Goal: Task Accomplishment & Management: Use online tool/utility

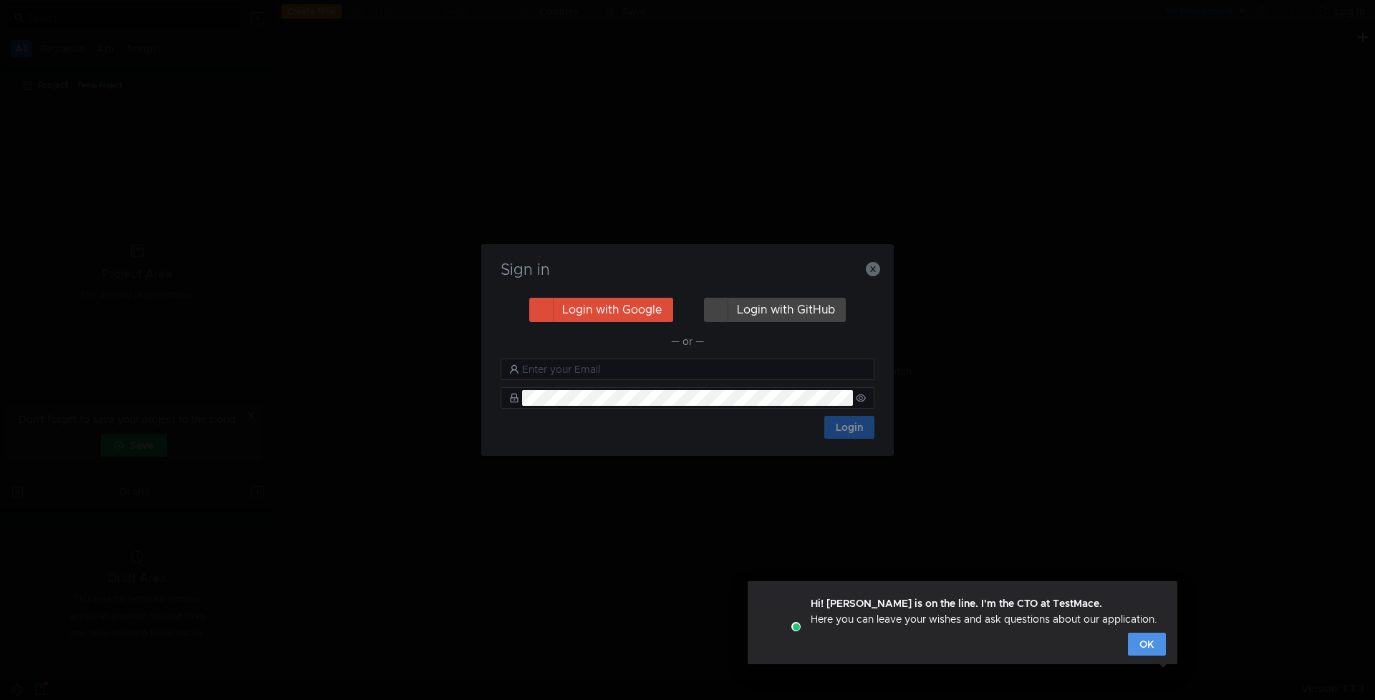
click at [1149, 640] on button "OK" at bounding box center [1147, 644] width 38 height 23
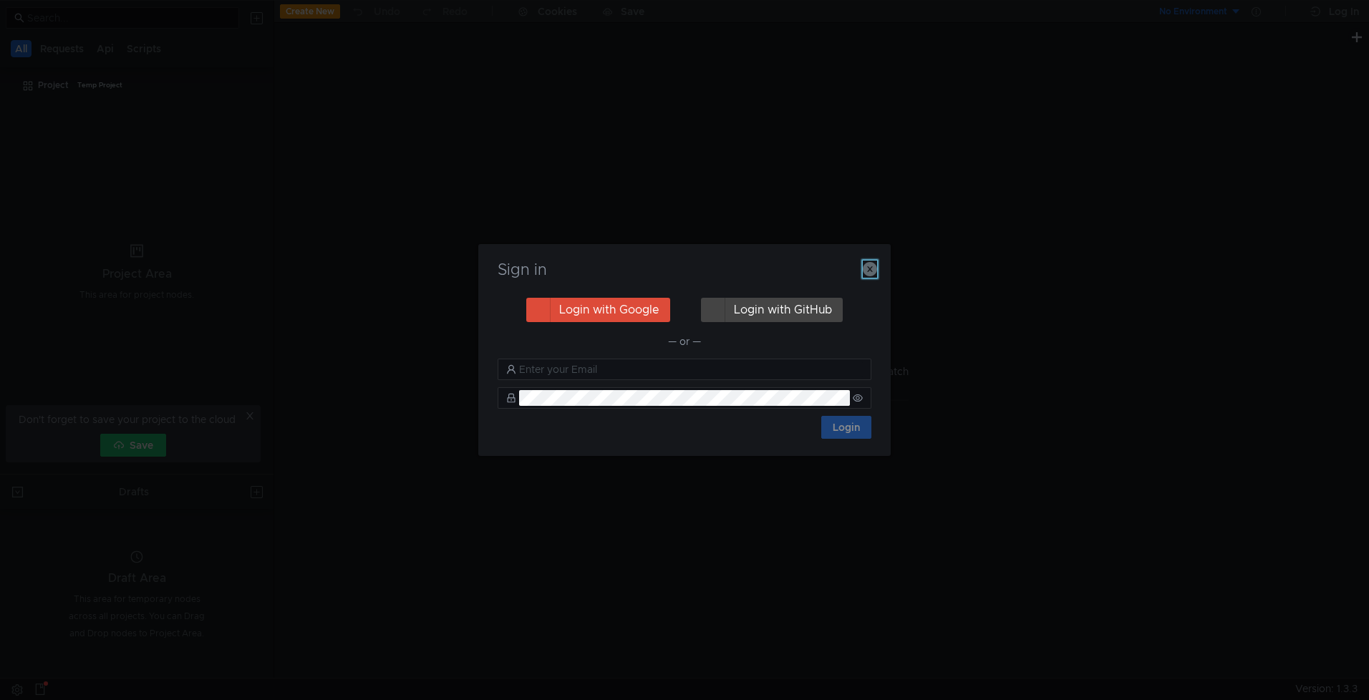
click at [872, 271] on icon "button" at bounding box center [870, 269] width 14 height 14
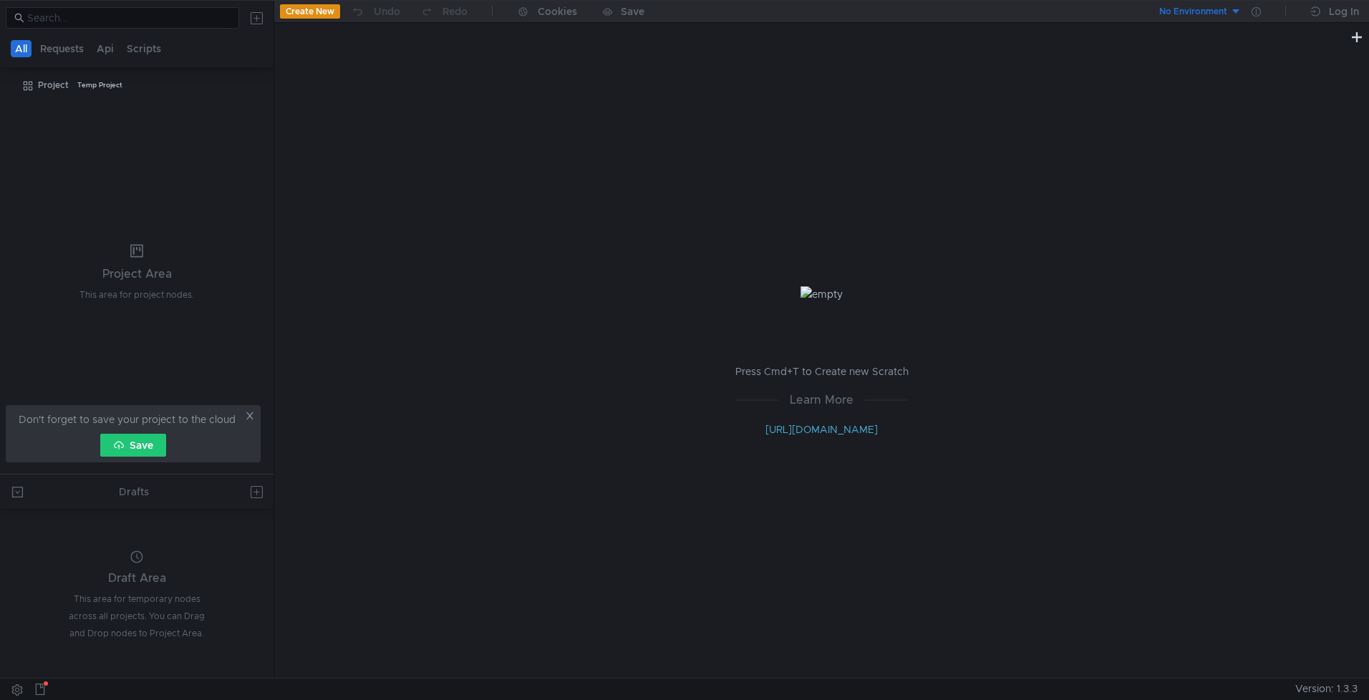
click at [252, 411] on icon at bounding box center [250, 416] width 10 height 10
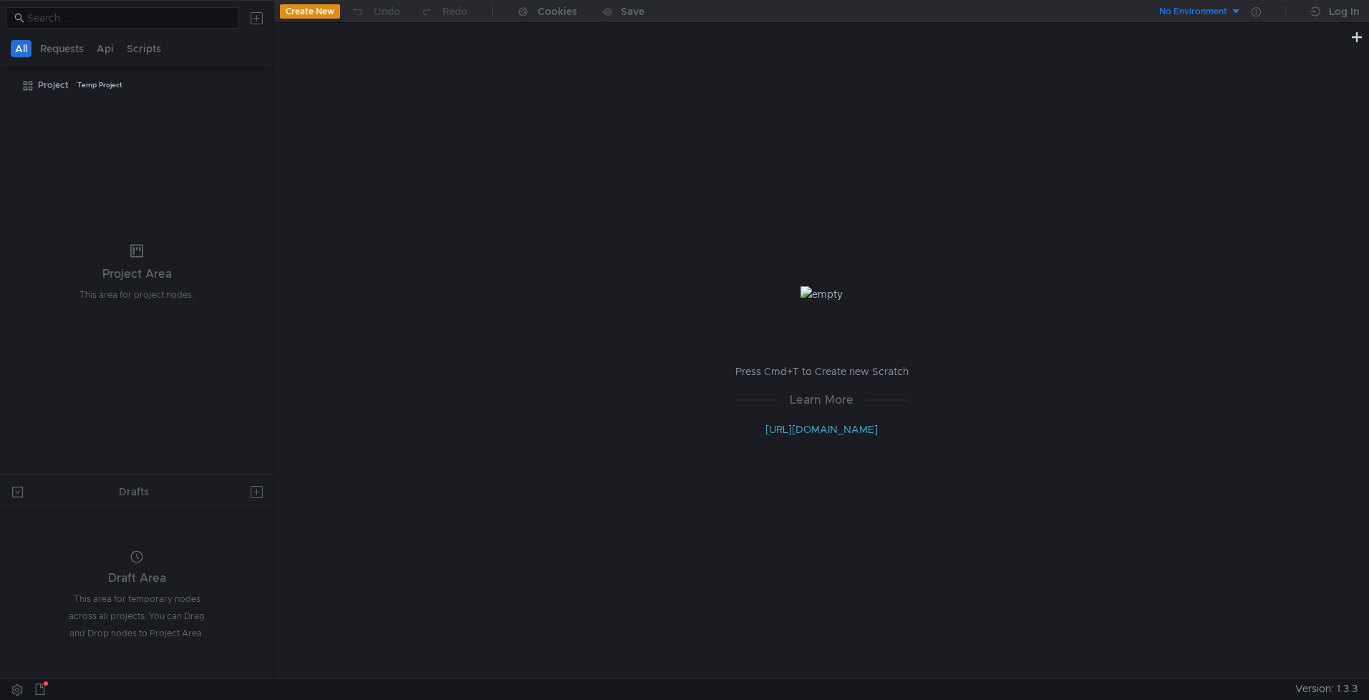
click at [255, 18] on button at bounding box center [256, 17] width 23 height 23
click at [385, 118] on app-tour-anchor "Postman" at bounding box center [393, 118] width 42 height 17
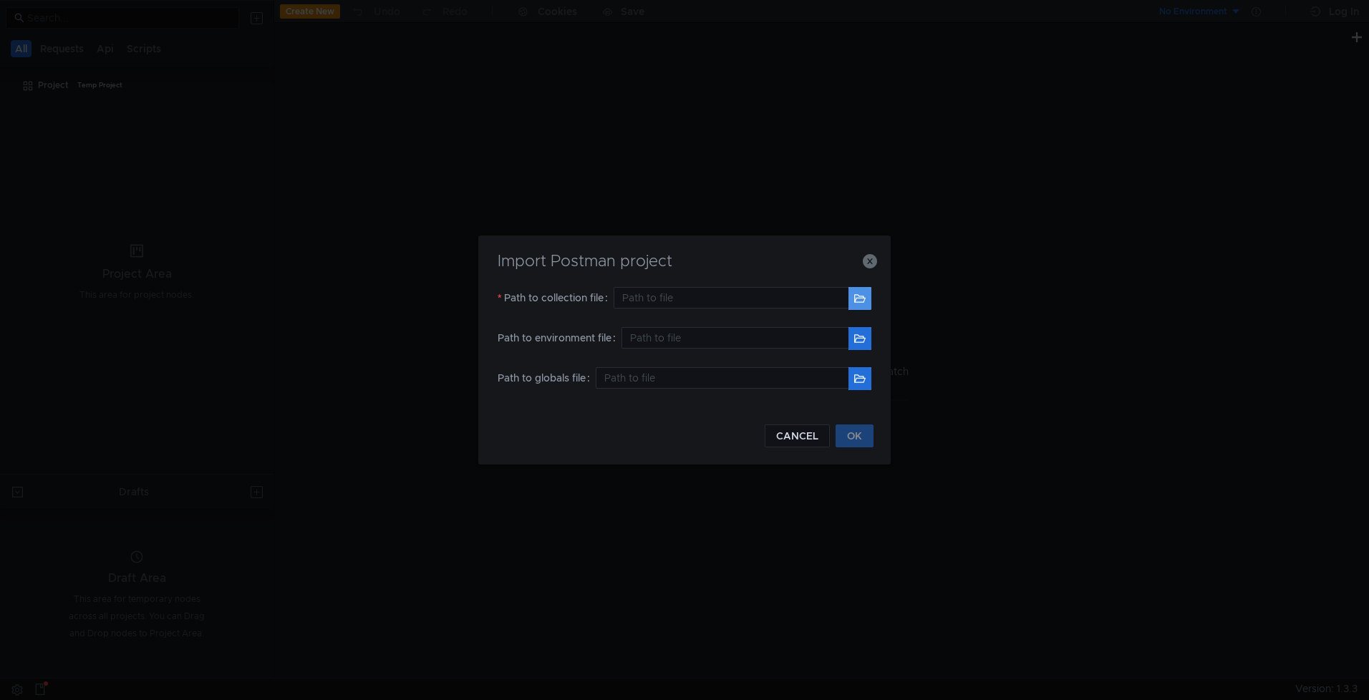
click at [857, 302] on button "button" at bounding box center [860, 298] width 23 height 23
click at [856, 299] on button "button" at bounding box center [860, 298] width 23 height 23
click at [630, 311] on div "Path to collection file /Users/maramamo/Downloads/Postman_Collections_1/AUCP_Pa…" at bounding box center [685, 307] width 374 height 40
click at [850, 295] on button "button" at bounding box center [860, 298] width 23 height 23
type input "/Users/maramamo/Downloads/Postman_Collections_1/001-POL_ENV_COLLECTIONS_NON_CFS…"
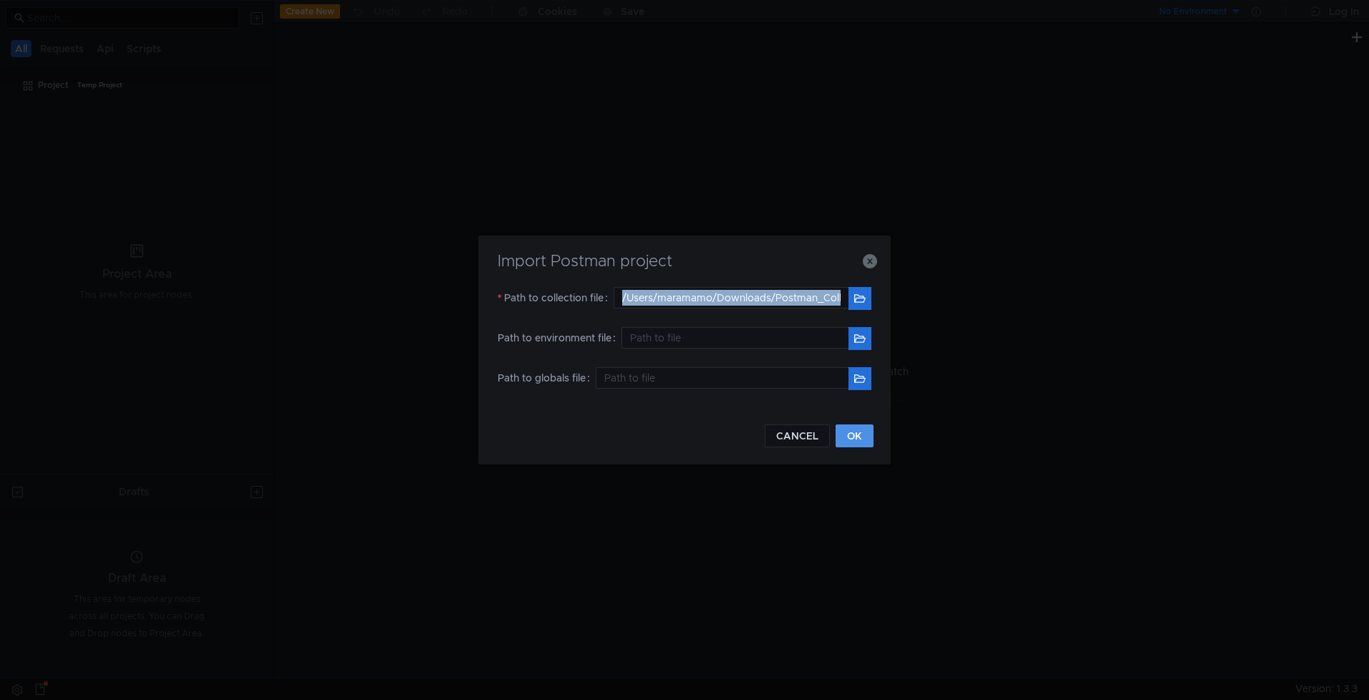
click at [847, 431] on button "OK" at bounding box center [855, 436] width 38 height 23
click at [797, 271] on div "Import Postman project" at bounding box center [685, 270] width 378 height 34
click at [859, 302] on button "button" at bounding box center [860, 298] width 23 height 23
type input "/Users/maramamo/Downloads/Postman_Collections_1/002-POL_ENV_COLLECTIONS_CFS.pos…"
click at [849, 430] on button "OK" at bounding box center [855, 436] width 38 height 23
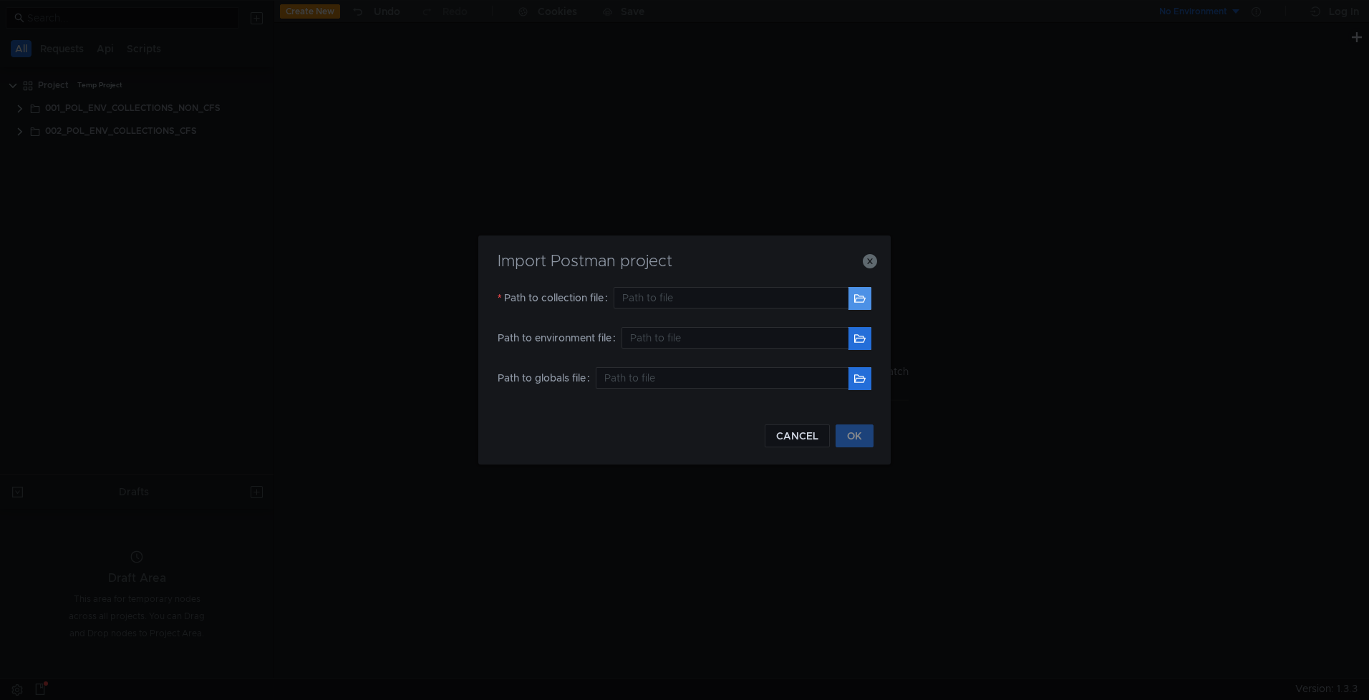
click at [857, 297] on button "button" at bounding box center [860, 298] width 23 height 23
type input "/Users/maramamo/Downloads/Postman_Collections_1/003-OIG_ENV_COLLECTIONS_NON_CFS…"
click at [854, 435] on button "OK" at bounding box center [855, 436] width 38 height 23
click at [861, 299] on button "button" at bounding box center [860, 298] width 23 height 23
type input "/Users/maramamo/Downloads/Postman_Collections_1/004-OIG_ENV_COLLECTIONS_CFS.pos…"
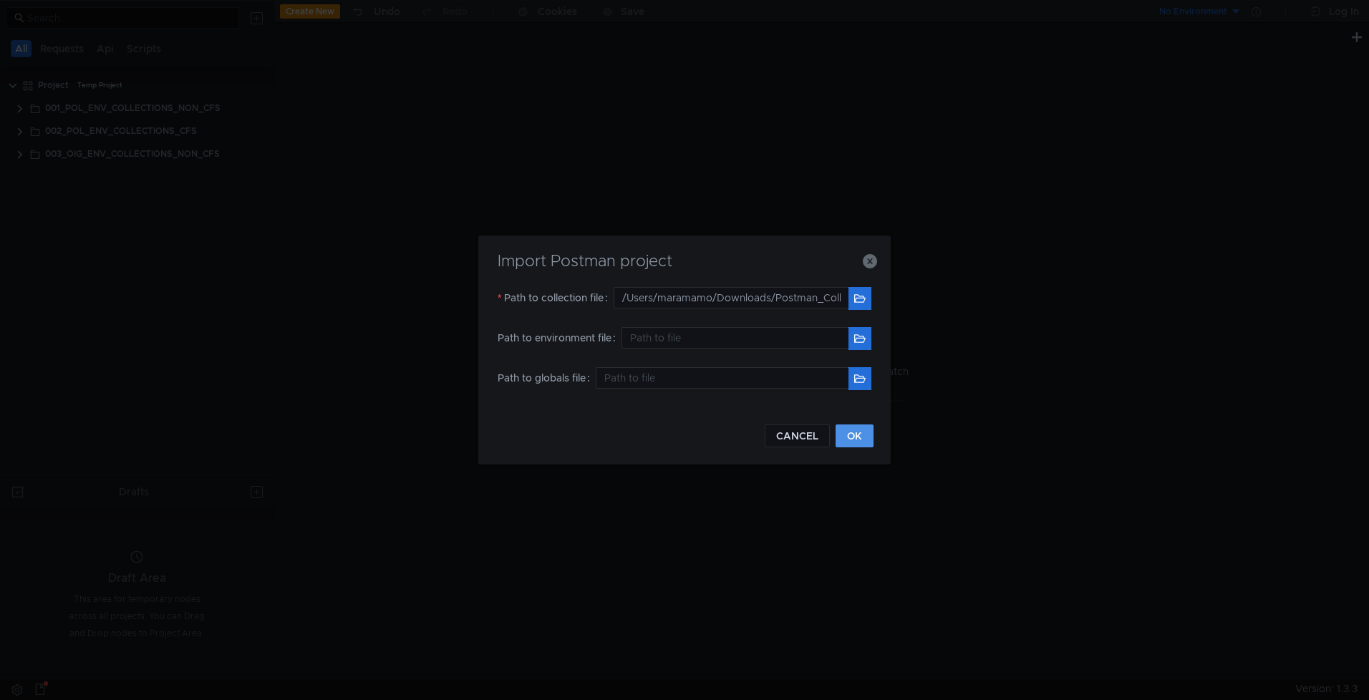
click at [841, 430] on button "OK" at bounding box center [855, 436] width 38 height 23
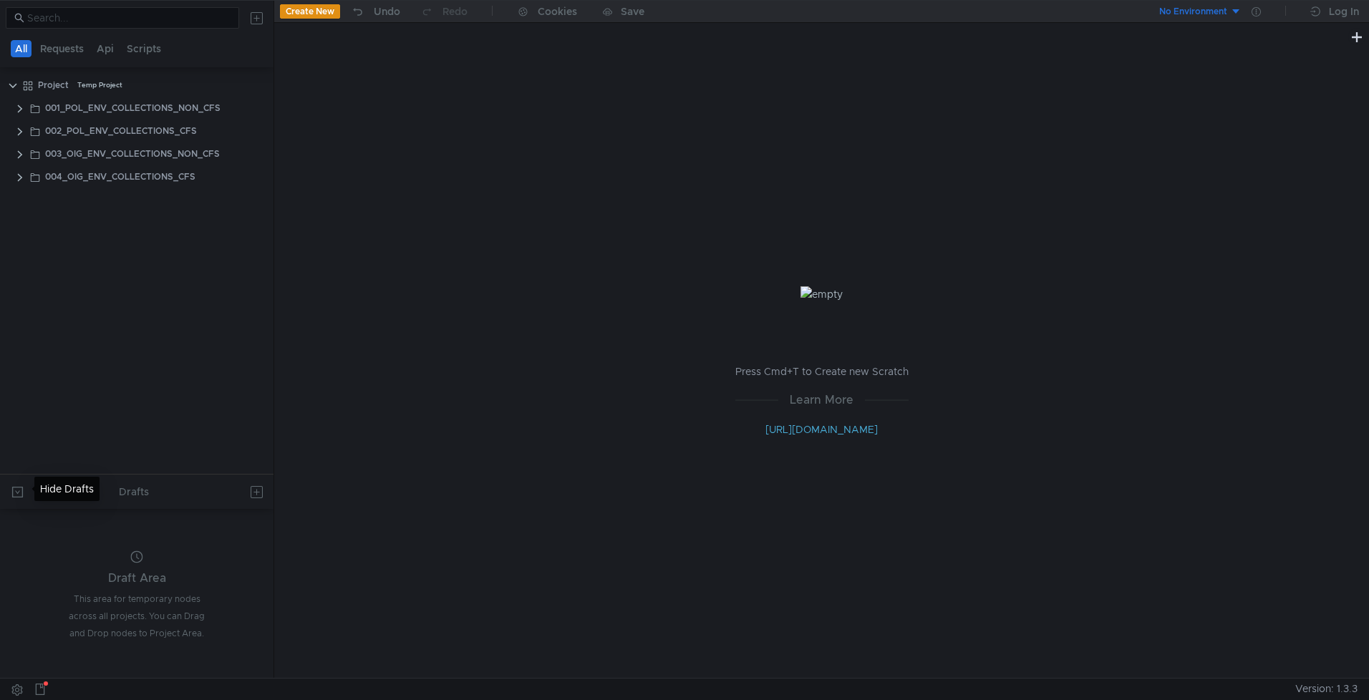
click at [19, 488] on button at bounding box center [17, 492] width 23 height 23
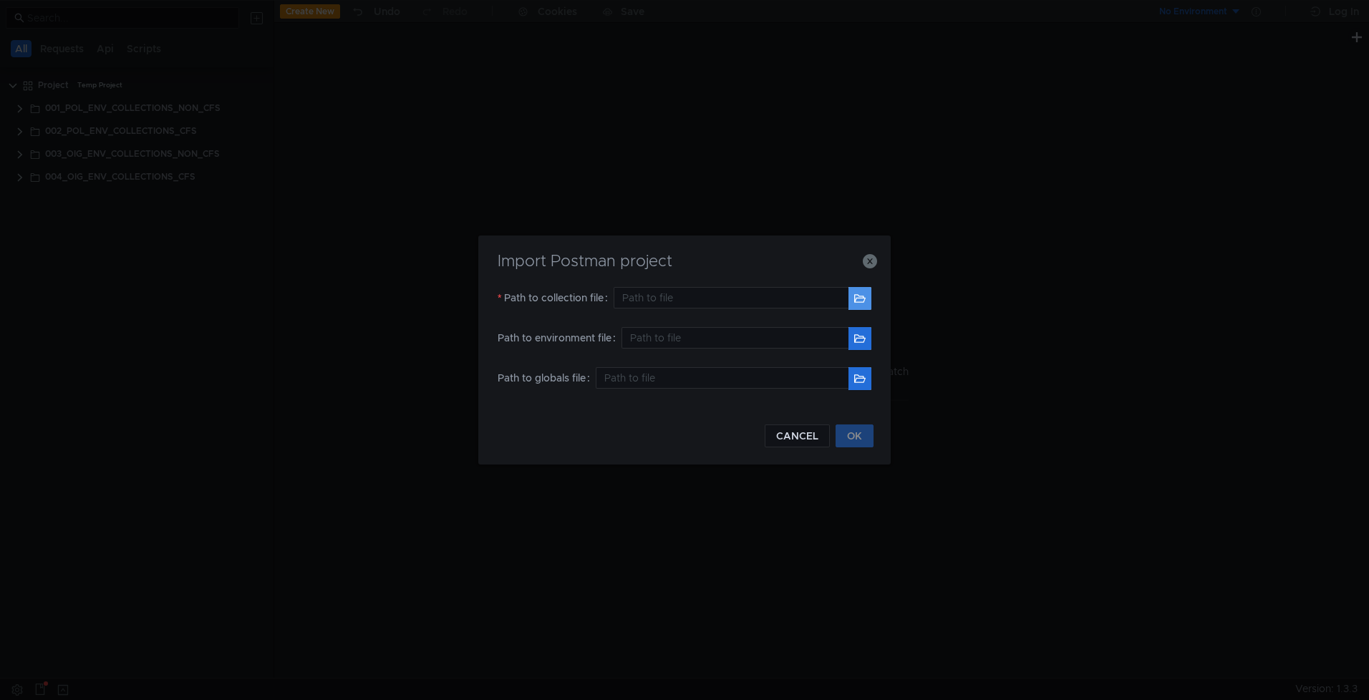
click at [857, 299] on button "button" at bounding box center [860, 298] width 23 height 23
type input "/Users/maramamo/Downloads/Postman_Collections_1/005-CLA_ENV_COLLECTIONS_NON_CFS…"
click at [858, 442] on button "OK" at bounding box center [855, 436] width 38 height 23
click at [861, 302] on button "button" at bounding box center [860, 298] width 23 height 23
type input "/Users/maramamo/Downloads/Postman_Collections_1/006-CLA_ENV_COLLECTIONS_CFS.pos…"
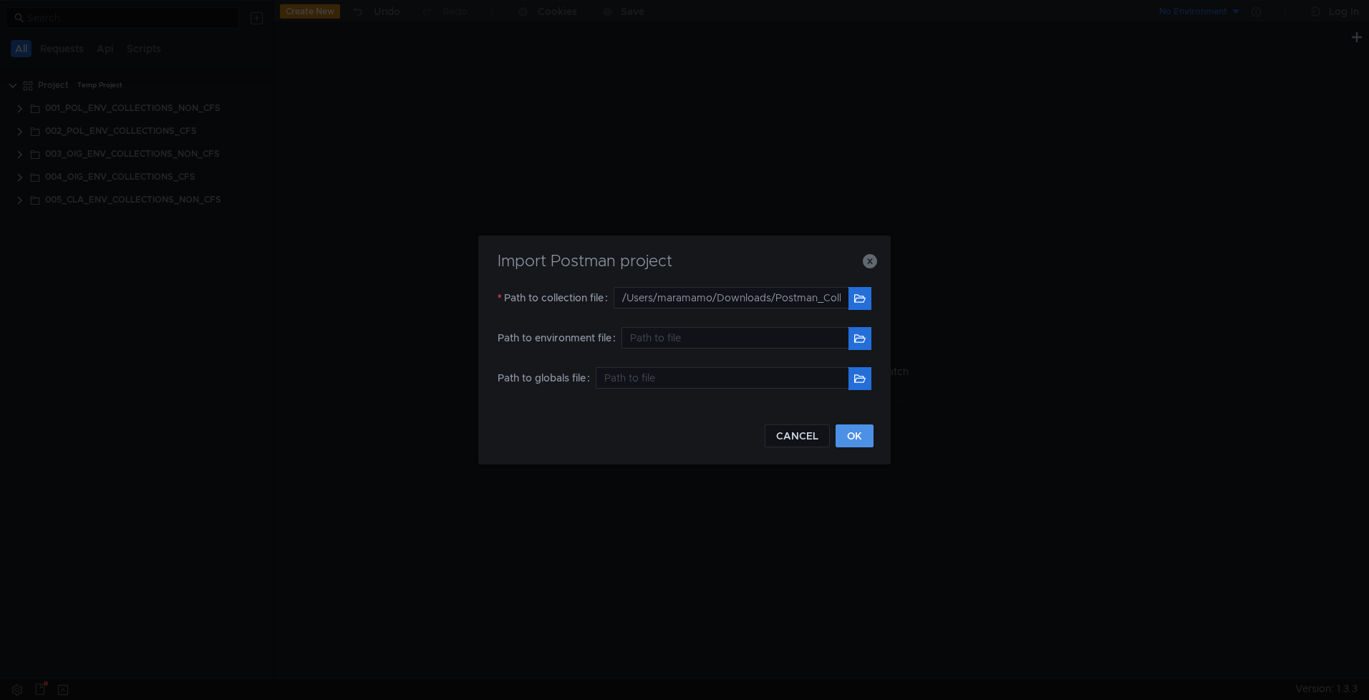
click at [852, 433] on button "OK" at bounding box center [855, 436] width 38 height 23
click at [852, 295] on button "button" at bounding box center [860, 298] width 23 height 23
type input "/Users/maramamo/Downloads/Postman_Collections_1/007-CLA_ENV_COLLECTIONS_IHS.pos…"
click at [850, 428] on button "OK" at bounding box center [855, 436] width 38 height 23
click at [855, 298] on button "button" at bounding box center [860, 298] width 23 height 23
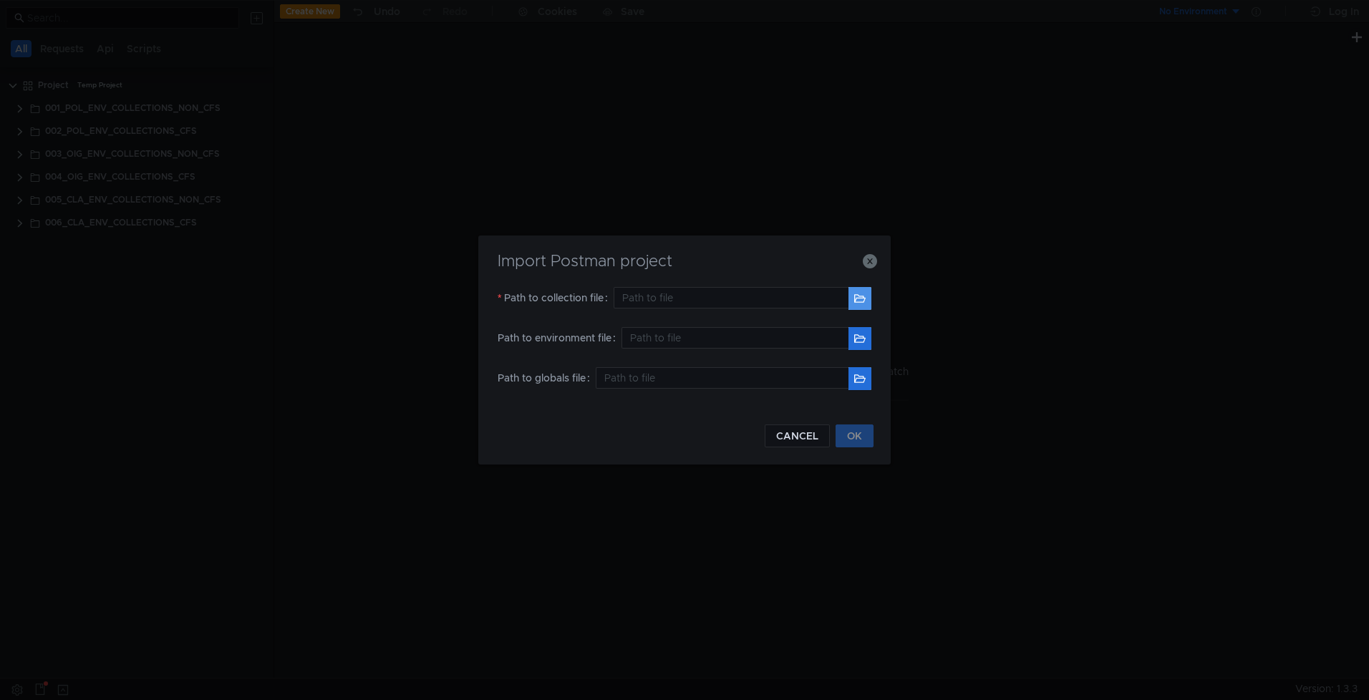
type input "/Users/maramamo/Downloads/Postman_Collections_1/007-CLA_ENV_COLLECTIONS_IHS.pos…"
click at [869, 440] on button "OK" at bounding box center [855, 436] width 38 height 23
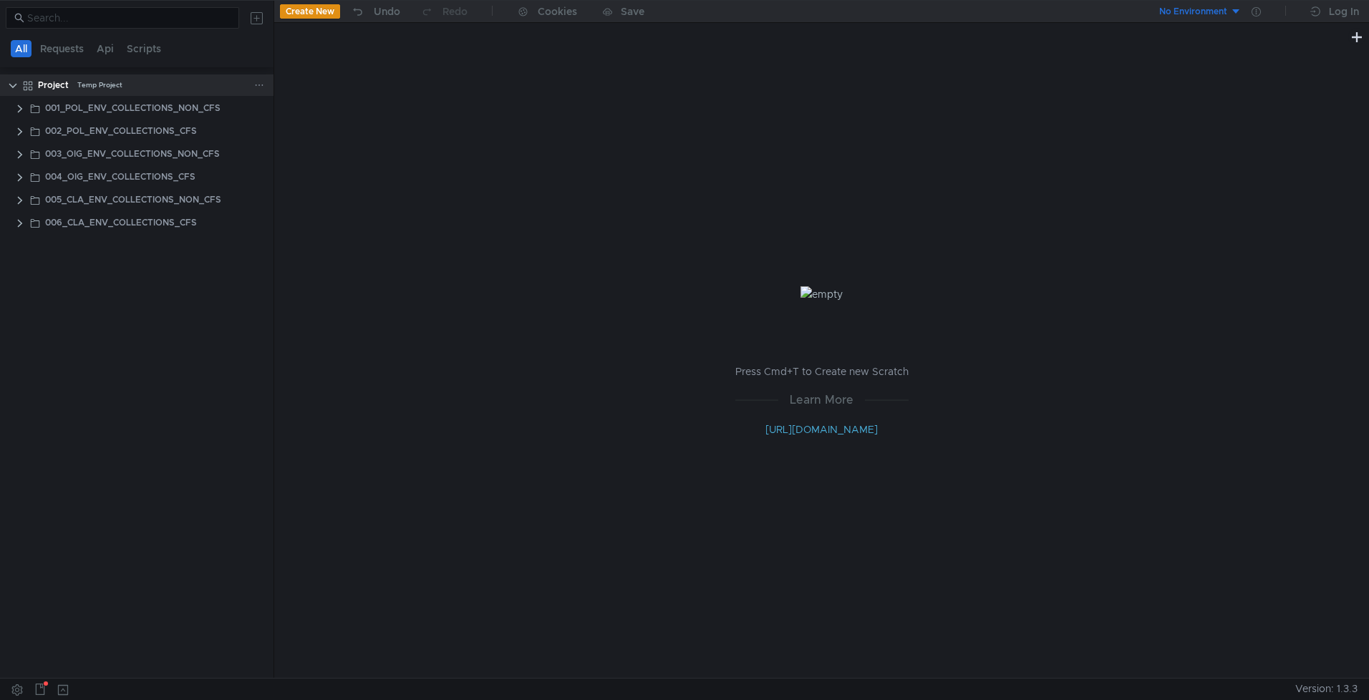
click at [256, 85] on icon at bounding box center [259, 85] width 10 height 10
click at [420, 180] on app-tour-anchor "Postman" at bounding box center [411, 185] width 42 height 17
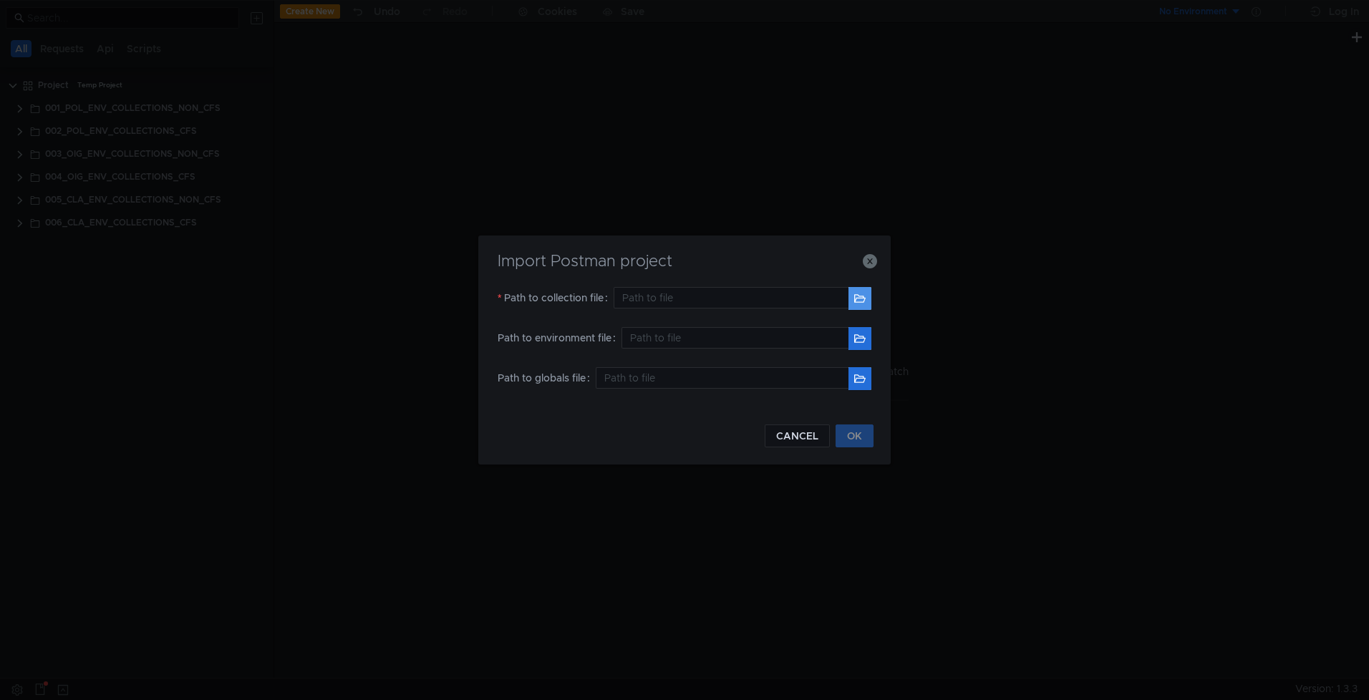
click at [864, 297] on button "button" at bounding box center [860, 298] width 23 height 23
type input "/Users/maramamo/Downloads/Postman_Collections_1/AUCP_Payloads_CFS.postman_colle…"
click at [844, 433] on button "OK" at bounding box center [855, 436] width 38 height 23
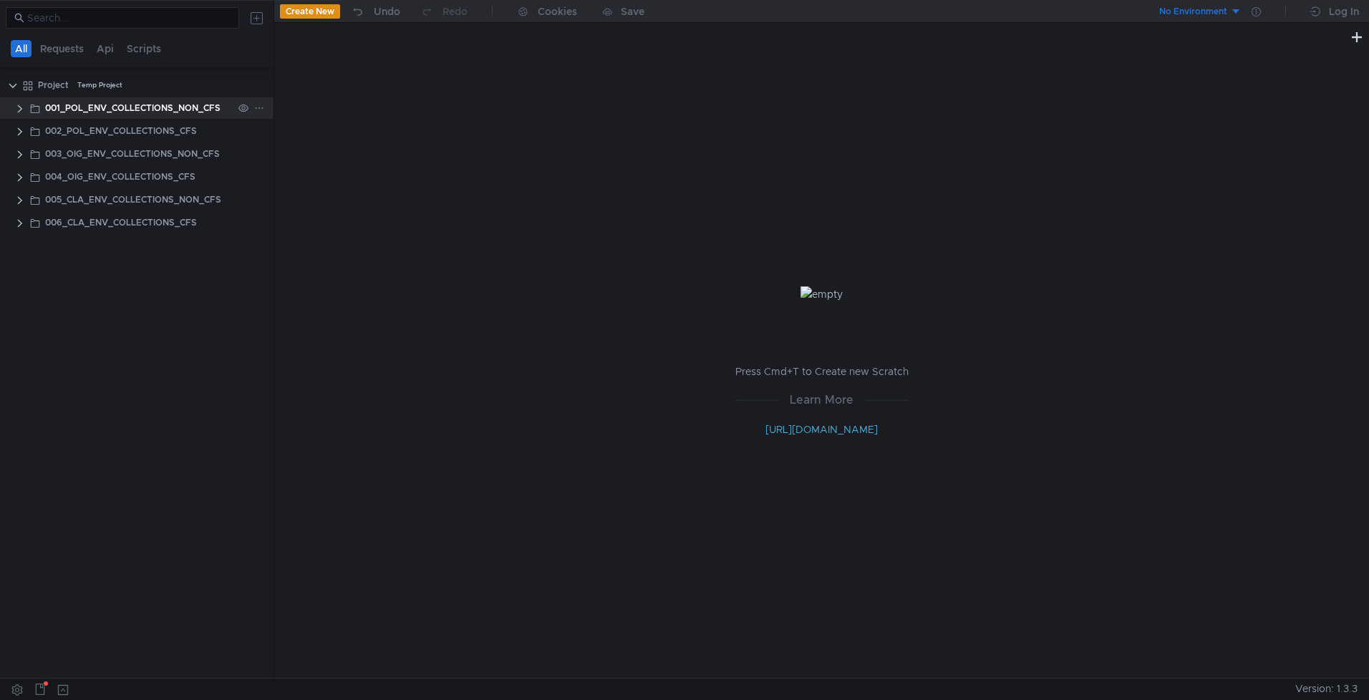
click at [256, 107] on icon at bounding box center [259, 108] width 10 height 10
click at [72, 55] on div at bounding box center [684, 350] width 1369 height 700
click at [69, 51] on button "Requests" at bounding box center [62, 48] width 52 height 17
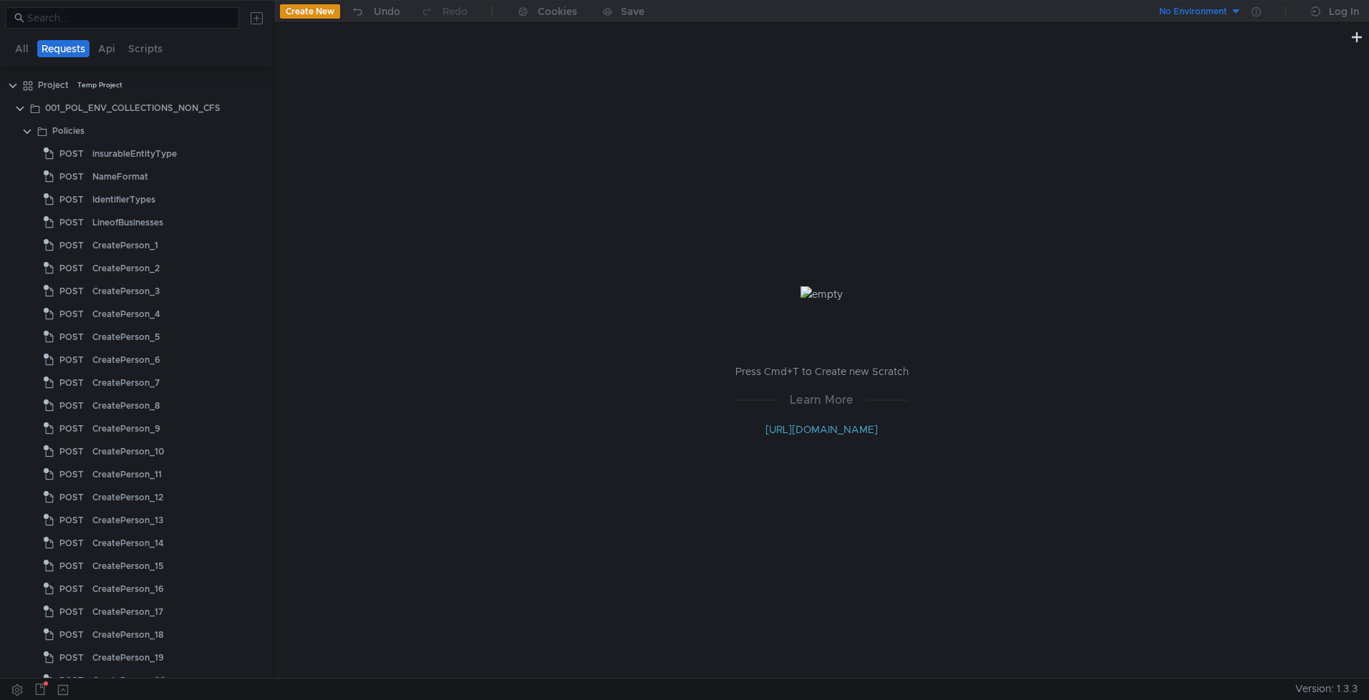
click at [69, 51] on button "Requests" at bounding box center [63, 48] width 52 height 17
click at [27, 49] on button "All" at bounding box center [22, 48] width 22 height 17
click at [15, 87] on clr-icon at bounding box center [12, 85] width 11 height 11
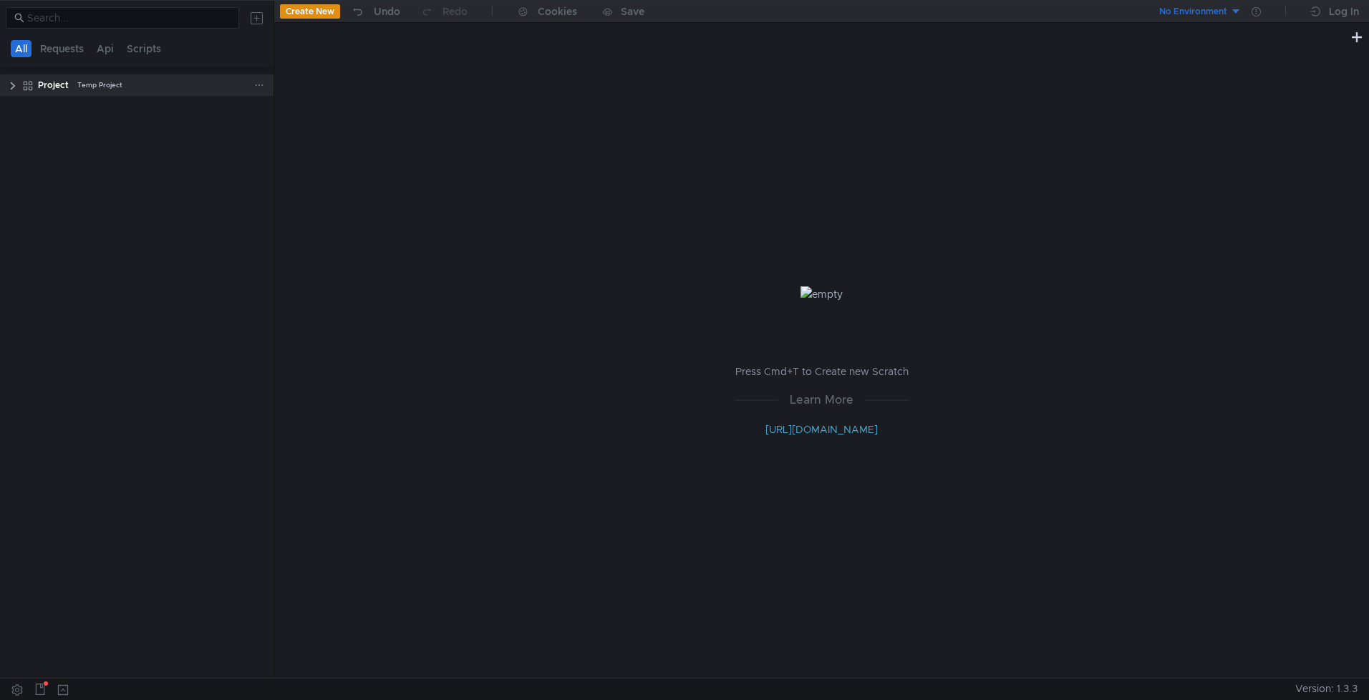
click at [257, 83] on icon at bounding box center [259, 85] width 10 height 10
click at [327, 10] on div at bounding box center [684, 350] width 1369 height 700
click at [319, 16] on button "Create New" at bounding box center [310, 11] width 60 height 14
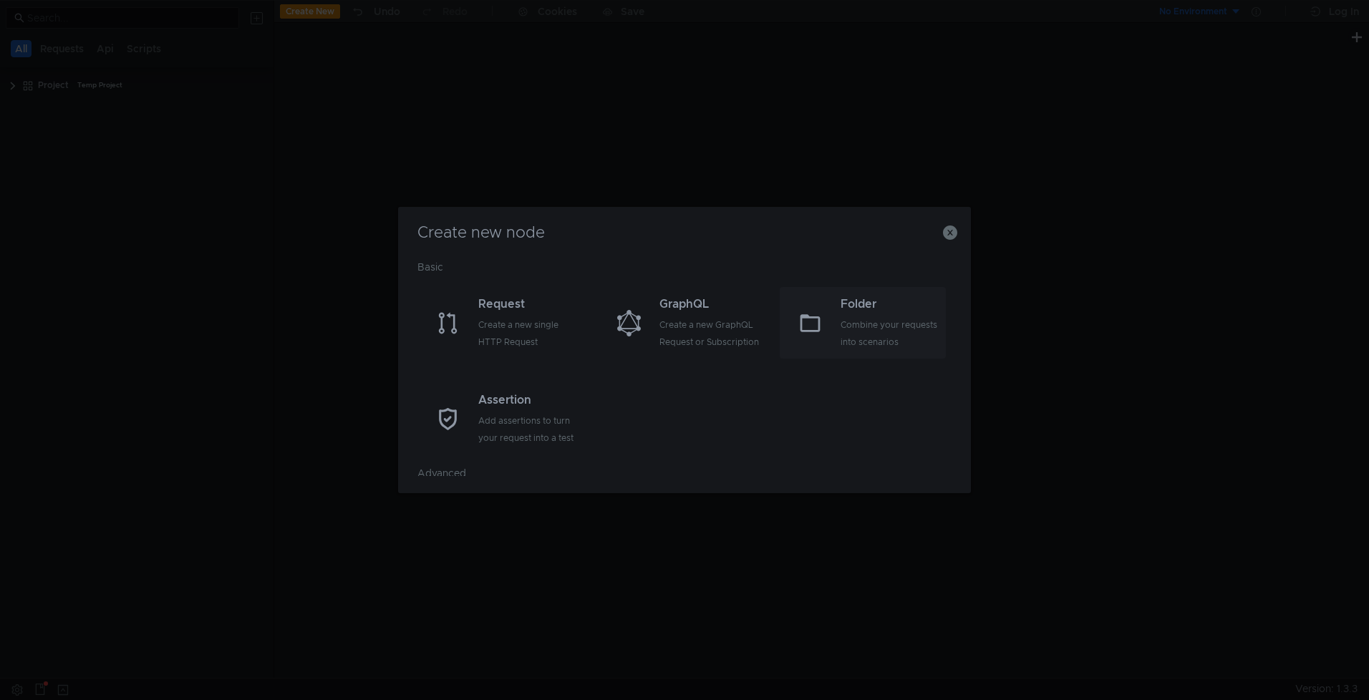
click at [865, 327] on div "Combine your requests into scenarios" at bounding box center [892, 334] width 102 height 34
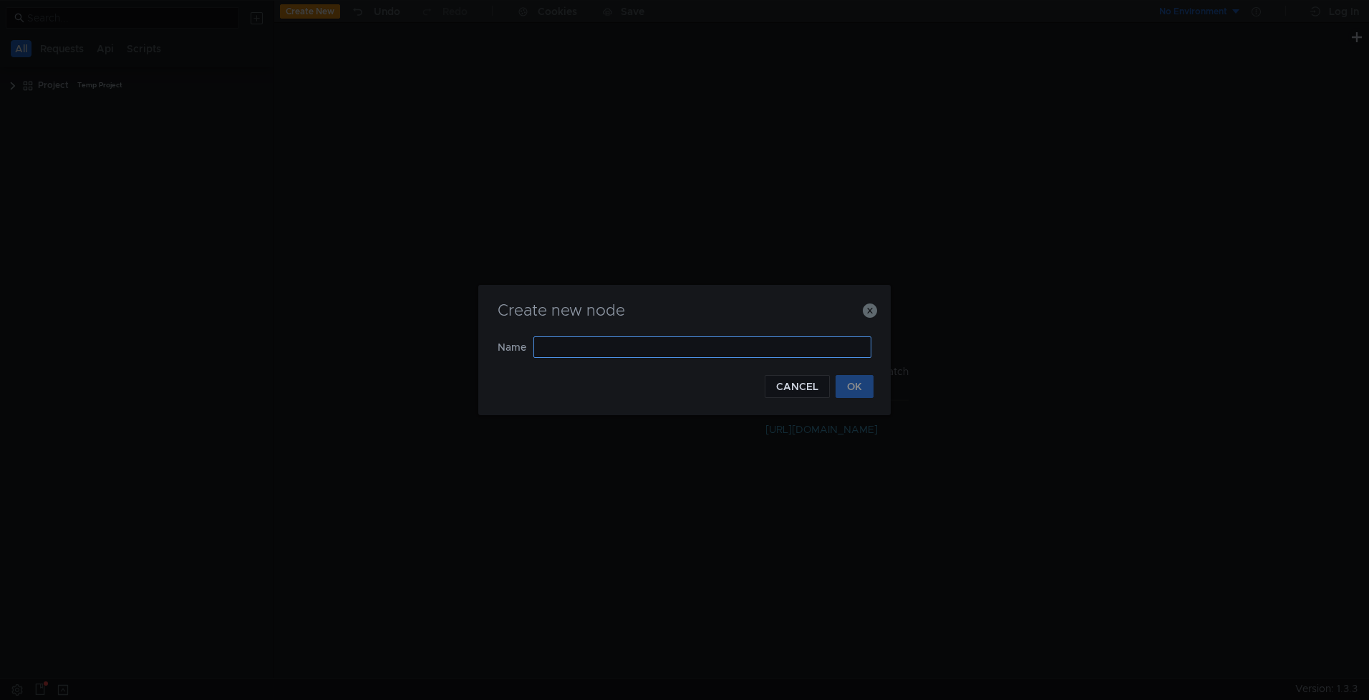
click at [602, 339] on input "text" at bounding box center [703, 347] width 338 height 21
type input "MyCollections"
click at [860, 387] on button "OK" at bounding box center [855, 386] width 38 height 23
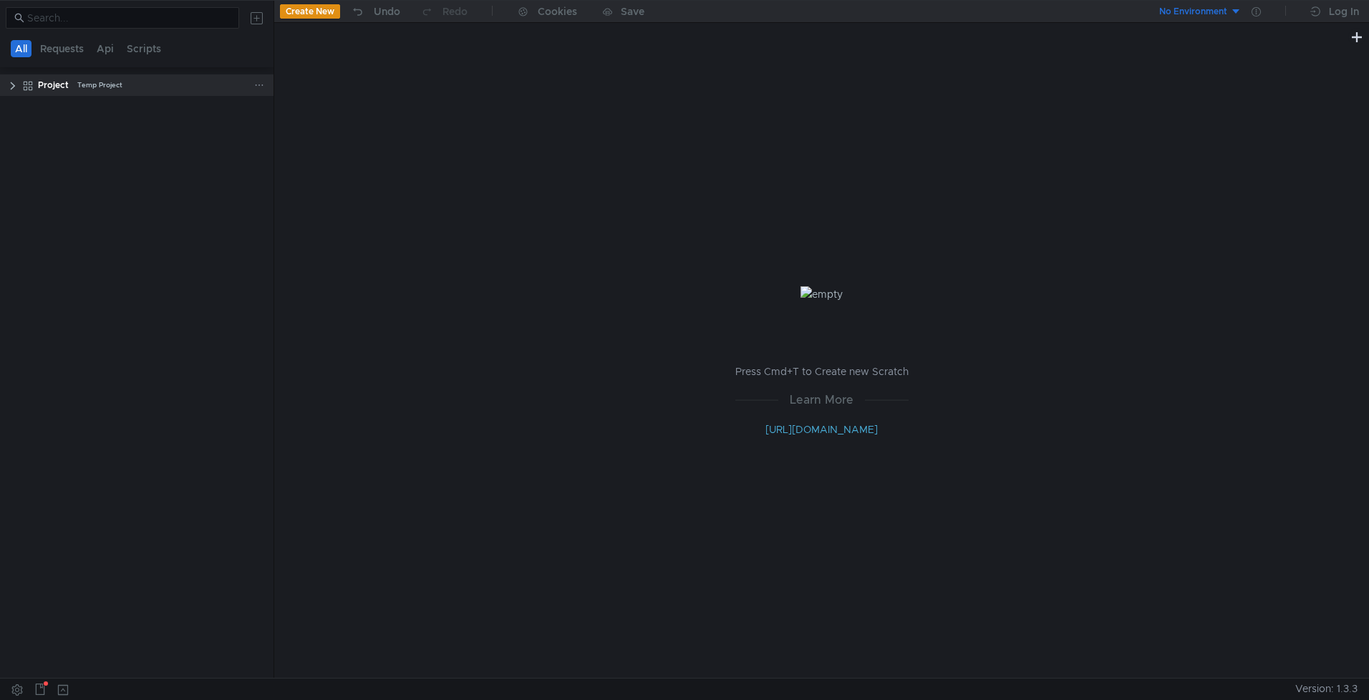
click at [9, 84] on clr-icon at bounding box center [12, 85] width 11 height 11
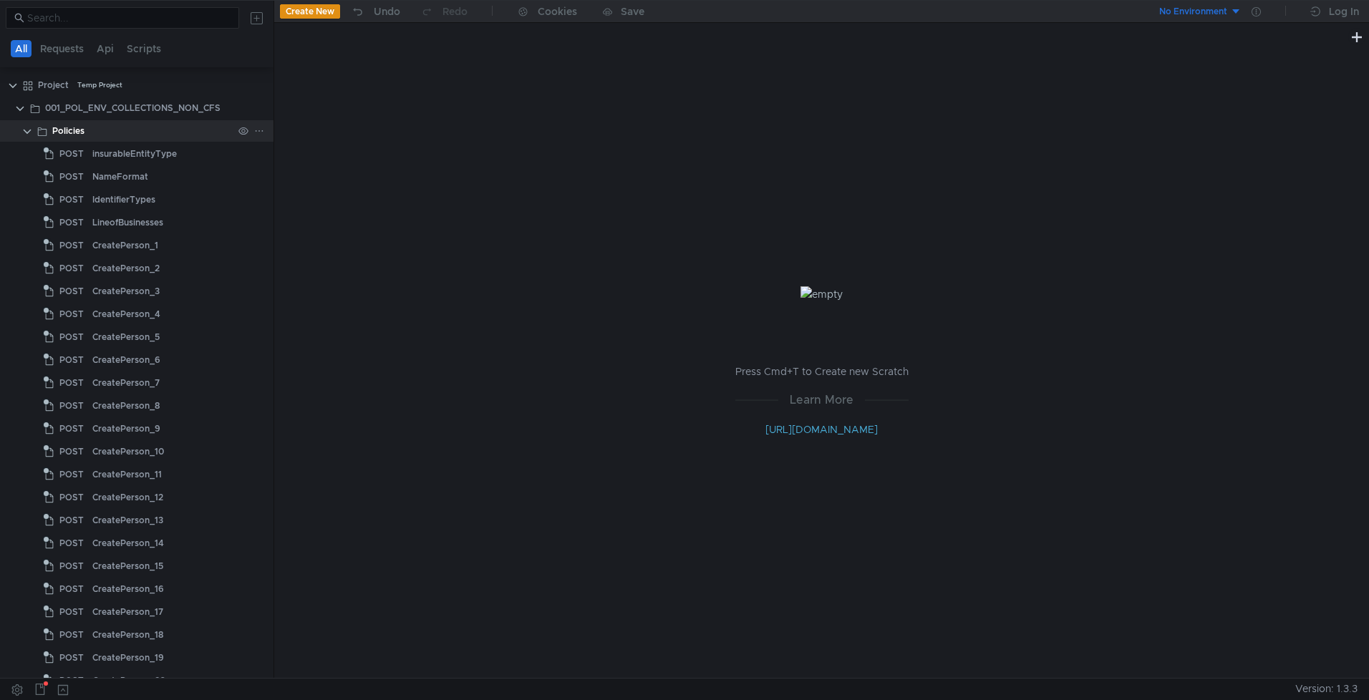
click at [28, 132] on clr-icon at bounding box center [26, 131] width 11 height 11
click at [19, 110] on clr-icon at bounding box center [19, 108] width 11 height 11
click at [19, 130] on clr-icon at bounding box center [19, 131] width 11 height 11
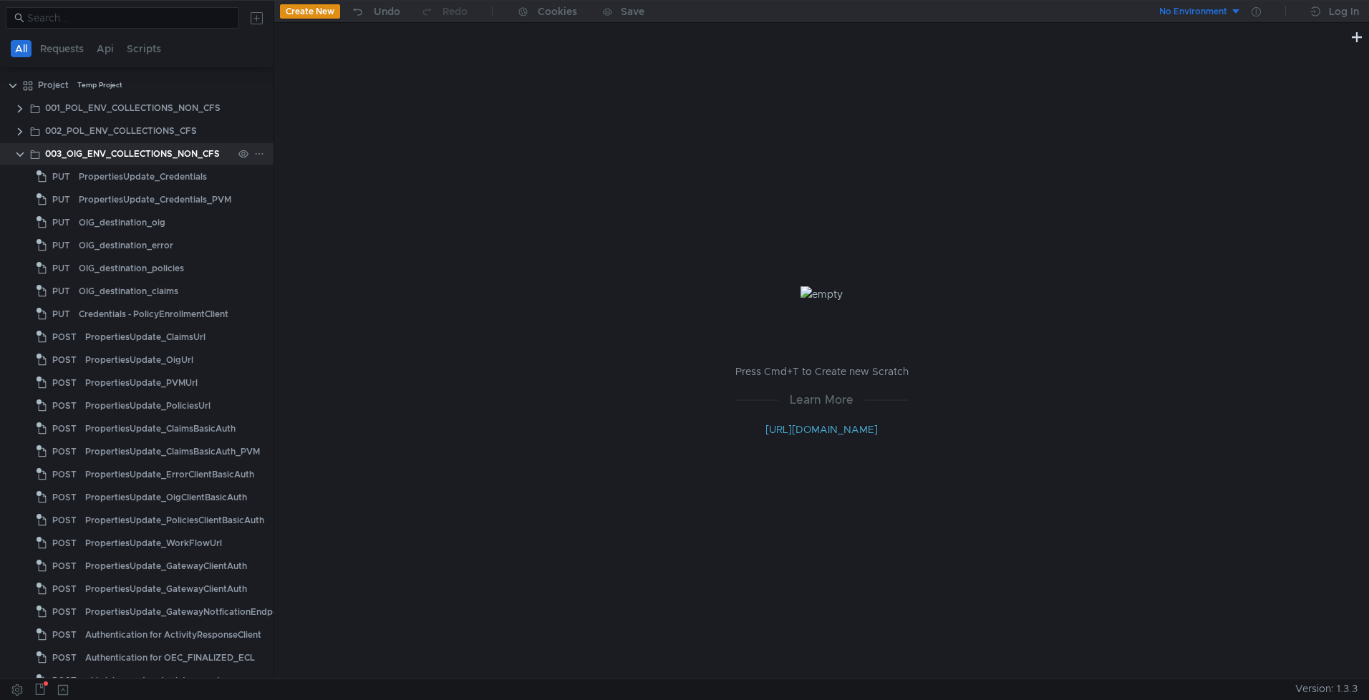
click at [24, 149] on clr-icon at bounding box center [19, 154] width 11 height 11
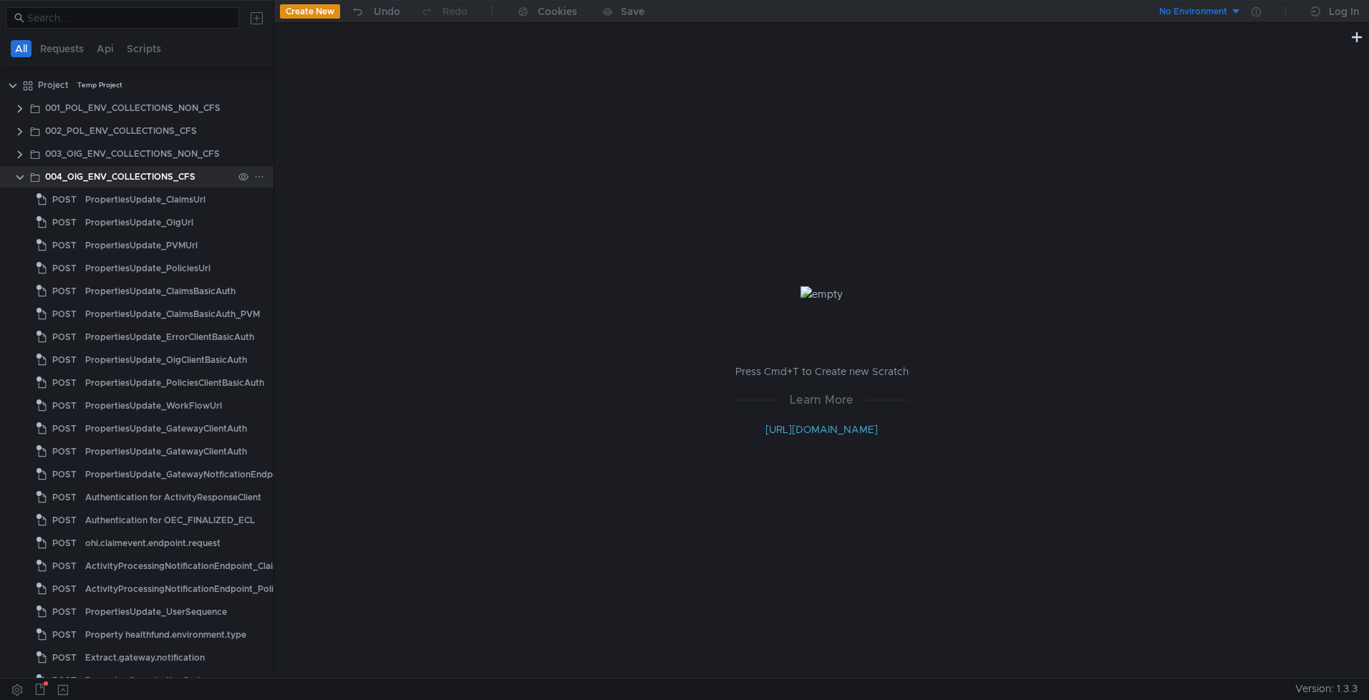
click at [26, 173] on div "004_OIG_ENV_COLLECTIONS_CFS" at bounding box center [150, 176] width 248 height 21
click at [20, 180] on clr-icon at bounding box center [19, 177] width 11 height 11
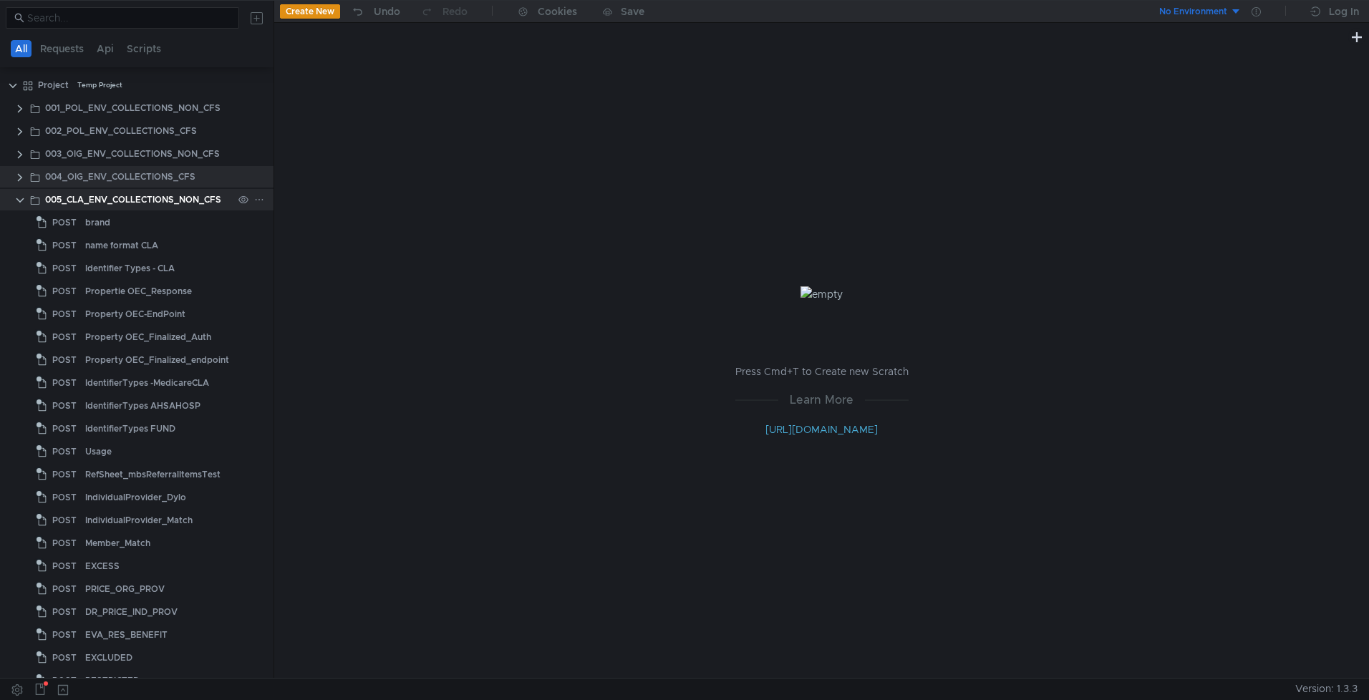
click at [19, 201] on clr-icon at bounding box center [19, 200] width 11 height 11
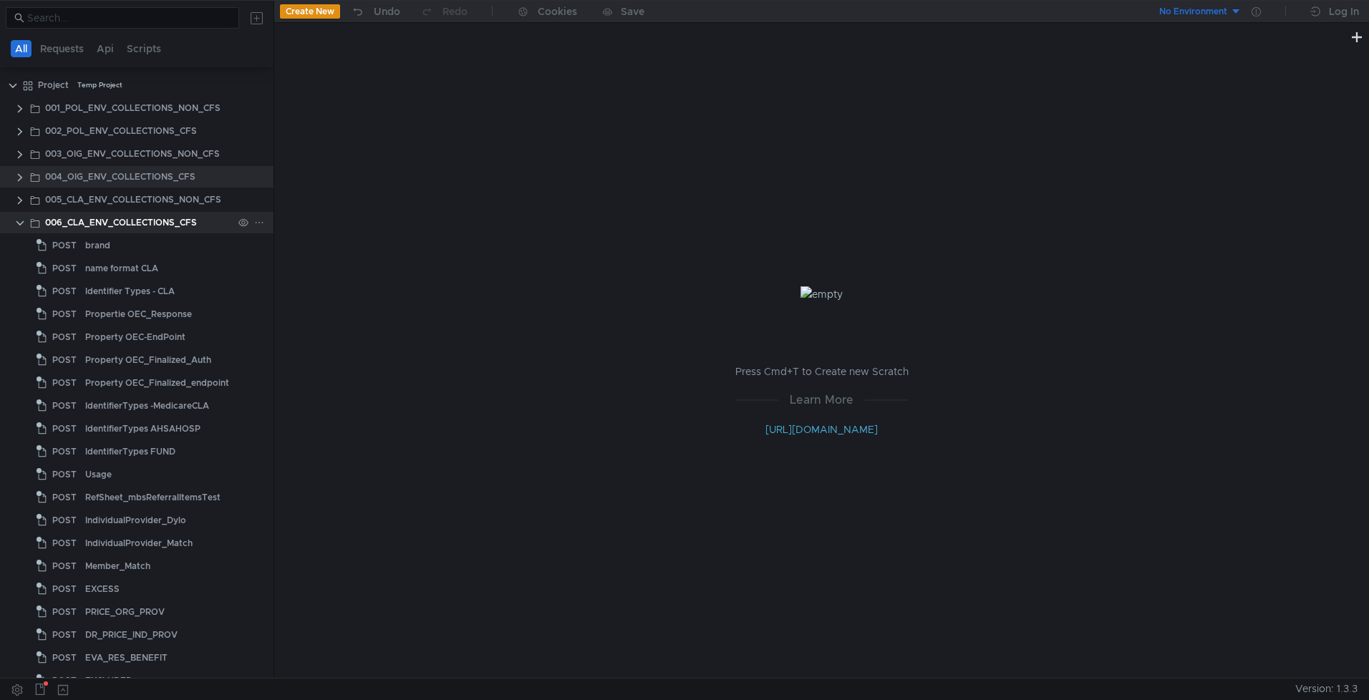
click at [17, 220] on clr-icon at bounding box center [19, 223] width 11 height 11
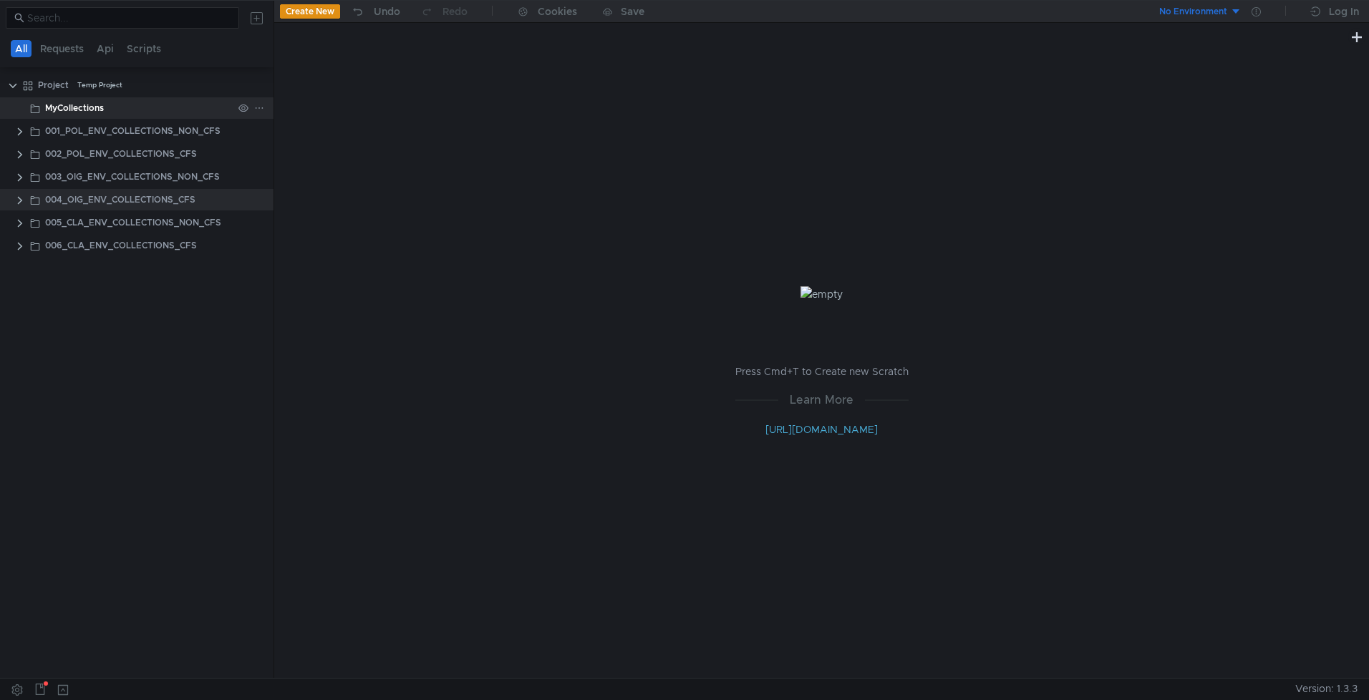
click at [254, 107] on icon at bounding box center [259, 108] width 10 height 10
click at [14, 85] on div at bounding box center [684, 350] width 1369 height 700
click at [13, 86] on clr-icon at bounding box center [12, 85] width 11 height 11
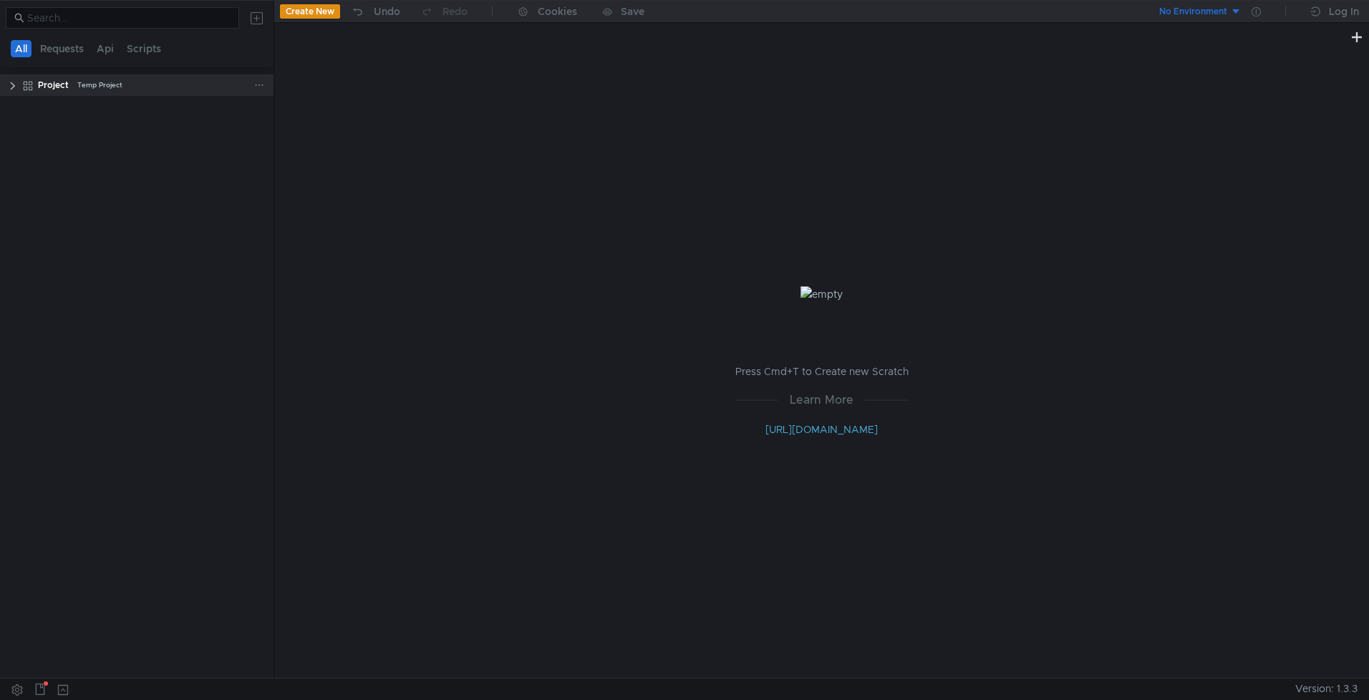
click at [13, 86] on clr-icon at bounding box center [12, 85] width 11 height 11
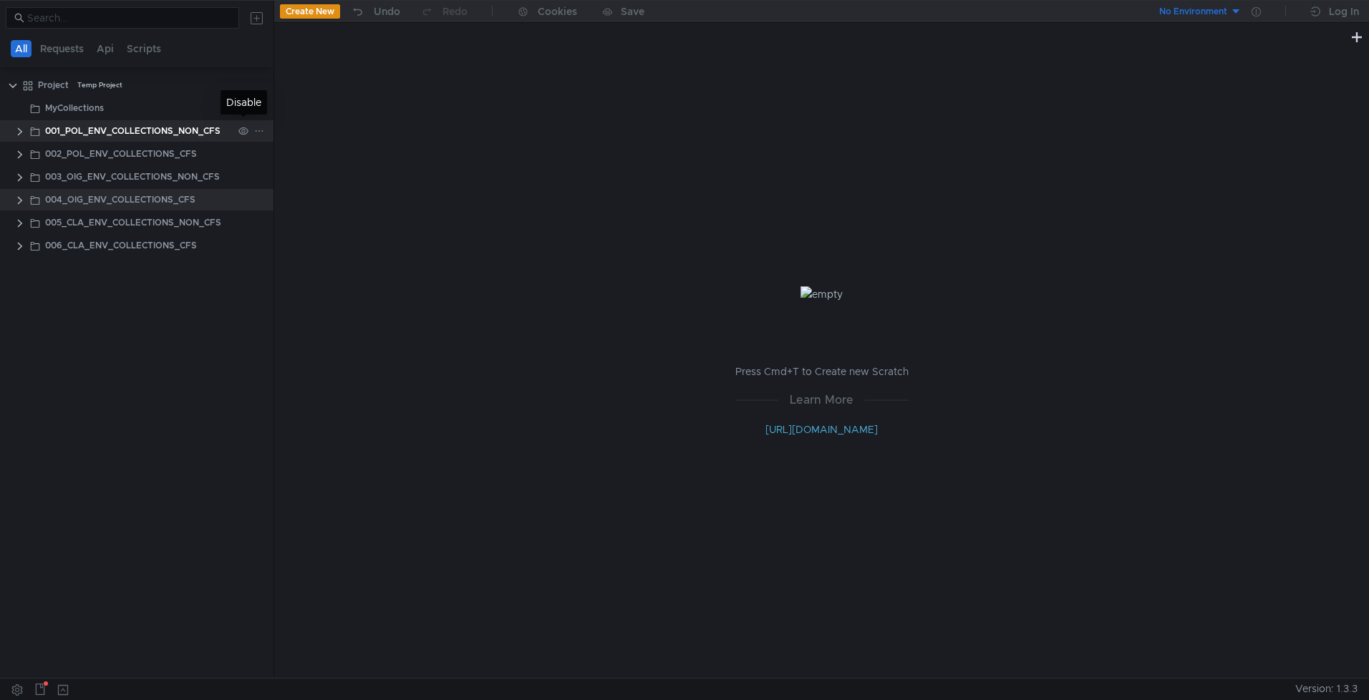
click at [245, 131] on icon at bounding box center [244, 130] width 10 height 7
click at [254, 133] on icon at bounding box center [259, 131] width 10 height 10
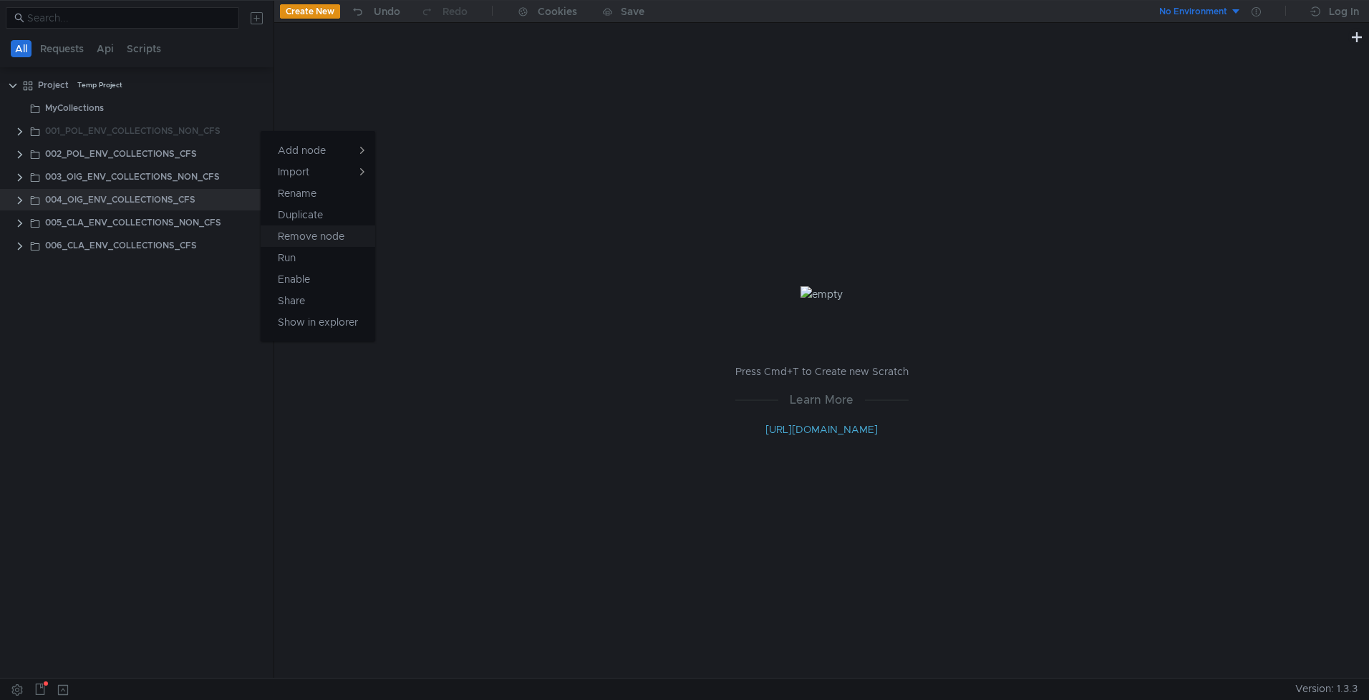
click at [325, 244] on app-tour-anchor "Remove node" at bounding box center [311, 236] width 67 height 17
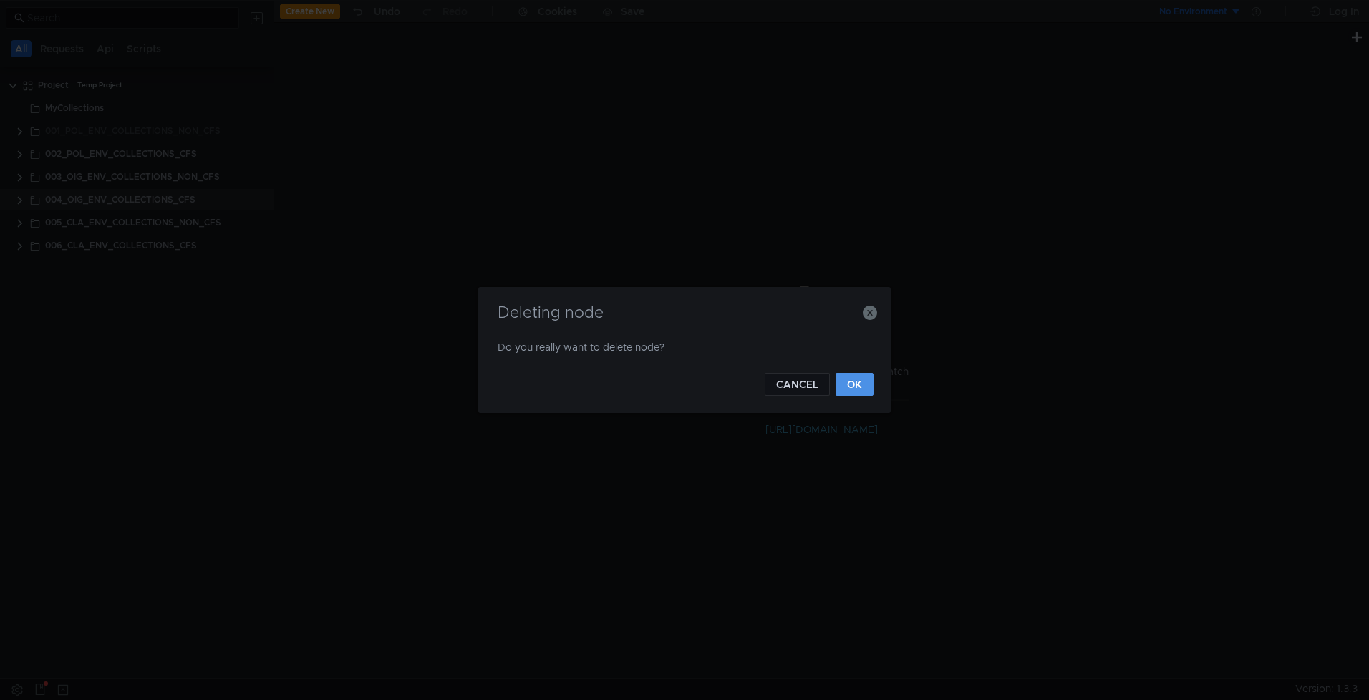
click at [867, 380] on button "OK" at bounding box center [855, 384] width 38 height 23
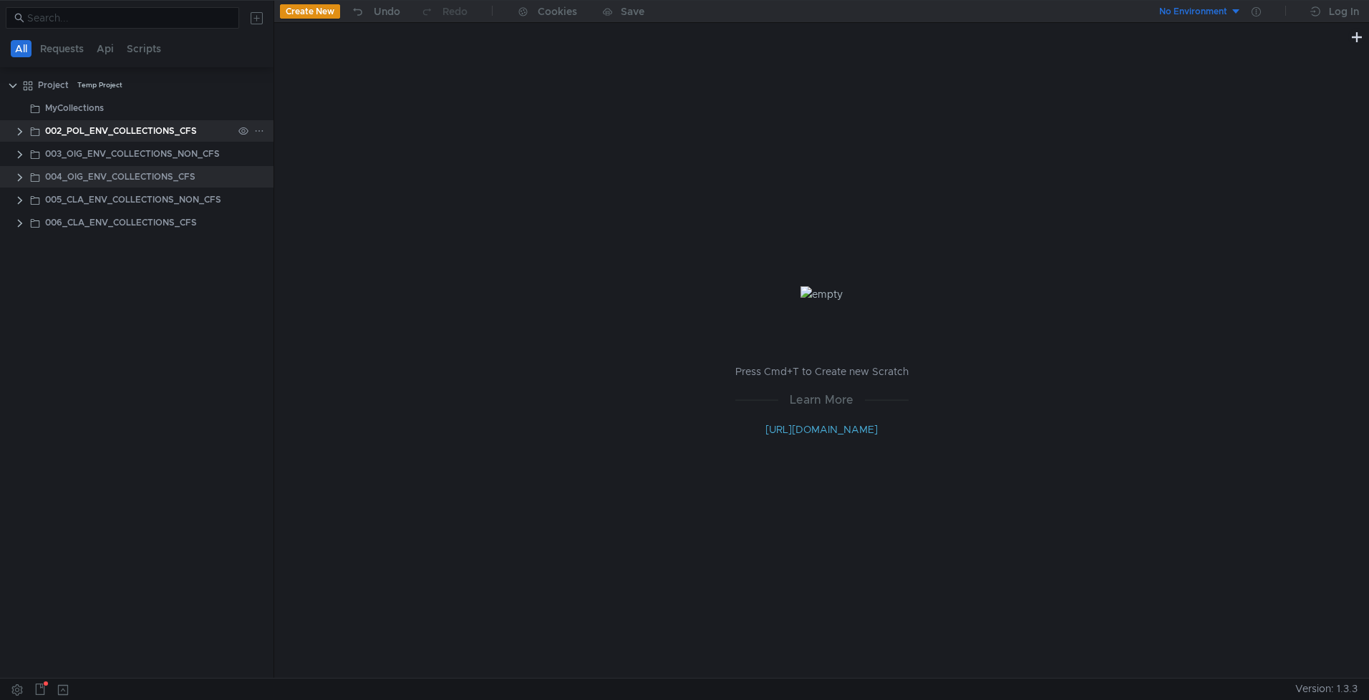
click at [250, 131] on div at bounding box center [251, 130] width 37 height 21
click at [257, 131] on icon at bounding box center [259, 131] width 10 height 10
click at [312, 244] on app-tour-anchor "Remove node" at bounding box center [311, 236] width 67 height 17
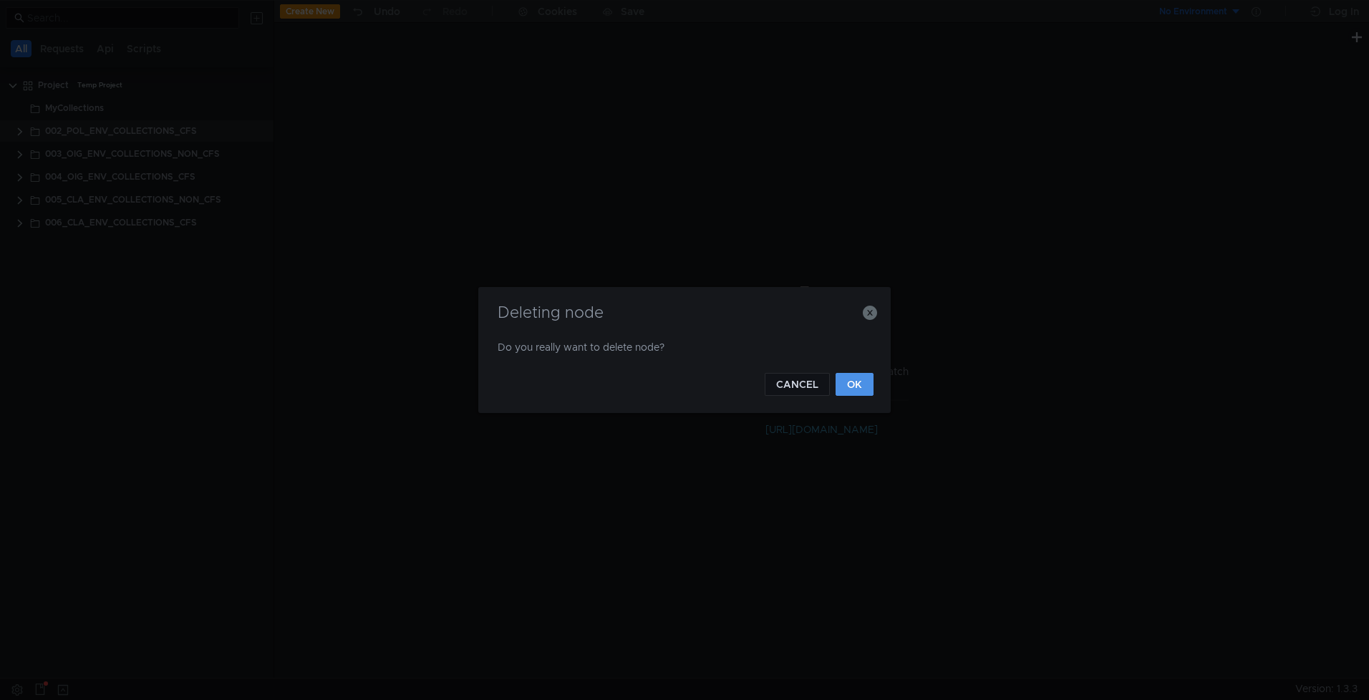
click at [868, 386] on button "OK" at bounding box center [855, 384] width 38 height 23
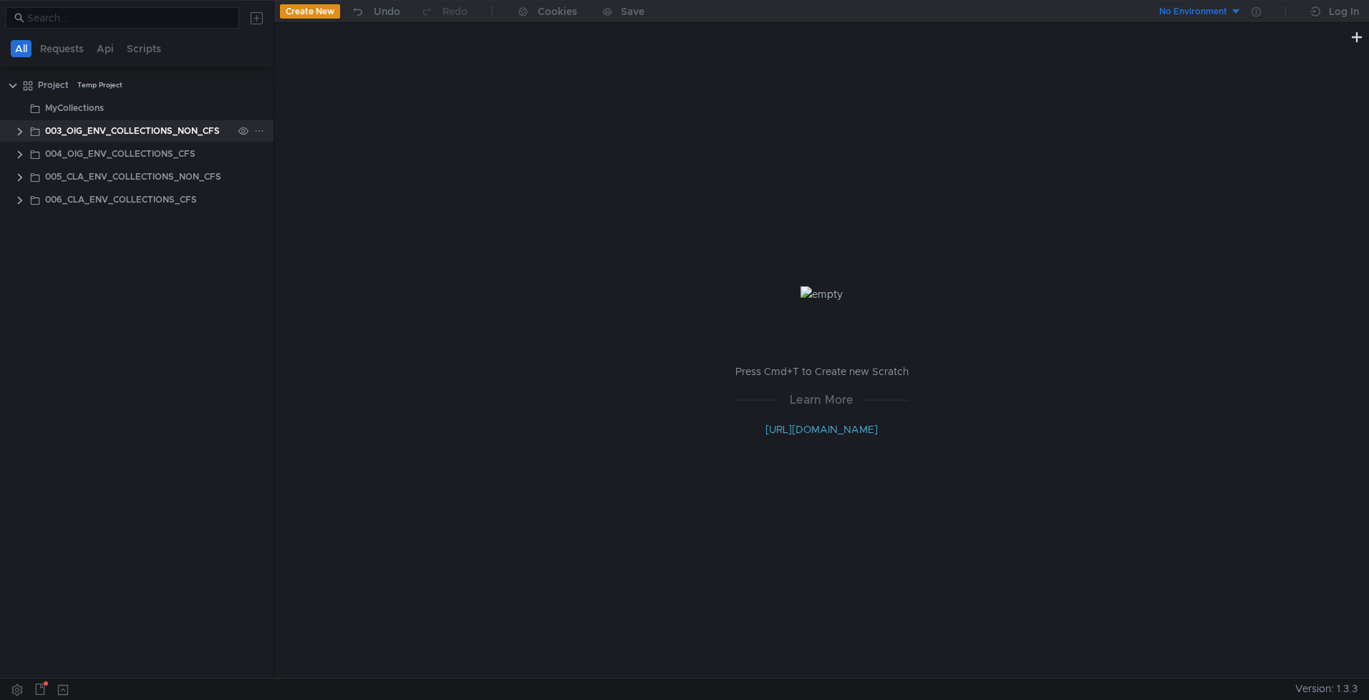
click at [255, 130] on icon at bounding box center [259, 131] width 10 height 10
click at [322, 236] on app-tour-anchor "Remove node" at bounding box center [311, 236] width 67 height 17
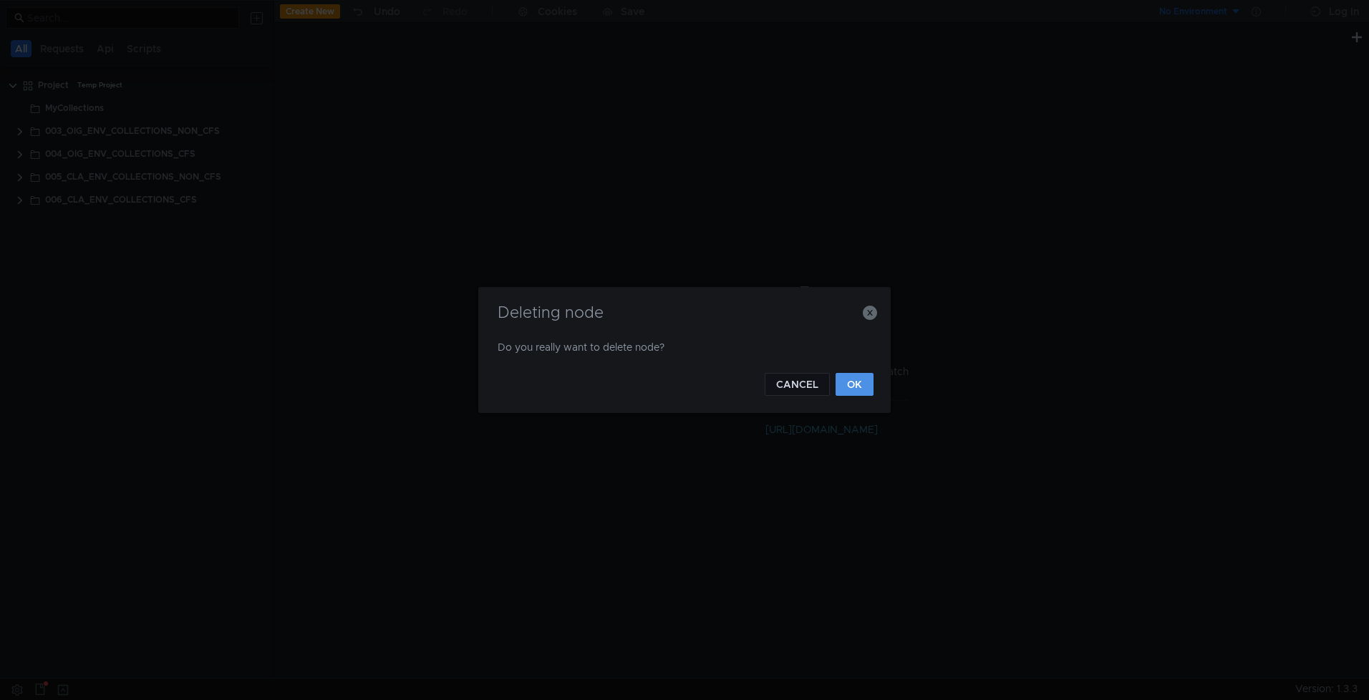
click at [840, 384] on button "OK" at bounding box center [855, 384] width 38 height 23
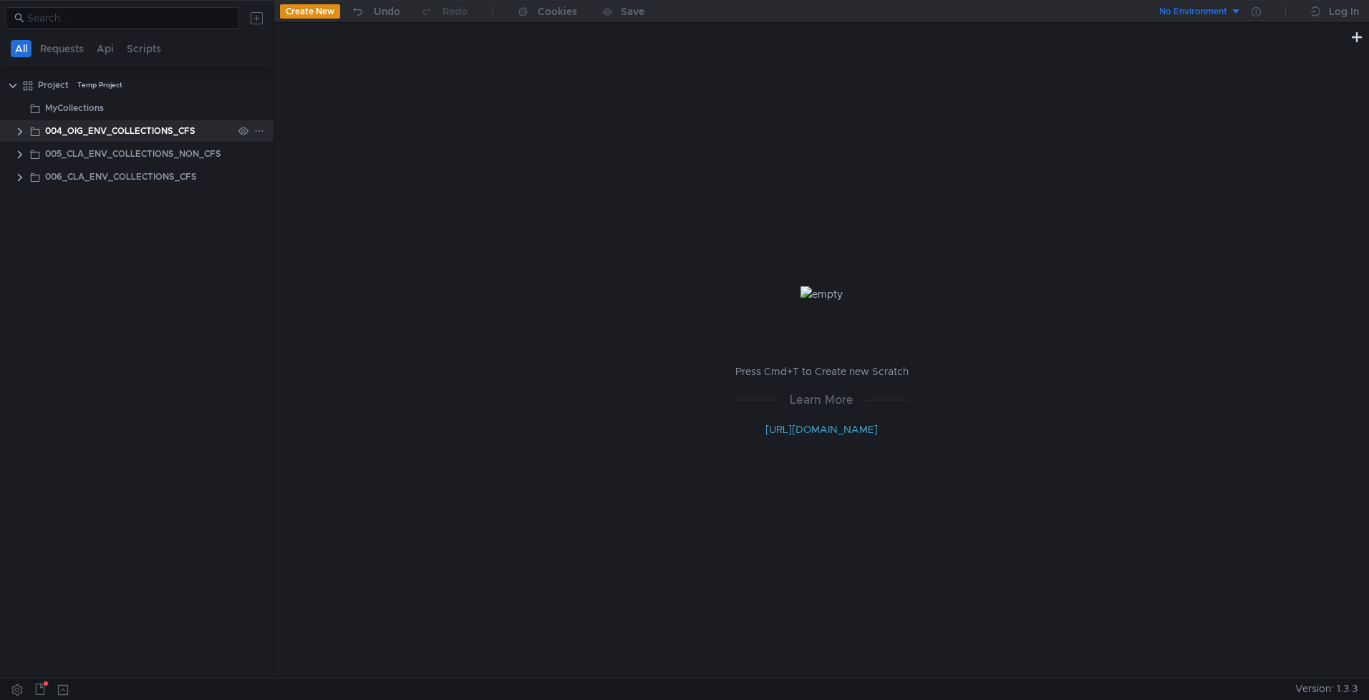
click at [247, 131] on icon at bounding box center [244, 131] width 10 height 10
click at [252, 129] on div at bounding box center [251, 130] width 37 height 21
click at [255, 132] on icon at bounding box center [259, 131] width 10 height 10
click at [330, 231] on app-tour-anchor "Remove node" at bounding box center [311, 236] width 67 height 17
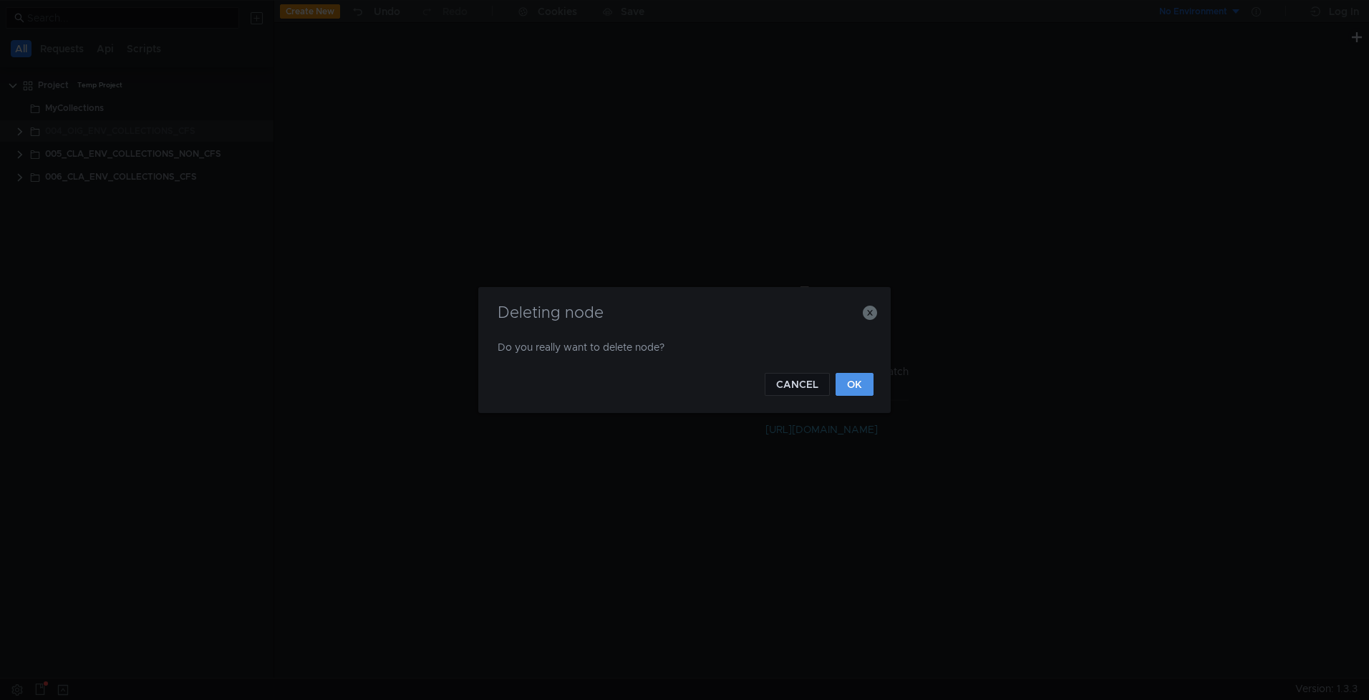
click at [864, 383] on button "OK" at bounding box center [855, 384] width 38 height 23
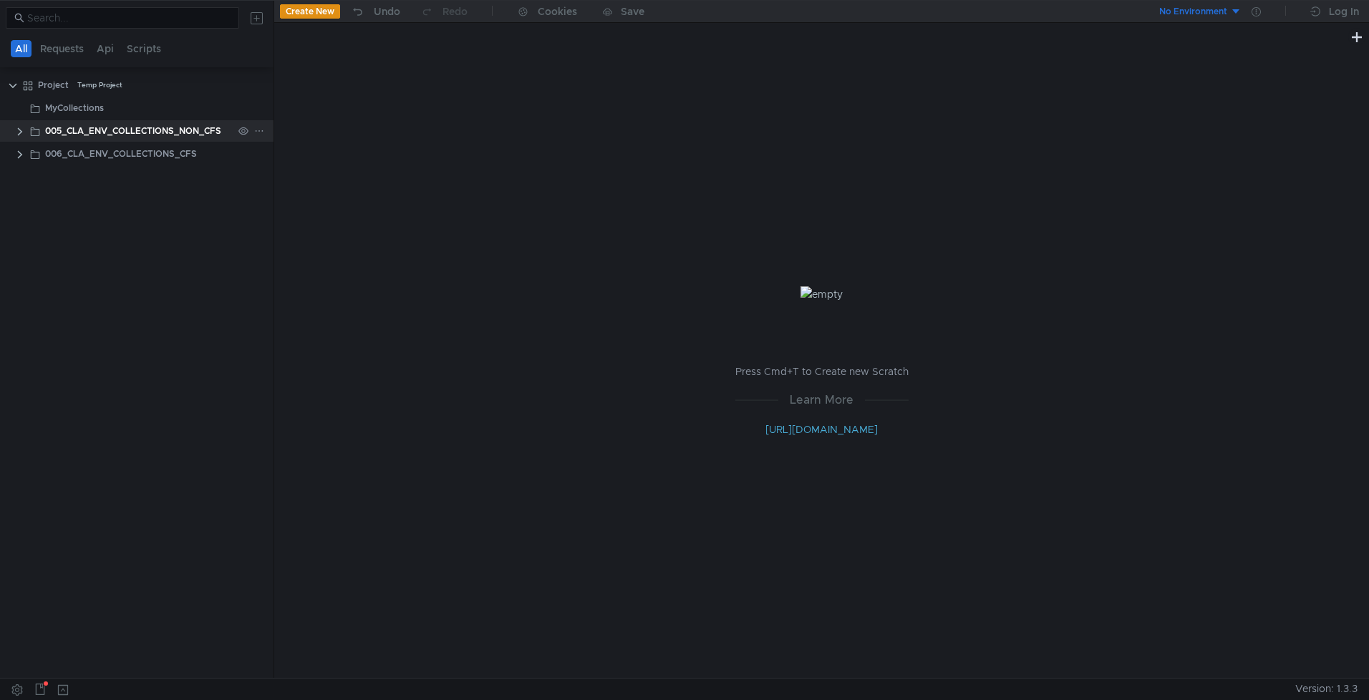
click at [258, 128] on icon at bounding box center [259, 131] width 10 height 10
click at [320, 242] on app-tour-anchor "Remove node" at bounding box center [311, 236] width 67 height 17
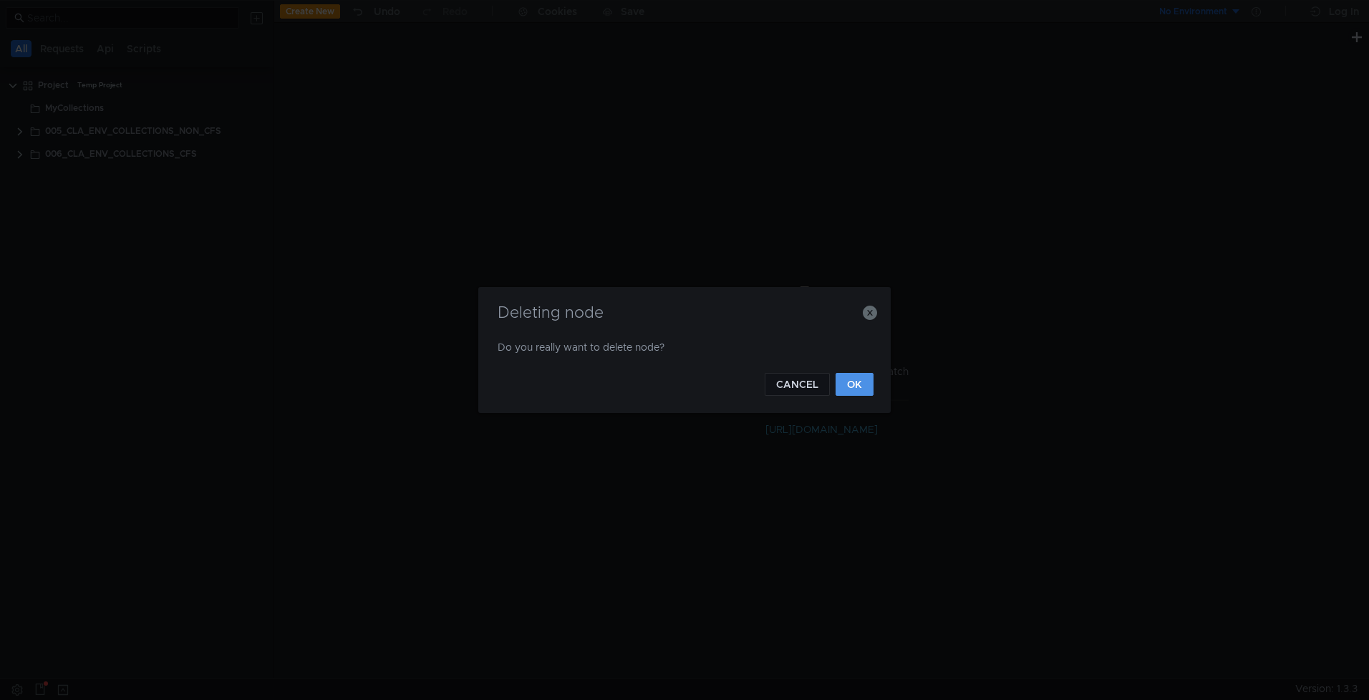
click at [866, 377] on button "OK" at bounding box center [855, 384] width 38 height 23
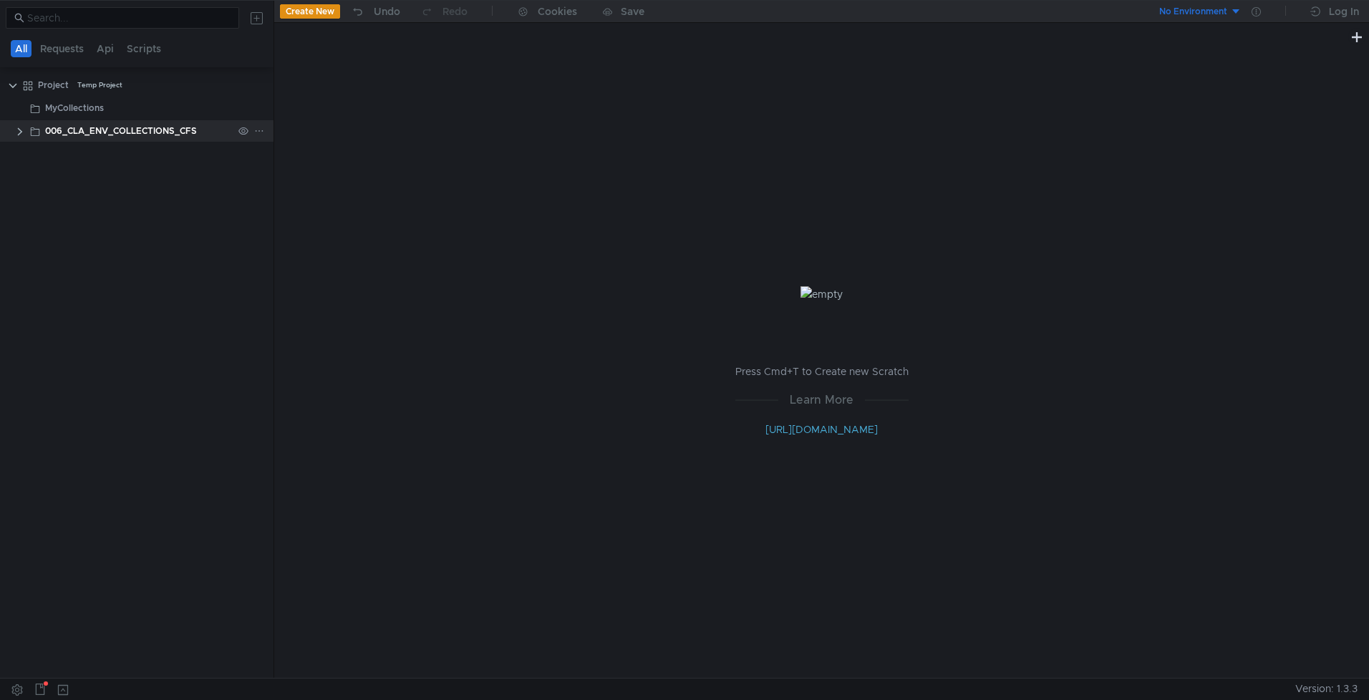
click at [263, 130] on icon at bounding box center [259, 131] width 10 height 10
click at [321, 230] on app-tour-anchor "Remove node" at bounding box center [311, 236] width 67 height 17
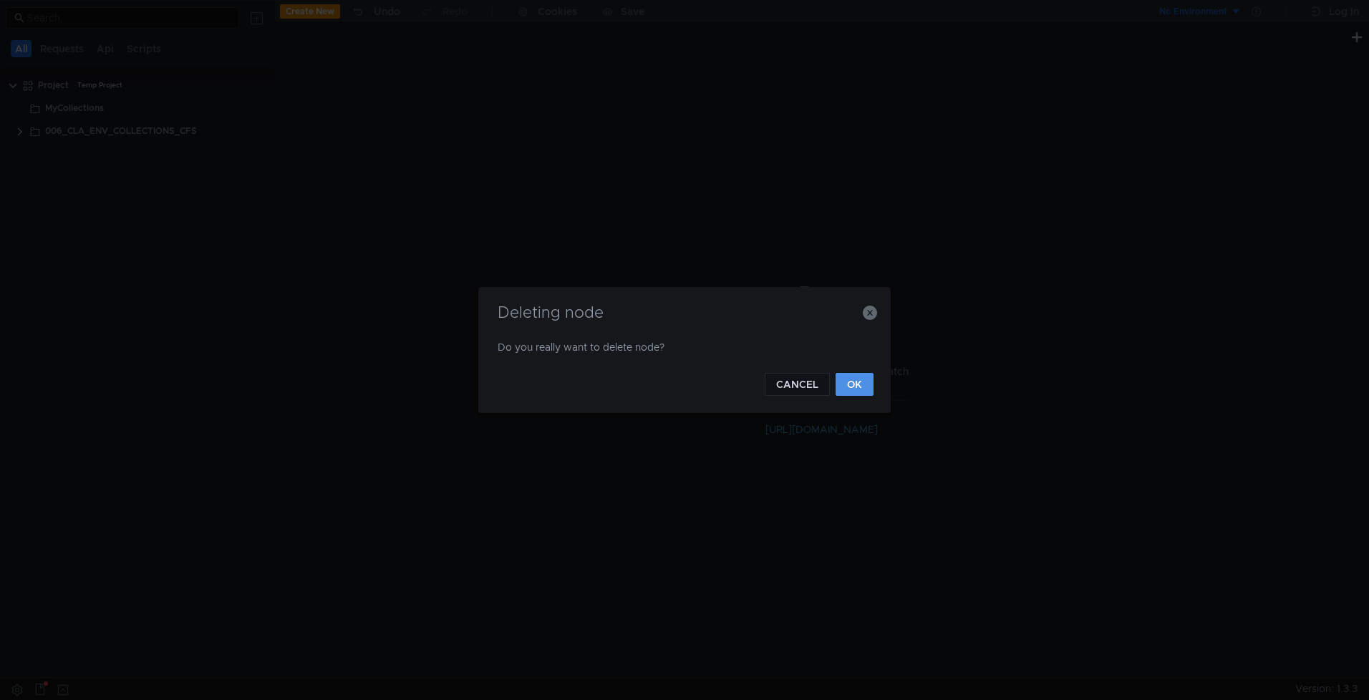
click at [852, 381] on button "OK" at bounding box center [855, 384] width 38 height 23
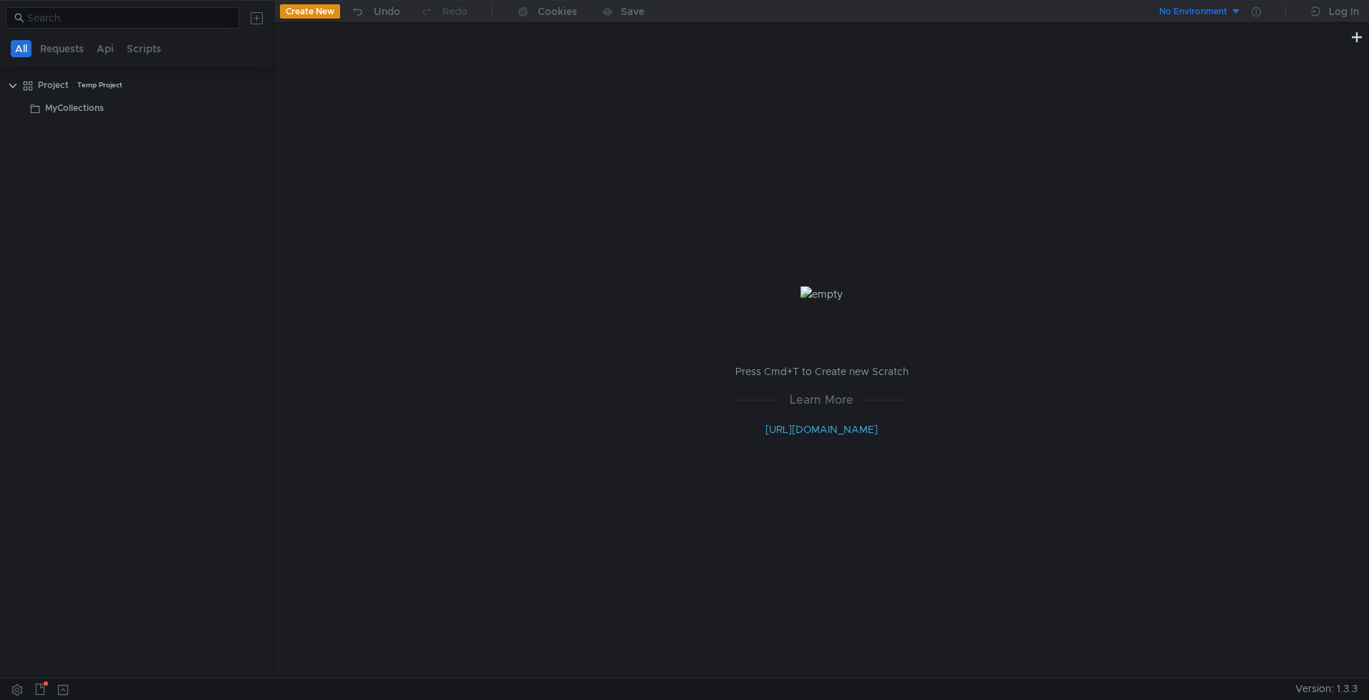
click at [852, 381] on div "Press Cmd+T to Create new Scratch Learn More [URL][DOMAIN_NAME]" at bounding box center [822, 400] width 173 height 75
click at [1344, 16] on div "Log In" at bounding box center [1344, 11] width 30 height 17
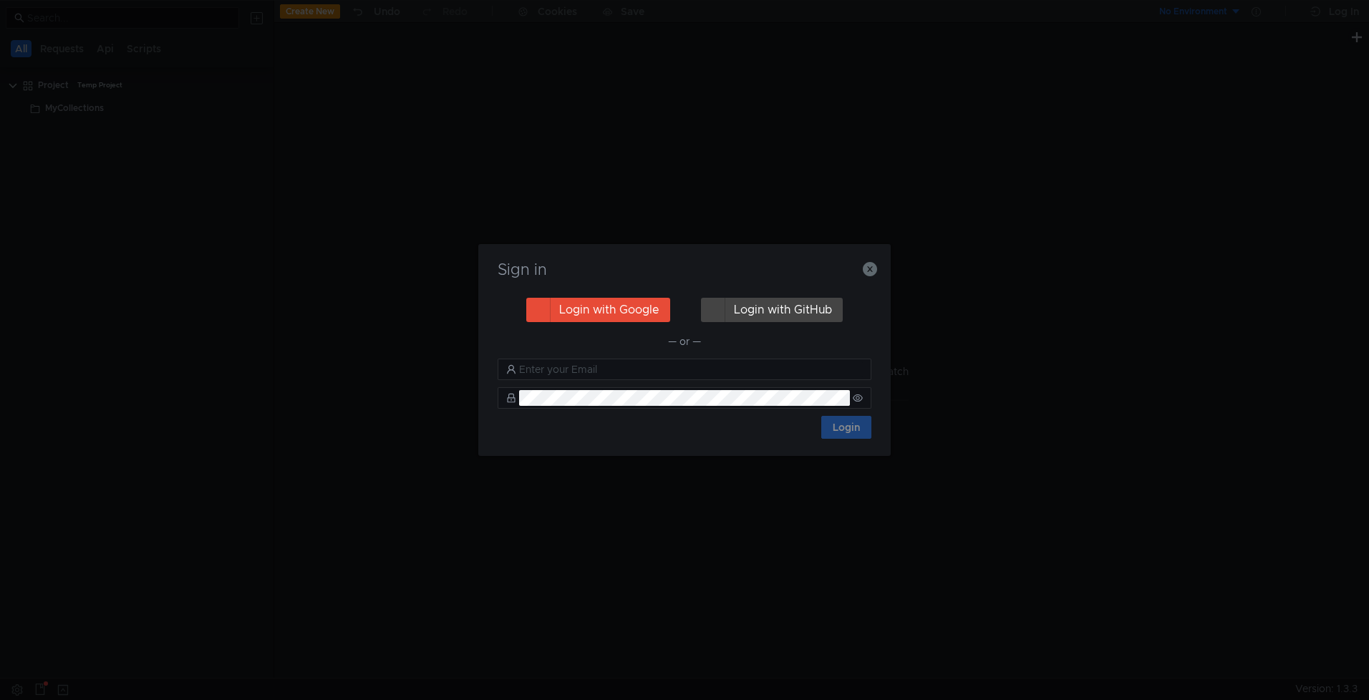
click at [620, 319] on button "Login with Google" at bounding box center [598, 310] width 144 height 24
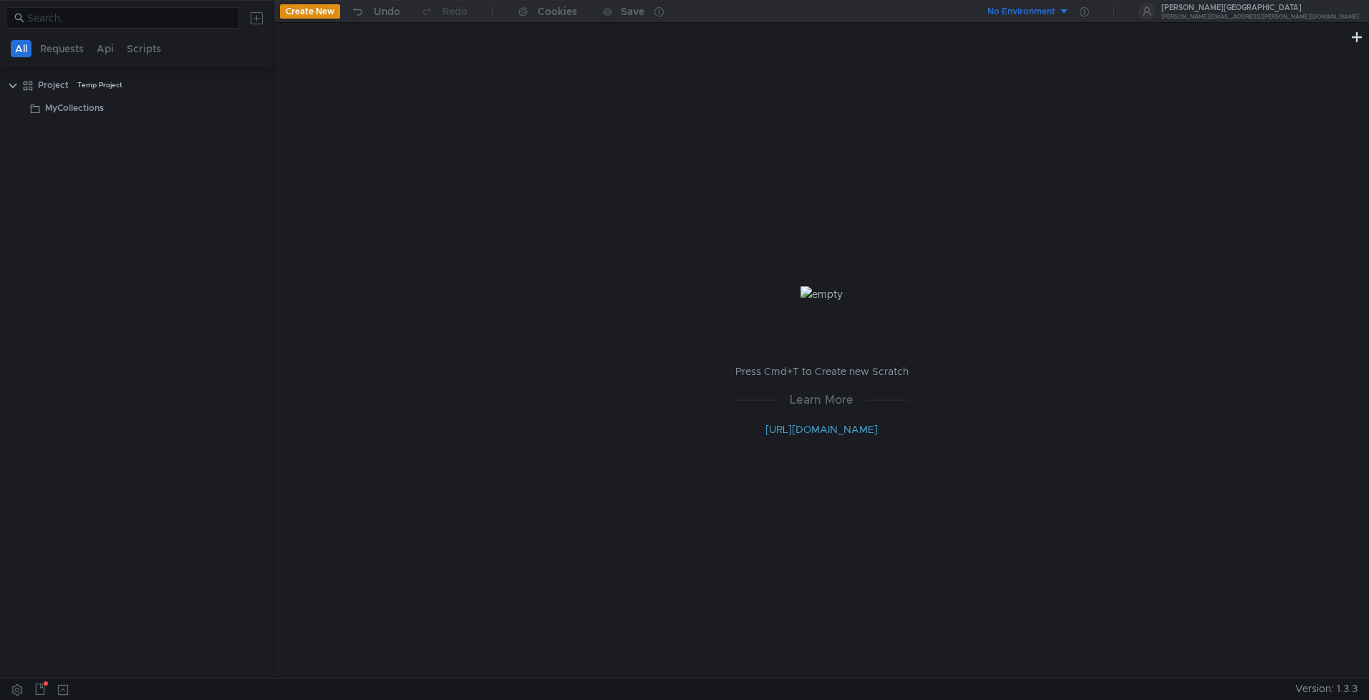
click at [308, 3] on div "Create New Undo Redo Cookies Save" at bounding box center [547, 12] width 547 height 22
click at [307, 7] on button "Create New" at bounding box center [310, 11] width 60 height 14
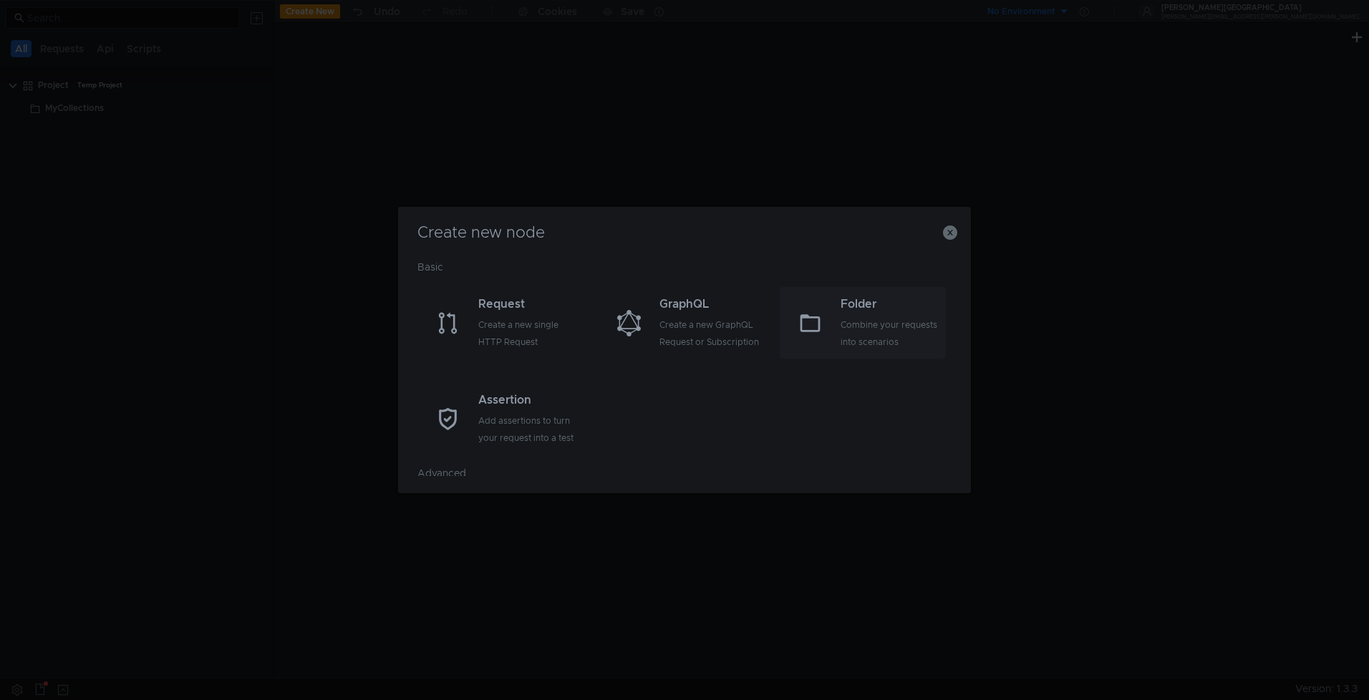
click at [856, 327] on div "Combine your requests into scenarios" at bounding box center [892, 334] width 102 height 34
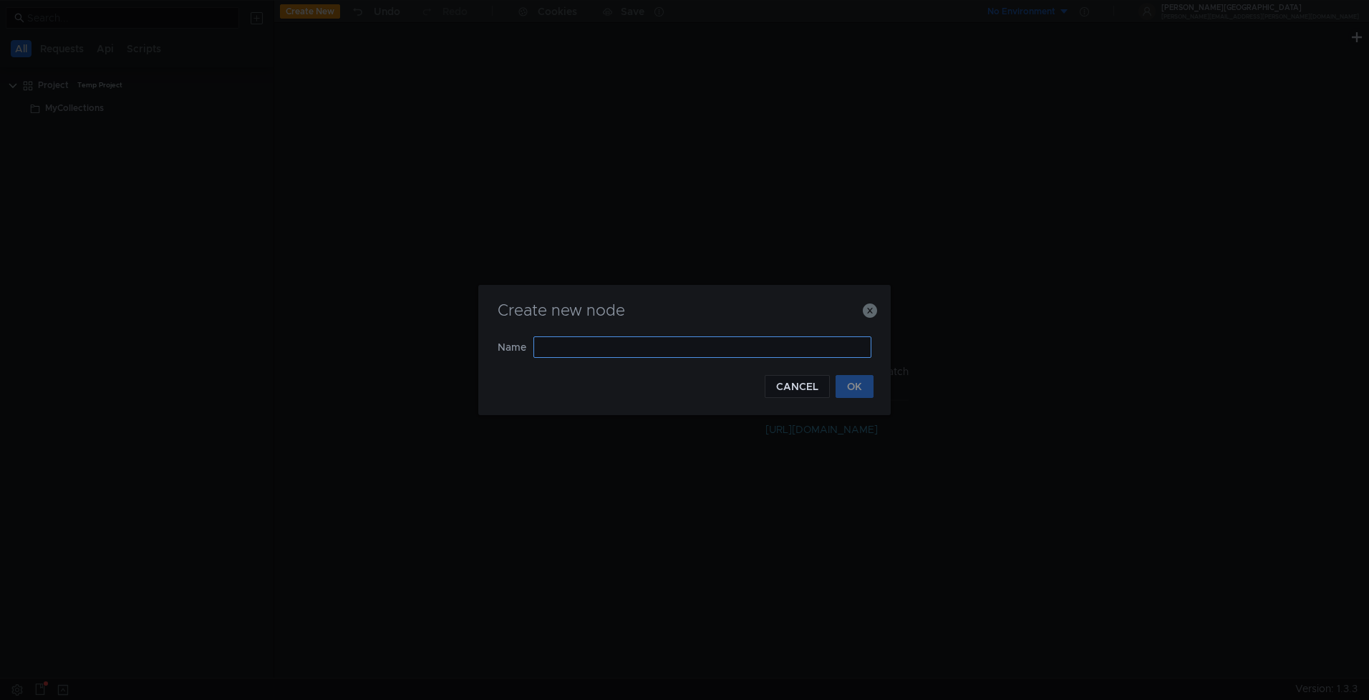
click at [598, 351] on input "text" at bounding box center [703, 347] width 338 height 21
type input "ENV_ESS_COLLECTIONS"
click at [839, 385] on button "OK" at bounding box center [855, 386] width 38 height 23
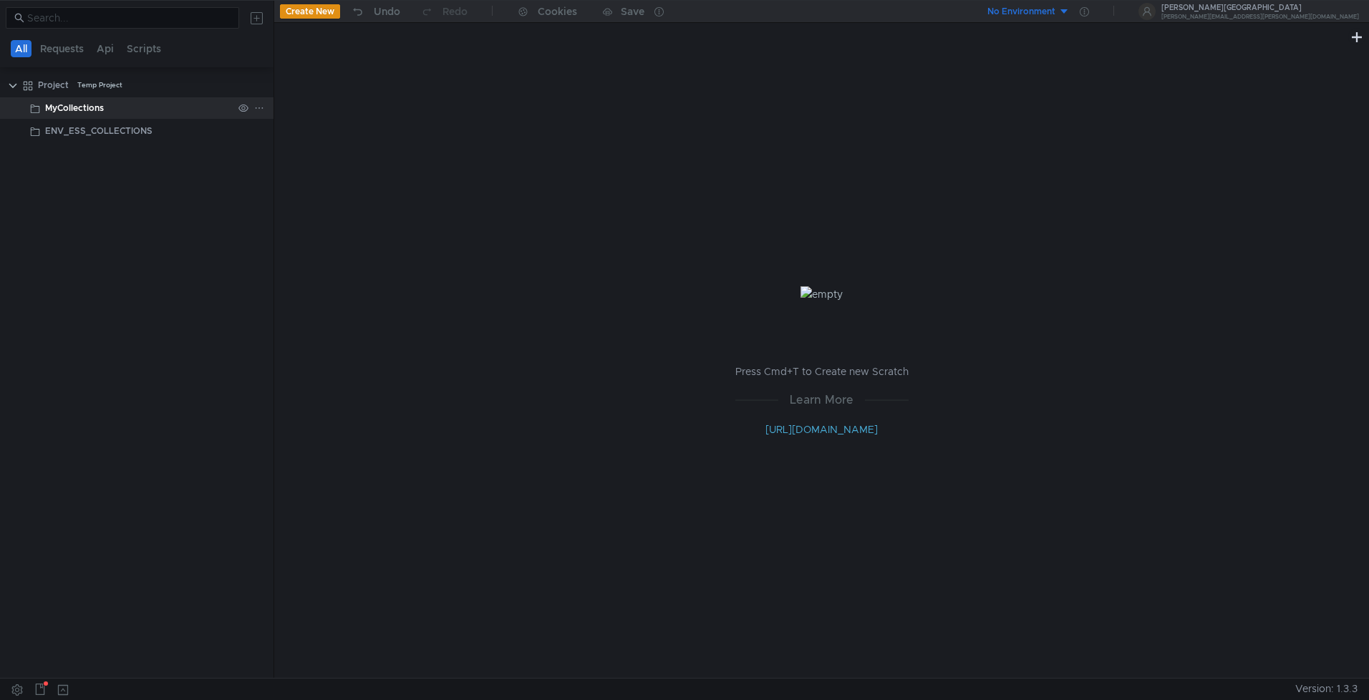
click at [264, 109] on div at bounding box center [251, 107] width 37 height 21
click at [262, 109] on icon at bounding box center [259, 108] width 10 height 10
click at [307, 208] on app-tour-anchor "Remove node" at bounding box center [311, 213] width 67 height 17
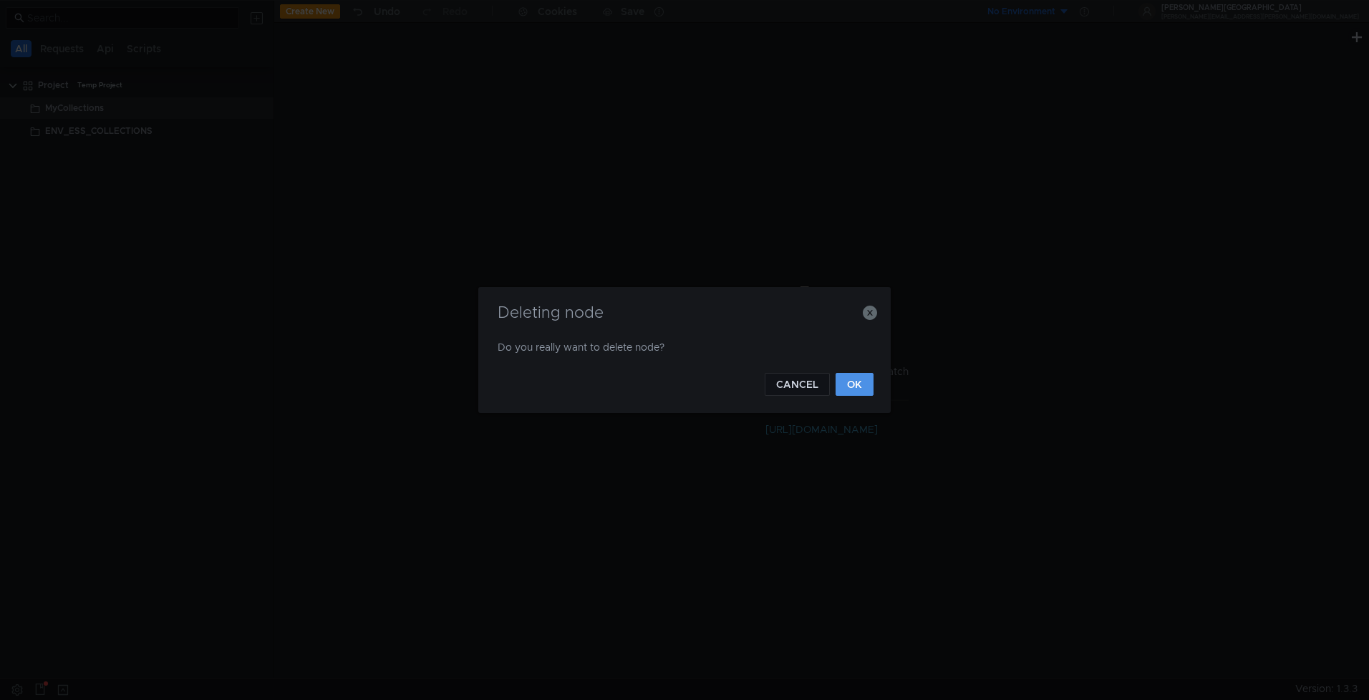
click at [844, 383] on button "OK" at bounding box center [855, 384] width 38 height 23
click at [594, 345] on input "text" at bounding box center [703, 347] width 338 height 21
type input "AUCP_CFS"
click at [845, 387] on button "OK" at bounding box center [855, 386] width 38 height 23
type input "AUCP_NON_CFS"
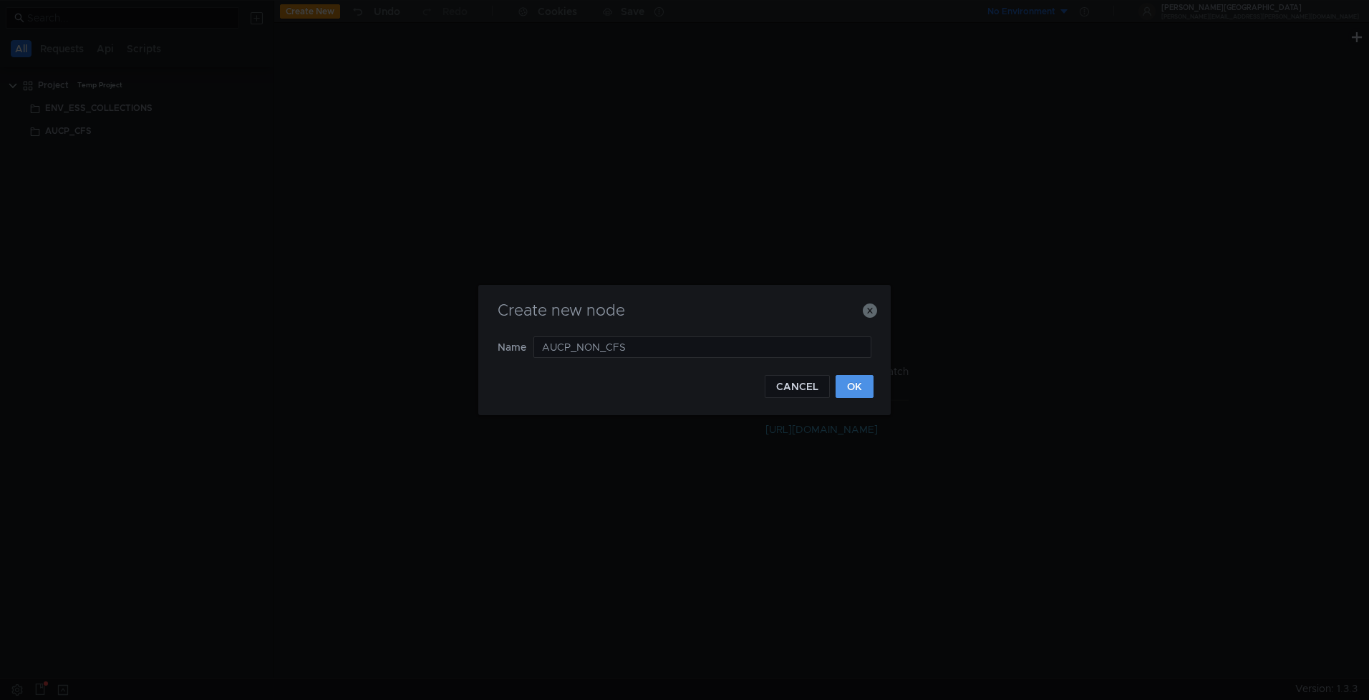
click at [861, 395] on button "OK" at bounding box center [855, 386] width 38 height 23
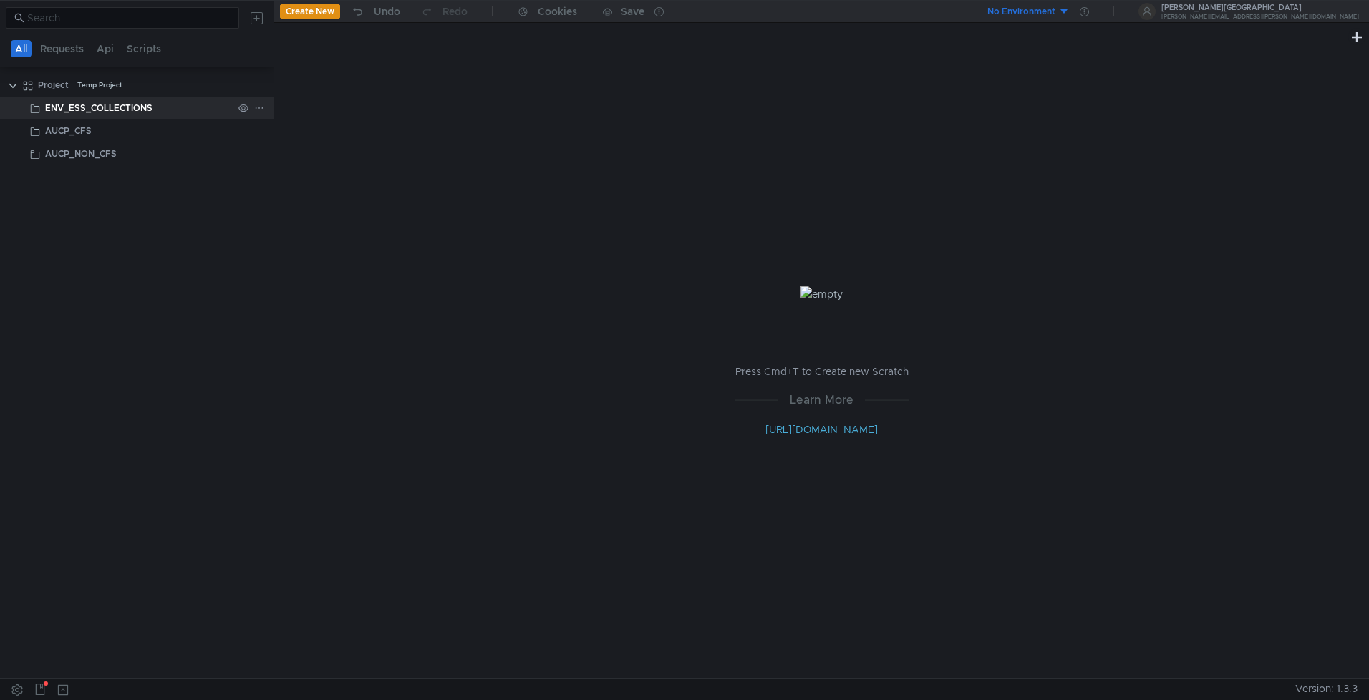
click at [96, 107] on div "ENV_ESS_COLLECTIONS" at bounding box center [98, 107] width 107 height 21
click at [256, 107] on icon at bounding box center [259, 108] width 10 height 10
click at [407, 186] on app-tour-anchor "Postman" at bounding box center [411, 186] width 42 height 17
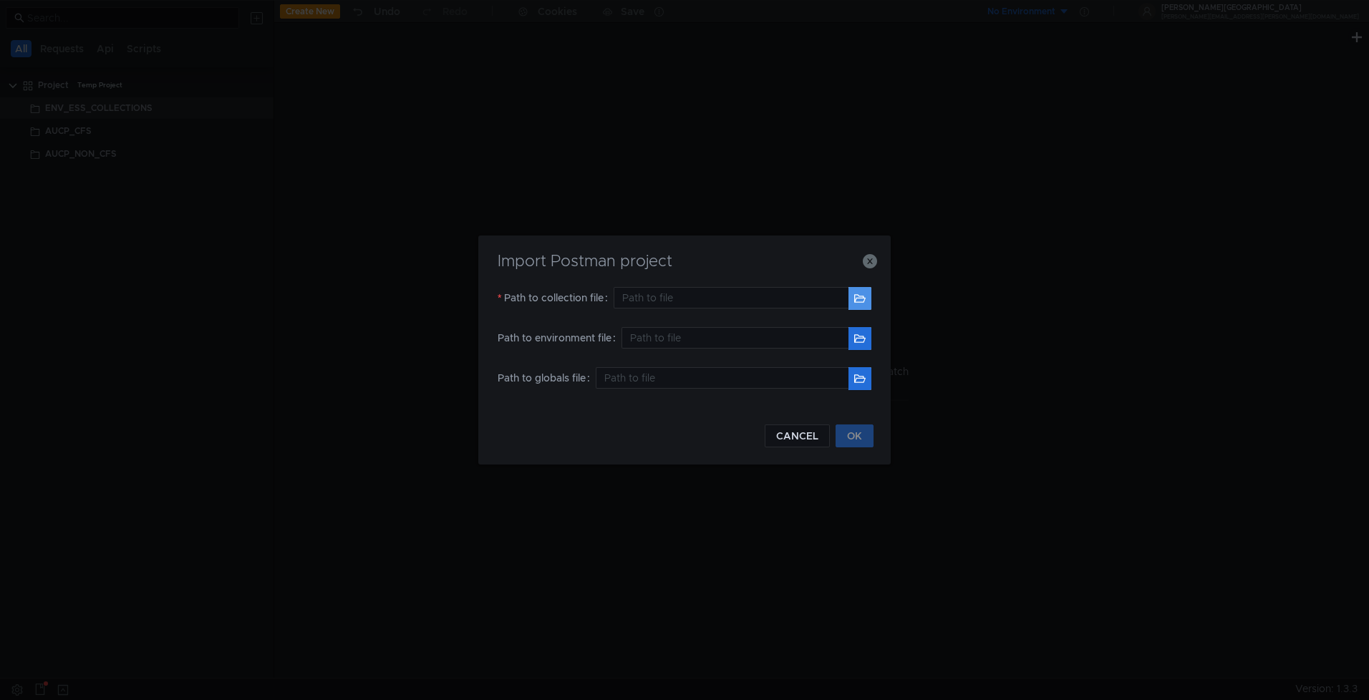
click at [854, 305] on button "button" at bounding box center [860, 298] width 23 height 23
type input "/Users/maramamo/Downloads/Postman_Collections_1/001-POL_ENV_COLLECTIONS_NON_CFS…"
click at [859, 334] on button "button" at bounding box center [860, 338] width 23 height 23
click at [855, 435] on button "OK" at bounding box center [855, 436] width 38 height 23
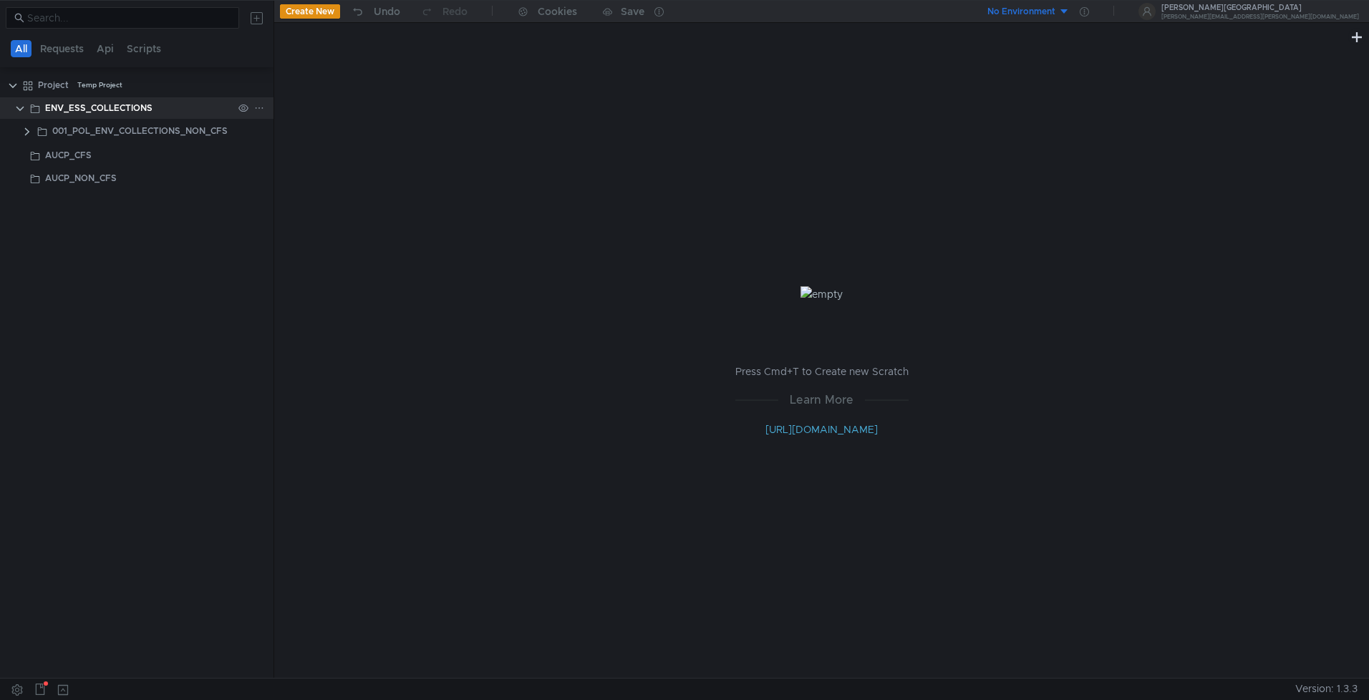
click at [20, 108] on clr-icon at bounding box center [19, 108] width 11 height 11
click at [257, 108] on icon at bounding box center [259, 108] width 10 height 10
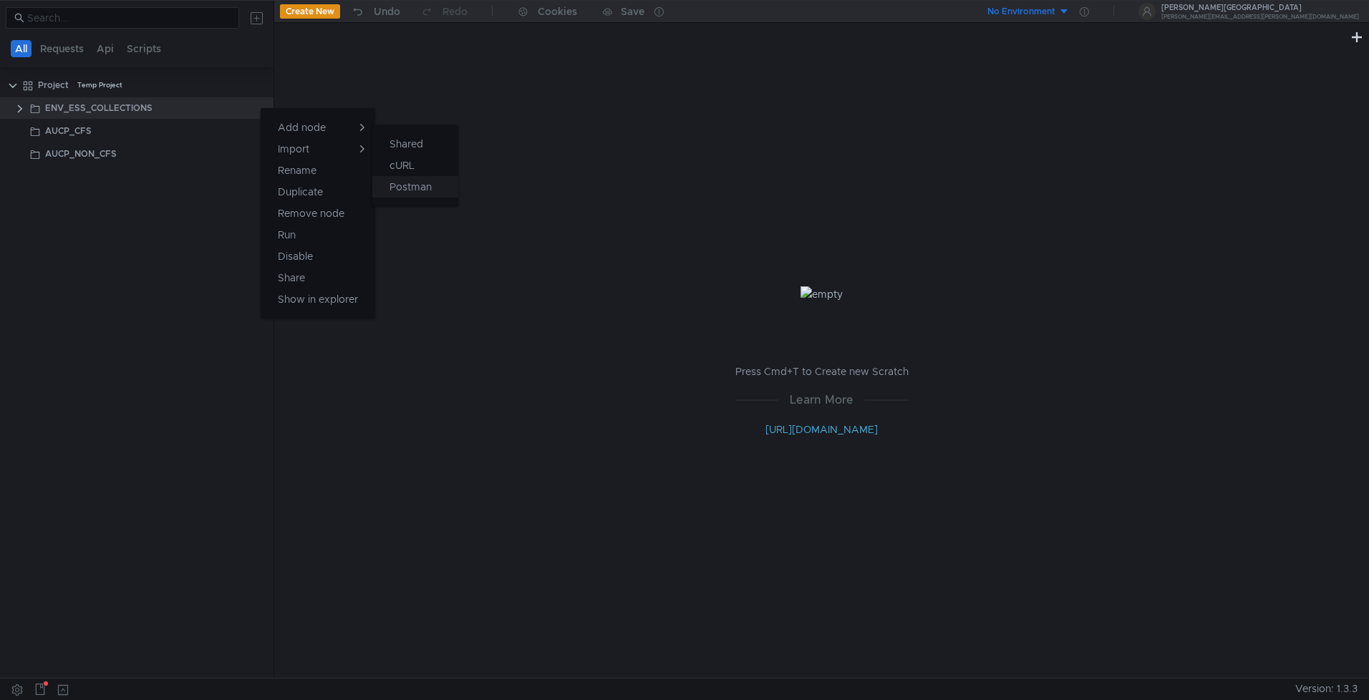
click at [405, 186] on app-tour-anchor "Postman" at bounding box center [411, 186] width 42 height 17
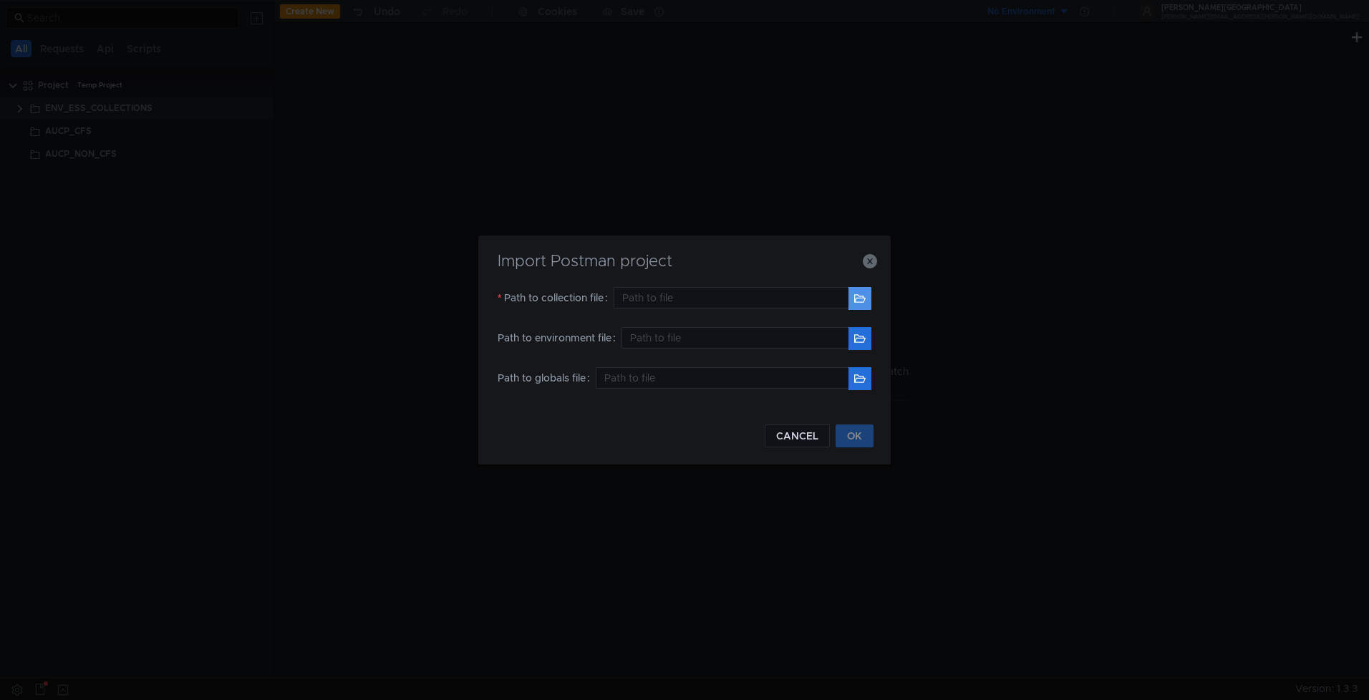
click at [852, 299] on button "button" at bounding box center [860, 298] width 23 height 23
type input "/Users/maramamo/Downloads/Postman_Collections_1/002-POL_ENV_COLLECTIONS_CFS.pos…"
click at [851, 436] on button "OK" at bounding box center [855, 436] width 38 height 23
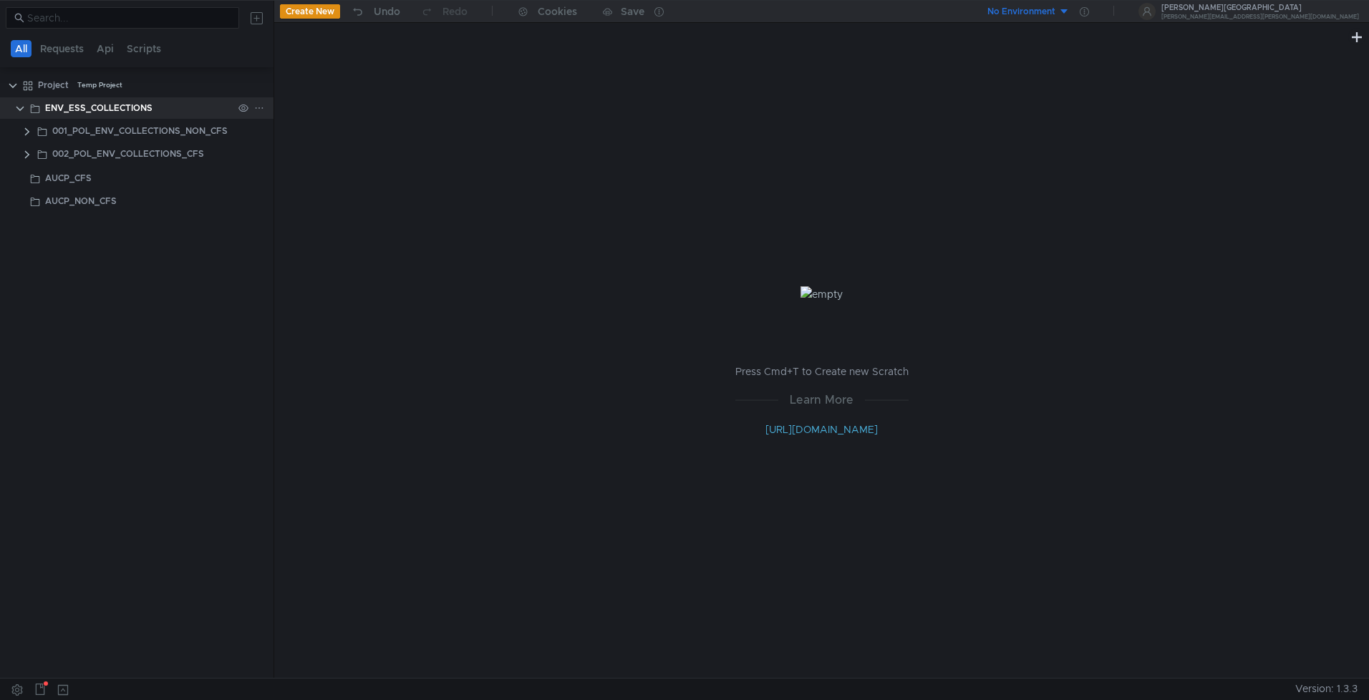
click at [260, 108] on icon at bounding box center [259, 108] width 10 height 10
click at [418, 183] on app-tour-anchor "Postman" at bounding box center [411, 186] width 42 height 17
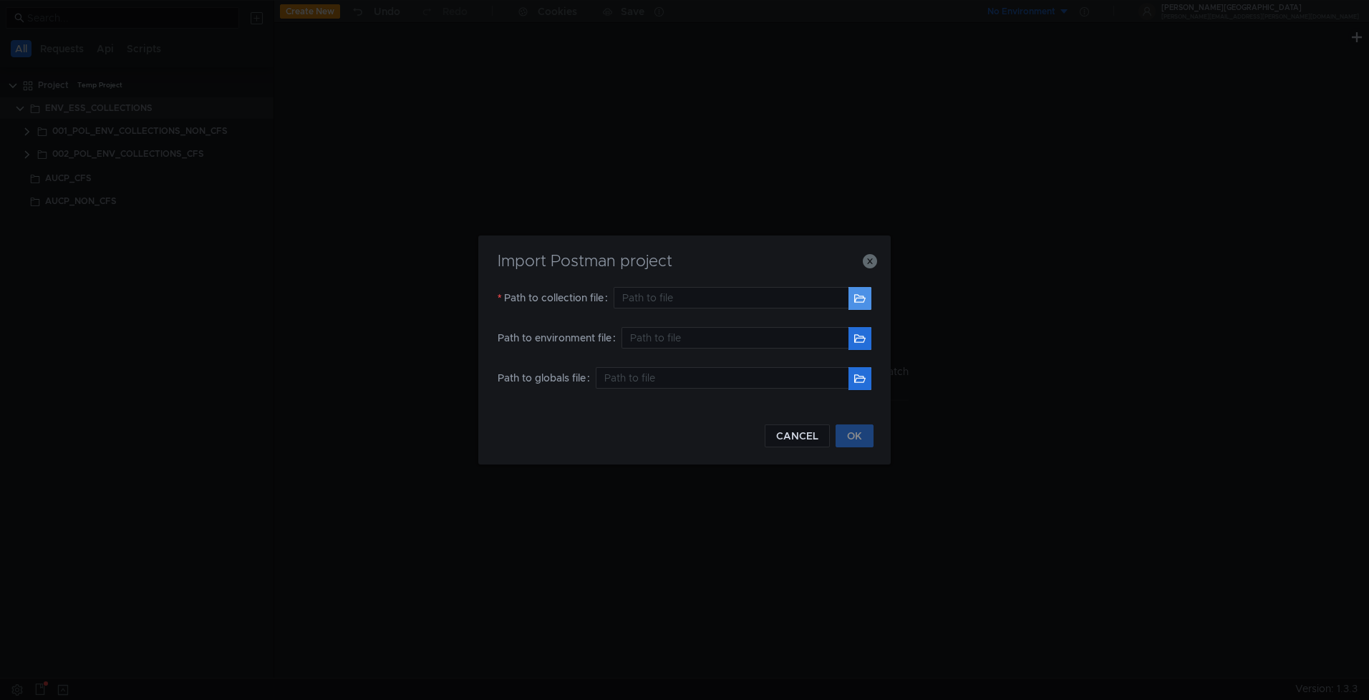
click at [862, 296] on button "button" at bounding box center [860, 298] width 23 height 23
type input "/Users/maramamo/Downloads/Postman_Collections_1/003-OIG_ENV_COLLECTIONS_NON_CFS…"
click at [845, 430] on button "OK" at bounding box center [855, 436] width 38 height 23
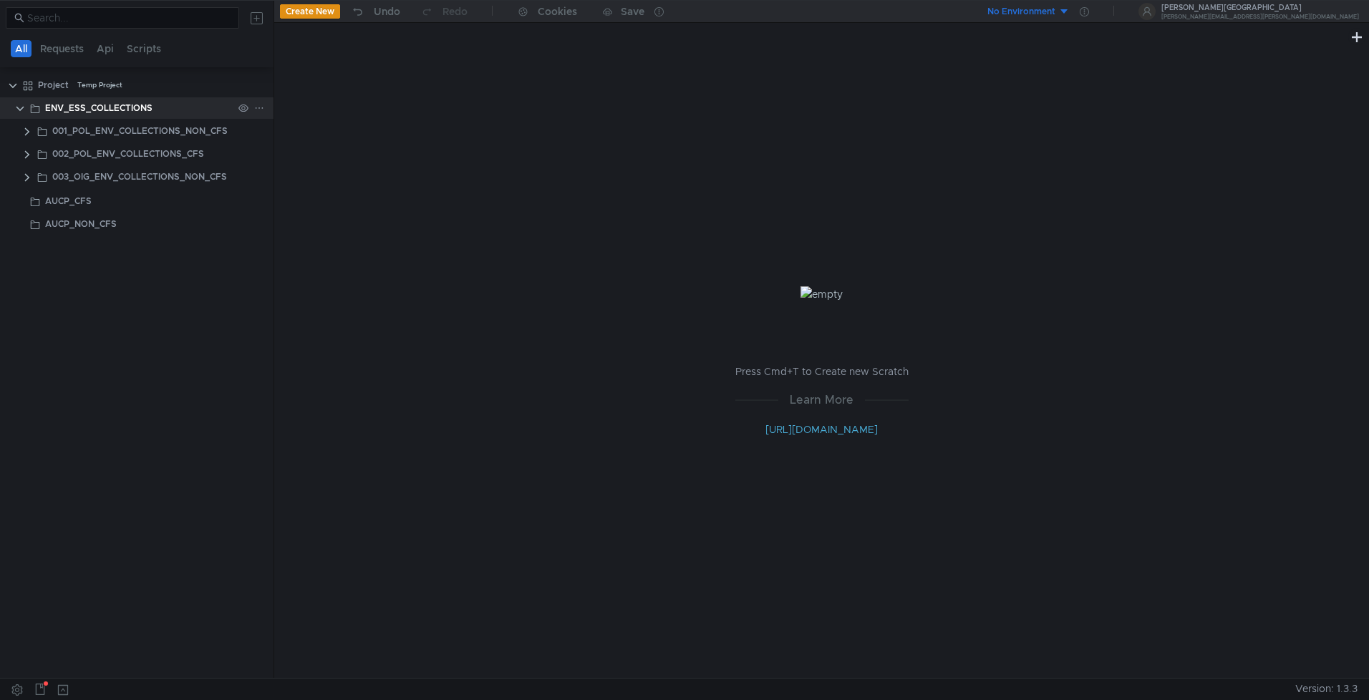
click at [259, 102] on div at bounding box center [259, 108] width 10 height 13
click at [414, 189] on app-tour-anchor "Postman" at bounding box center [411, 186] width 42 height 17
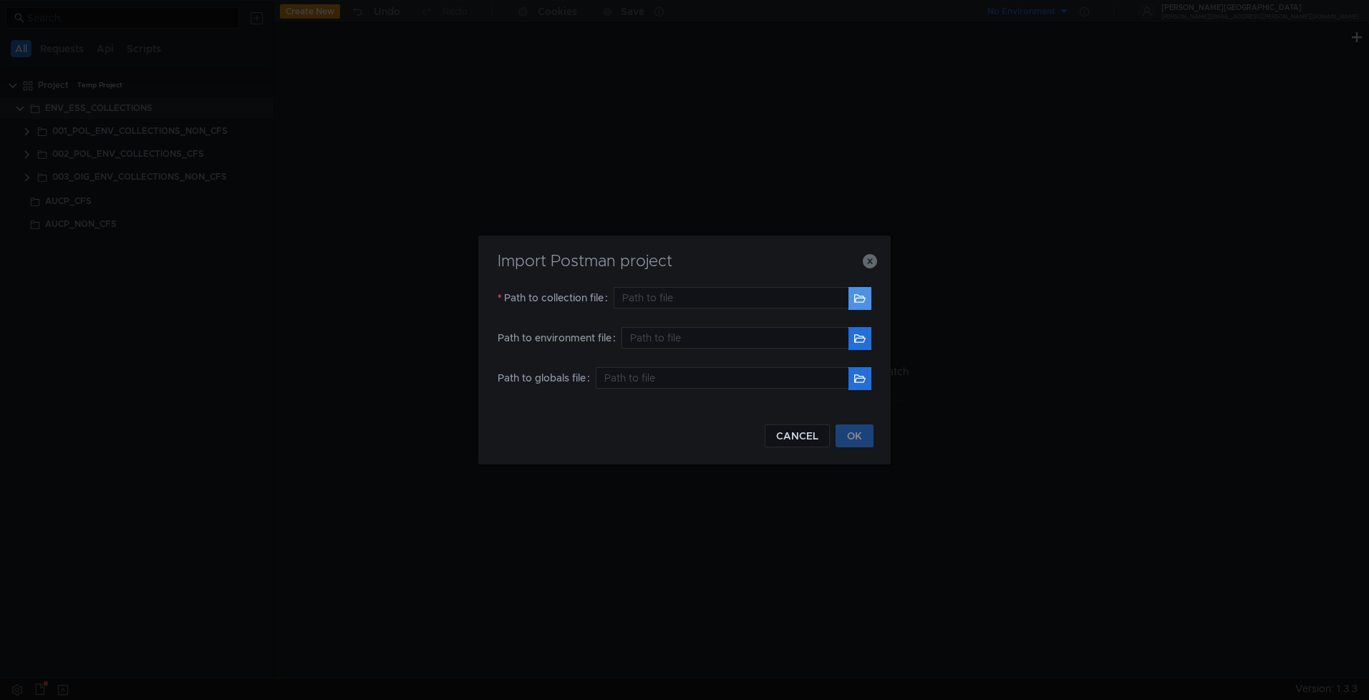
click at [862, 302] on button "button" at bounding box center [860, 298] width 23 height 23
type input "/Users/maramamo/Downloads/Postman_Collections_1/004-OIG_ENV_COLLECTIONS_CFS.pos…"
click at [849, 427] on button "OK" at bounding box center [855, 436] width 38 height 23
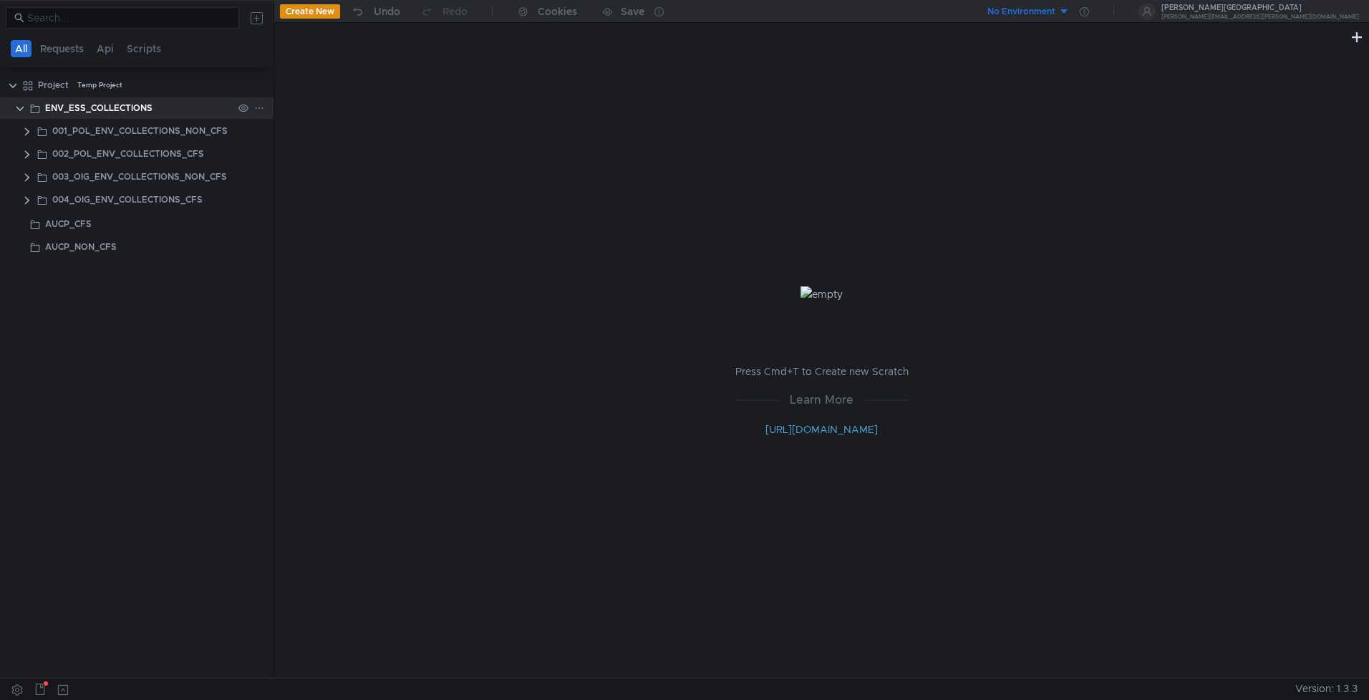
click at [261, 105] on icon at bounding box center [259, 108] width 10 height 10
click at [418, 185] on app-tour-anchor "Postman" at bounding box center [411, 186] width 42 height 17
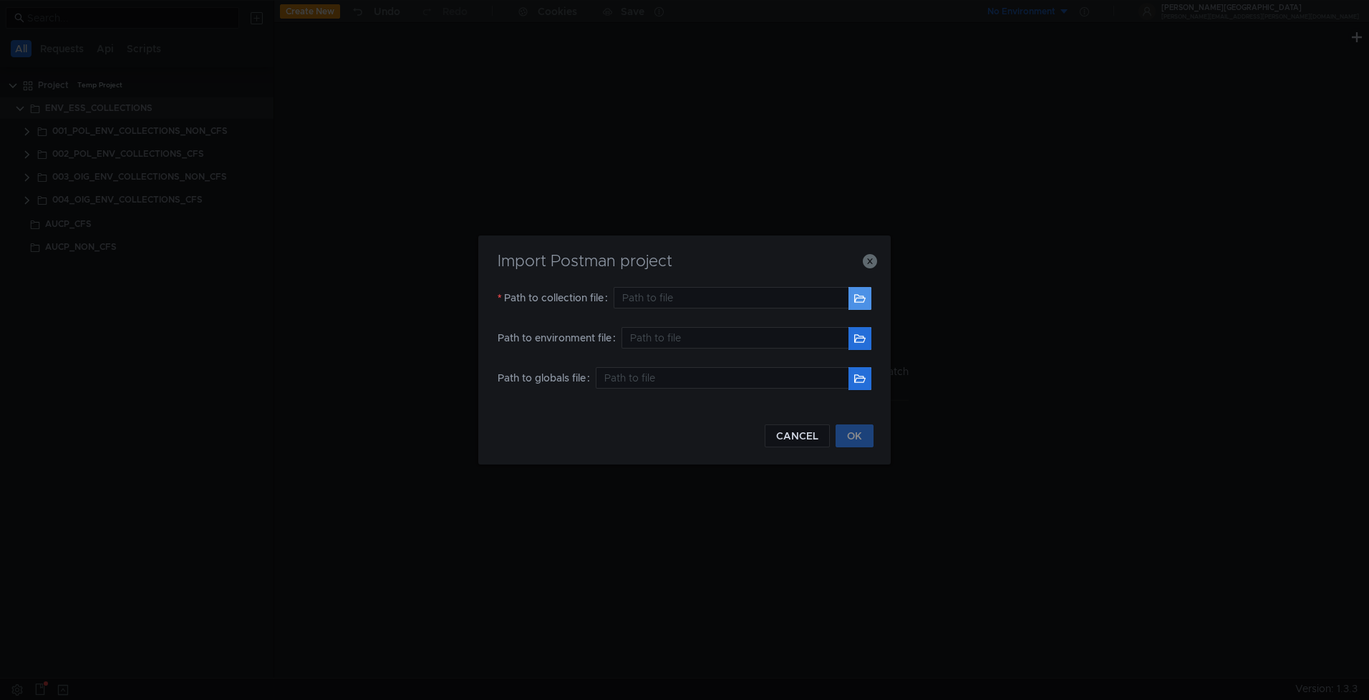
click at [867, 289] on button "button" at bounding box center [860, 298] width 23 height 23
type input "/Users/maramamo/Downloads/Postman_Collections_1/005-CLA_ENV_COLLECTIONS_NON_CFS…"
click at [858, 437] on button "OK" at bounding box center [855, 436] width 38 height 23
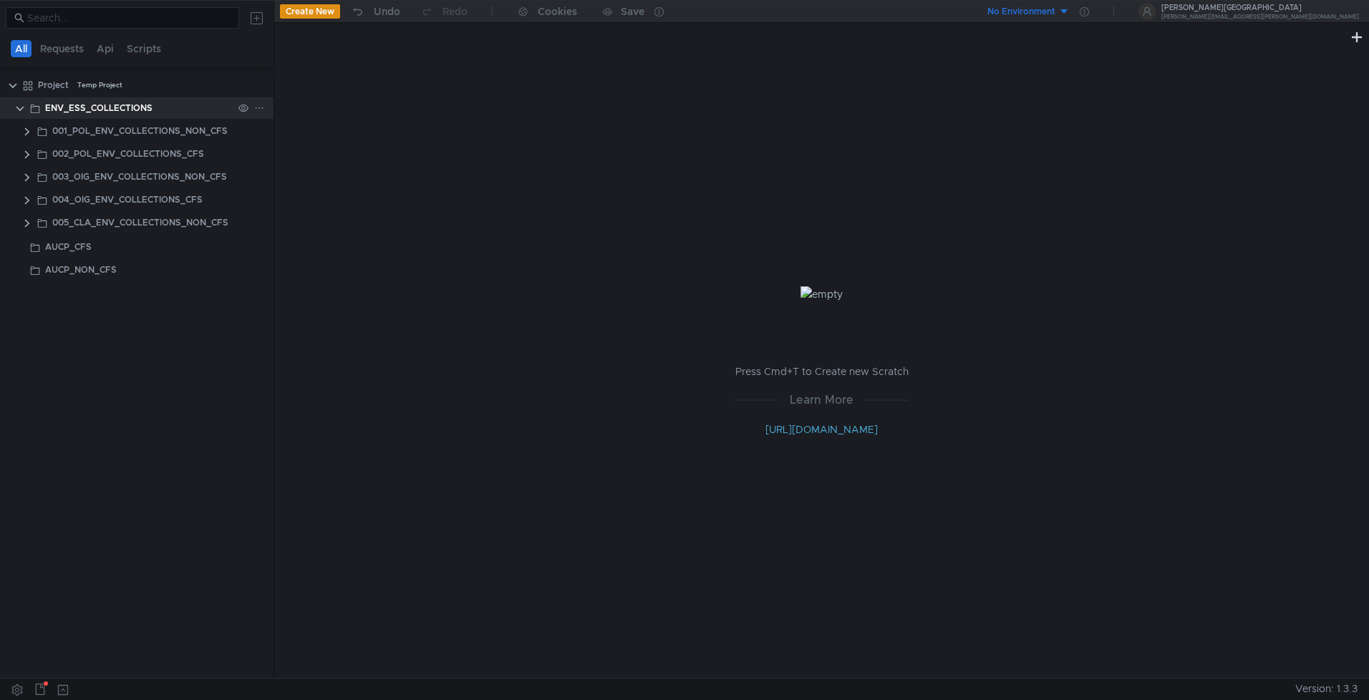
click at [262, 112] on div at bounding box center [259, 108] width 10 height 13
click at [398, 184] on app-tour-anchor "Postman" at bounding box center [411, 186] width 42 height 17
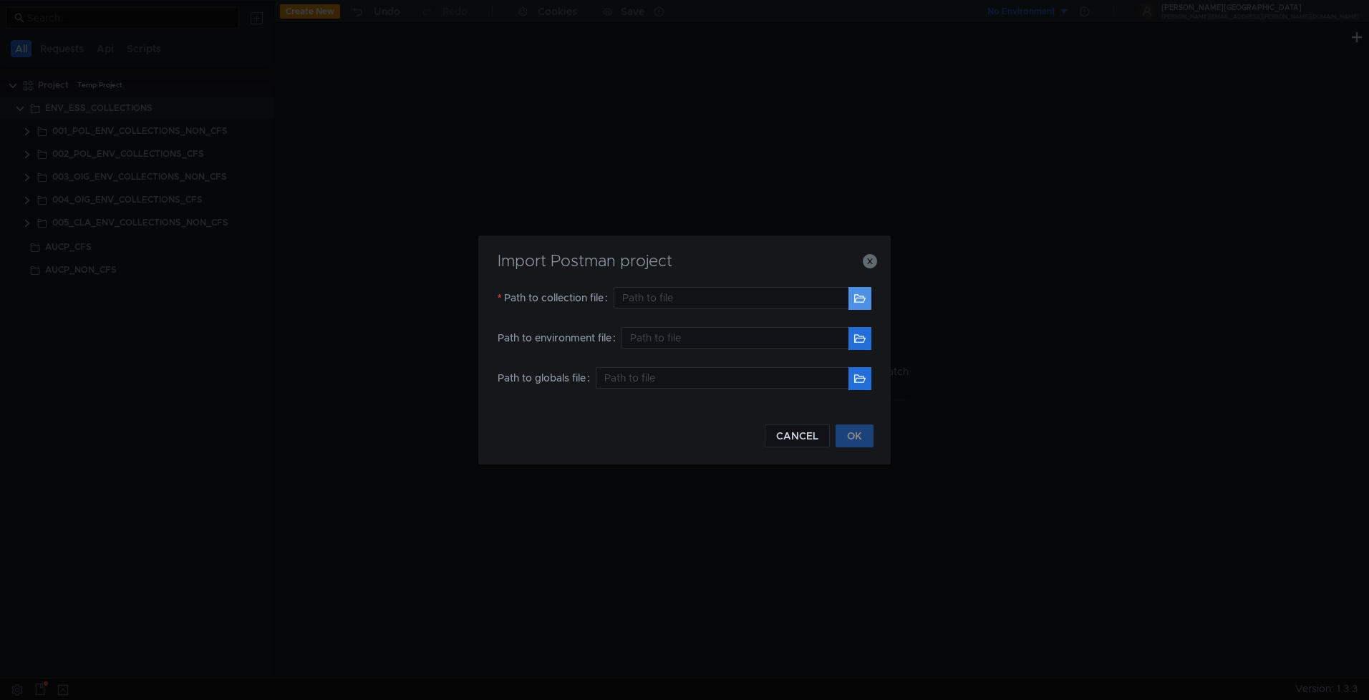
click at [859, 302] on button "button" at bounding box center [860, 298] width 23 height 23
type input "/Users/maramamo/Downloads/Postman_Collections_1/006-CLA_ENV_COLLECTIONS_CFS.pos…"
click at [849, 431] on button "OK" at bounding box center [855, 436] width 38 height 23
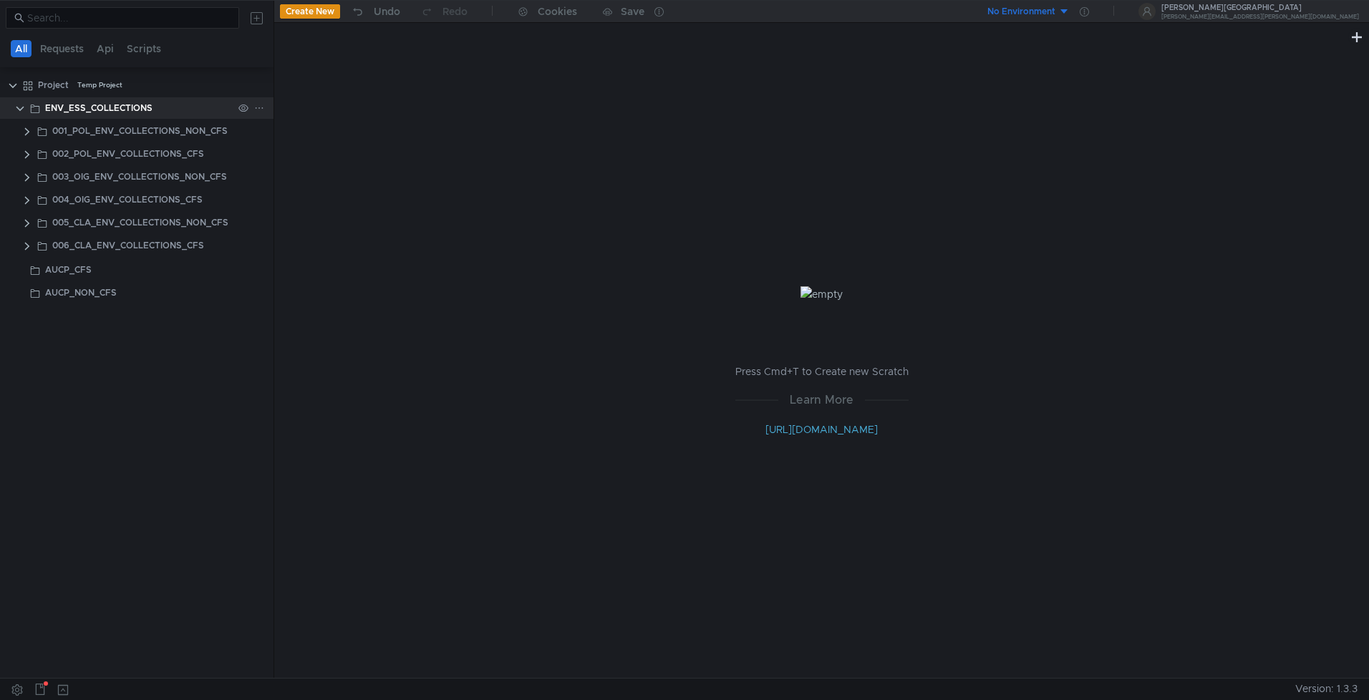
click at [256, 107] on icon at bounding box center [259, 107] width 7 height 1
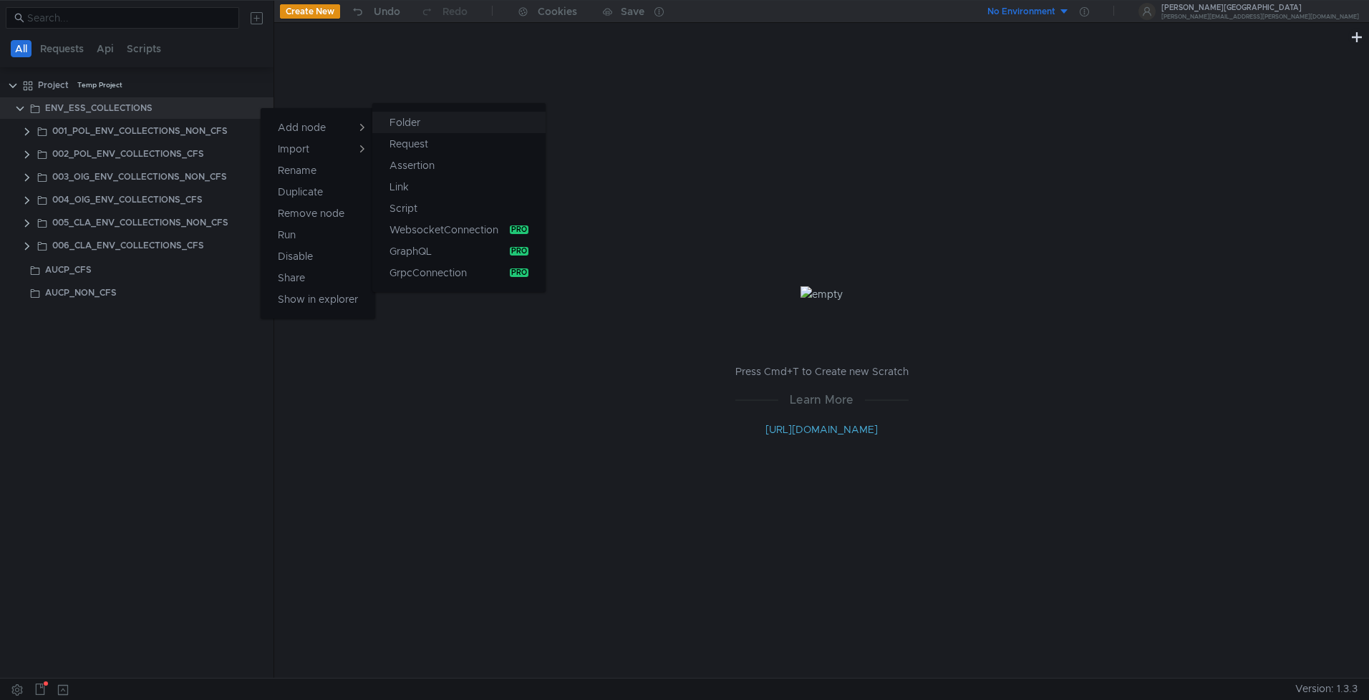
click at [430, 128] on button "Folder" at bounding box center [458, 122] width 173 height 21
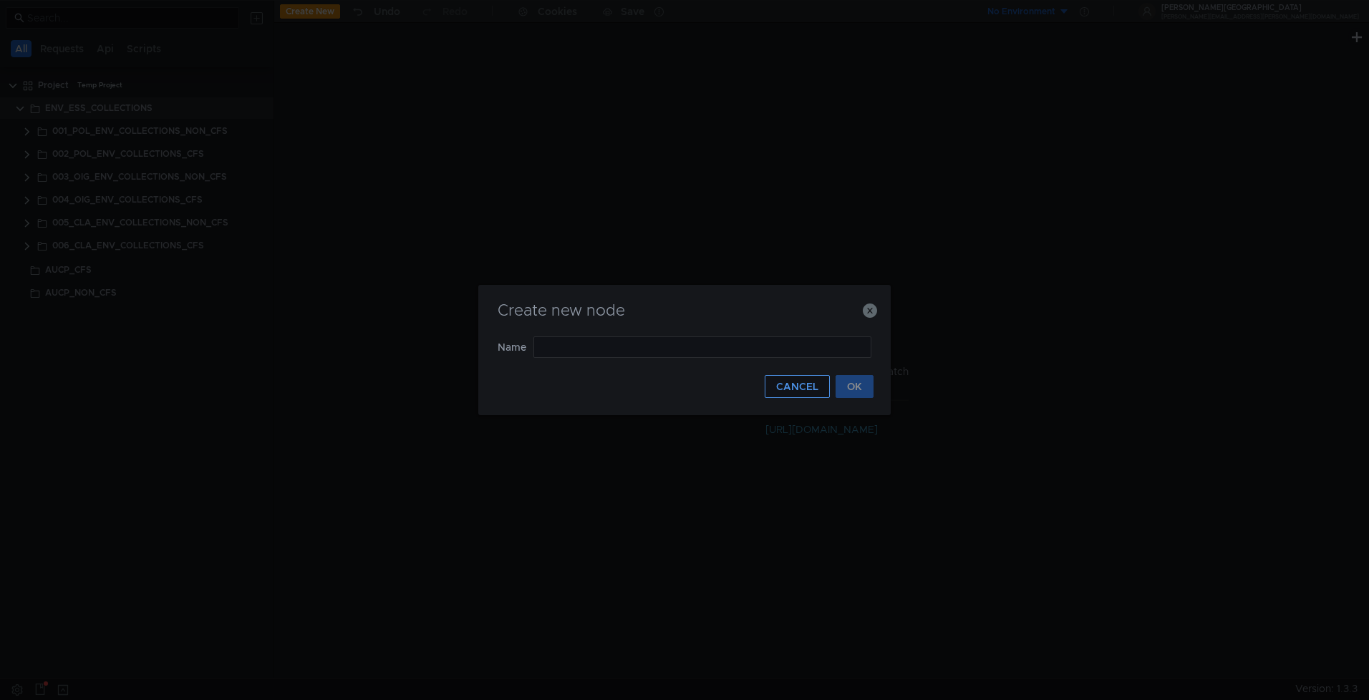
click at [790, 392] on button "CANCEL" at bounding box center [797, 386] width 65 height 23
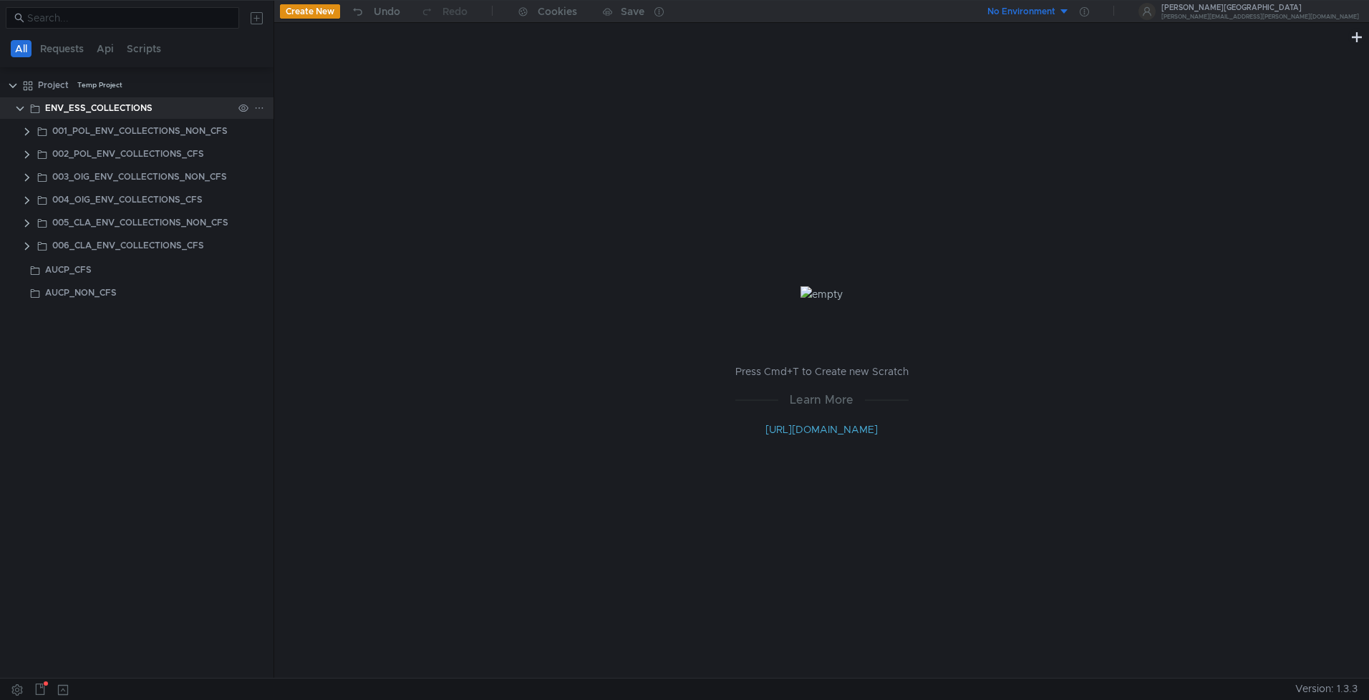
click at [259, 109] on icon at bounding box center [259, 108] width 10 height 10
click at [423, 183] on app-tour-anchor "Postman" at bounding box center [411, 186] width 42 height 17
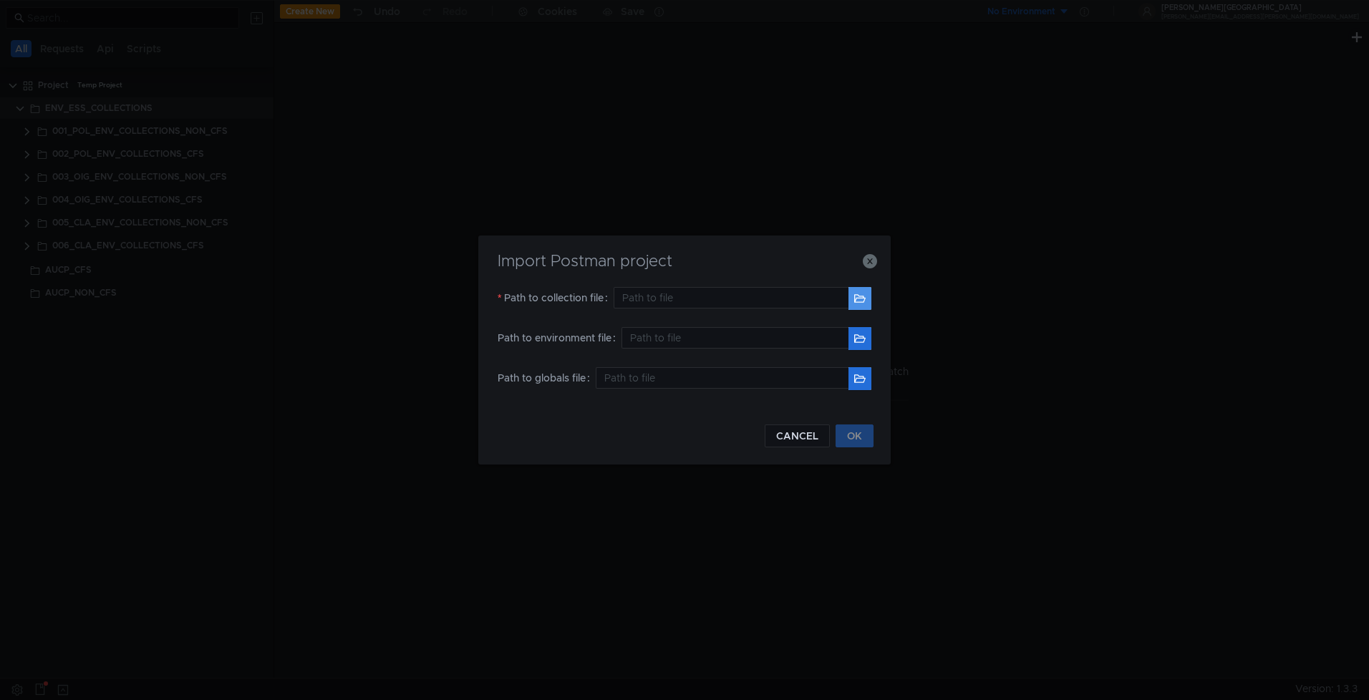
click at [867, 297] on button "button" at bounding box center [860, 298] width 23 height 23
type input "/Users/maramamo/Downloads/Postman_Collections_1/007-CLA_ENV_COLLECTIONS_IHS.pos…"
click at [859, 434] on button "OK" at bounding box center [855, 436] width 38 height 23
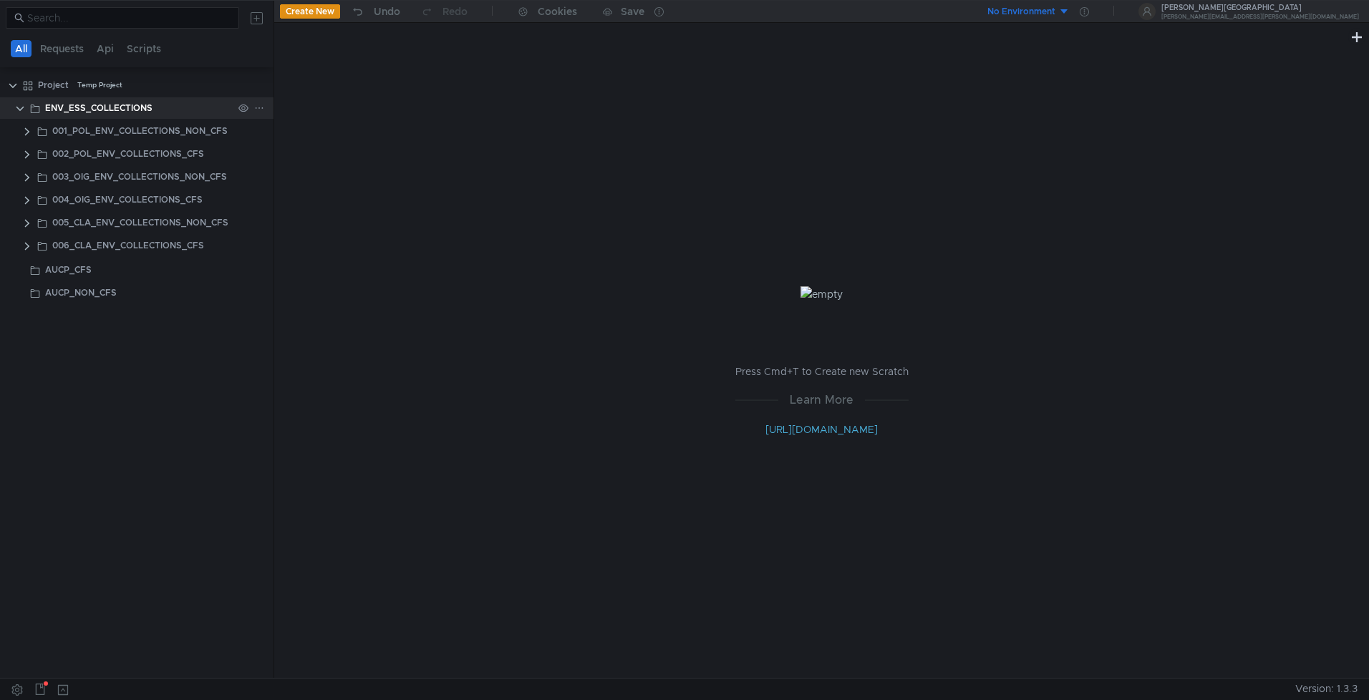
click at [263, 110] on icon at bounding box center [259, 108] width 10 height 10
click at [303, 213] on app-tour-anchor "Remove node" at bounding box center [311, 213] width 67 height 17
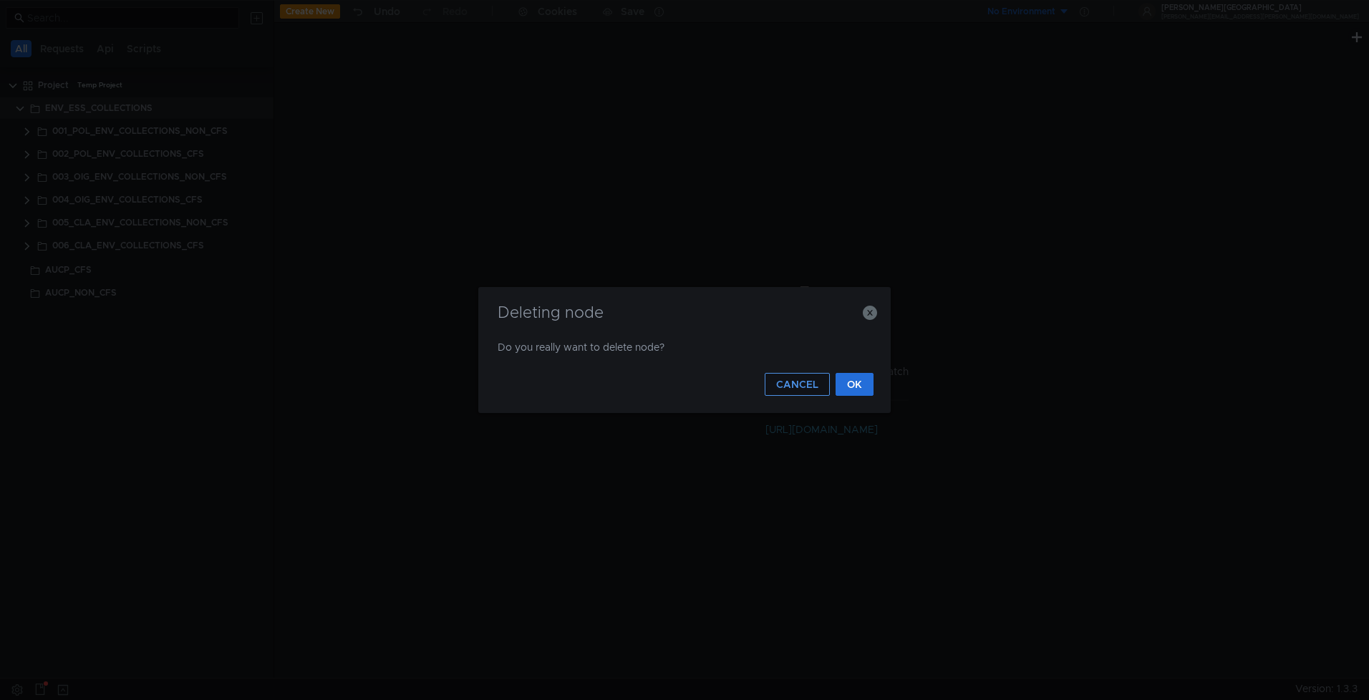
click at [792, 390] on button "CANCEL" at bounding box center [797, 384] width 65 height 23
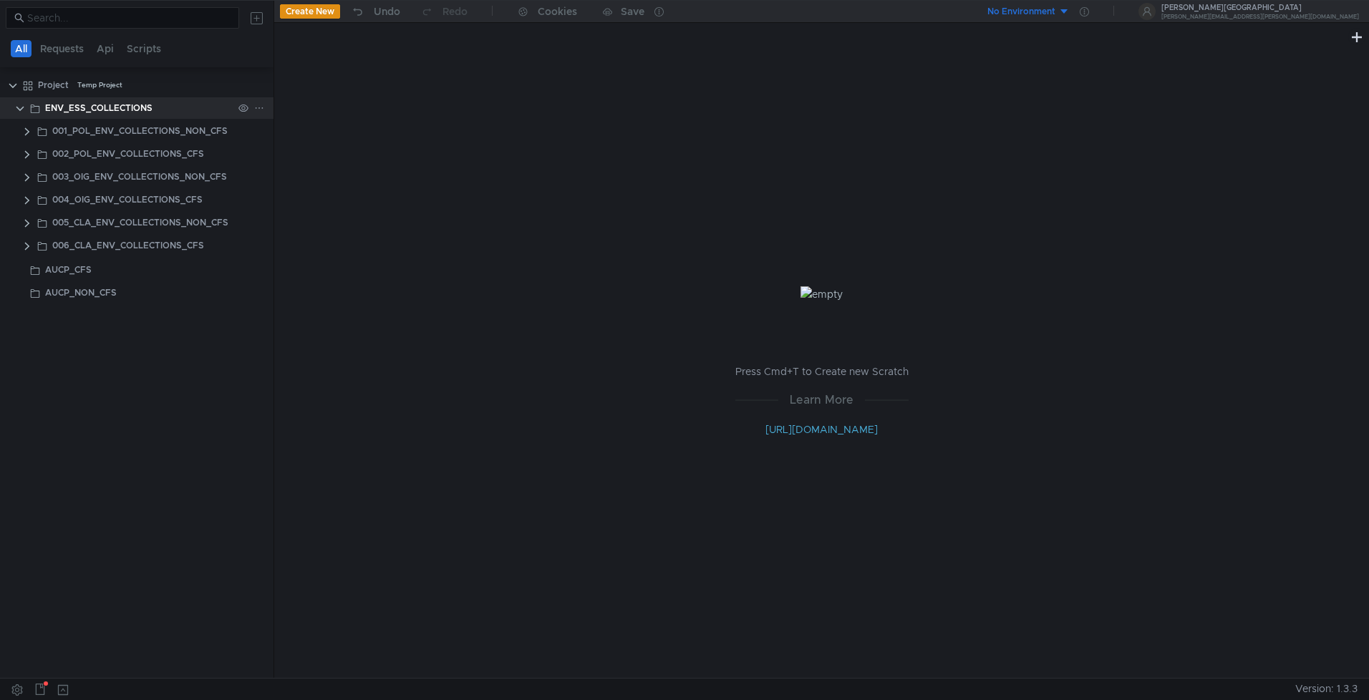
click at [264, 105] on div at bounding box center [251, 107] width 37 height 21
click at [256, 107] on icon at bounding box center [259, 108] width 10 height 10
click at [312, 197] on app-tour-anchor "Duplicate" at bounding box center [300, 191] width 45 height 17
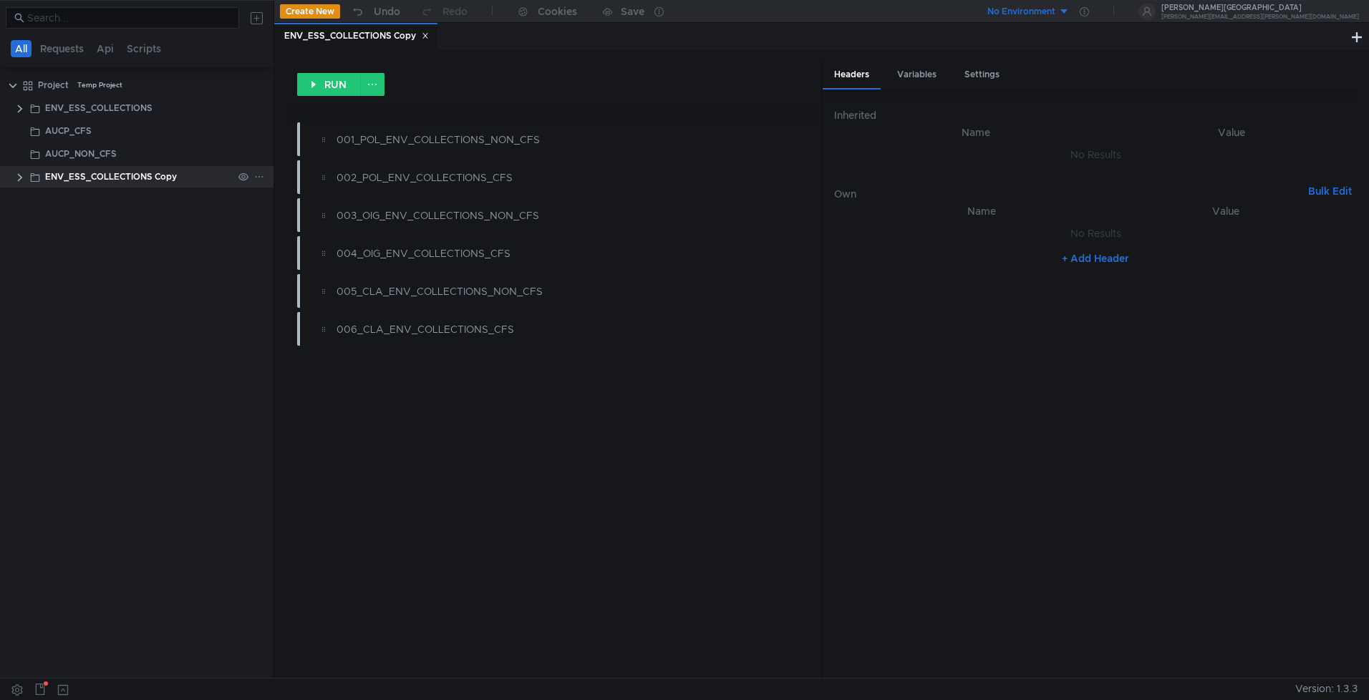
click at [252, 177] on div at bounding box center [251, 176] width 37 height 21
click at [16, 177] on clr-icon at bounding box center [19, 177] width 11 height 11
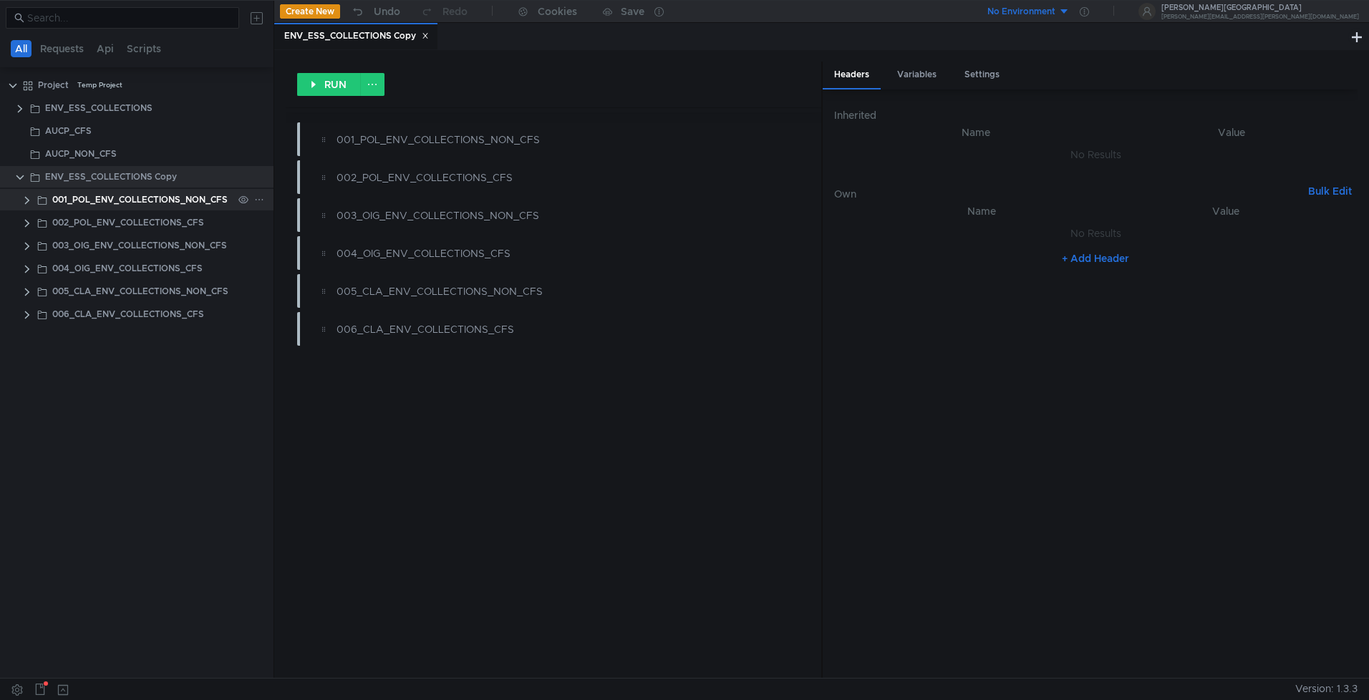
click at [259, 199] on icon at bounding box center [259, 199] width 7 height 1
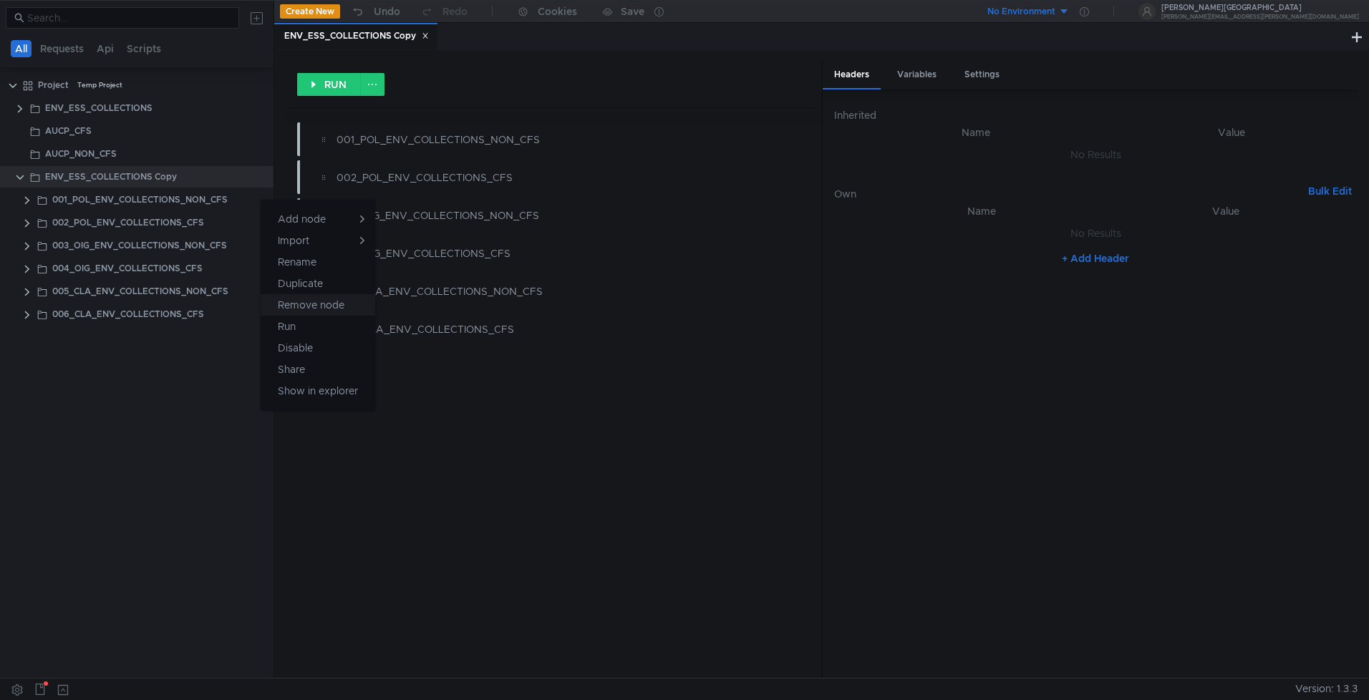
click at [324, 310] on app-tour-anchor "Remove node" at bounding box center [311, 305] width 67 height 17
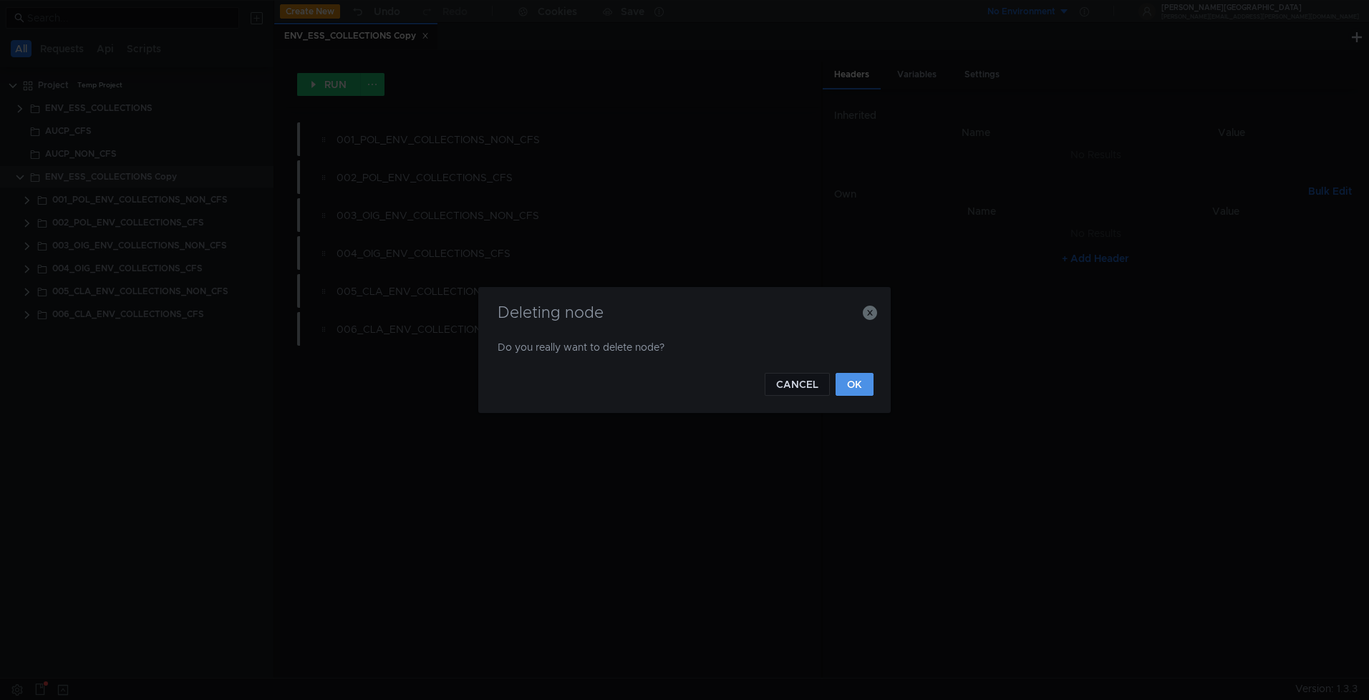
click at [852, 377] on button "OK" at bounding box center [855, 384] width 38 height 23
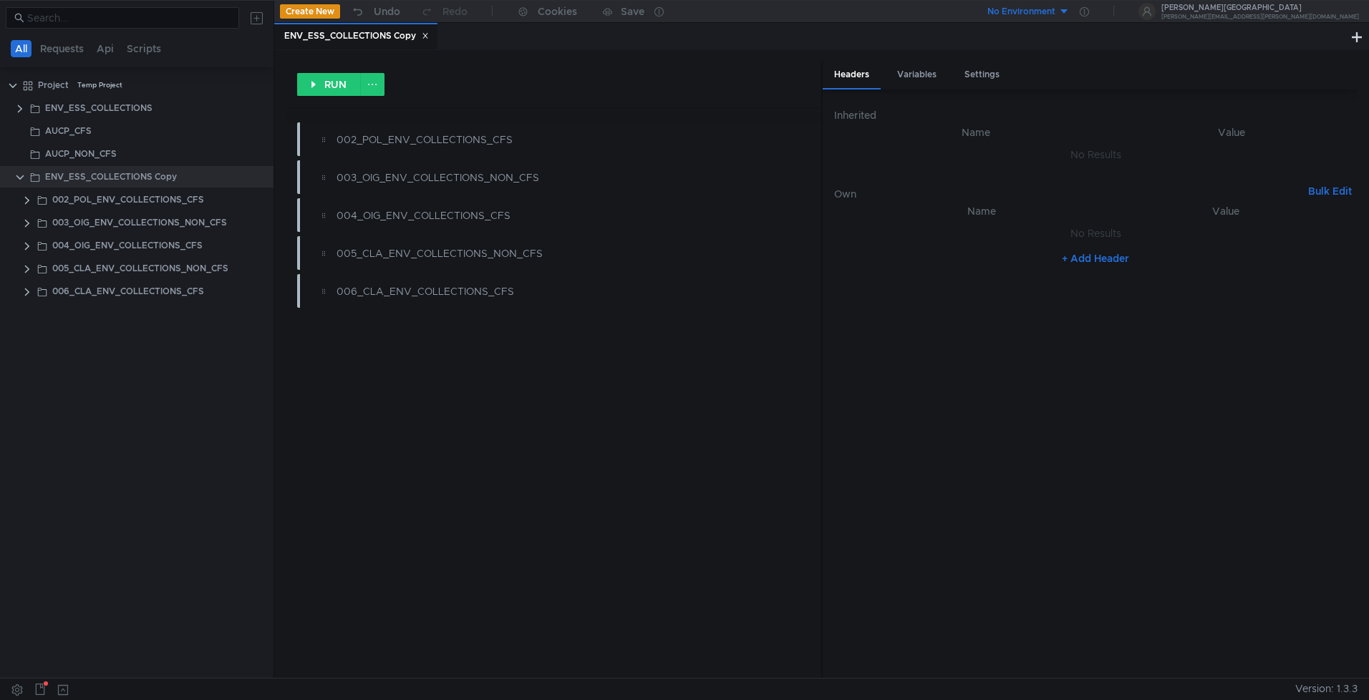
click at [850, 385] on nz-table "Name Value No Results + Add Header" at bounding box center [1096, 434] width 524 height 463
click at [265, 198] on div at bounding box center [251, 199] width 37 height 21
click at [263, 192] on app-menu-trigger at bounding box center [259, 199] width 10 height 21
click at [259, 198] on icon at bounding box center [259, 200] width 10 height 10
click at [327, 311] on app-tour-anchor "Remove node" at bounding box center [311, 305] width 67 height 17
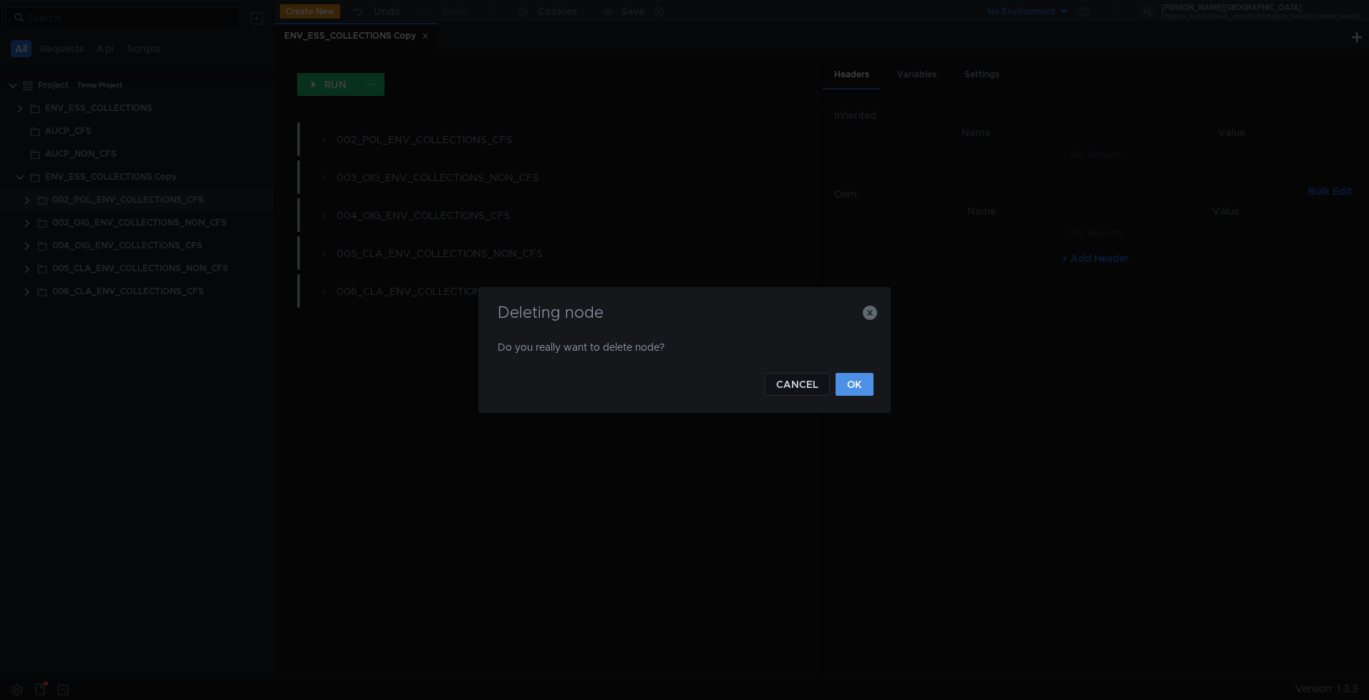
click at [847, 384] on button "OK" at bounding box center [855, 384] width 38 height 23
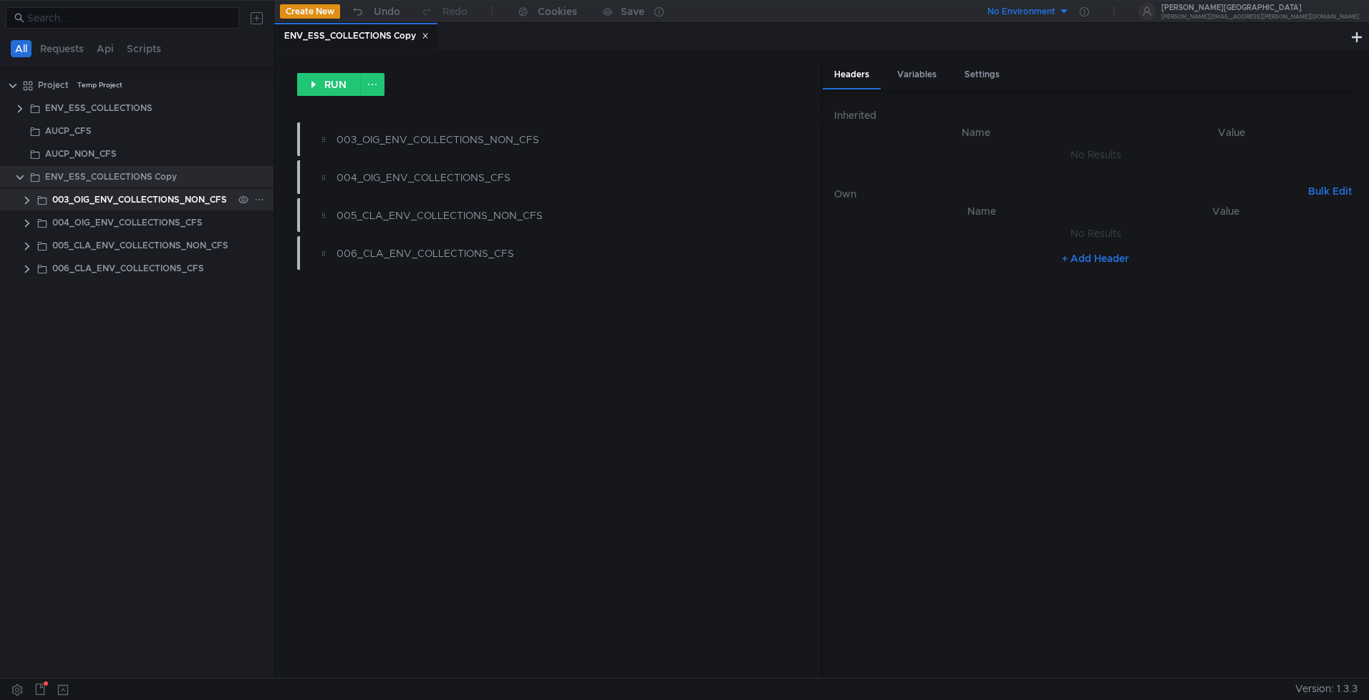
click at [263, 198] on icon at bounding box center [259, 200] width 10 height 10
click at [317, 302] on app-tour-anchor "Remove node" at bounding box center [311, 305] width 67 height 17
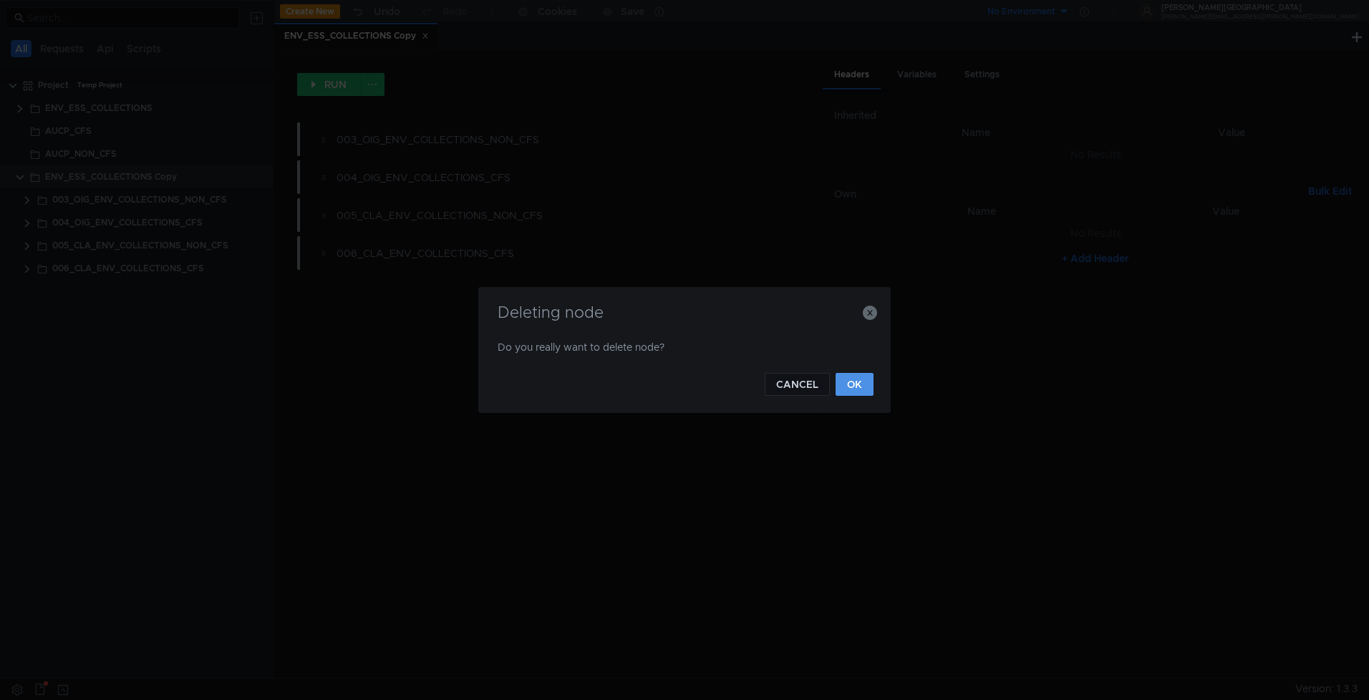
click at [854, 374] on button "OK" at bounding box center [855, 384] width 38 height 23
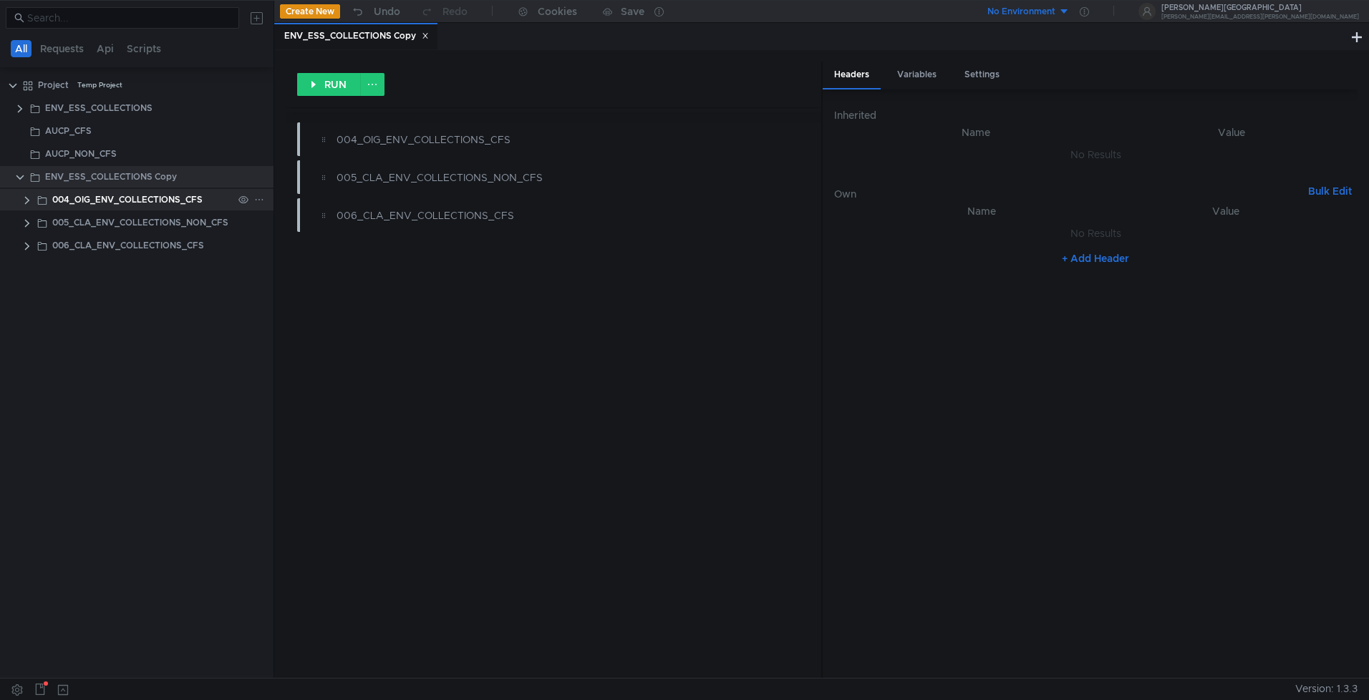
click at [259, 200] on icon at bounding box center [259, 200] width 10 height 10
click at [315, 298] on app-tour-anchor "Remove node" at bounding box center [311, 305] width 67 height 17
click at [260, 198] on icon at bounding box center [259, 200] width 10 height 10
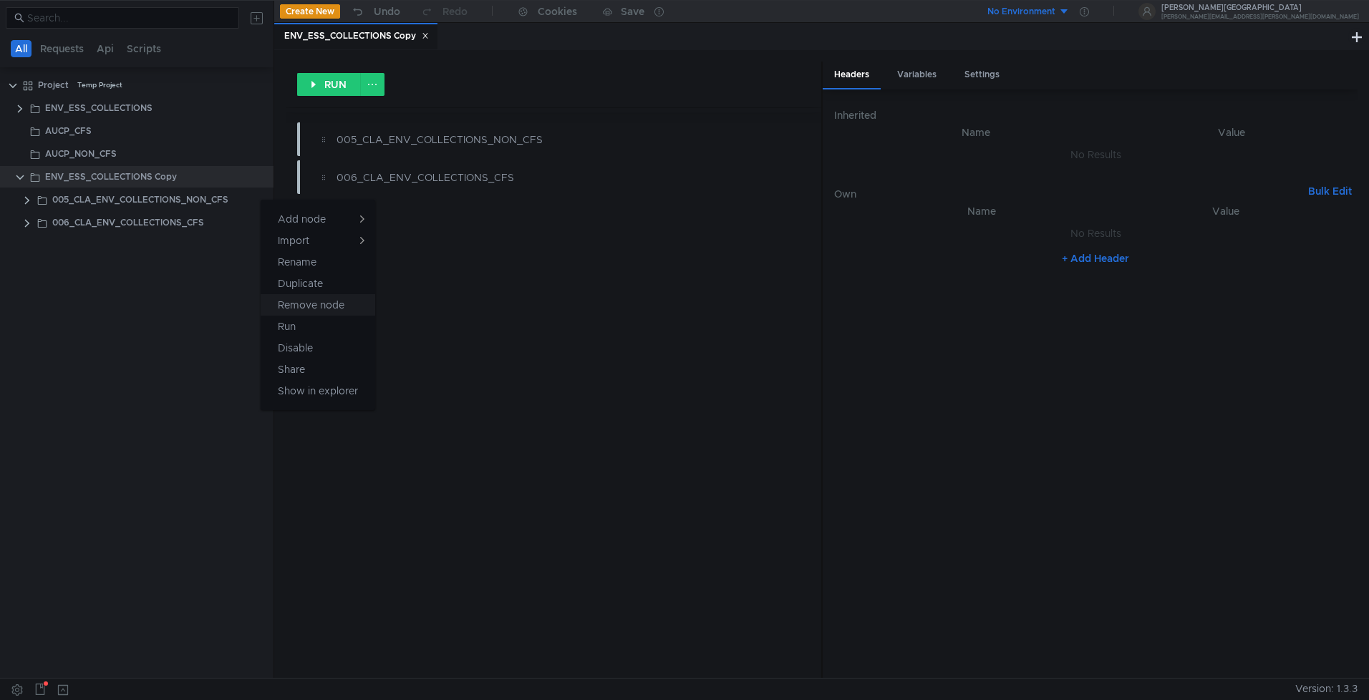
click at [313, 309] on app-tour-anchor "Remove node" at bounding box center [311, 305] width 67 height 17
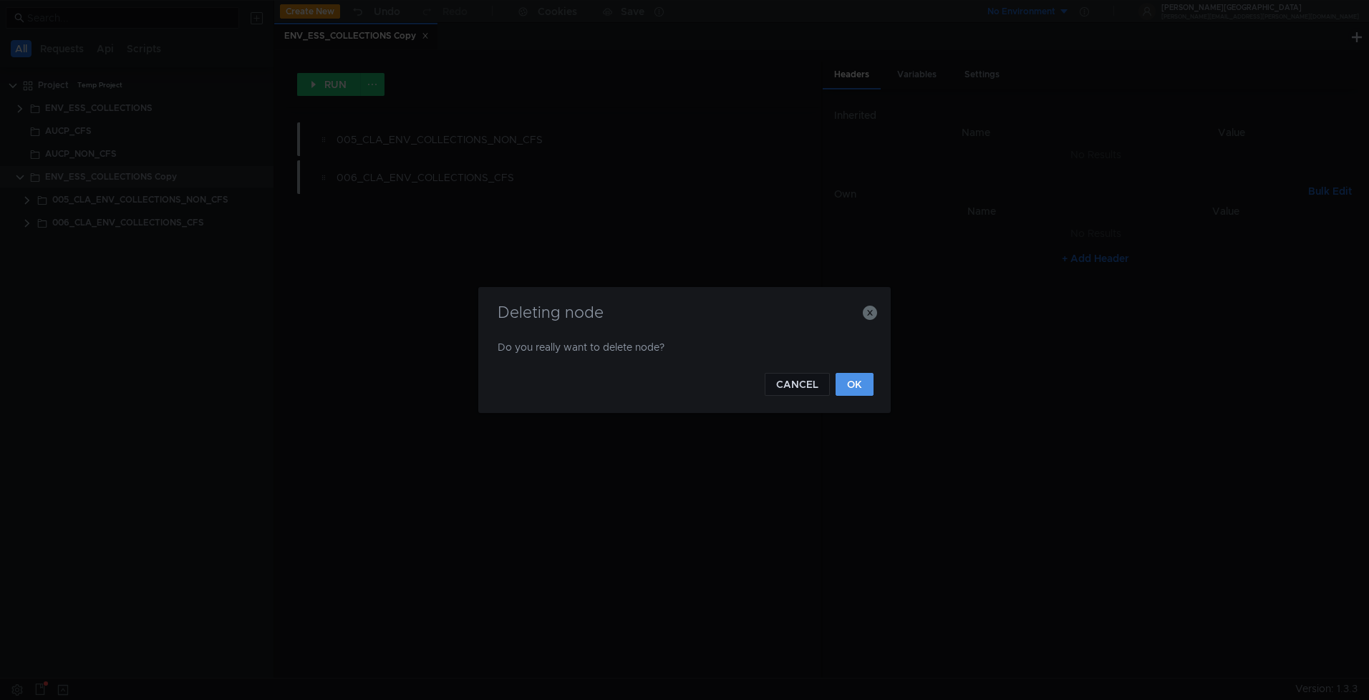
click at [855, 382] on button "OK" at bounding box center [855, 384] width 38 height 23
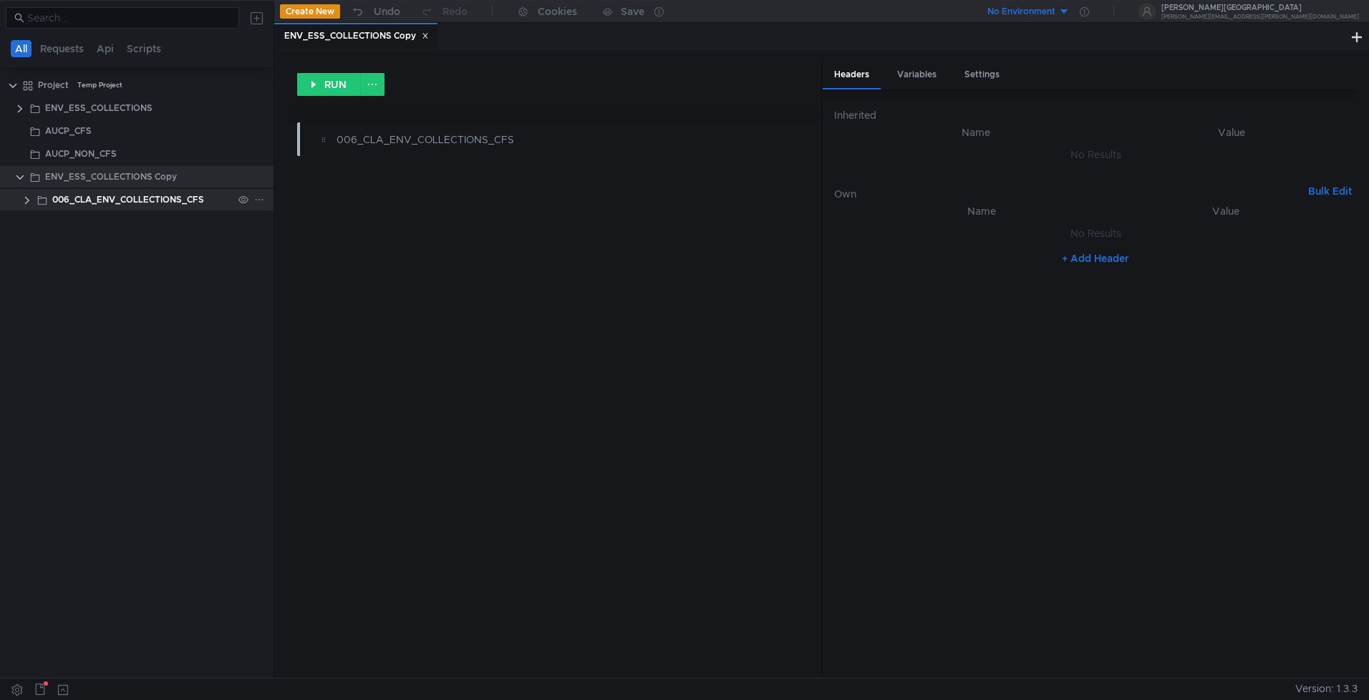
click at [263, 201] on icon at bounding box center [259, 200] width 10 height 10
click at [314, 306] on app-tour-anchor "Remove node" at bounding box center [311, 305] width 67 height 17
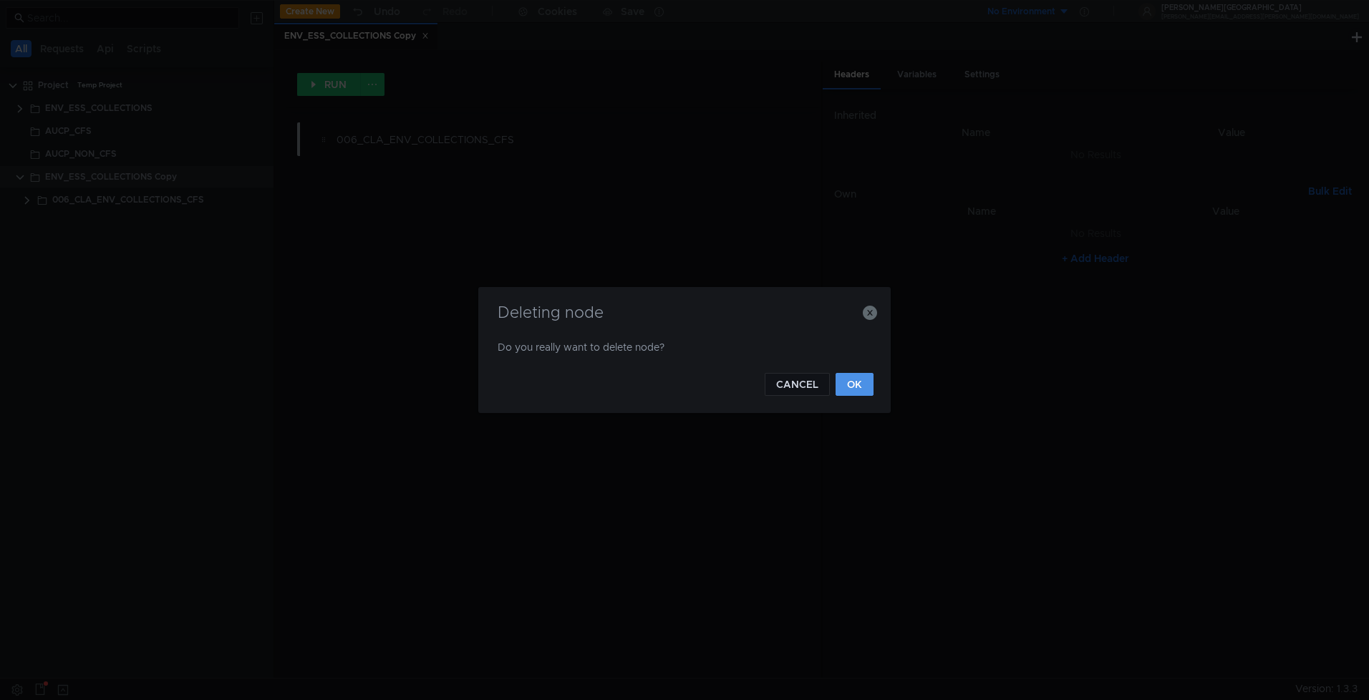
click at [846, 384] on button "OK" at bounding box center [855, 384] width 38 height 23
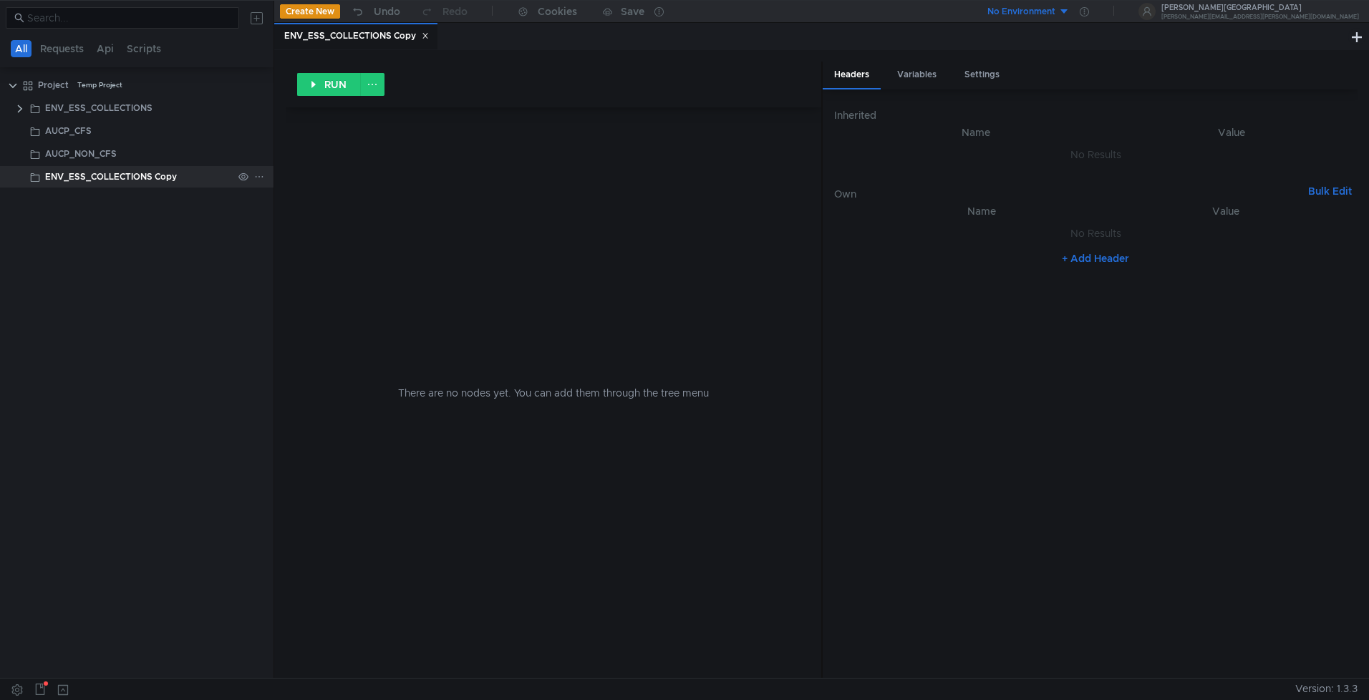
click at [163, 178] on div "ENV_ESS_COLLECTIONS Copy" at bounding box center [111, 176] width 132 height 21
click at [357, 39] on div "ENV_ESS_COLLECTIONS Copy" at bounding box center [356, 36] width 145 height 15
click at [255, 178] on icon at bounding box center [259, 177] width 10 height 10
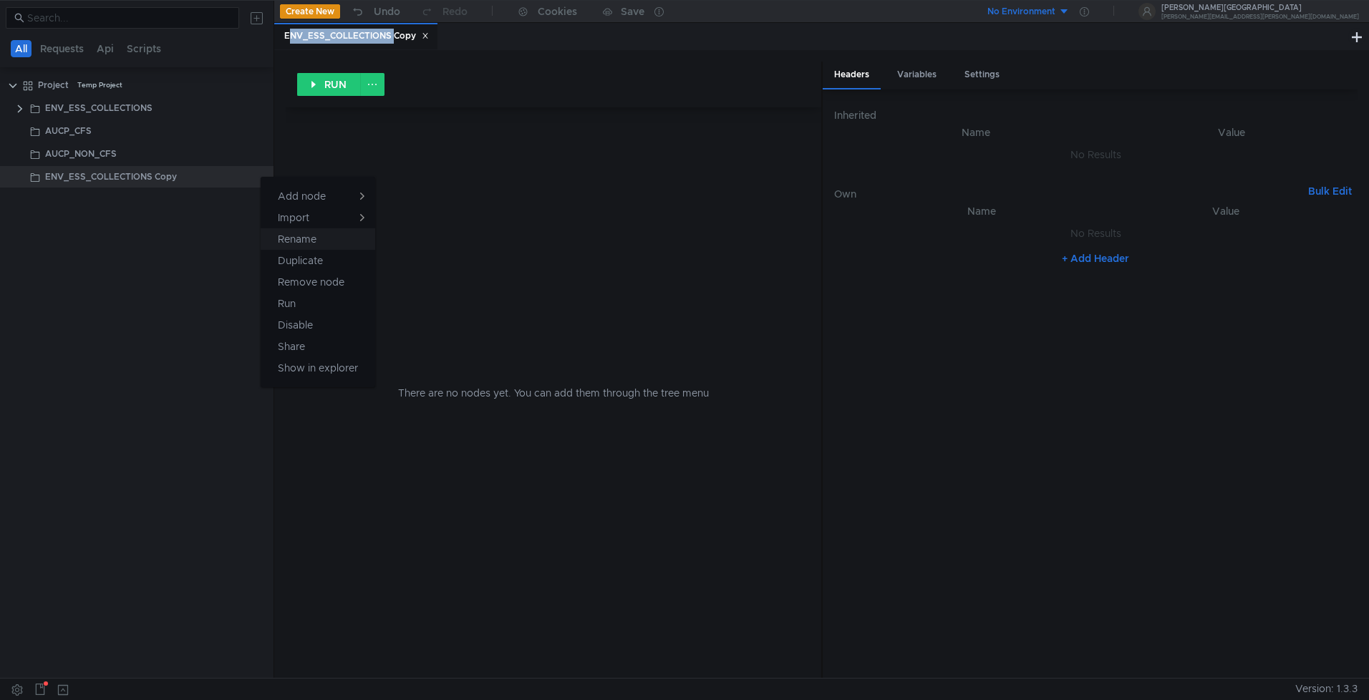
click at [302, 239] on app-tour-anchor "Rename" at bounding box center [297, 239] width 39 height 17
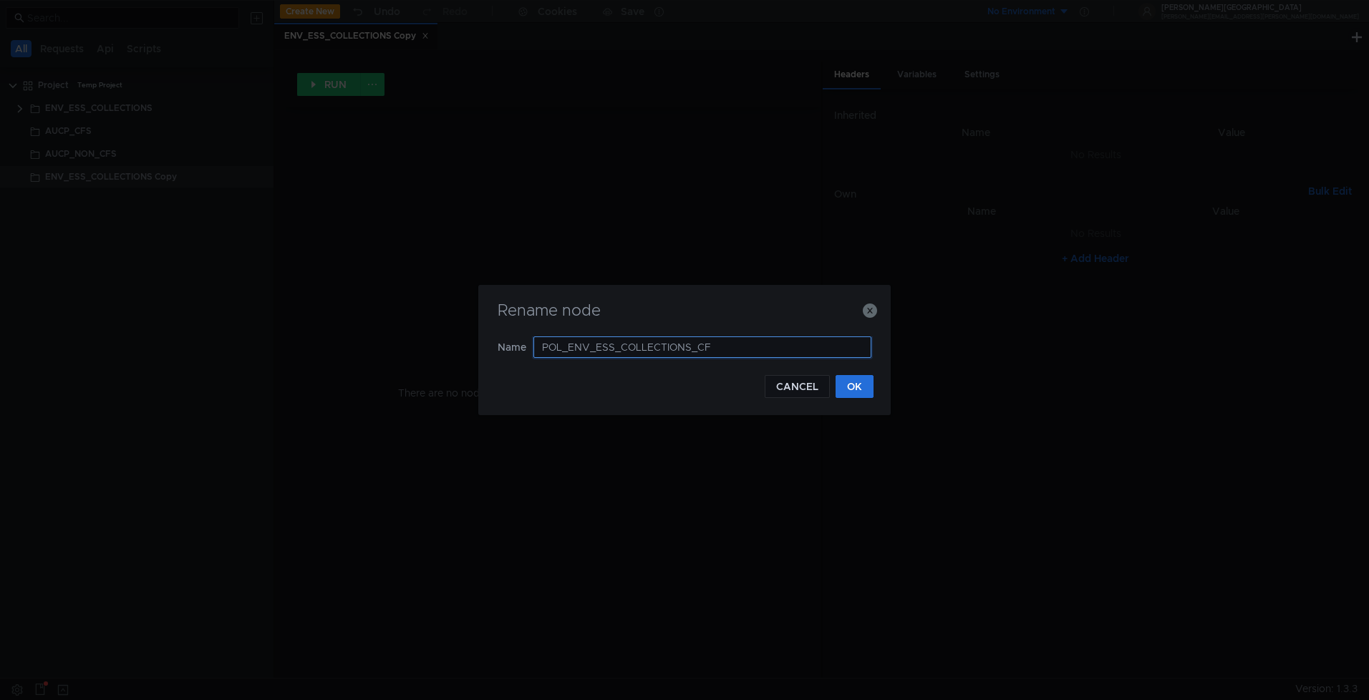
type input "POL_ENV_ESS_COLLECTIONS_CFS"
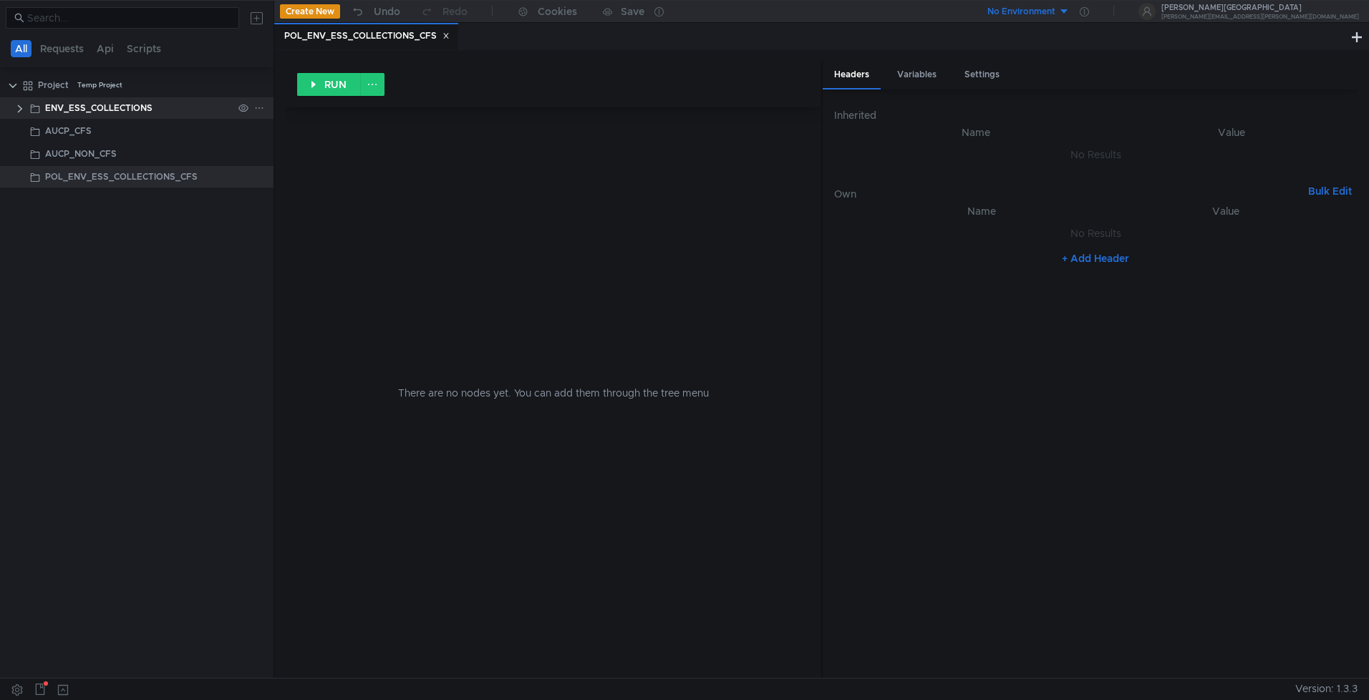
click at [20, 106] on clr-icon at bounding box center [19, 108] width 11 height 11
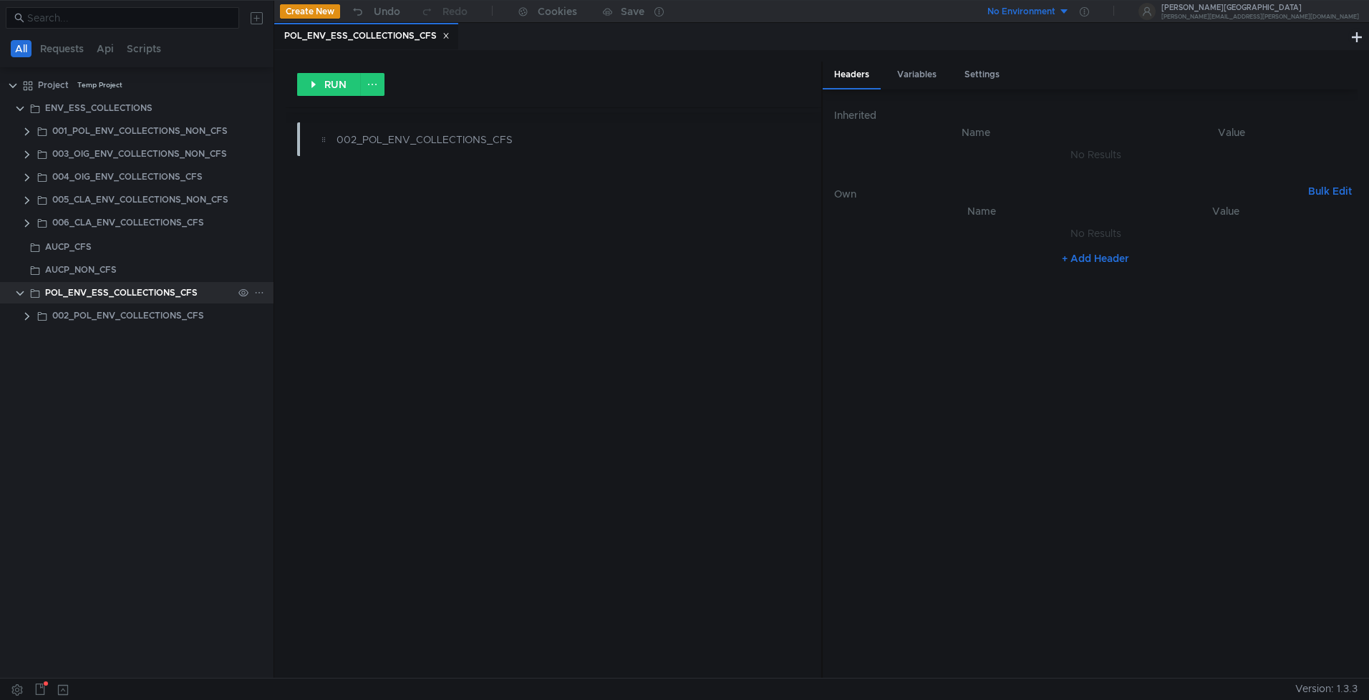
click at [261, 294] on icon at bounding box center [259, 293] width 10 height 10
click at [420, 376] on app-tour-anchor "Postman" at bounding box center [411, 371] width 42 height 17
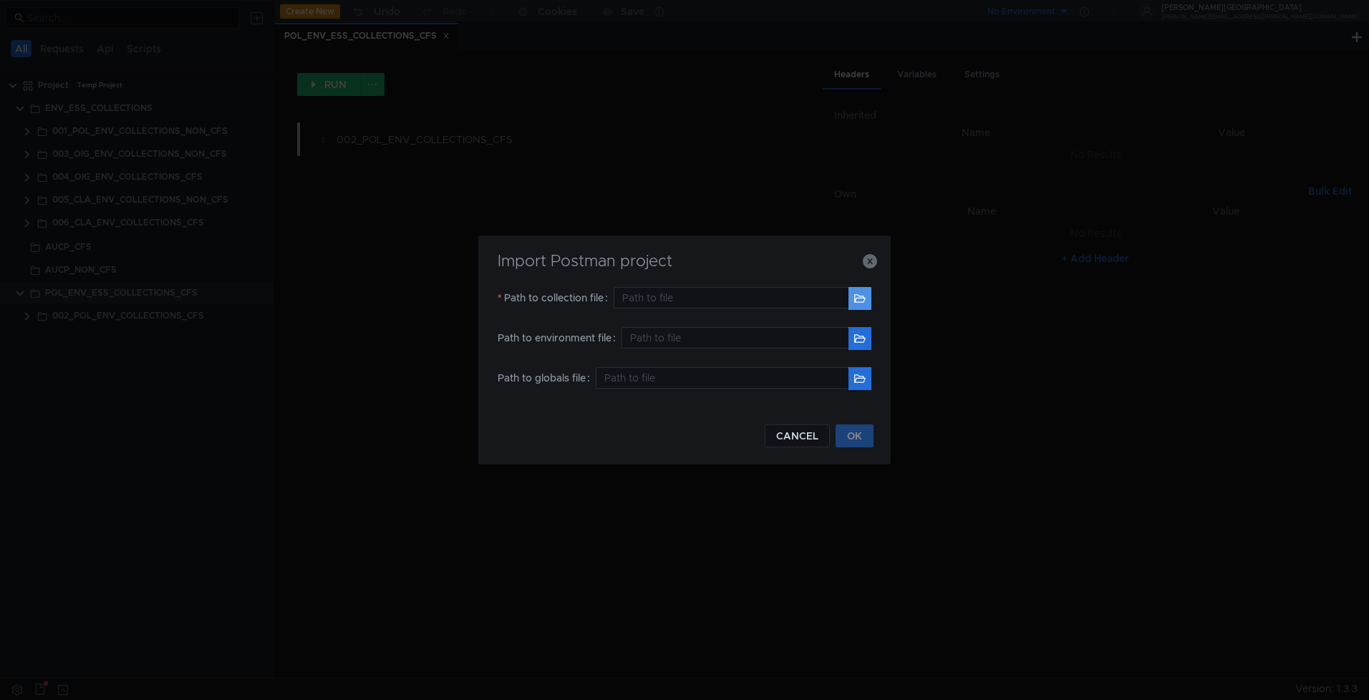
click at [867, 296] on button "button" at bounding box center [860, 298] width 23 height 23
type input "/Users/maramamo/Downloads/Postman_Collections_1/007-CLA_ENV_COLLECTIONS_IHS.pos…"
click at [864, 430] on button "OK" at bounding box center [855, 436] width 38 height 23
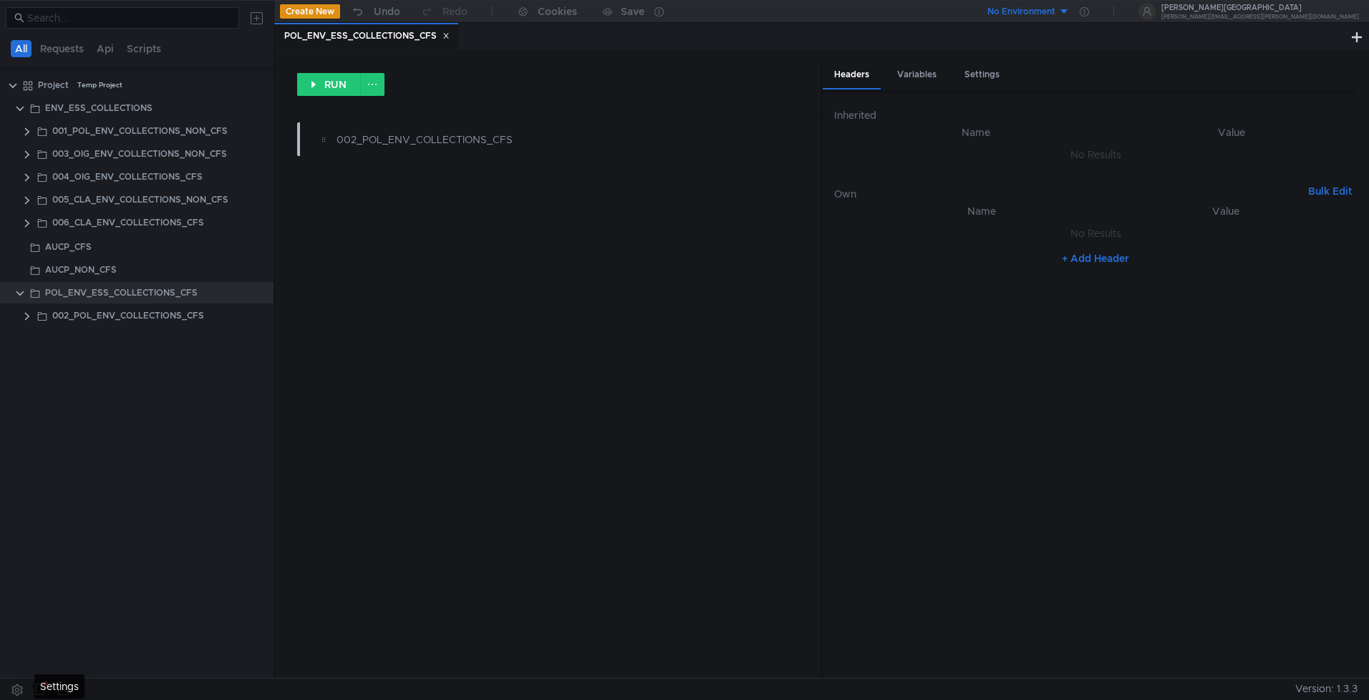
click at [15, 686] on button at bounding box center [17, 689] width 23 height 21
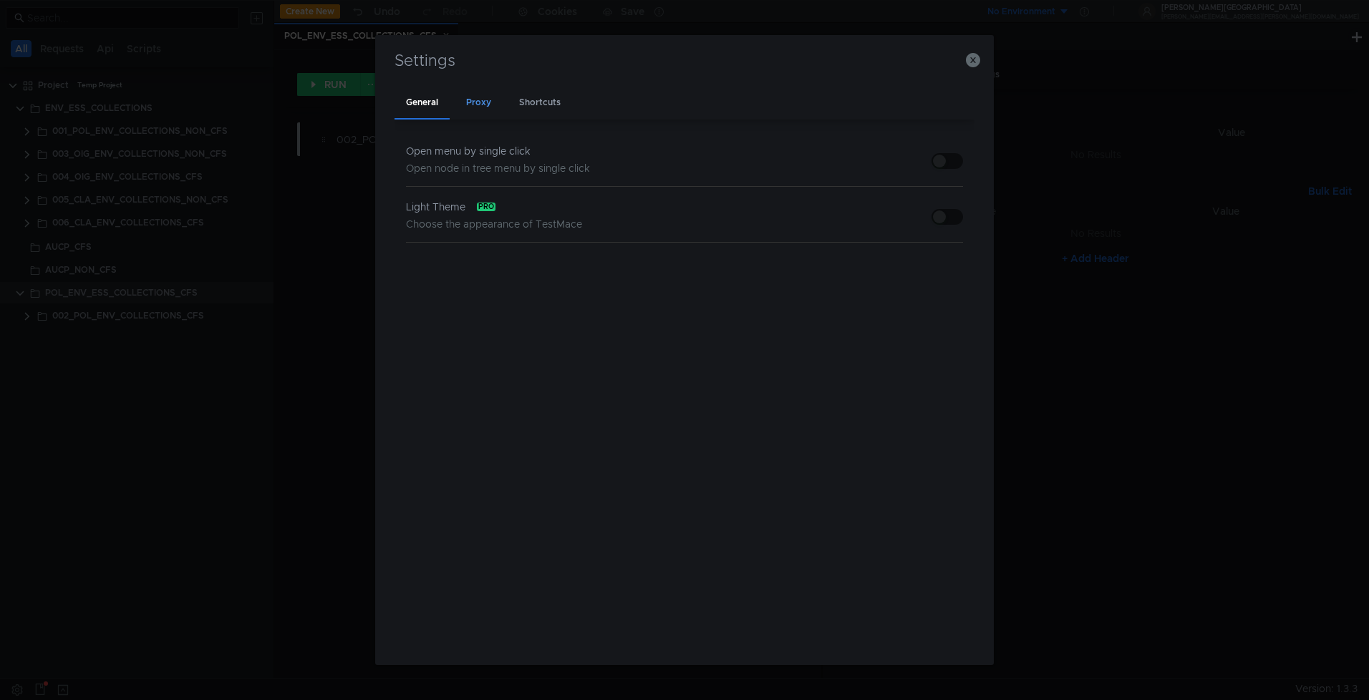
click at [486, 103] on div "Proxy" at bounding box center [479, 104] width 48 height 34
click at [523, 106] on div "Shortcuts" at bounding box center [540, 104] width 64 height 34
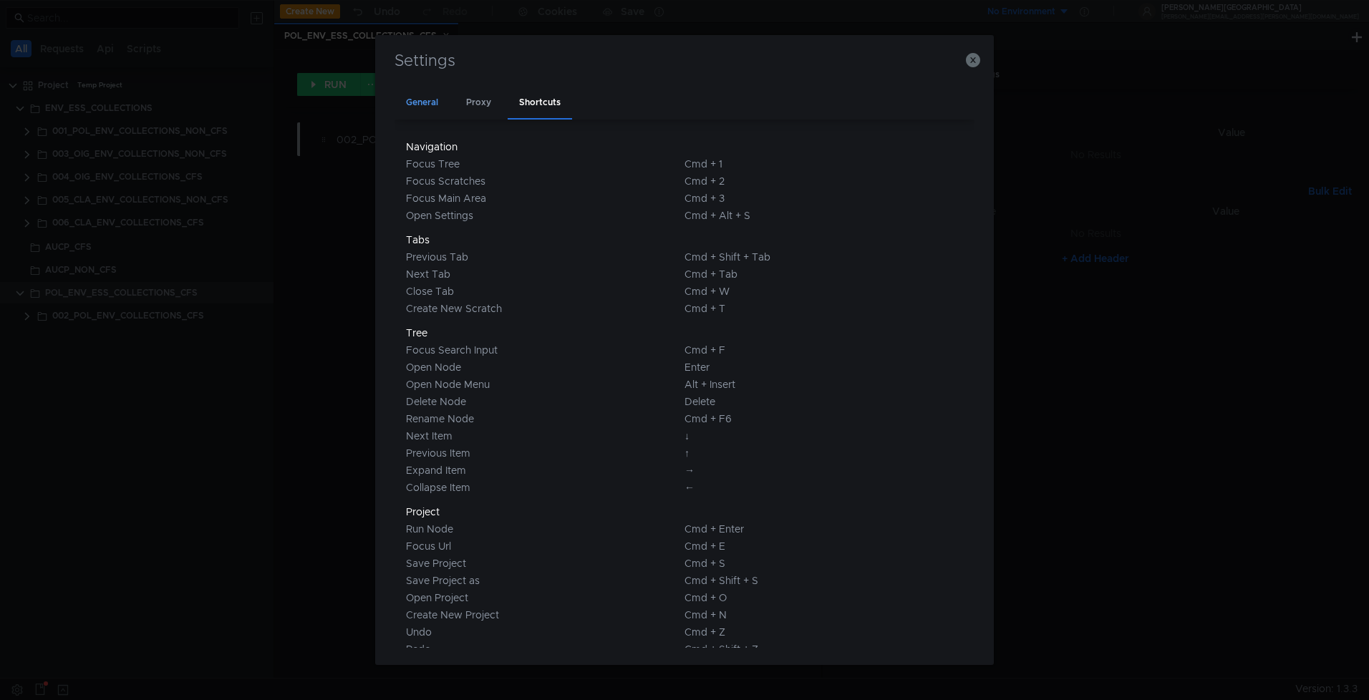
click at [427, 100] on div "General" at bounding box center [422, 104] width 55 height 34
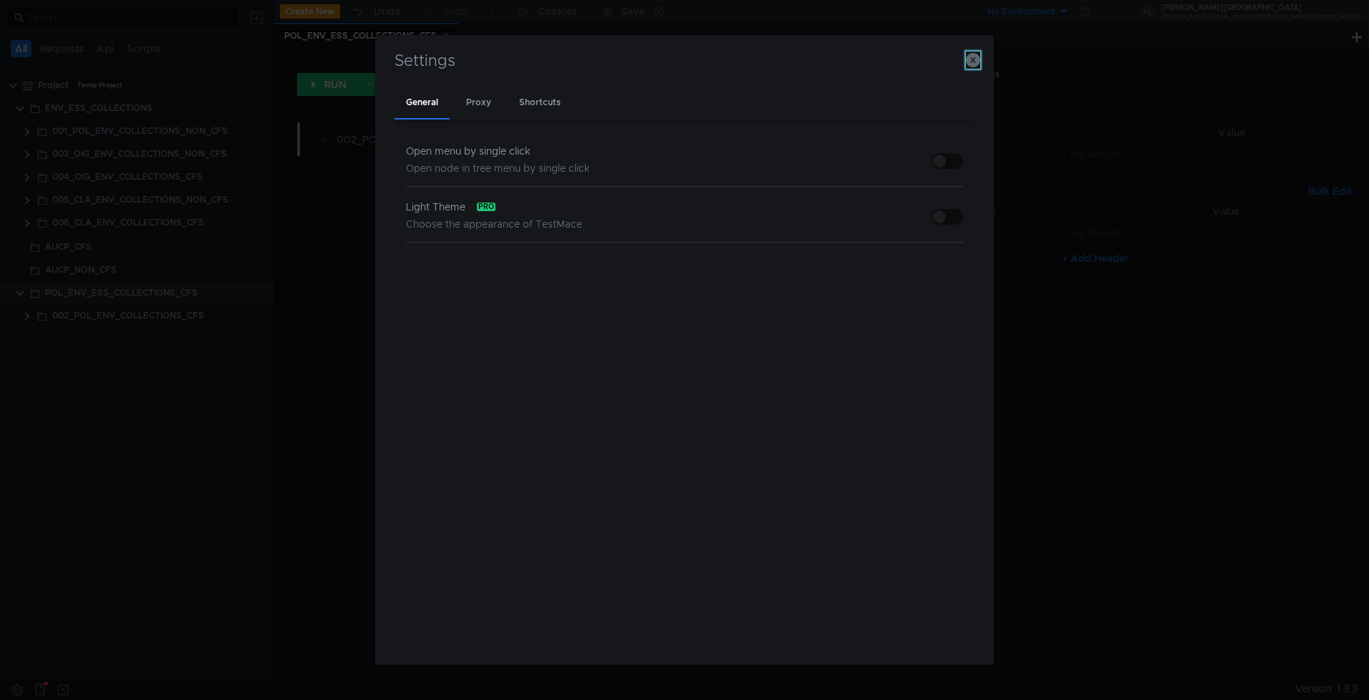
click at [968, 58] on icon "button" at bounding box center [973, 60] width 14 height 14
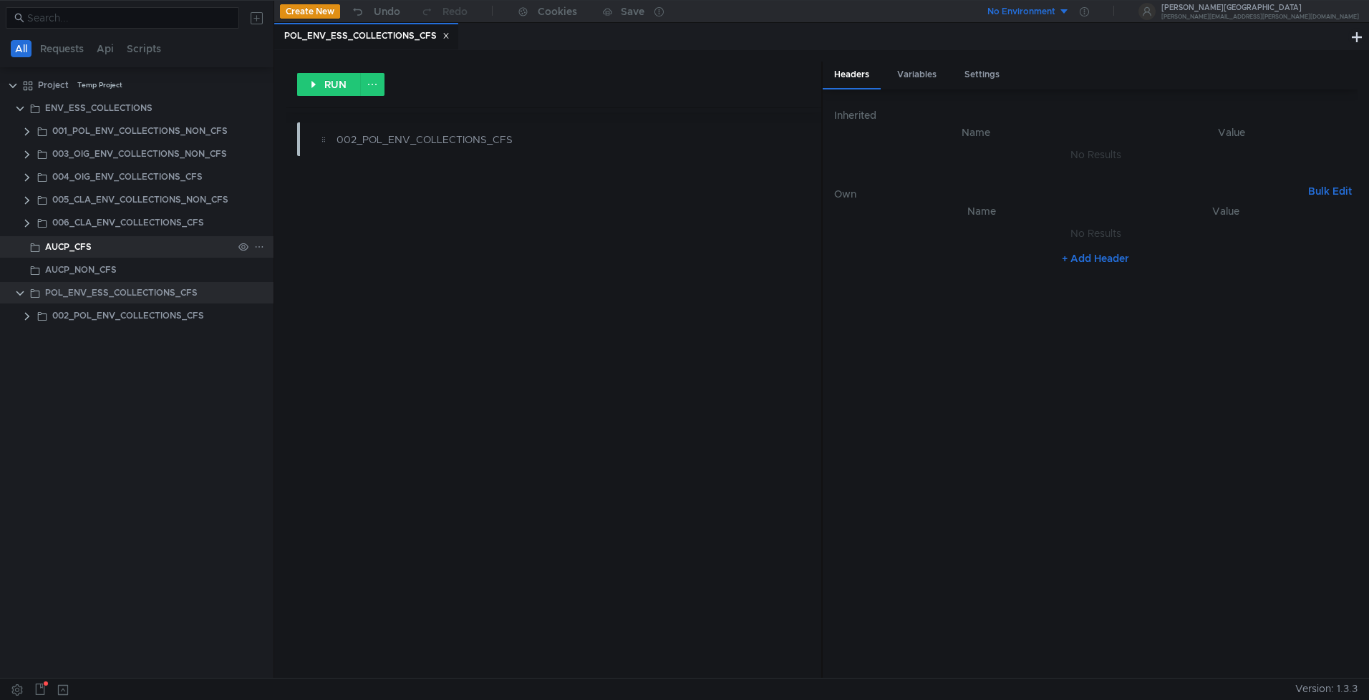
click at [88, 241] on div "AUCP_CFS" at bounding box center [68, 246] width 47 height 21
click at [263, 246] on icon at bounding box center [259, 247] width 10 height 10
click at [409, 330] on app-tour-anchor "Postman" at bounding box center [411, 325] width 42 height 17
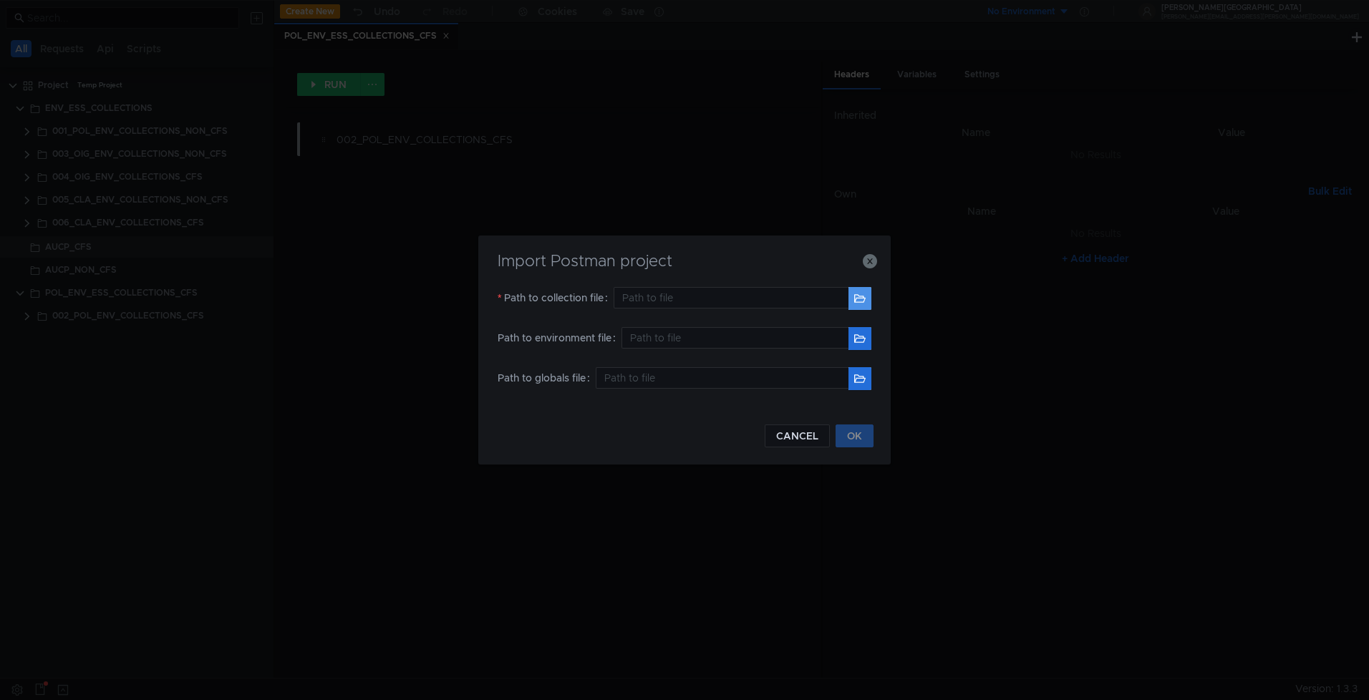
click at [867, 296] on button "button" at bounding box center [860, 298] width 23 height 23
type input "/Users/maramamo/Downloads/Postman_Collections_1/AUCP_Payloads_CFS.postman_colle…"
click at [851, 437] on button "OK" at bounding box center [855, 436] width 38 height 23
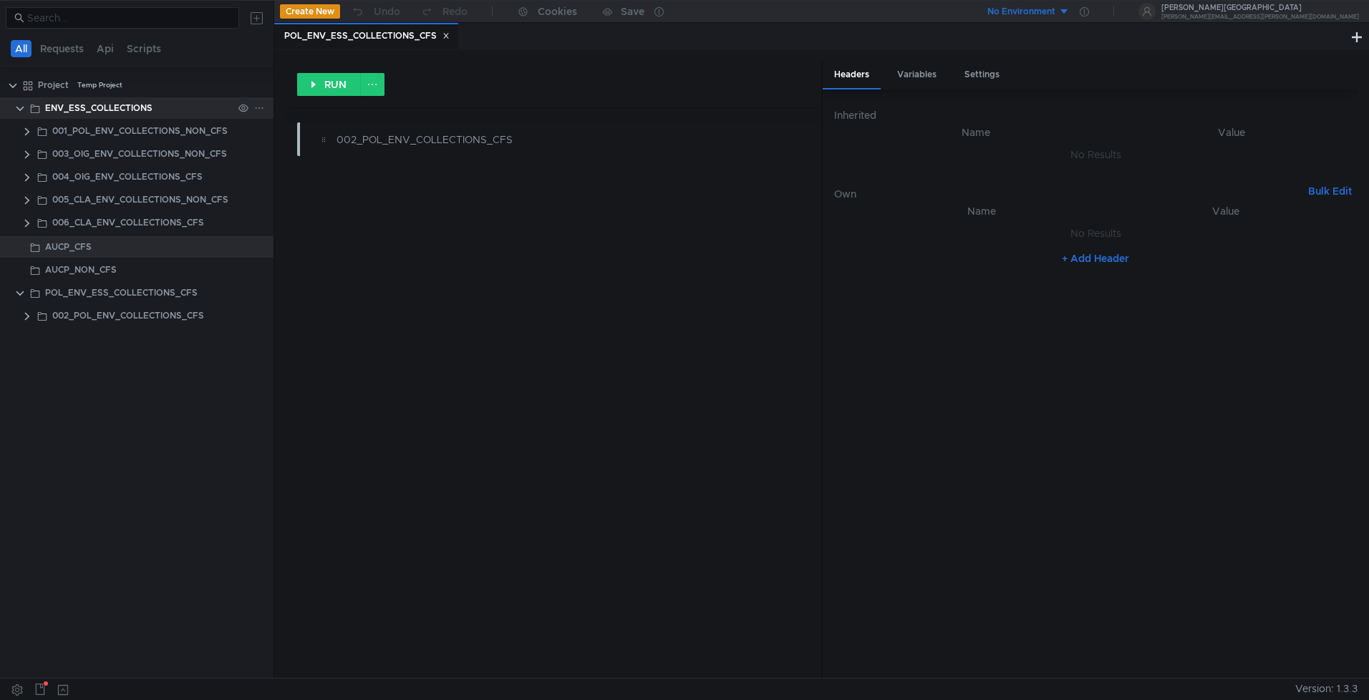
click at [18, 111] on clr-icon at bounding box center [19, 108] width 11 height 11
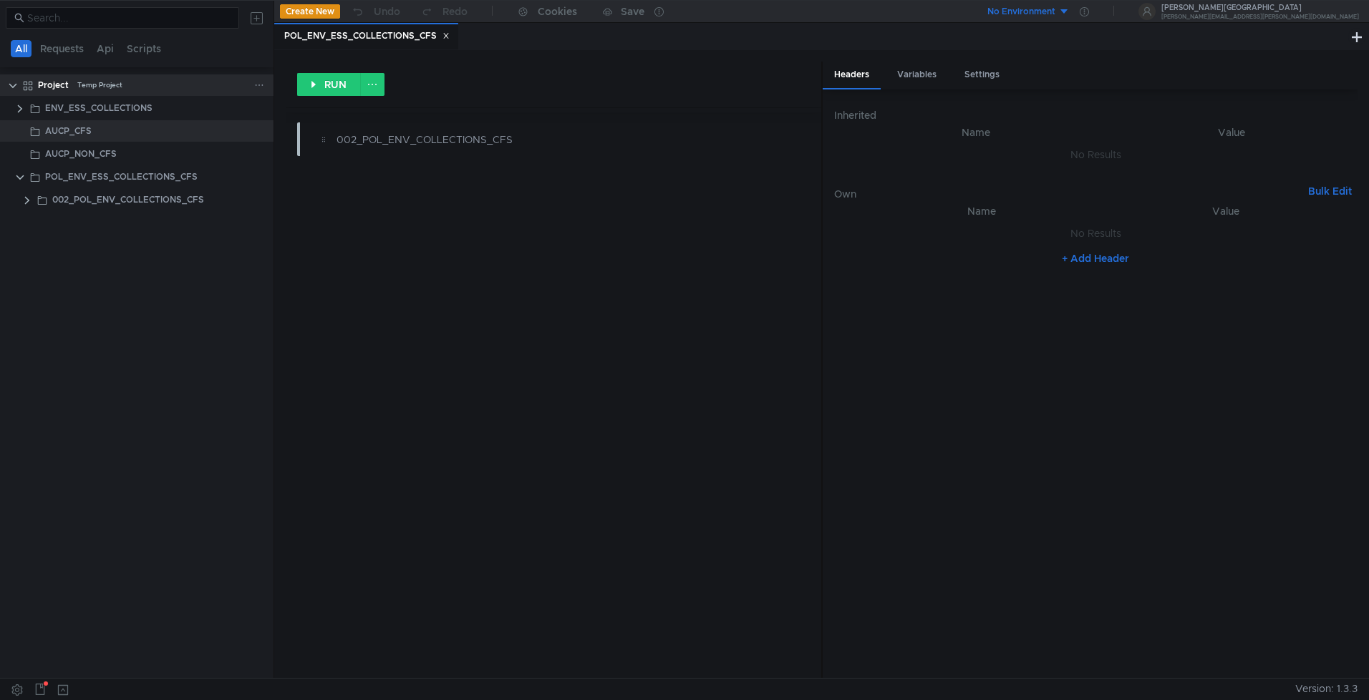
click at [14, 87] on clr-icon at bounding box center [12, 85] width 11 height 11
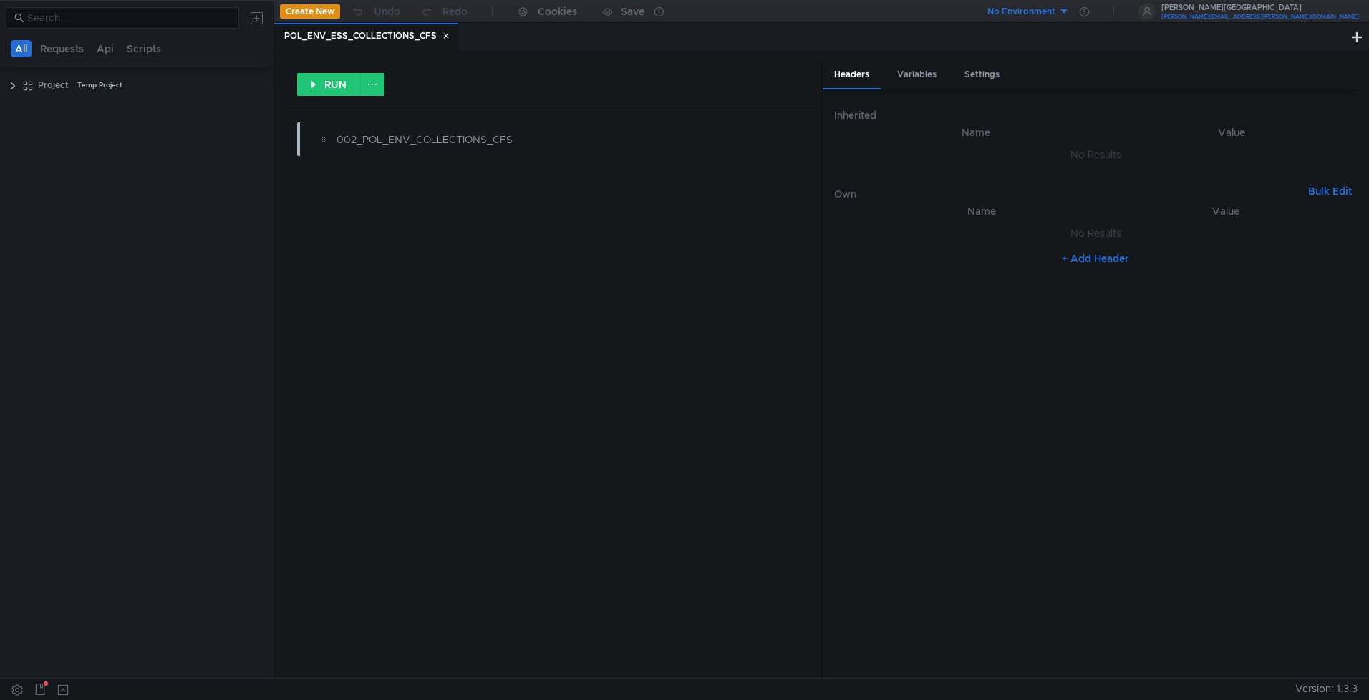
click at [1267, 5] on div "[PERSON_NAME][GEOGRAPHIC_DATA]" at bounding box center [1261, 7] width 198 height 7
click at [1267, 5] on div at bounding box center [684, 350] width 1369 height 700
click at [579, 343] on div "RUN 002_POL_ENV_COLLECTIONS_CFS" at bounding box center [553, 370] width 535 height 617
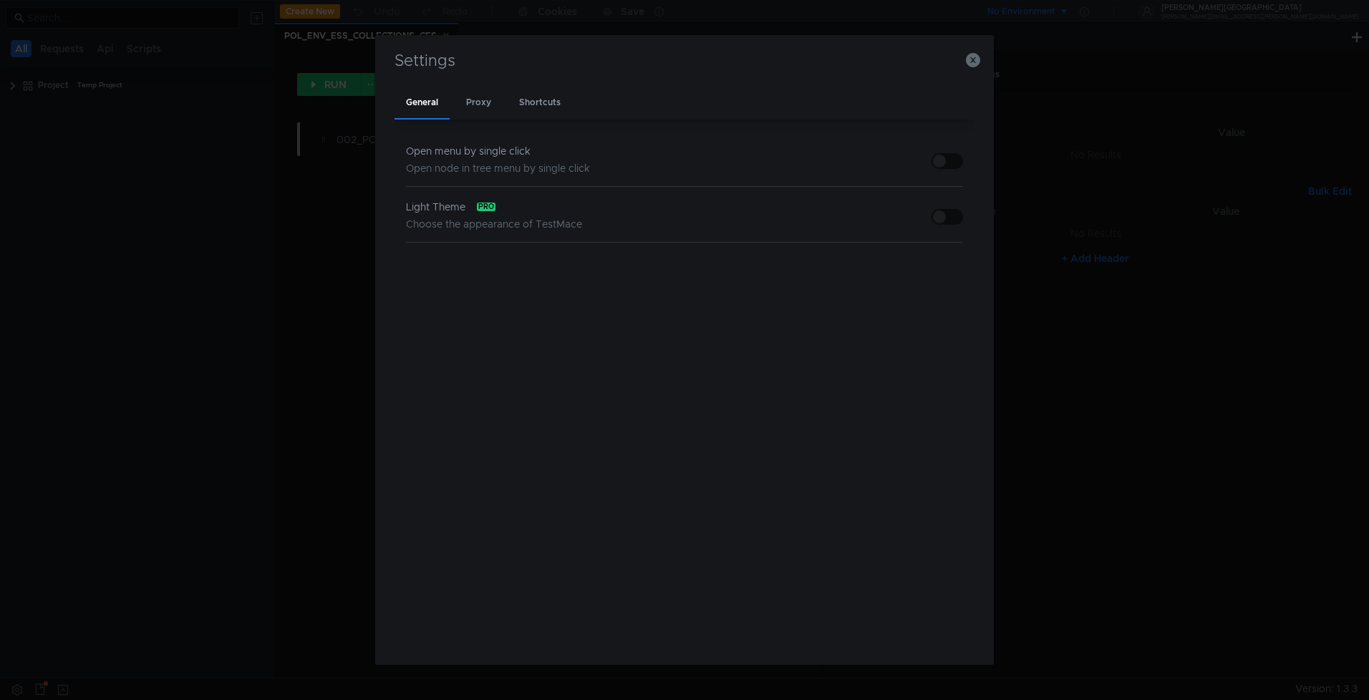
click at [477, 209] on div "pro" at bounding box center [486, 207] width 19 height 9
click at [950, 216] on button "button" at bounding box center [948, 217] width 32 height 16
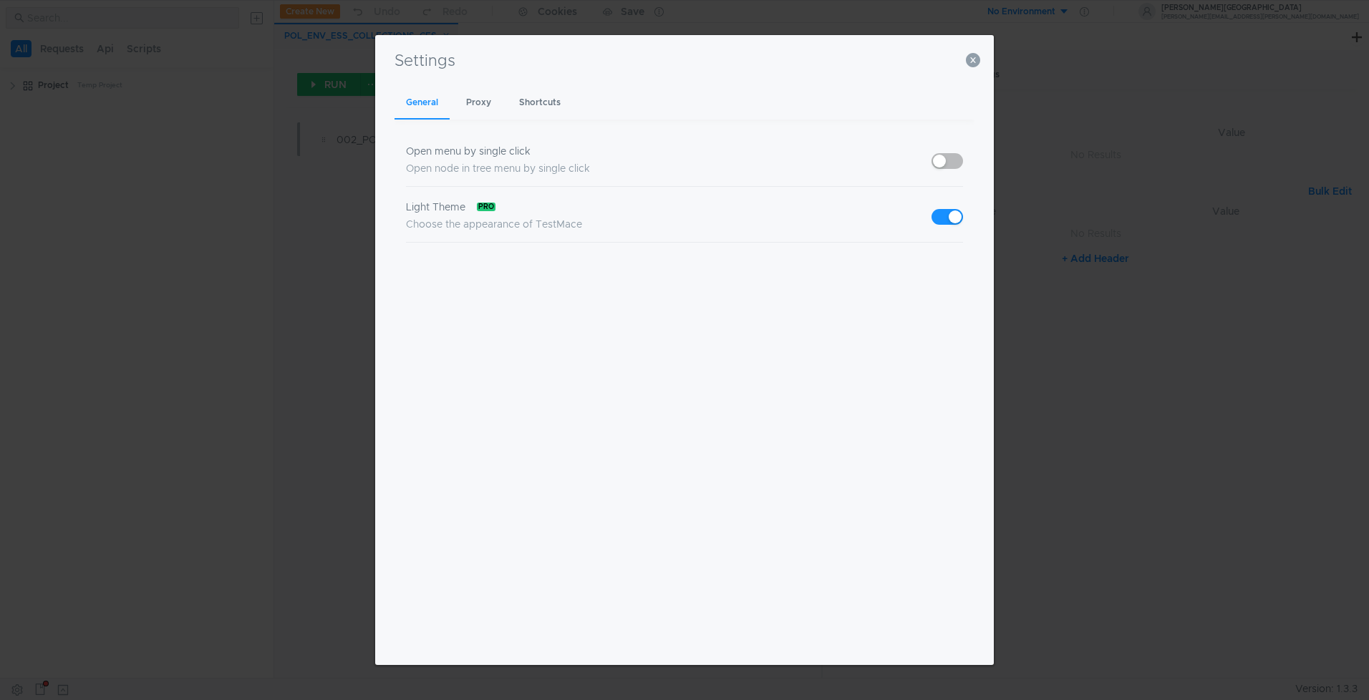
click at [937, 165] on button "button" at bounding box center [948, 161] width 32 height 16
click at [971, 62] on icon "button" at bounding box center [973, 60] width 14 height 14
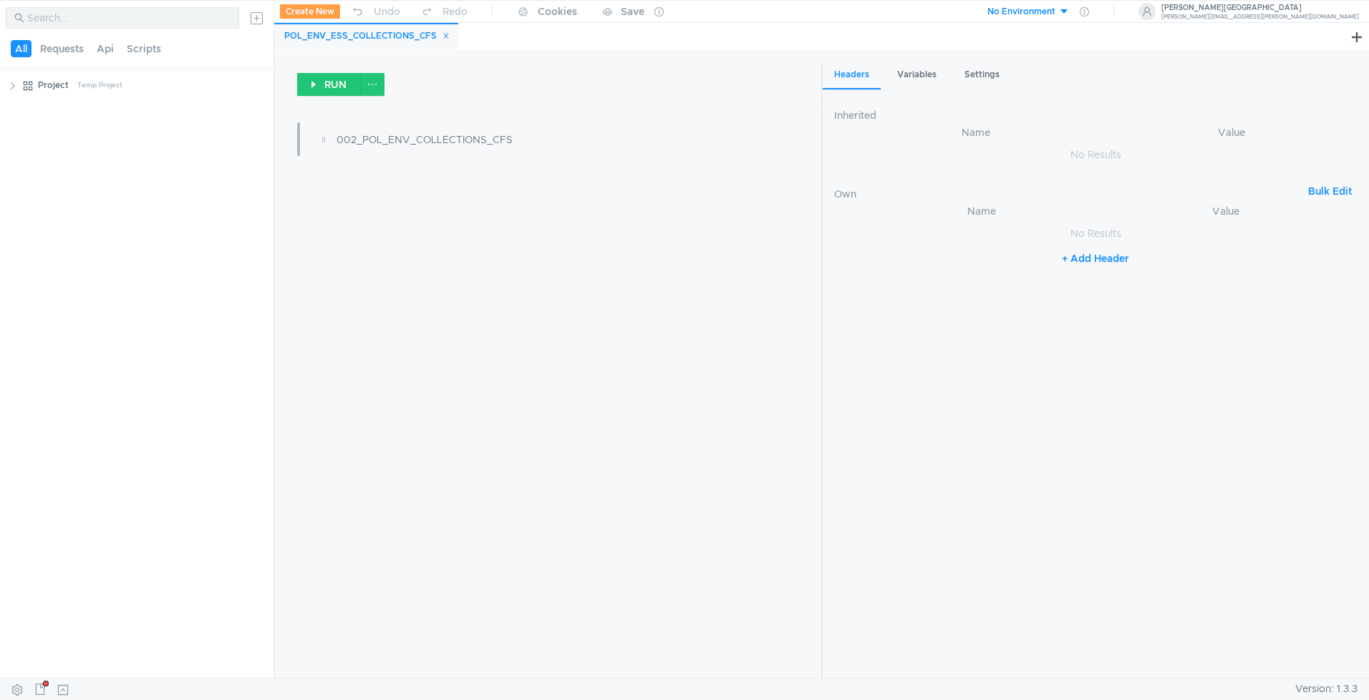
click at [467, 247] on div "RUN 002_POL_ENV_COLLECTIONS_CFS" at bounding box center [553, 370] width 535 height 617
click at [910, 72] on div "Variables" at bounding box center [917, 75] width 62 height 27
click at [864, 77] on div "Headers" at bounding box center [852, 75] width 58 height 27
click at [996, 83] on div "Settings" at bounding box center [982, 75] width 58 height 27
click at [1046, 147] on input at bounding box center [1165, 150] width 347 height 20
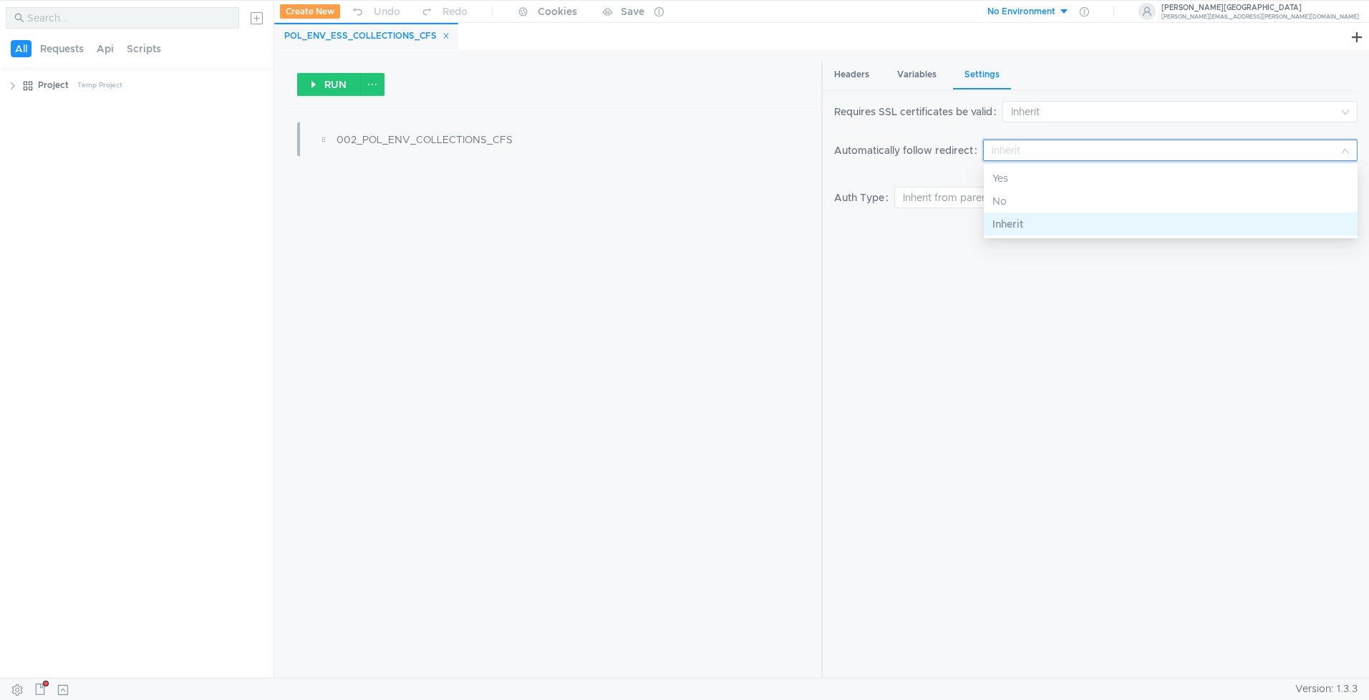
click at [1056, 113] on div at bounding box center [684, 350] width 1369 height 700
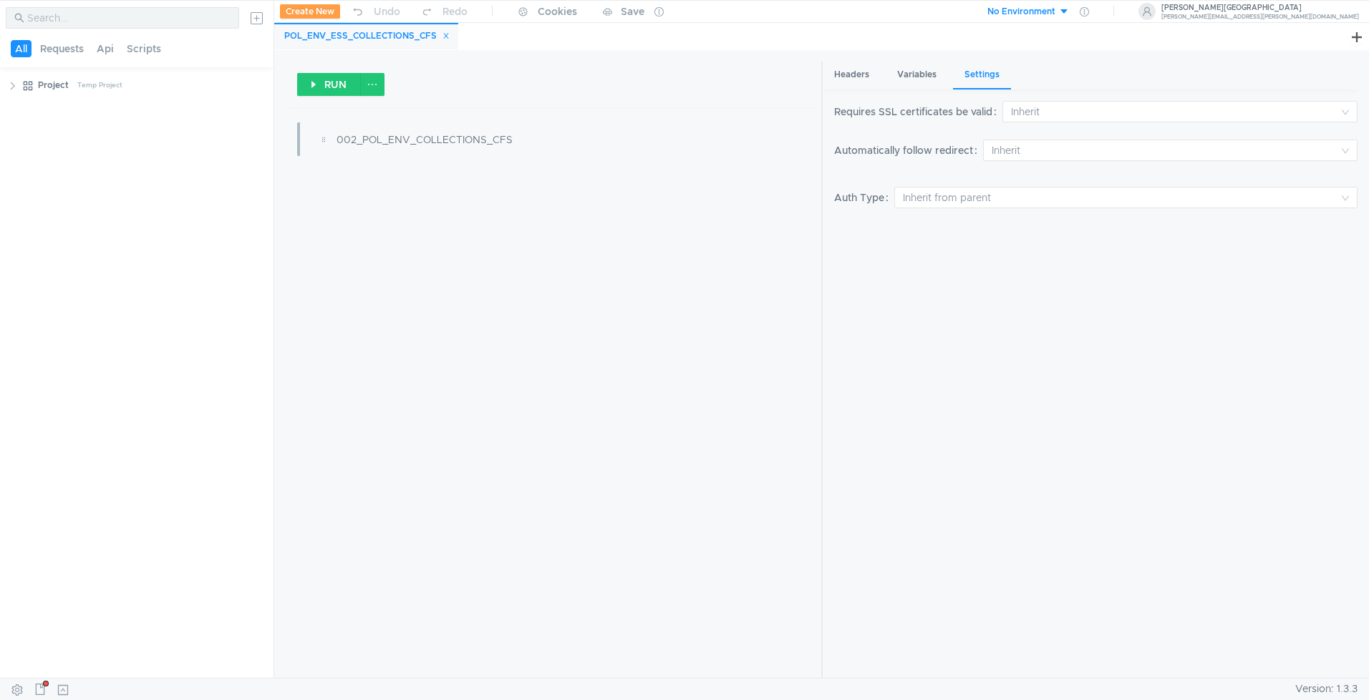
click at [1056, 113] on input at bounding box center [1175, 112] width 328 height 20
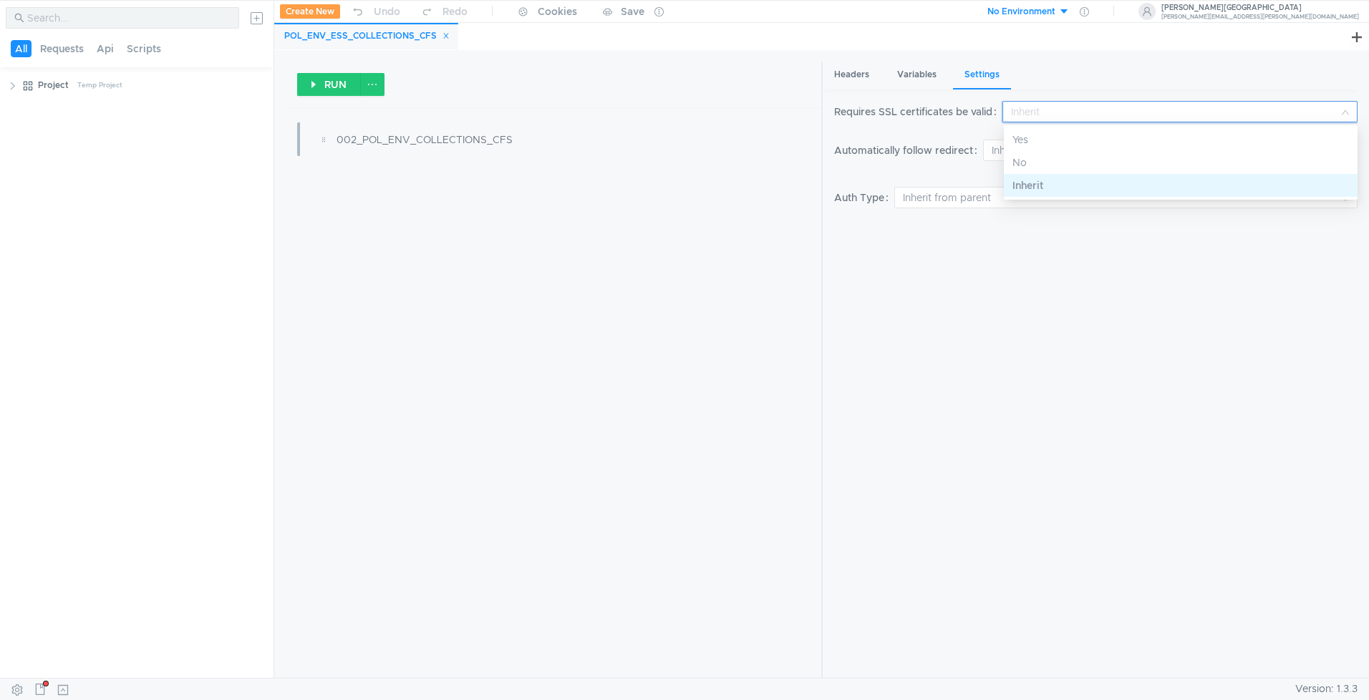
click at [1360, 40] on div at bounding box center [684, 350] width 1369 height 700
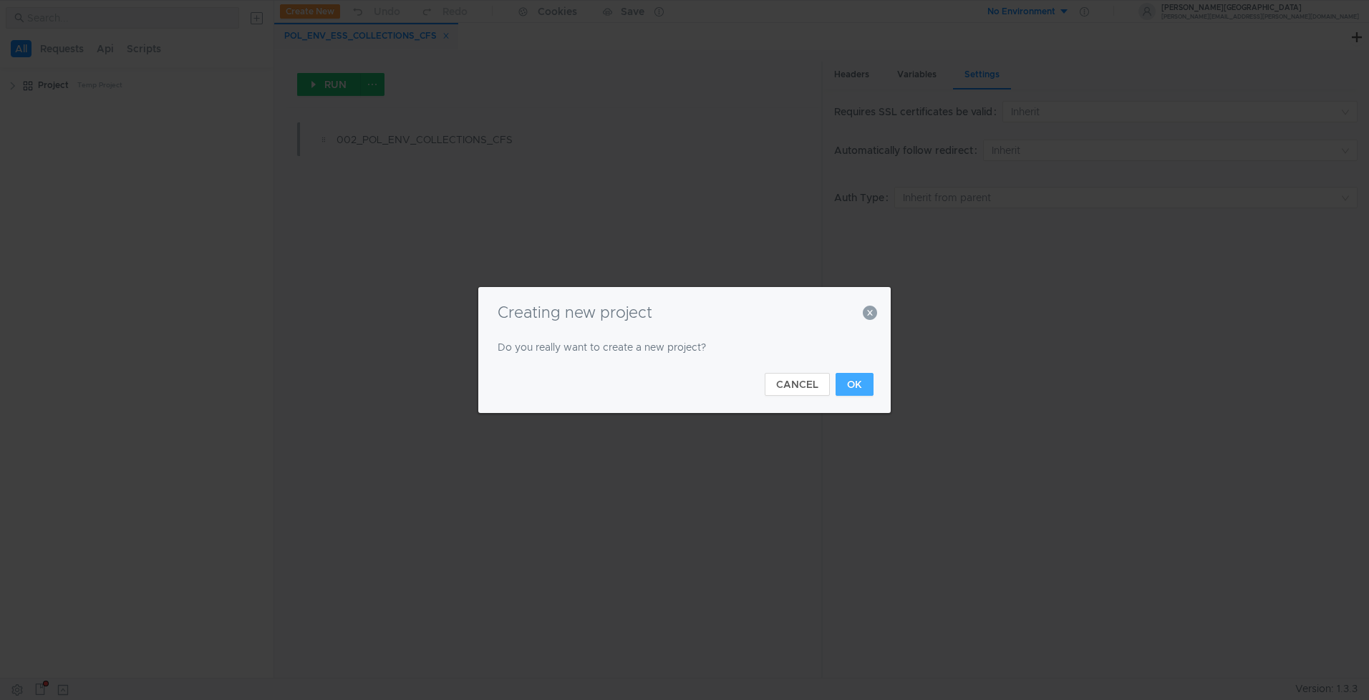
click at [864, 385] on button "OK" at bounding box center [855, 384] width 38 height 23
click at [857, 386] on button "OK" at bounding box center [855, 384] width 38 height 23
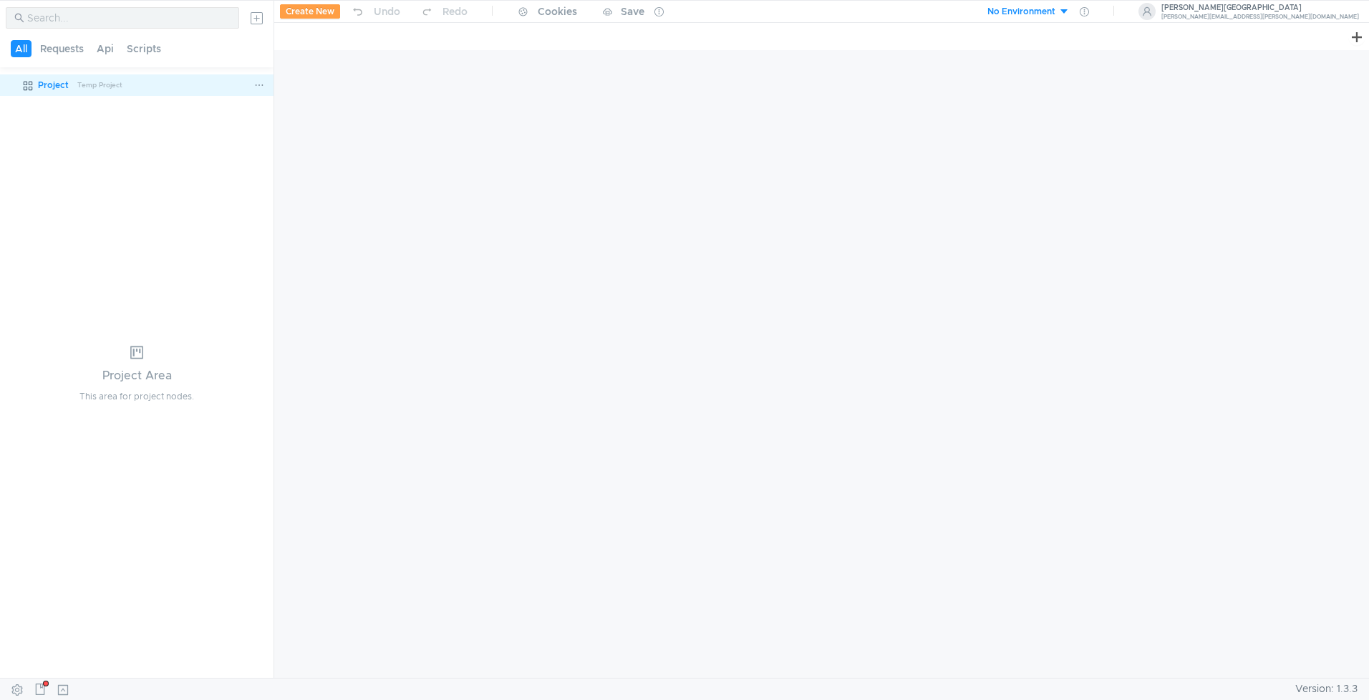
click at [49, 87] on div "Project" at bounding box center [53, 84] width 31 height 21
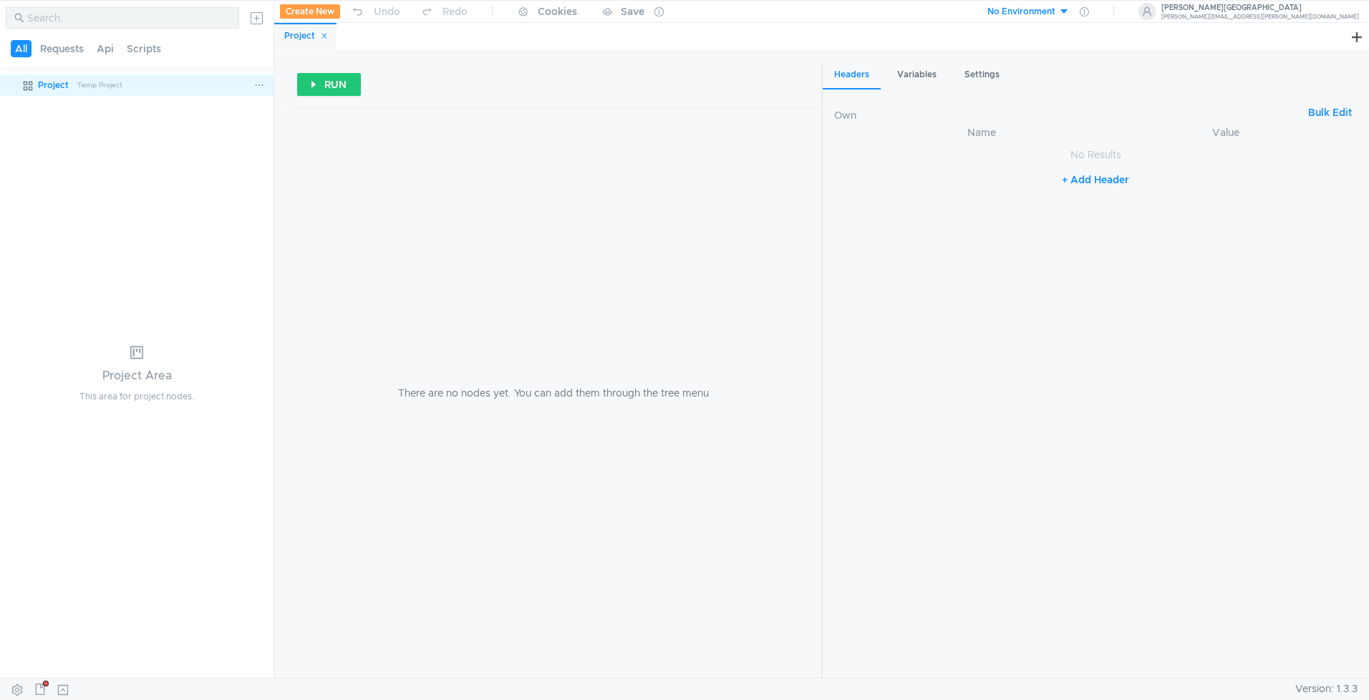
click at [260, 84] on icon at bounding box center [259, 85] width 10 height 10
click at [143, 140] on div at bounding box center [684, 350] width 1369 height 700
click at [321, 35] on icon at bounding box center [324, 35] width 7 height 7
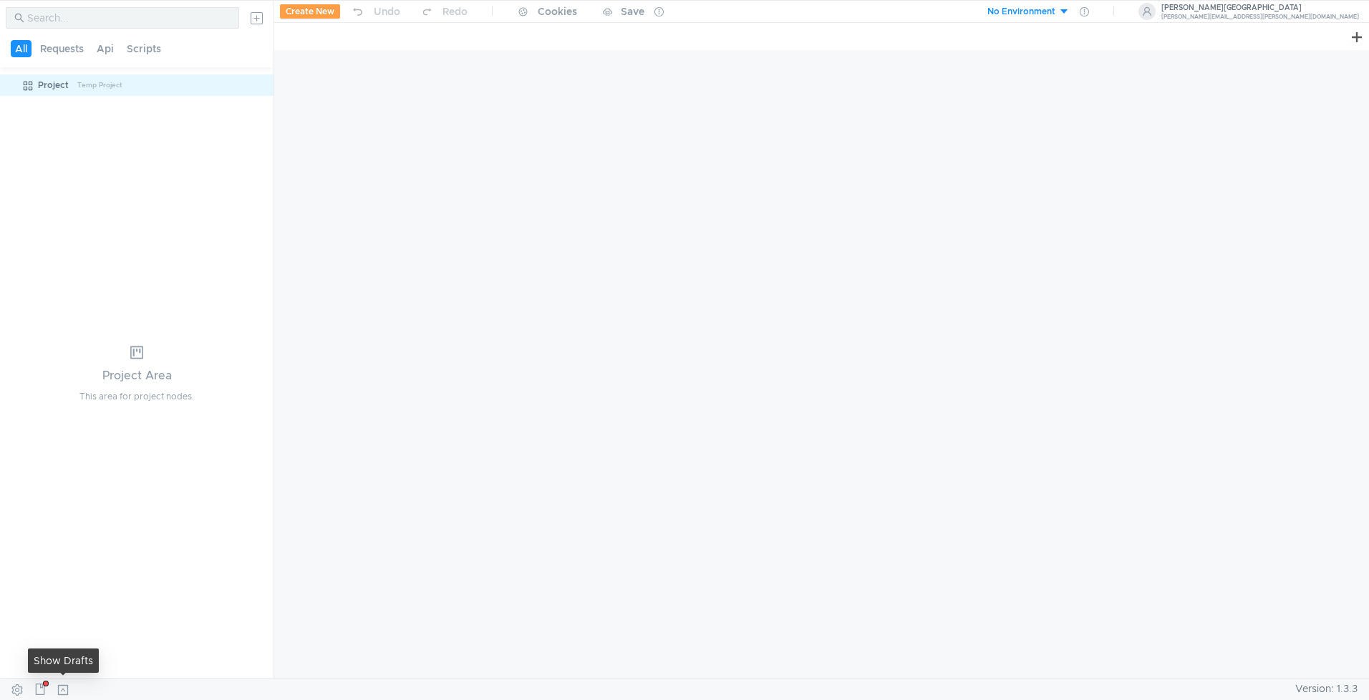
click at [64, 690] on button at bounding box center [63, 689] width 23 height 21
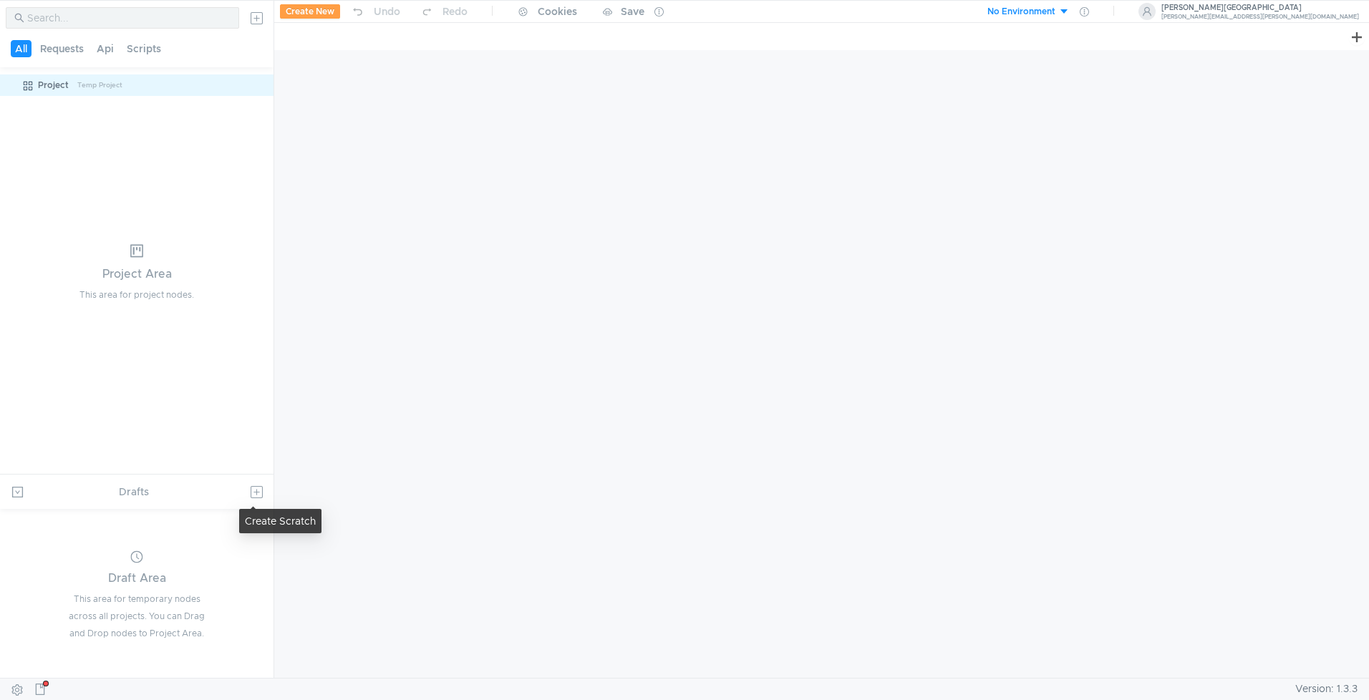
click at [261, 493] on button at bounding box center [256, 492] width 23 height 23
click at [212, 578] on app-tour-anchor "Postman" at bounding box center [212, 572] width 42 height 17
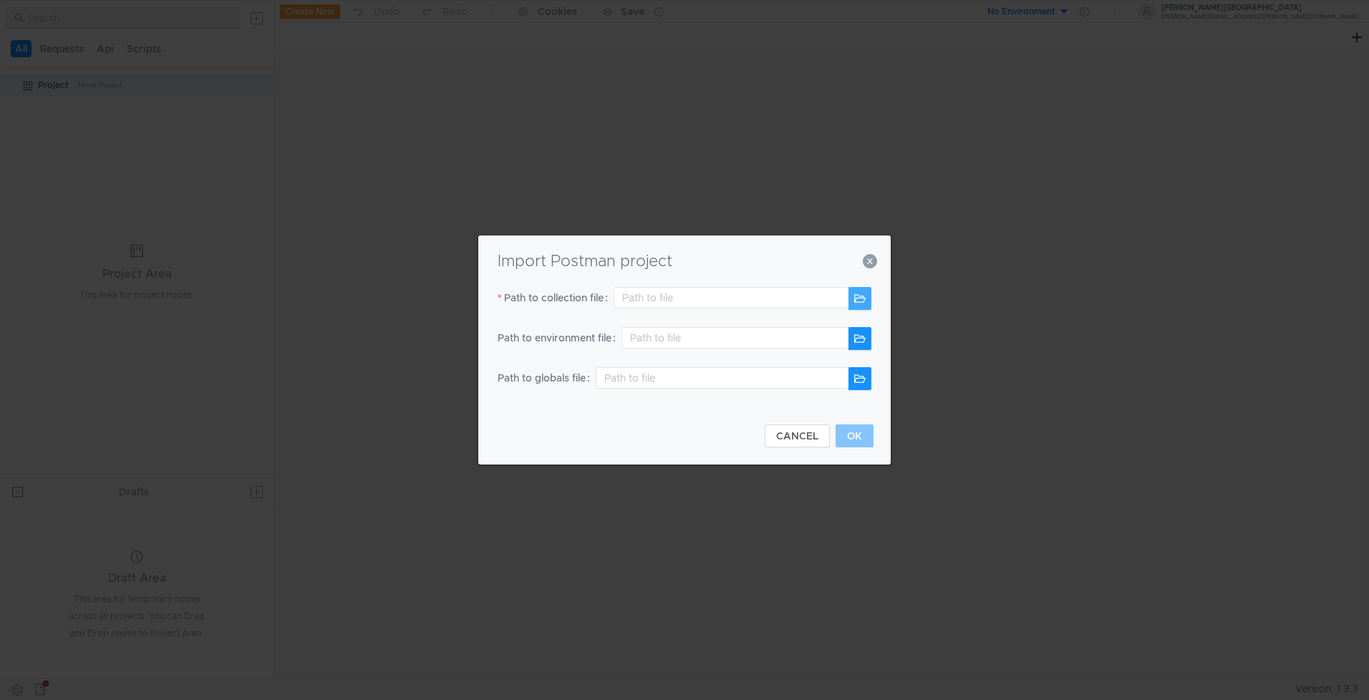
click at [863, 298] on button "button" at bounding box center [860, 298] width 23 height 23
type input "/Users/maramamo/Downloads/Postman_Collections_1/006-CLA_ENV_COLLECTIONS_CFS.pos…"
click at [862, 444] on button "OK" at bounding box center [855, 436] width 38 height 23
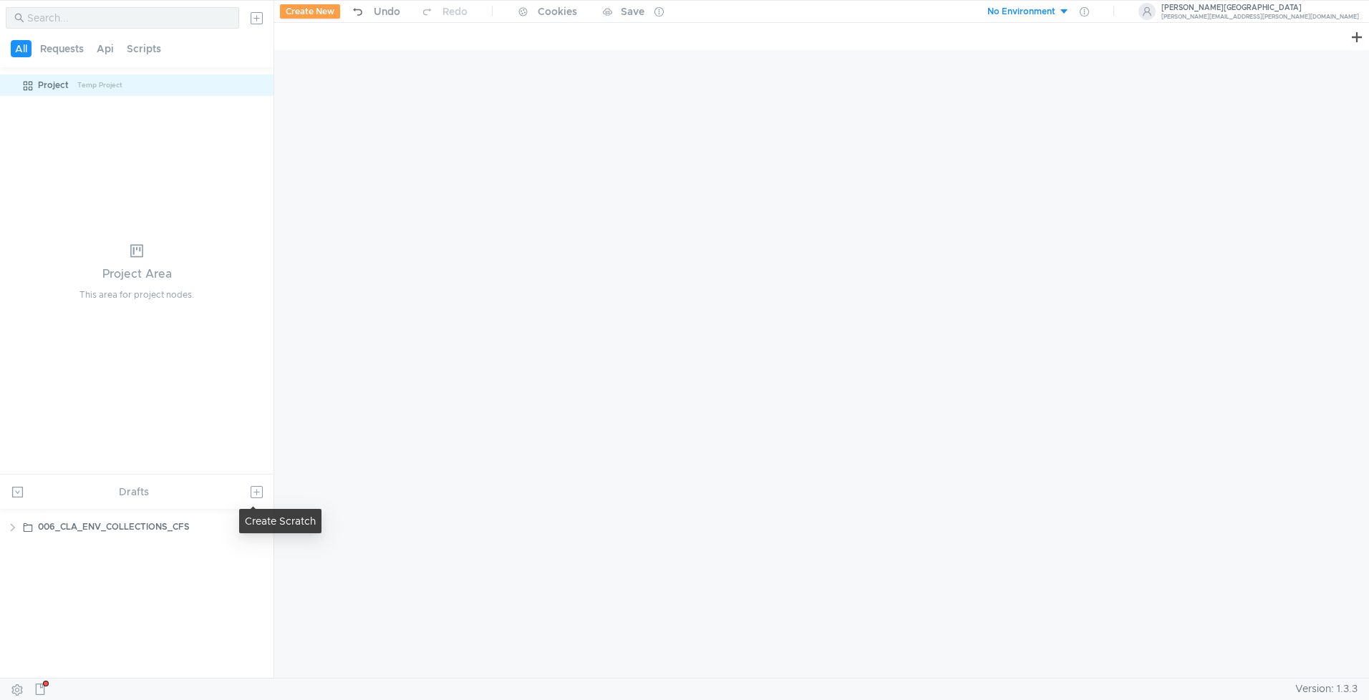
click at [260, 493] on button at bounding box center [256, 492] width 23 height 23
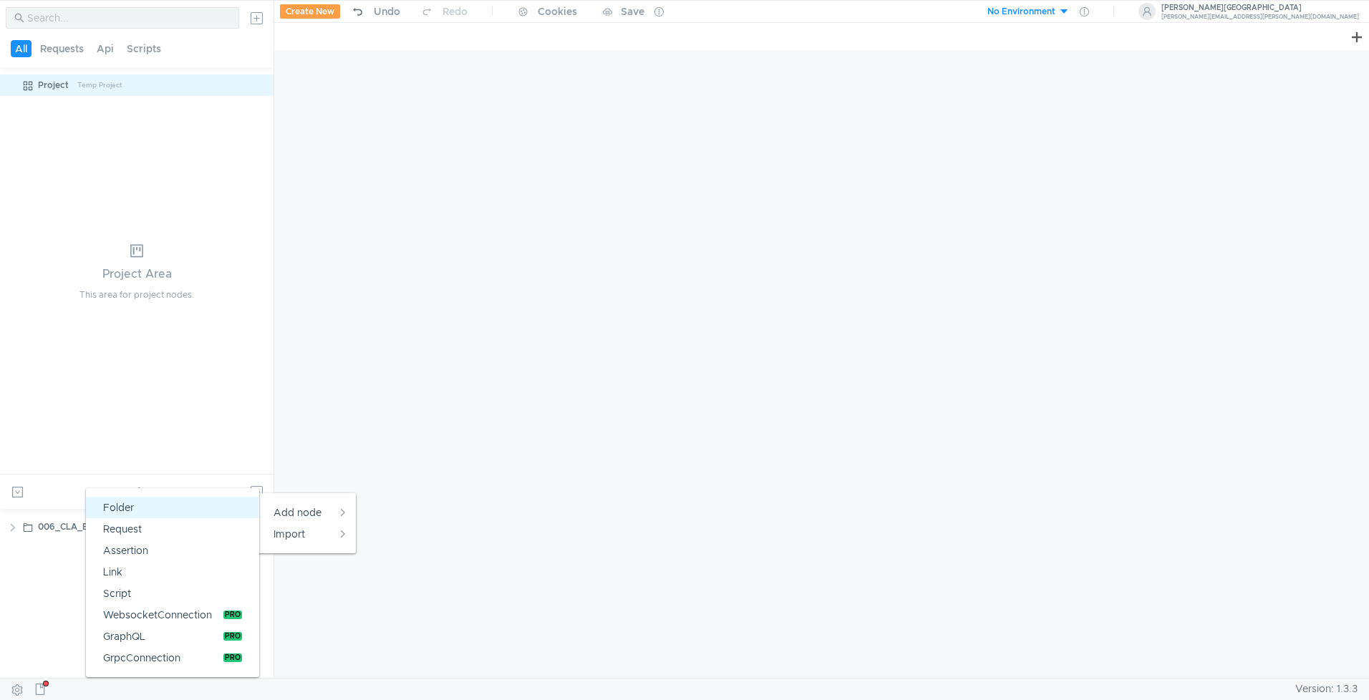
click at [181, 510] on button "Folder" at bounding box center [172, 507] width 173 height 21
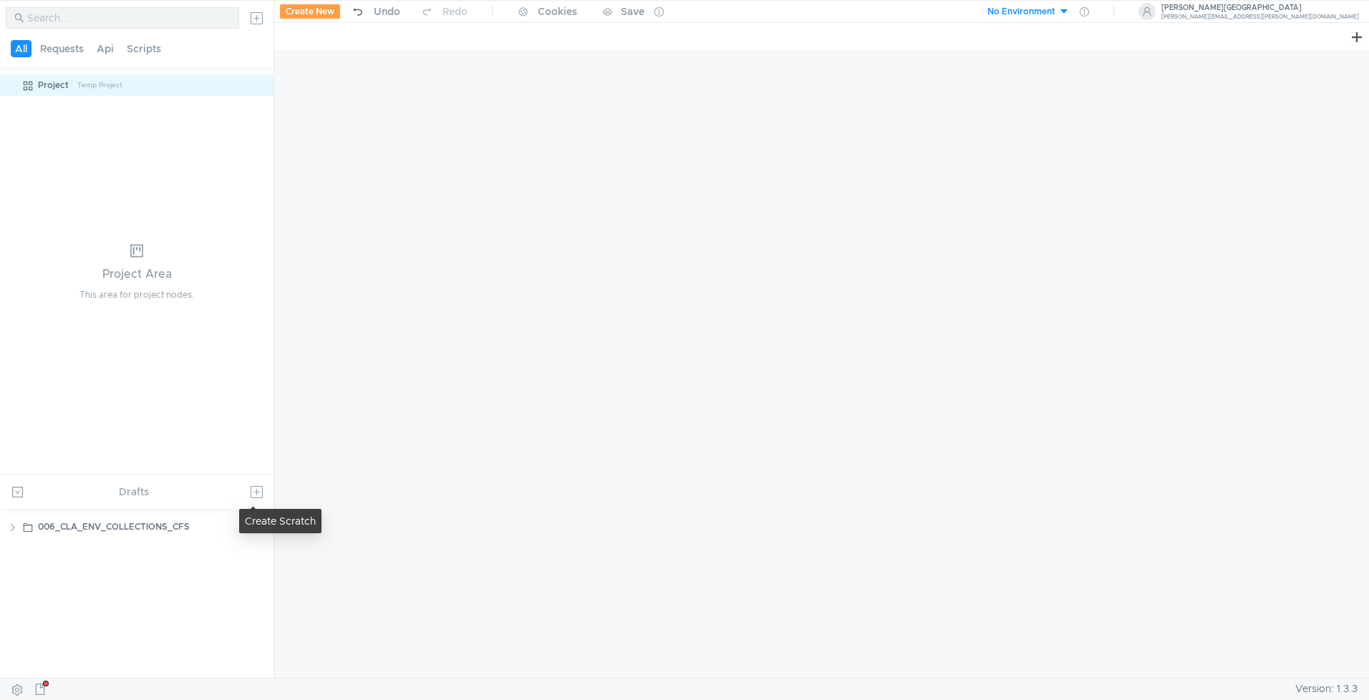
click at [257, 487] on button at bounding box center [256, 492] width 23 height 23
click at [223, 567] on app-tour-anchor "Postman" at bounding box center [212, 572] width 42 height 17
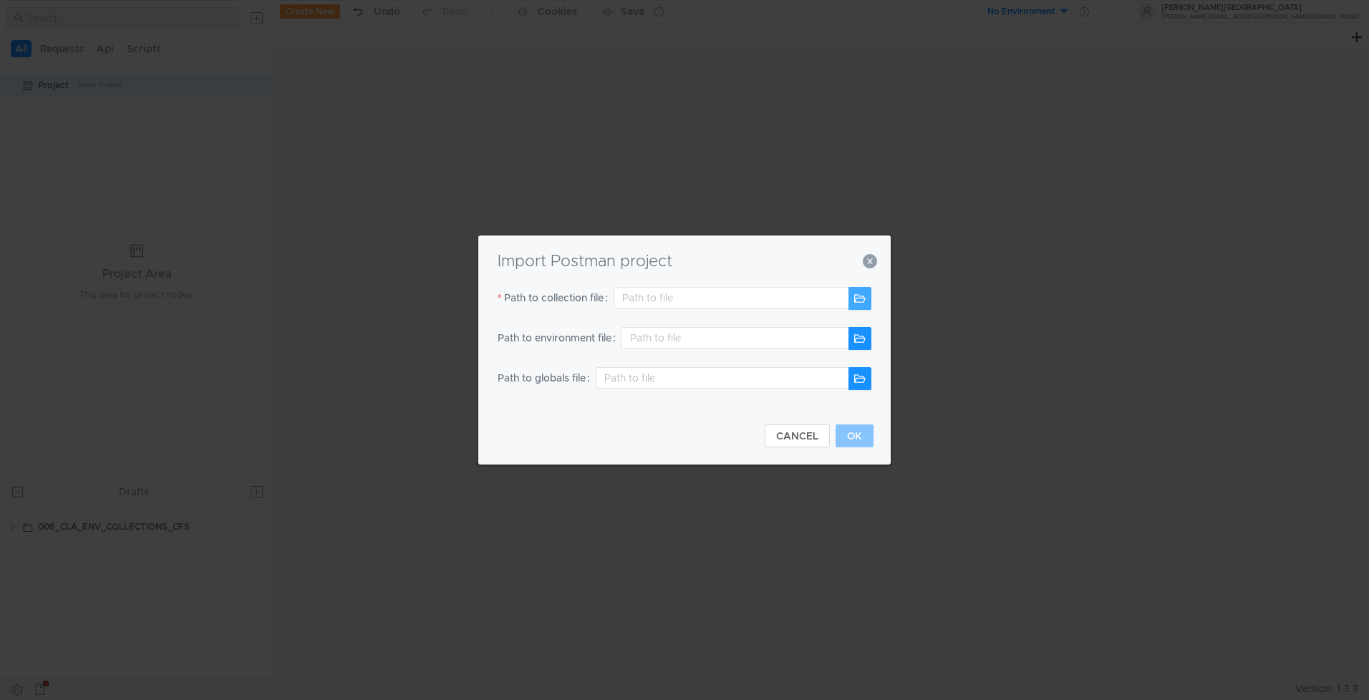
click at [858, 298] on button "button" at bounding box center [860, 298] width 23 height 23
type input "/Users/maramamo/Downloads/Postman_Collections_1/007-CLA_ENV_COLLECTIONS_IHS.pos…"
click at [847, 434] on button "OK" at bounding box center [855, 436] width 38 height 23
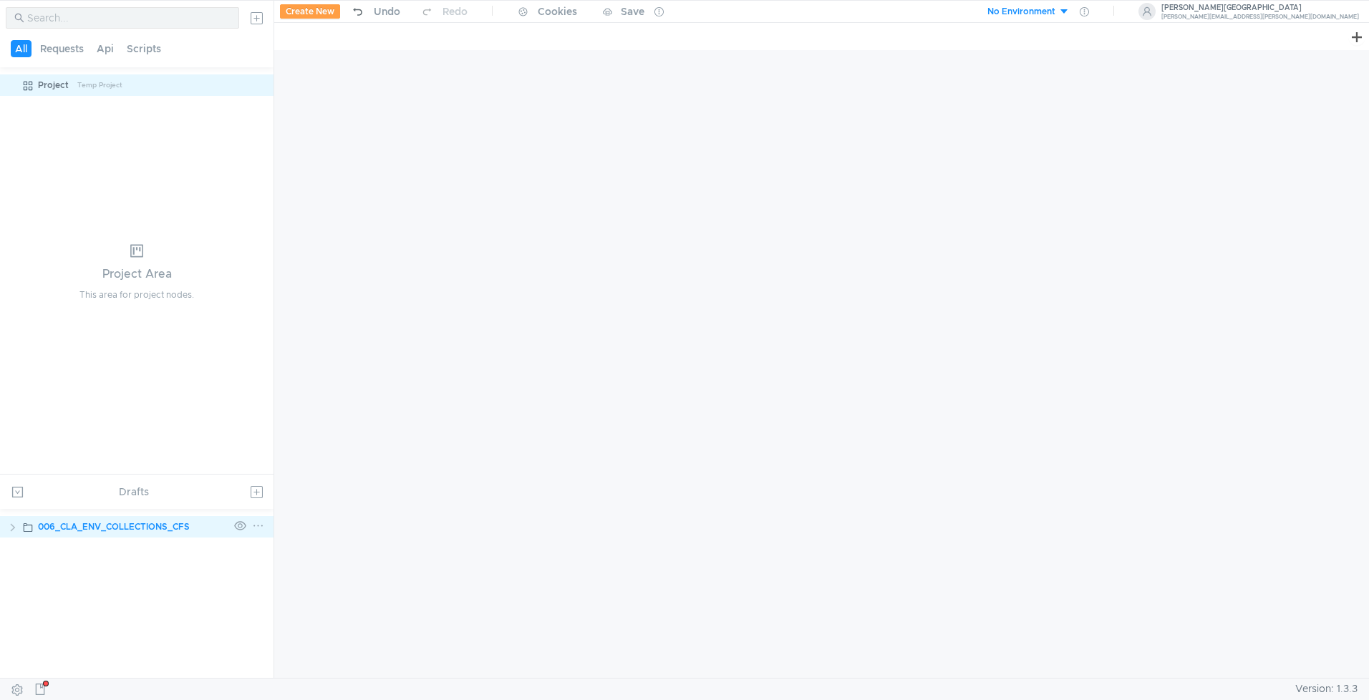
click at [9, 528] on clr-icon at bounding box center [12, 527] width 11 height 11
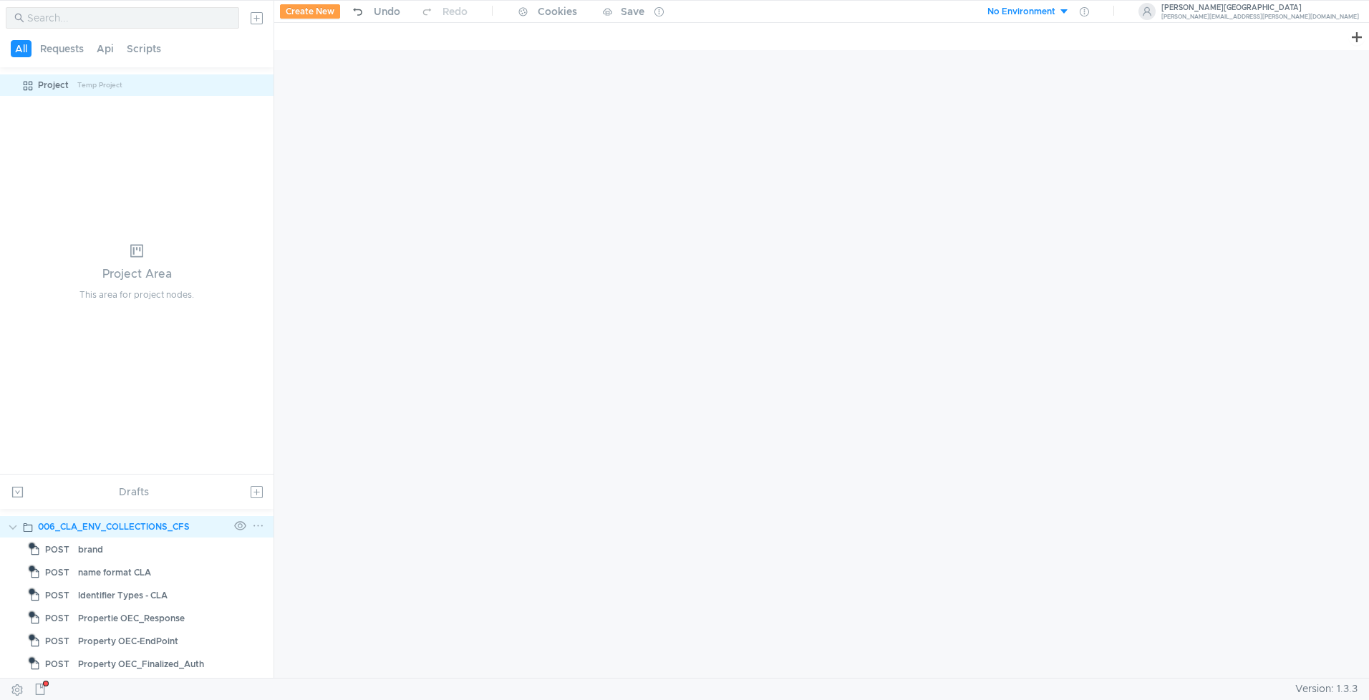
click at [9, 528] on clr-icon at bounding box center [12, 527] width 11 height 11
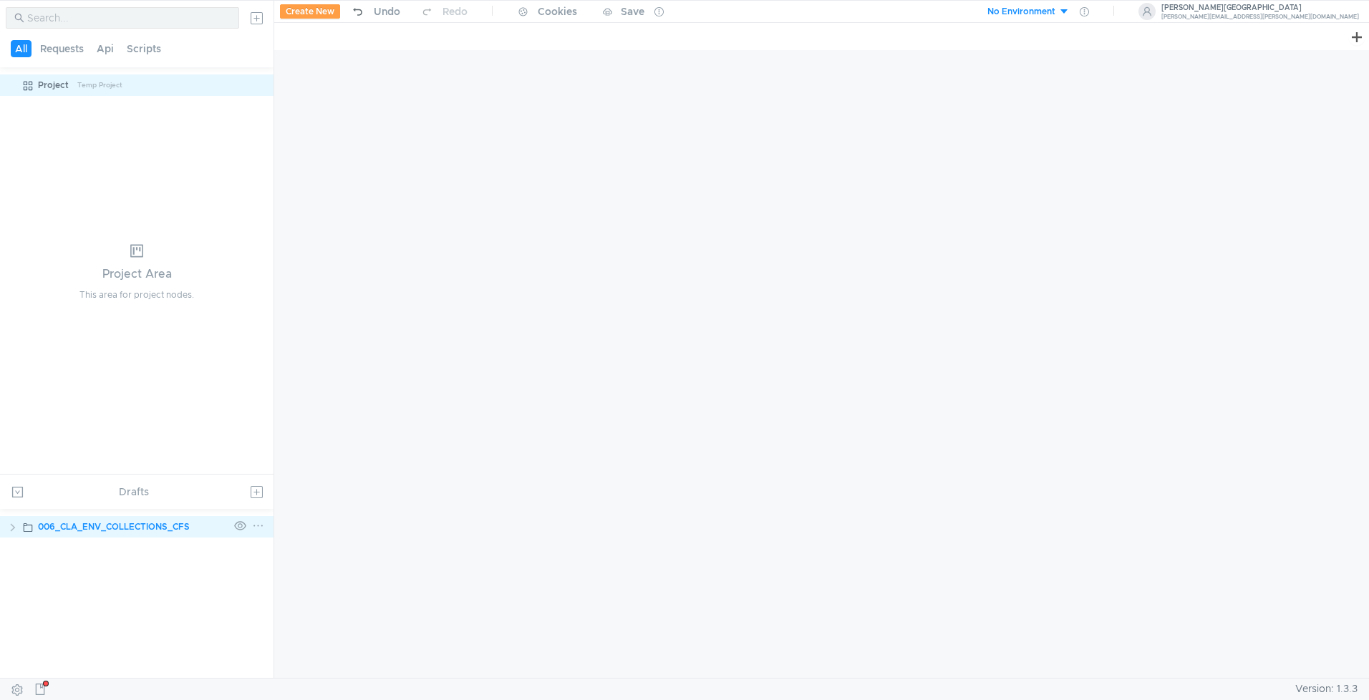
click at [116, 528] on div "006_CLA_ENV_COLLECTIONS_CFS" at bounding box center [114, 526] width 152 height 21
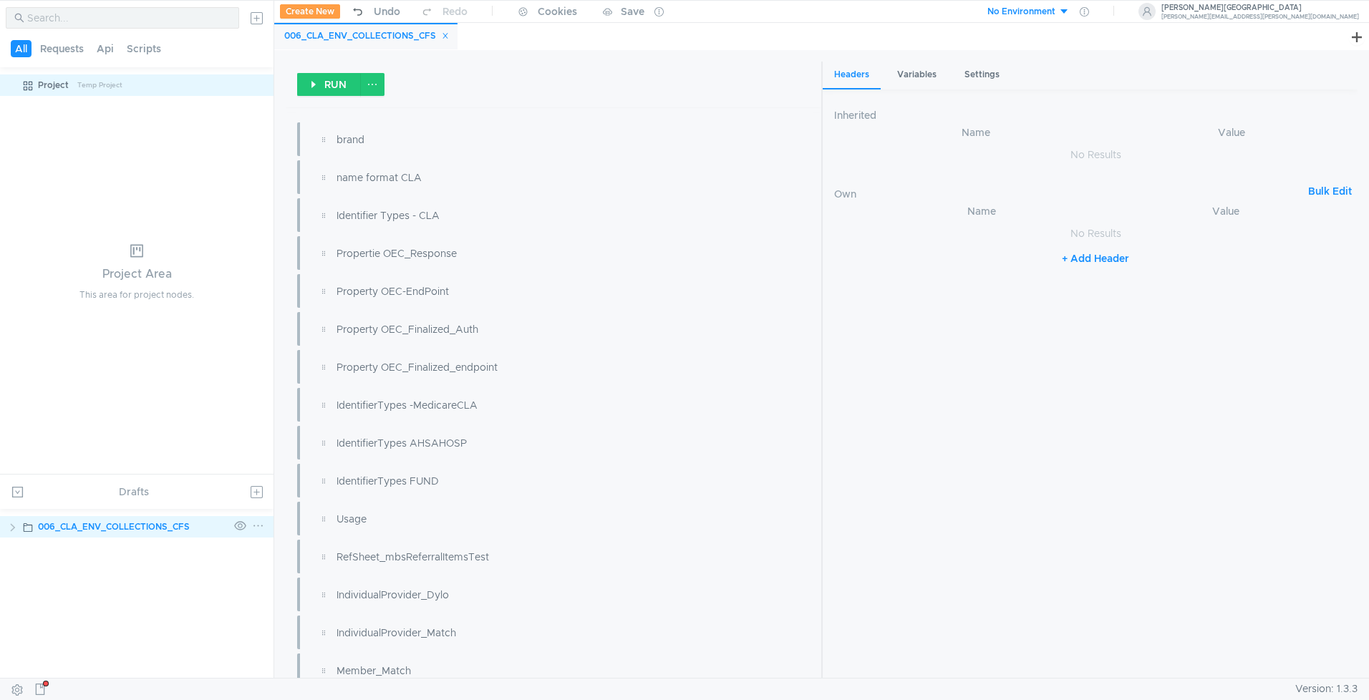
click at [256, 527] on icon at bounding box center [258, 526] width 12 height 12
click at [309, 508] on button "Share" at bounding box center [310, 507] width 101 height 21
click at [80, 165] on tree-viewport "Project Temp Project" at bounding box center [137, 273] width 274 height 401
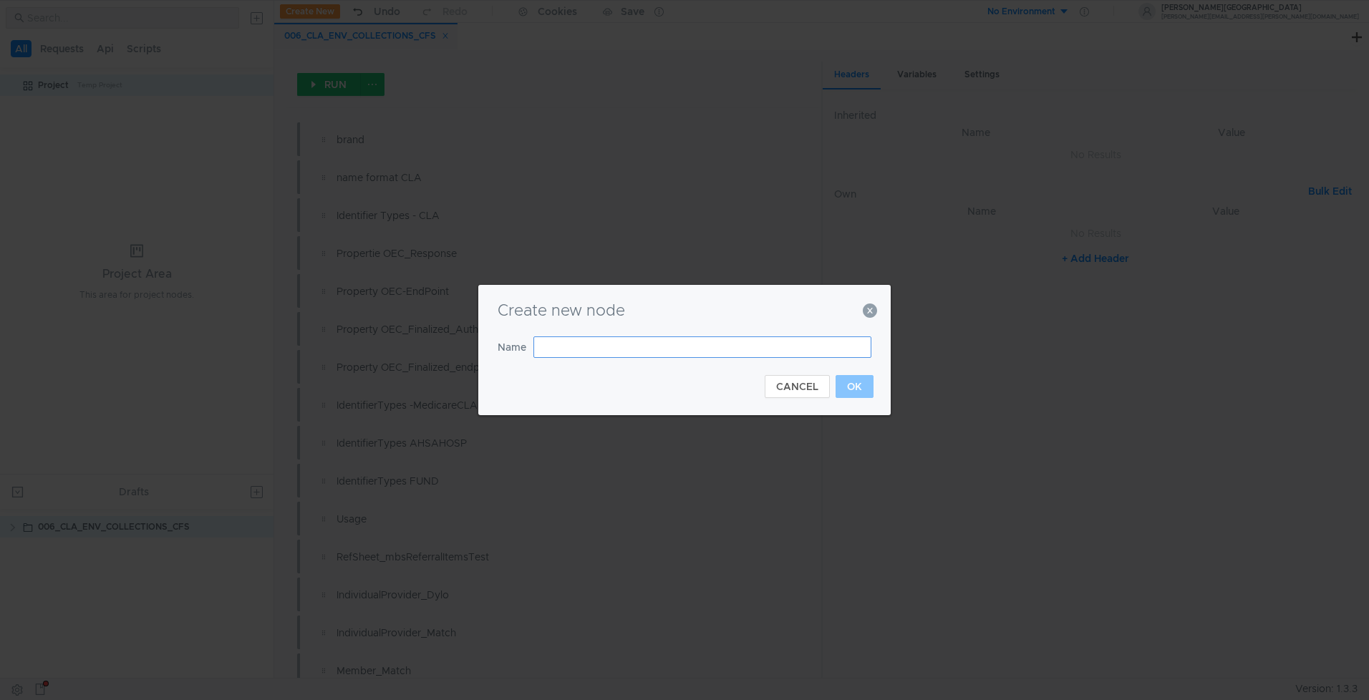
type input "testmace://export?%7B%22isDraft%22%3Atrue%2C%22enabled%22%3Atrue"
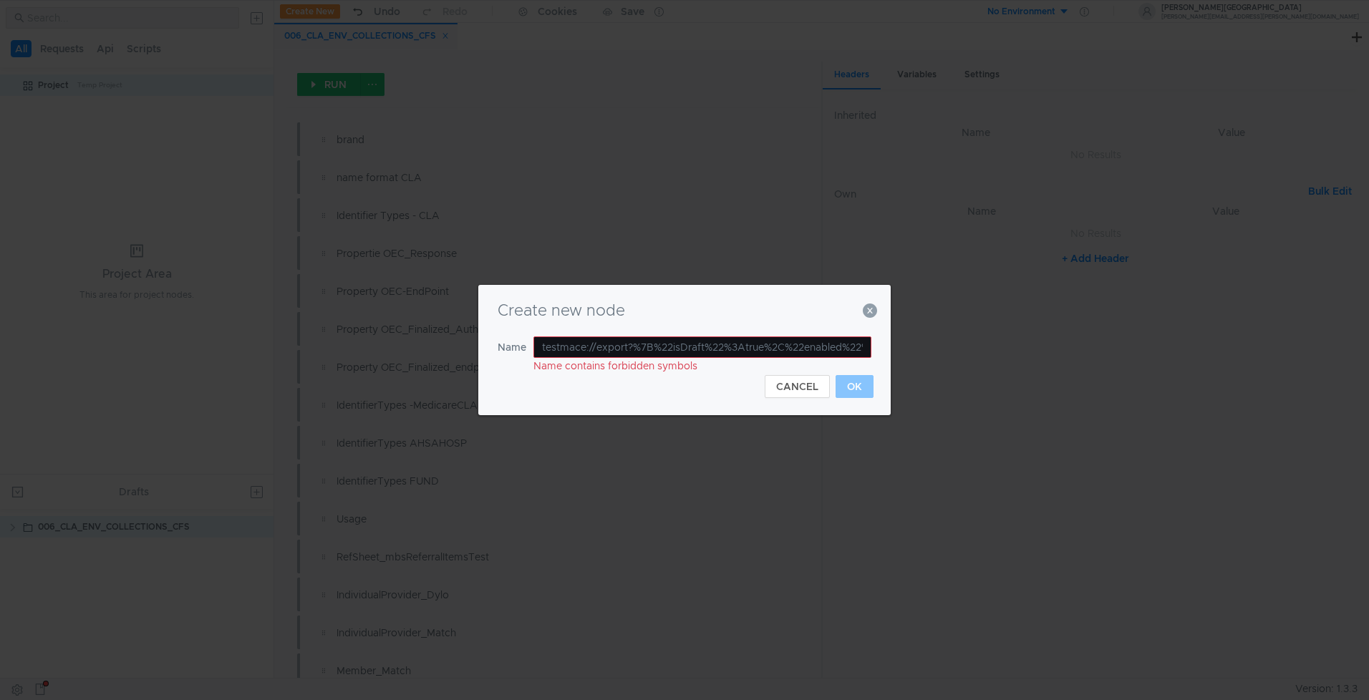
scroll to position [0, 43]
click at [817, 390] on button "CANCEL" at bounding box center [797, 386] width 65 height 23
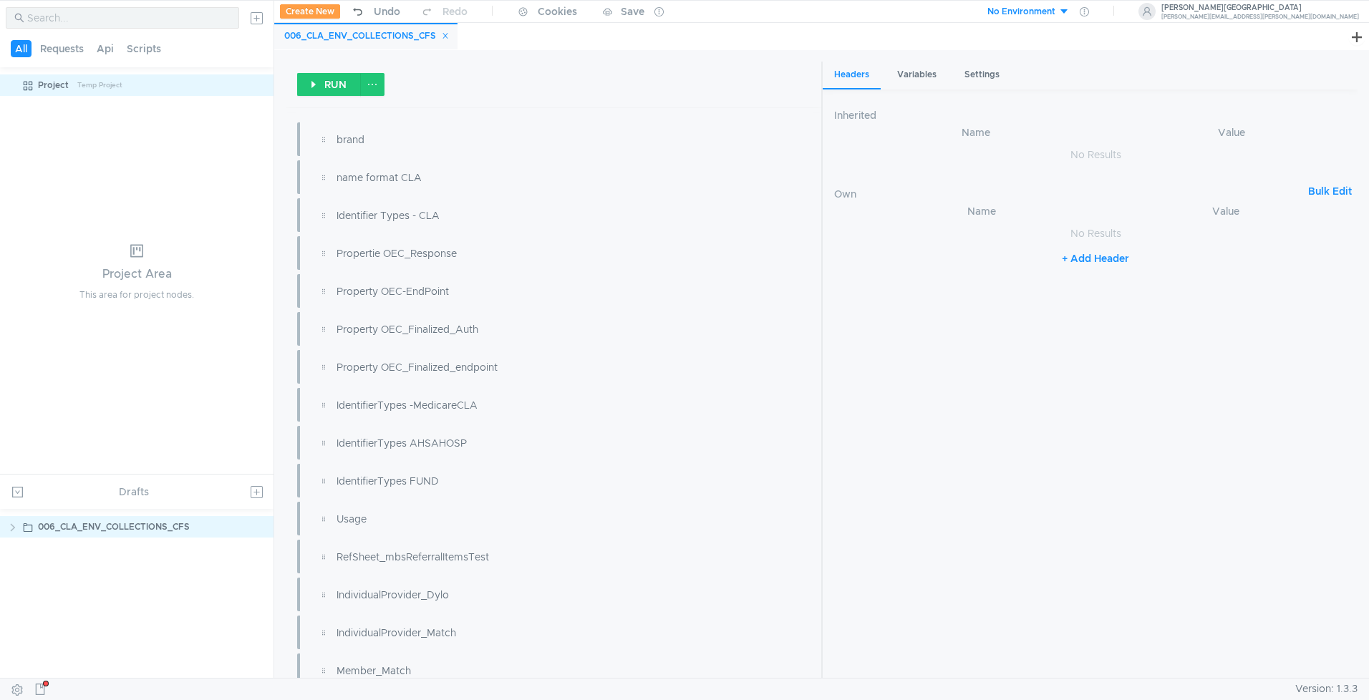
click at [443, 35] on icon at bounding box center [445, 35] width 7 height 7
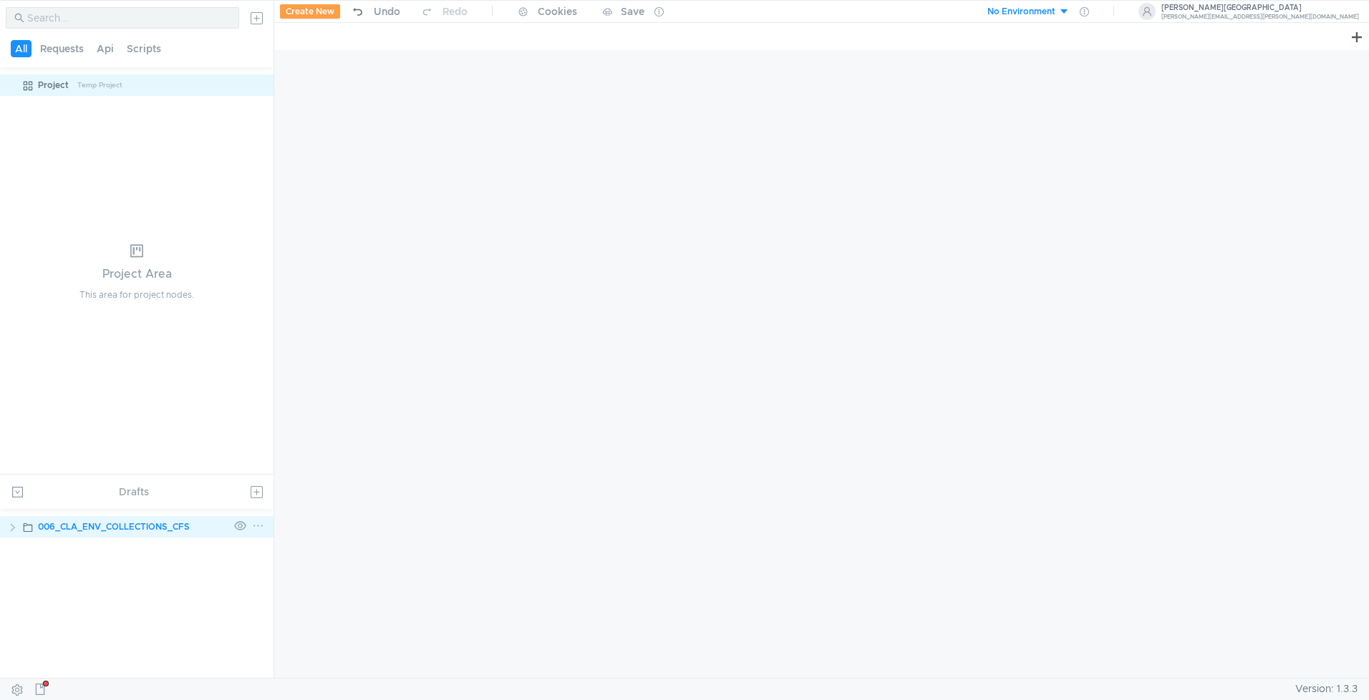
click at [253, 524] on icon at bounding box center [258, 526] width 12 height 12
click at [312, 448] on app-tour-anchor "Remove node" at bounding box center [310, 443] width 67 height 17
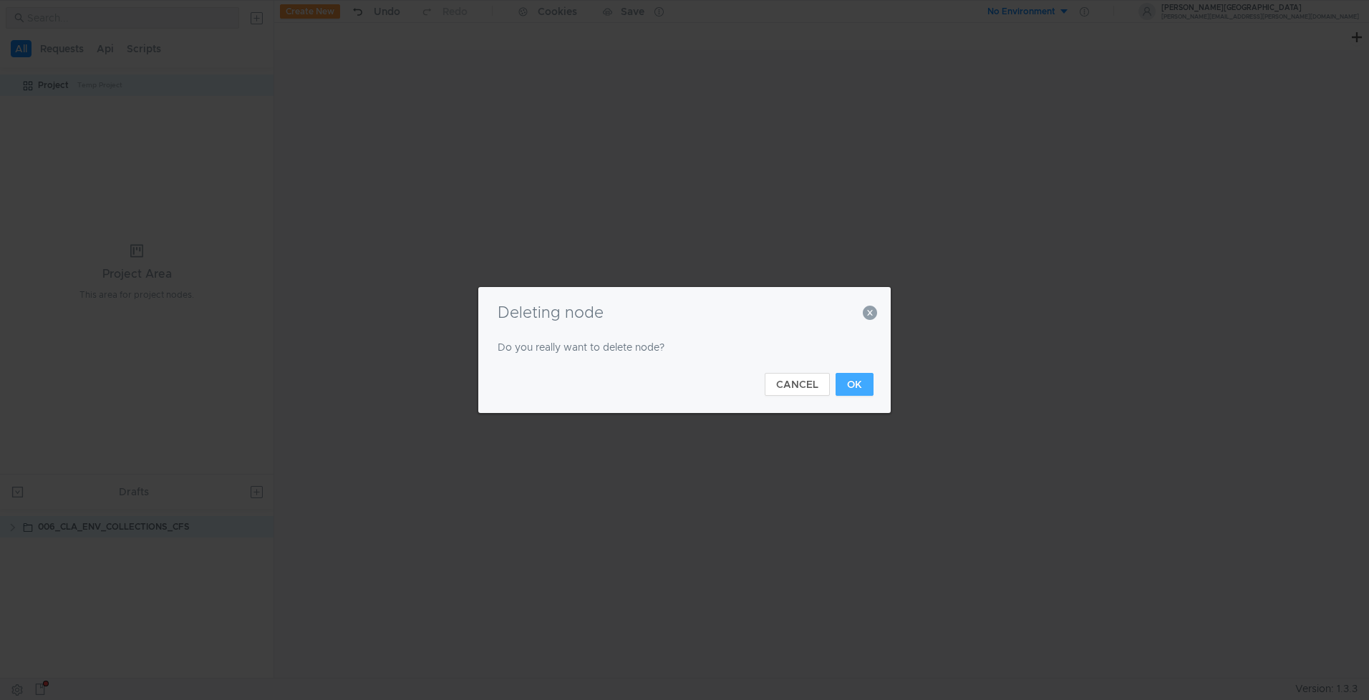
click at [861, 385] on button "OK" at bounding box center [855, 384] width 38 height 23
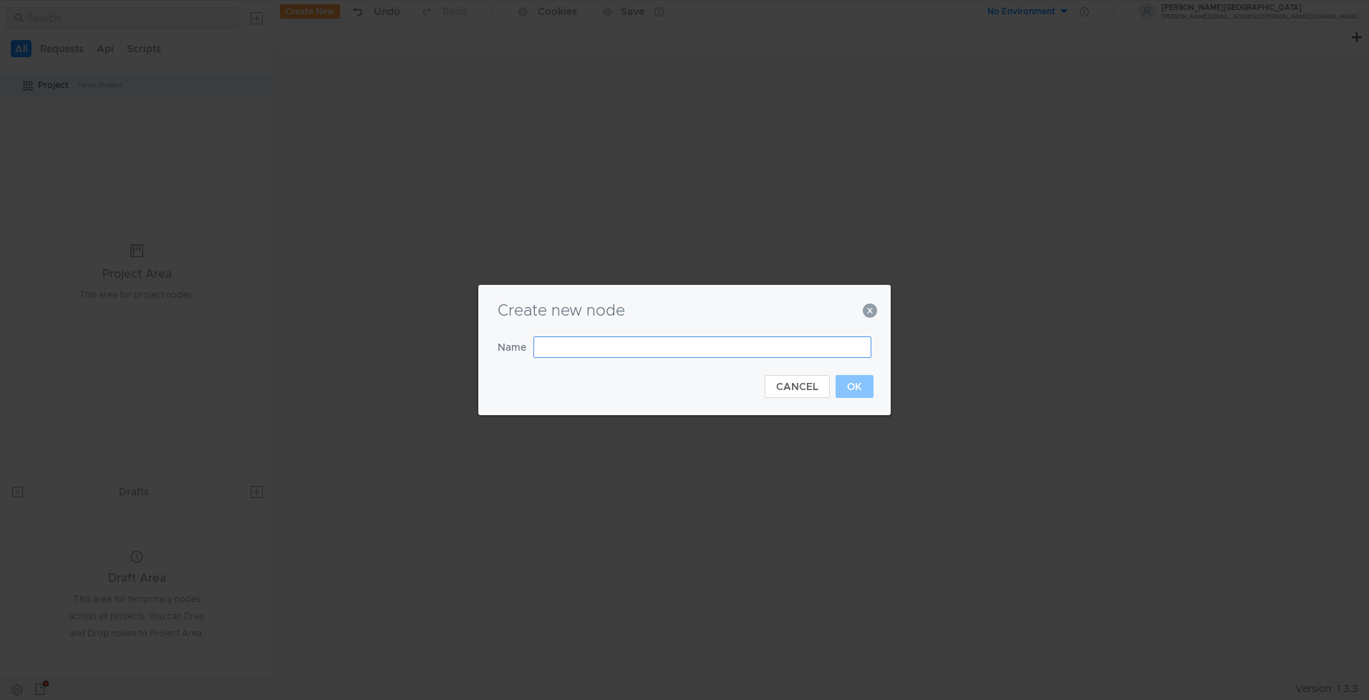
click at [617, 355] on input "text" at bounding box center [703, 347] width 338 height 21
click at [775, 381] on button "CANCEL" at bounding box center [797, 386] width 65 height 23
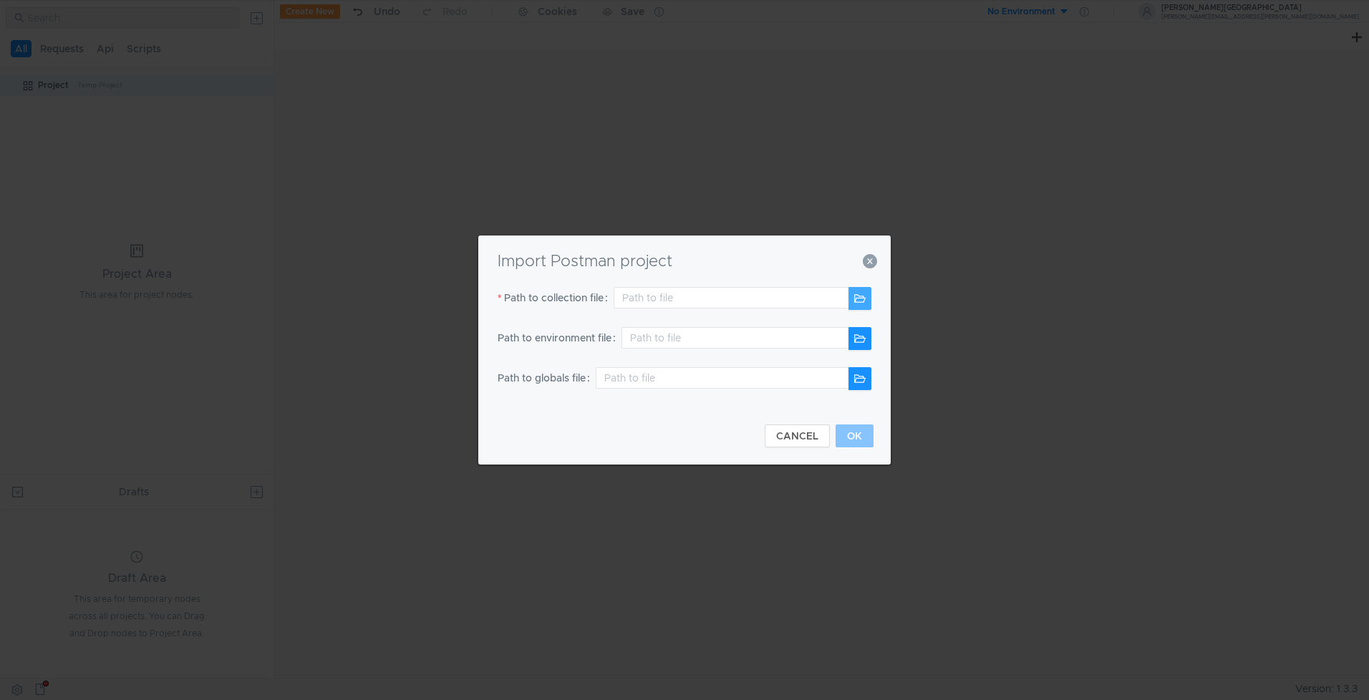
click at [855, 301] on button "button" at bounding box center [860, 298] width 23 height 23
type input "/Users/maramamo/Downloads/Postman_Collections_1/006-CLA_ENV_COLLECTIONS_CFS.pos…"
click at [857, 426] on button "OK" at bounding box center [855, 436] width 38 height 23
click at [859, 298] on button "button" at bounding box center [860, 298] width 23 height 23
type input "/Users/maramamo/Downloads/Postman_Collections_1/007-CLA_ENV_COLLECTIONS_IHS.pos…"
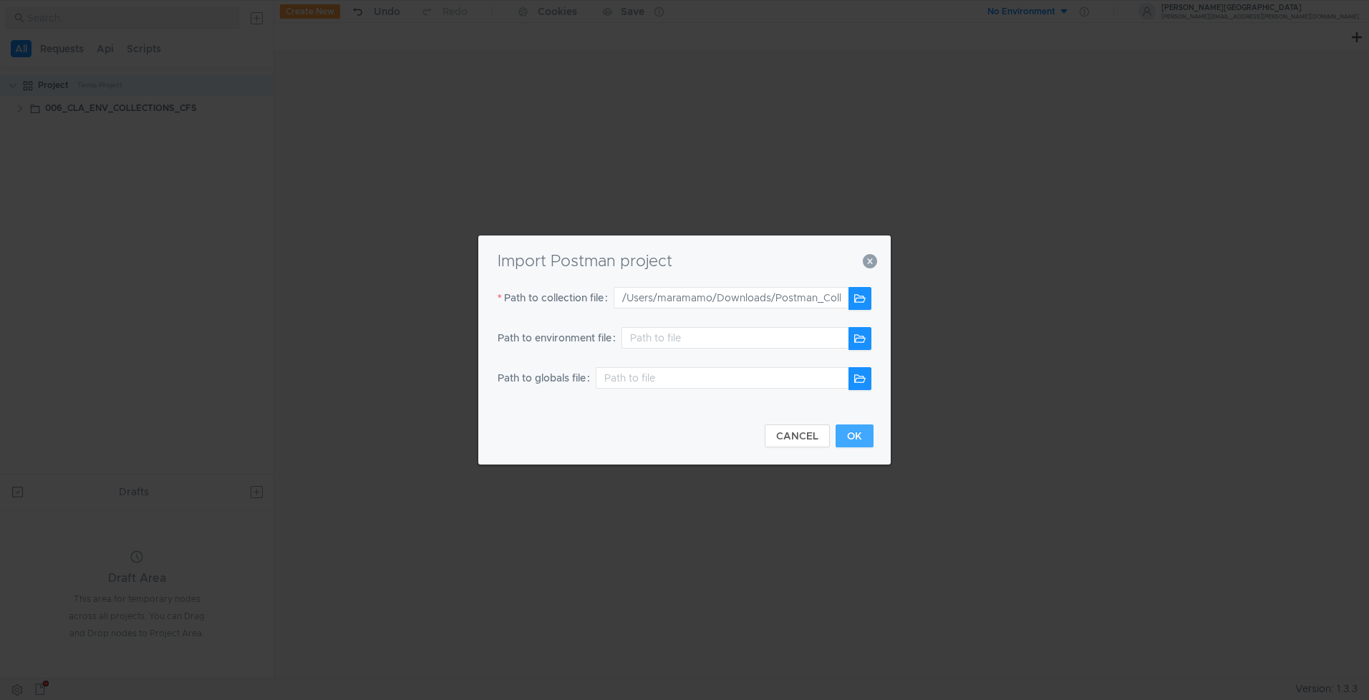
click at [867, 442] on button "OK" at bounding box center [855, 436] width 38 height 23
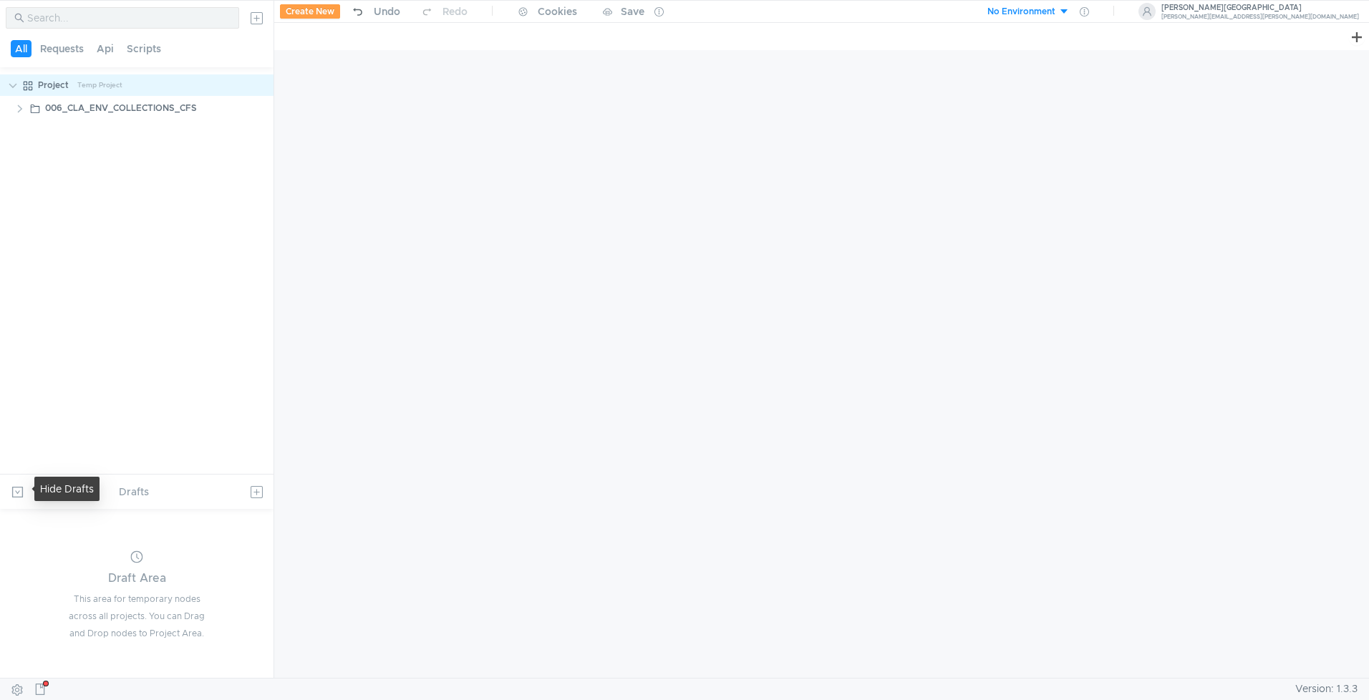
click at [14, 492] on button at bounding box center [17, 492] width 23 height 23
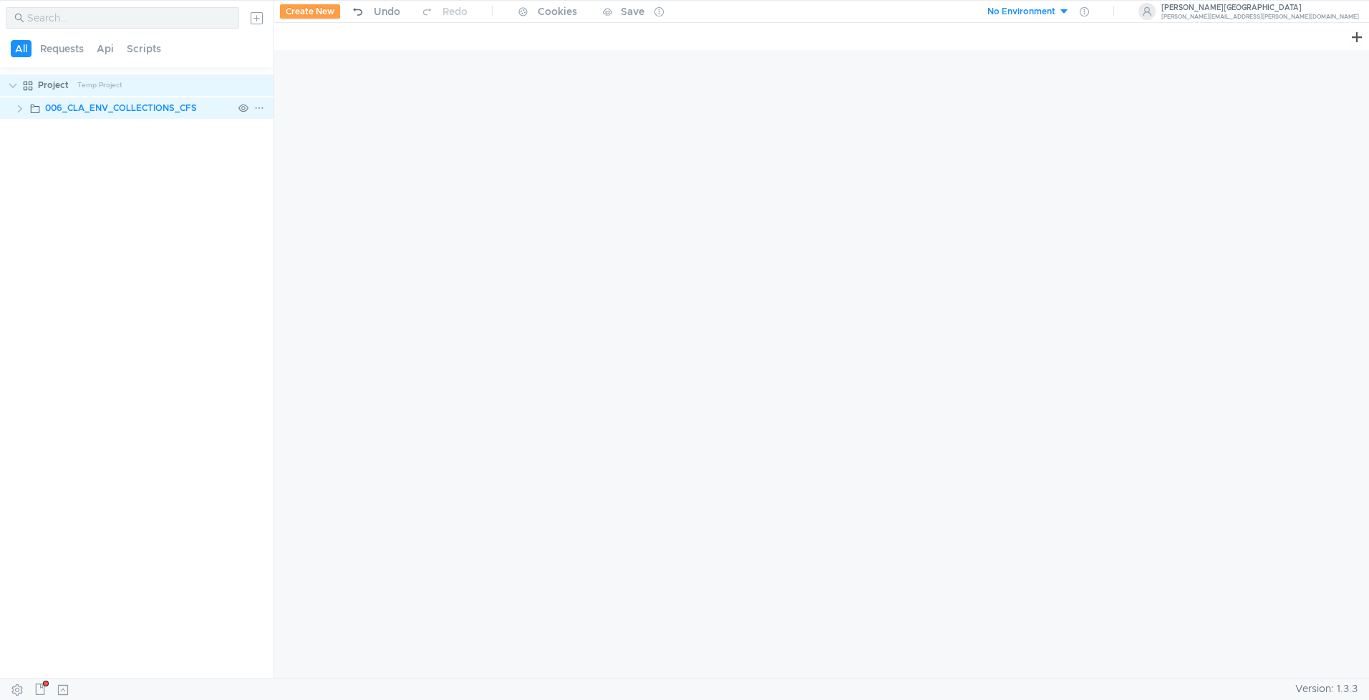
click at [251, 106] on div at bounding box center [251, 107] width 37 height 21
click at [256, 107] on icon at bounding box center [259, 107] width 7 height 1
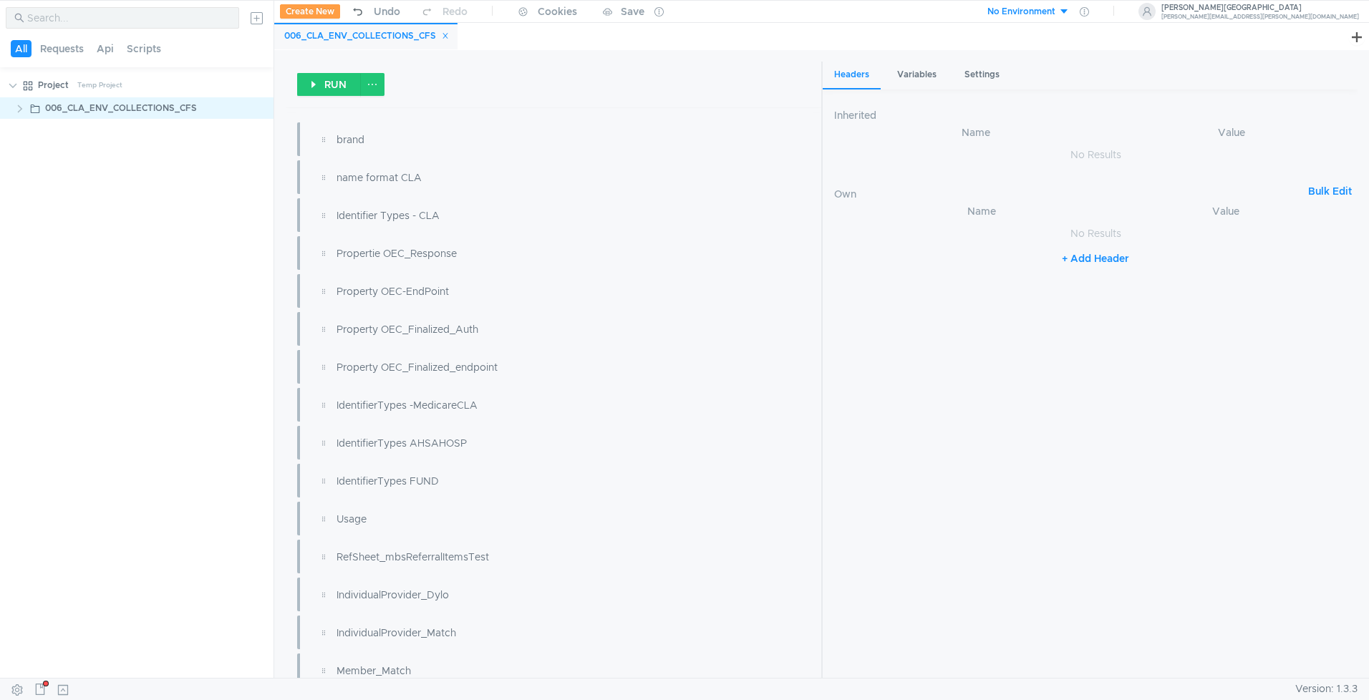
click at [100, 204] on tree-viewport "Project Temp Project 006_CLA_ENV_COLLECTIONS_CFS" at bounding box center [137, 375] width 274 height 605
click at [259, 107] on icon at bounding box center [259, 107] width 7 height 1
click at [305, 208] on app-tour-anchor "Remove node" at bounding box center [311, 213] width 67 height 17
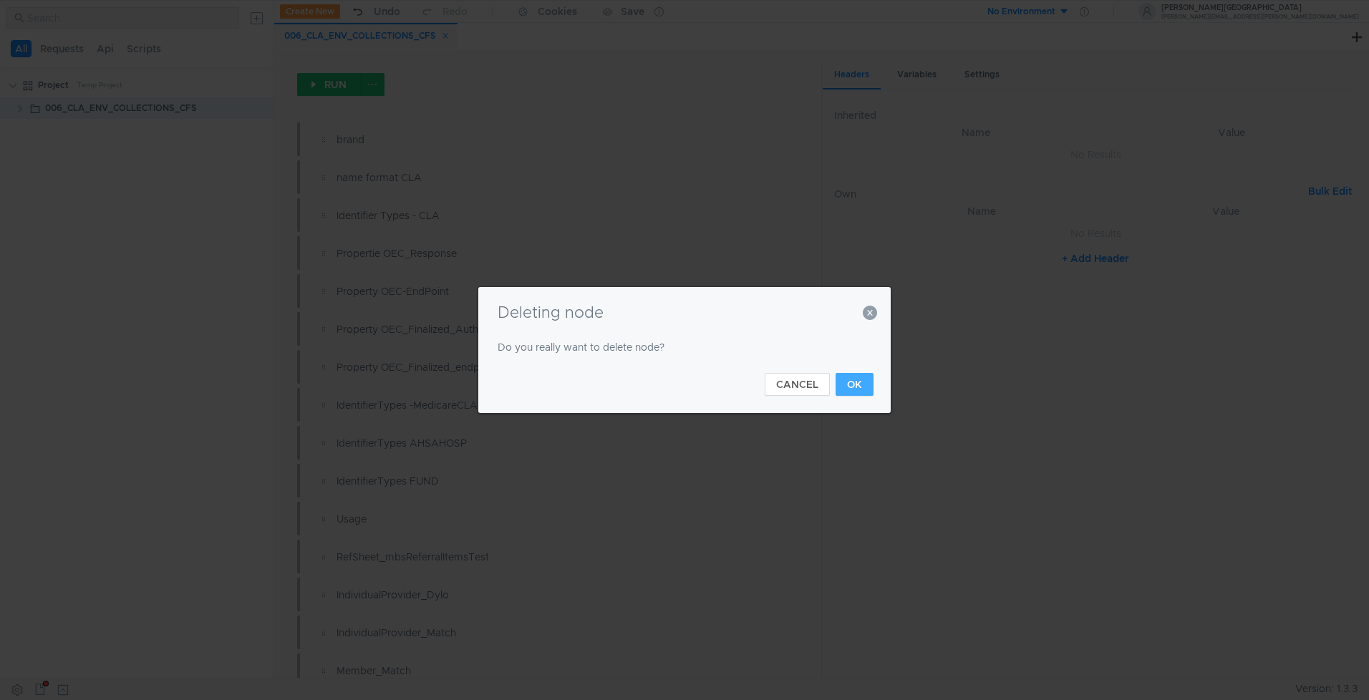
click at [855, 381] on button "OK" at bounding box center [855, 384] width 38 height 23
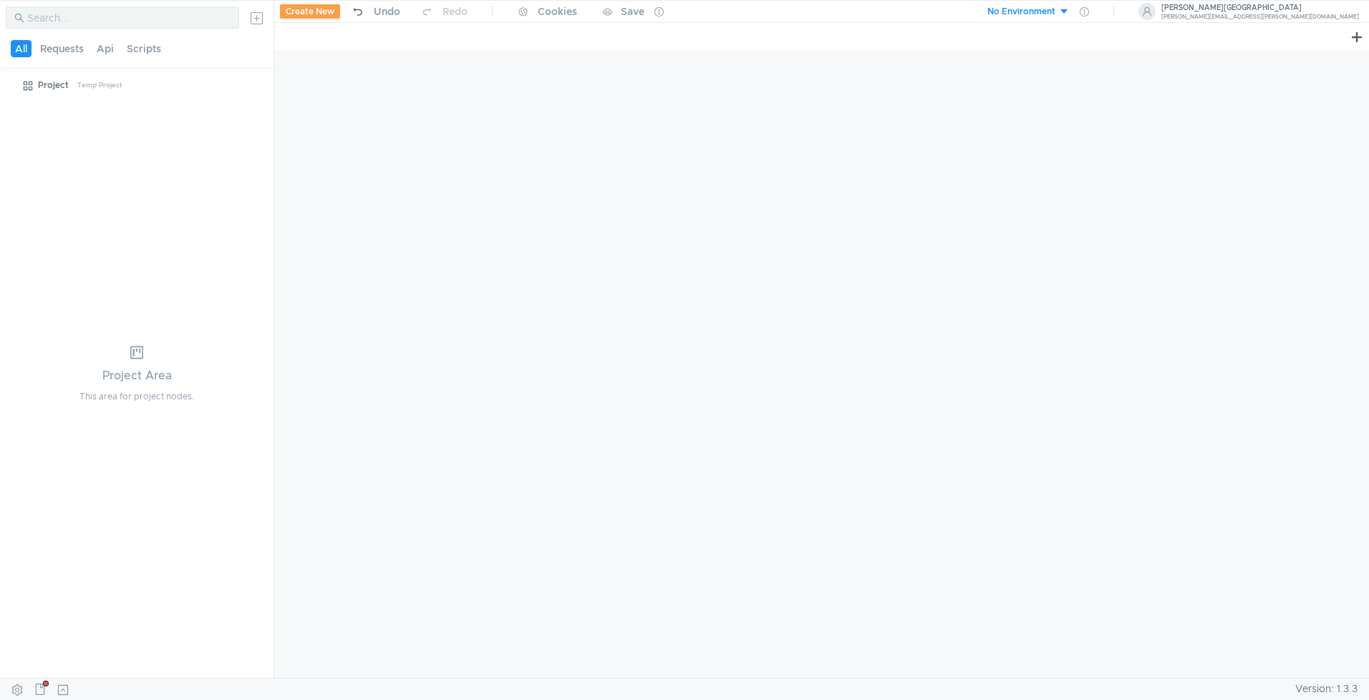
click at [135, 158] on tree-viewport "Project Temp Project" at bounding box center [137, 375] width 274 height 605
click at [257, 19] on button at bounding box center [256, 17] width 23 height 23
click at [289, 59] on app-tour-anchor "Import" at bounding box center [291, 59] width 32 height 13
click at [254, 16] on div at bounding box center [684, 350] width 1369 height 700
click at [259, 19] on button at bounding box center [256, 17] width 23 height 23
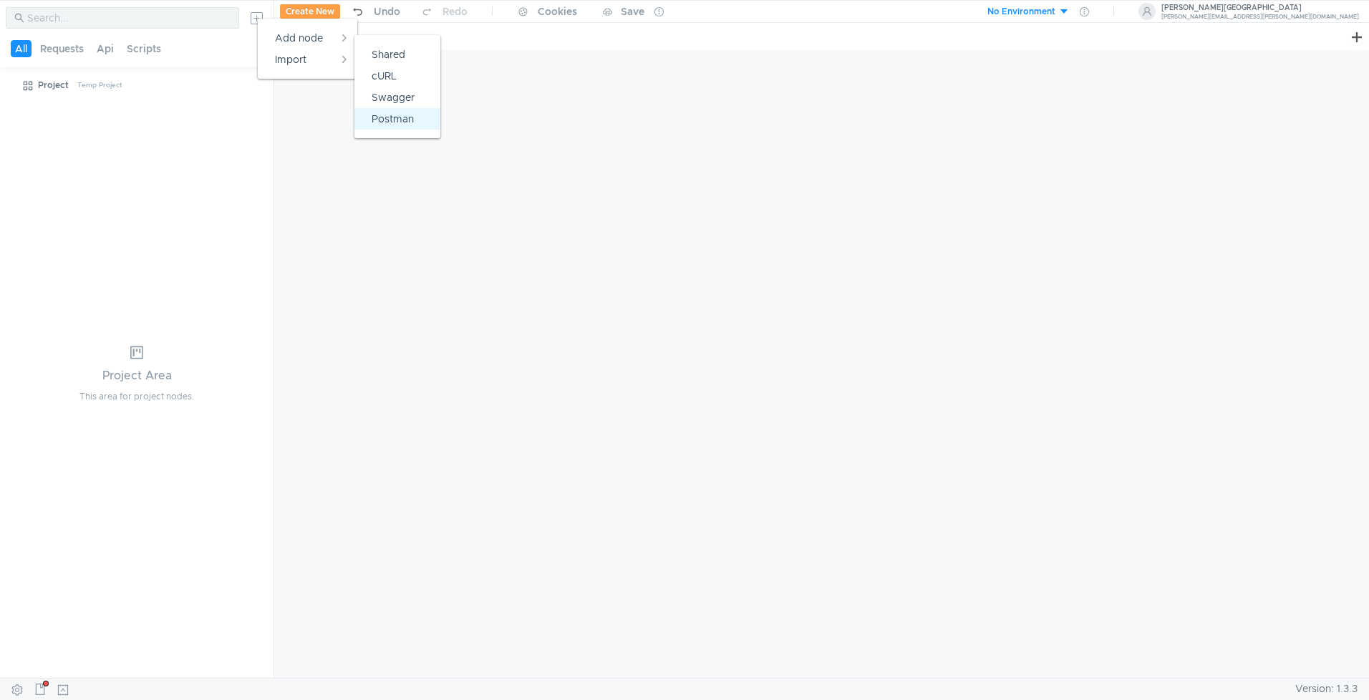
click at [385, 121] on app-tour-anchor "Postman" at bounding box center [393, 118] width 42 height 17
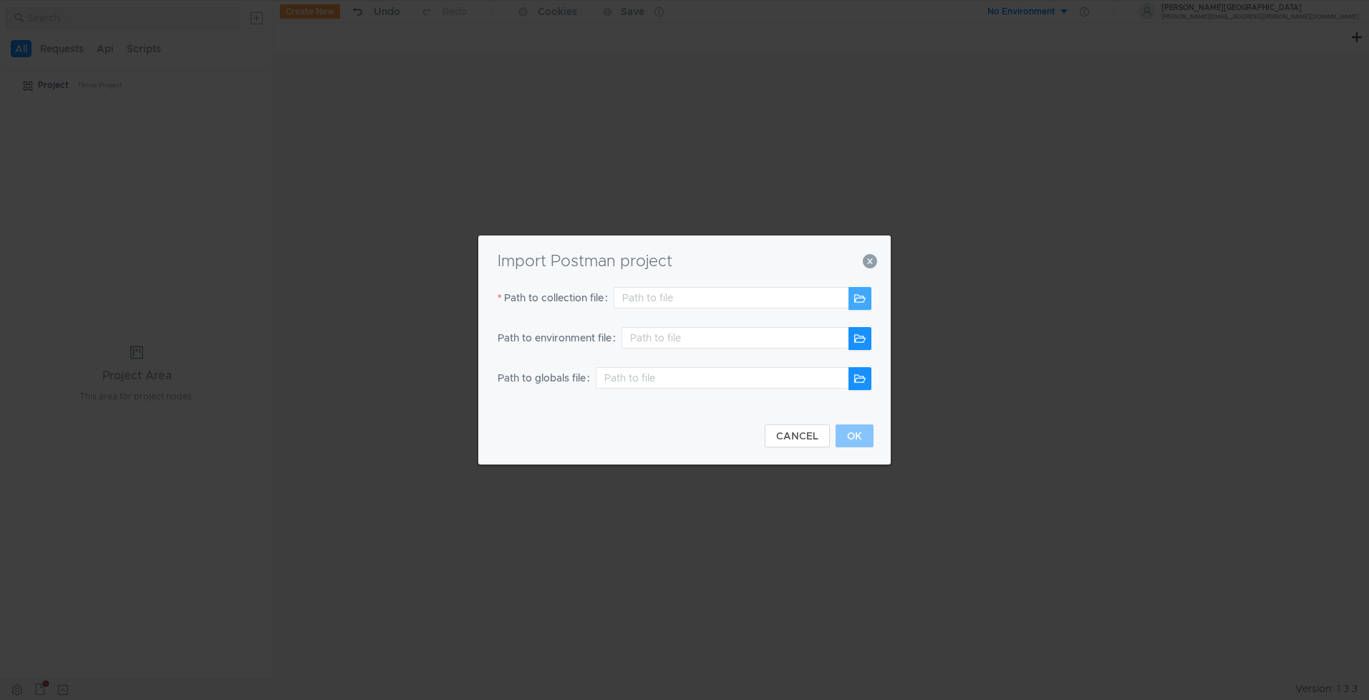
click at [862, 294] on button "button" at bounding box center [860, 298] width 23 height 23
type input "/Users/maramamo/Downloads/Postman_Collections_1/AUCP_Payloads_CFS.postman_colle…"
click at [844, 430] on button "OK" at bounding box center [855, 436] width 38 height 23
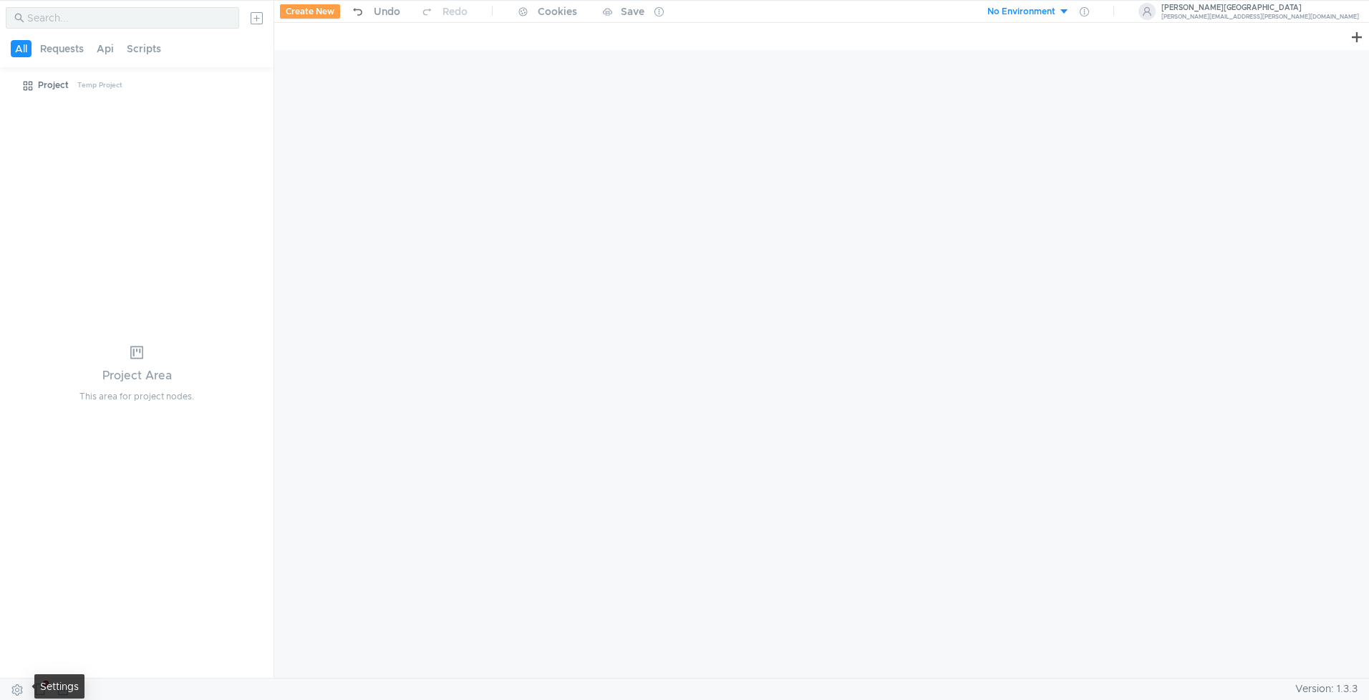
click at [16, 688] on button at bounding box center [17, 689] width 23 height 21
click at [1357, 38] on button at bounding box center [1357, 36] width 17 height 17
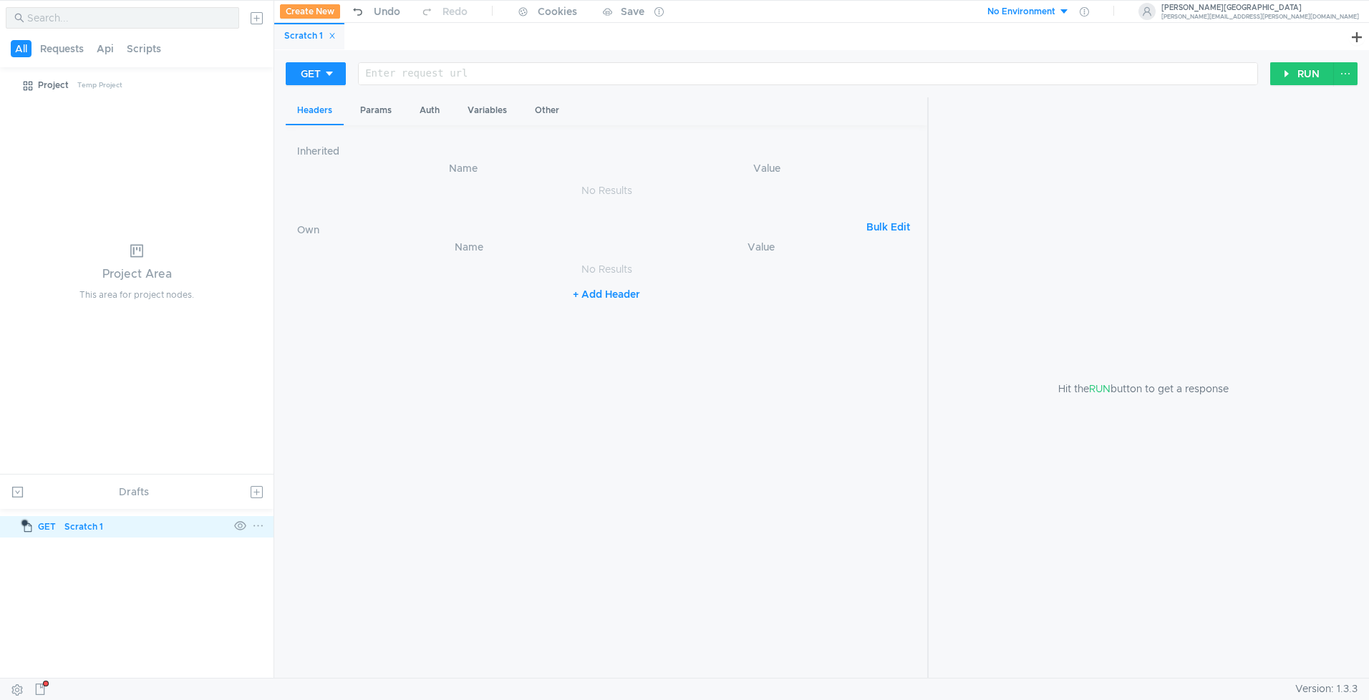
click at [87, 527] on div "Scratch 1" at bounding box center [83, 526] width 39 height 21
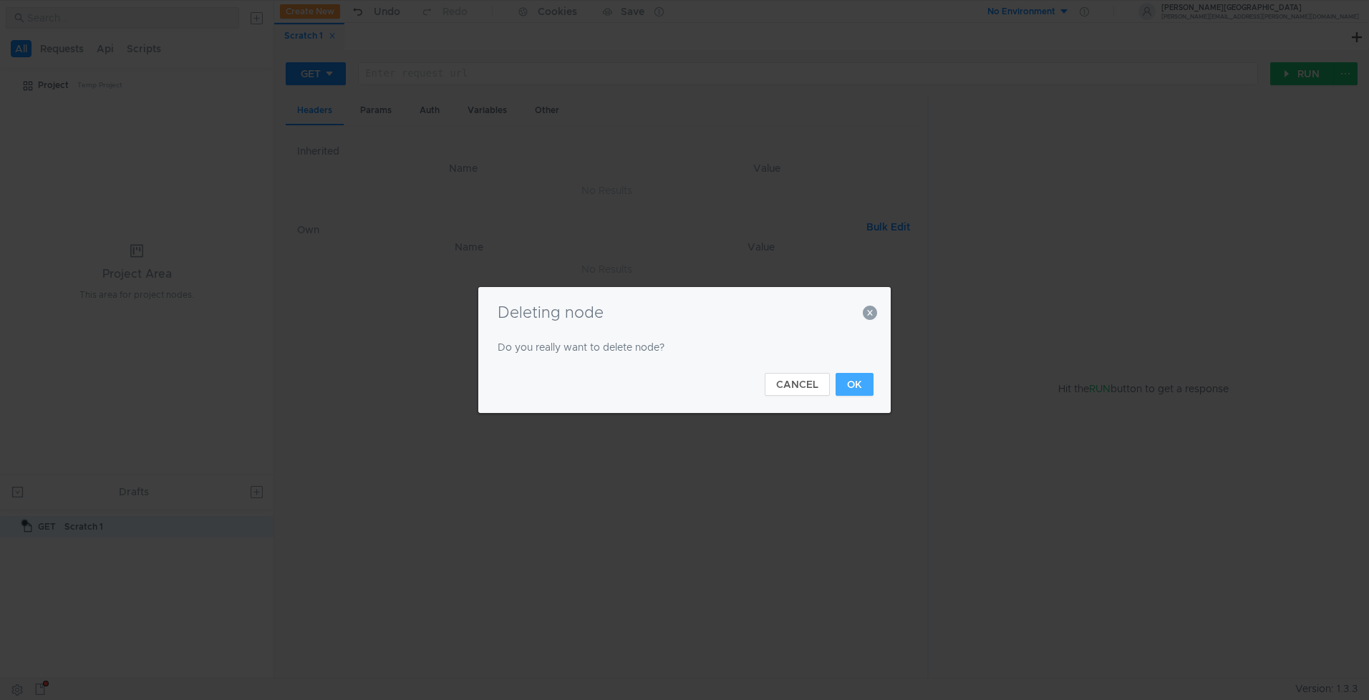
click at [867, 380] on button "OK" at bounding box center [855, 384] width 38 height 23
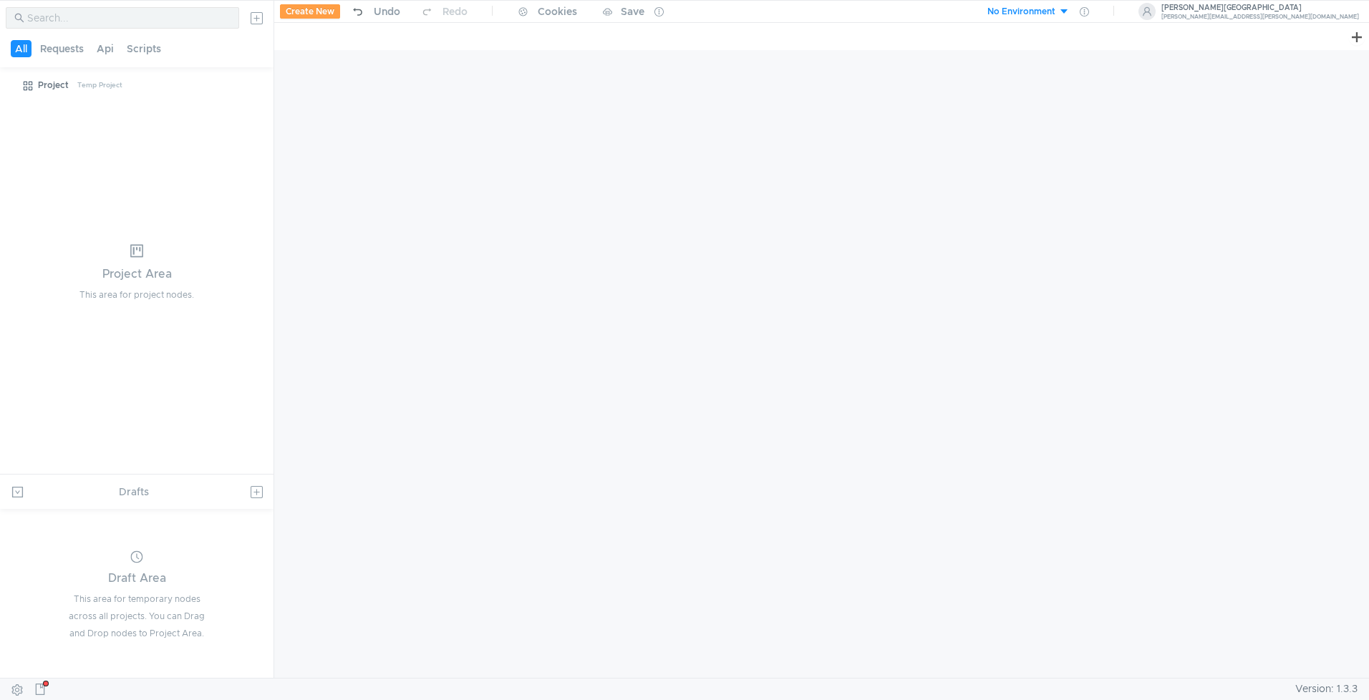
click at [1070, 9] on button "No Environment" at bounding box center [1020, 11] width 100 height 23
click at [1114, 37] on li "No Environment" at bounding box center [1112, 41] width 100 height 23
click at [1089, 9] on icon at bounding box center [1084, 11] width 9 height 9
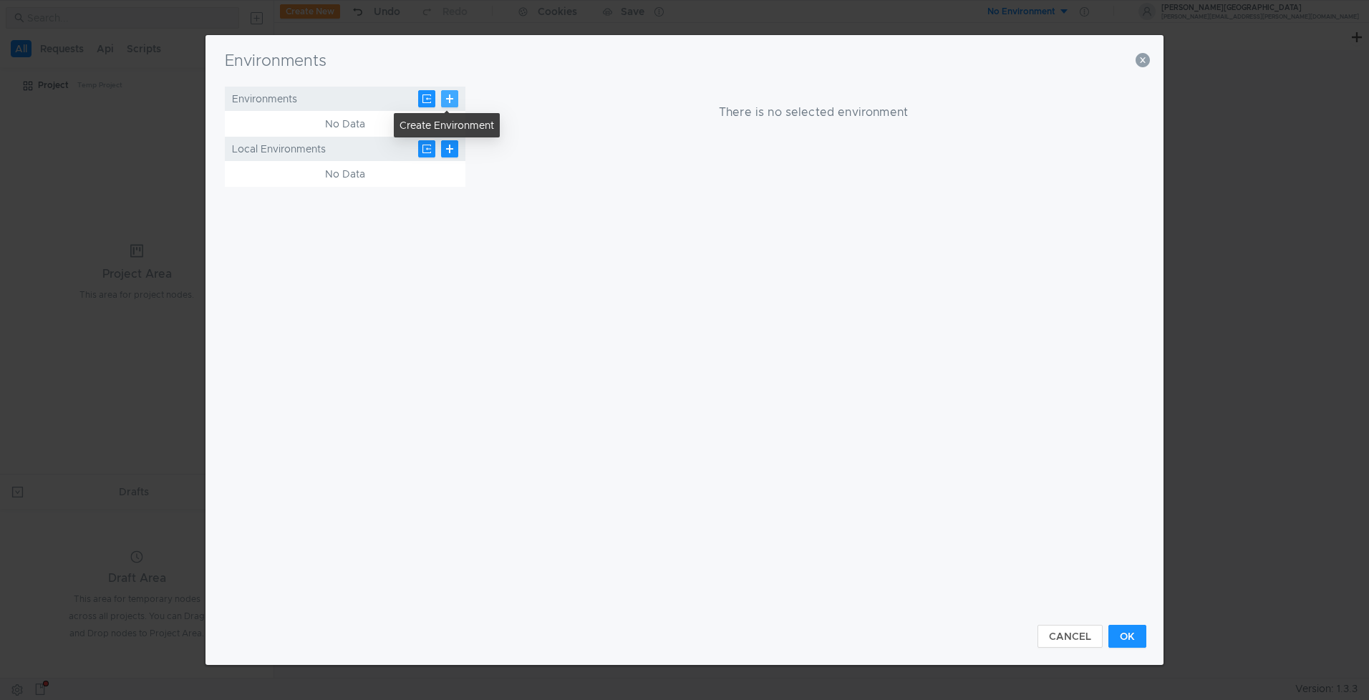
click at [450, 97] on button at bounding box center [449, 98] width 17 height 17
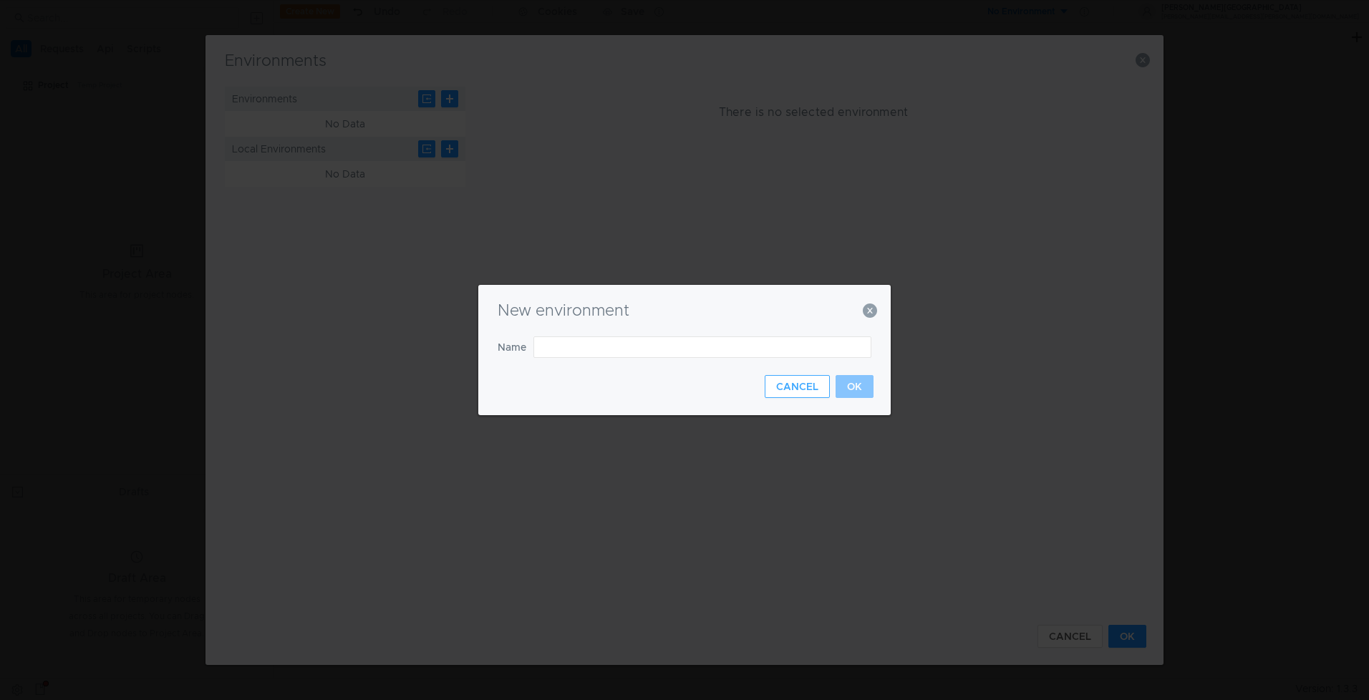
click at [811, 385] on button "CANCEL" at bounding box center [797, 386] width 65 height 23
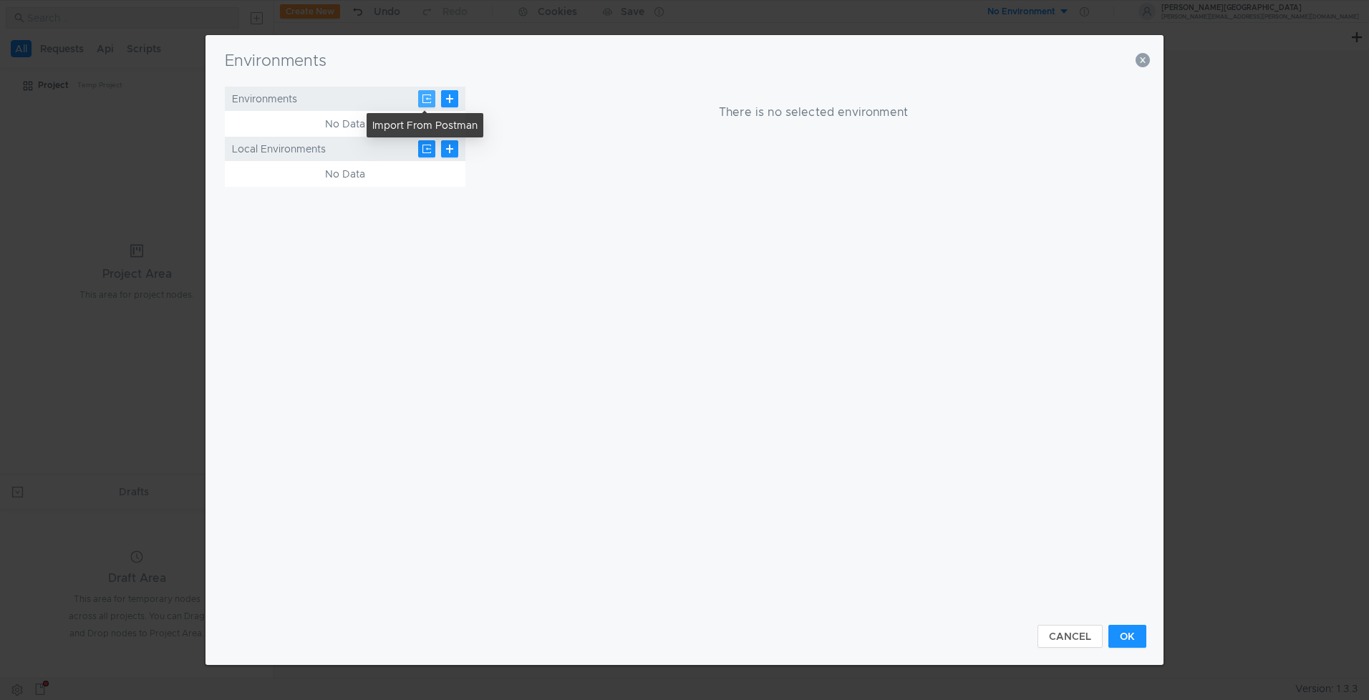
click at [428, 102] on button at bounding box center [426, 98] width 17 height 17
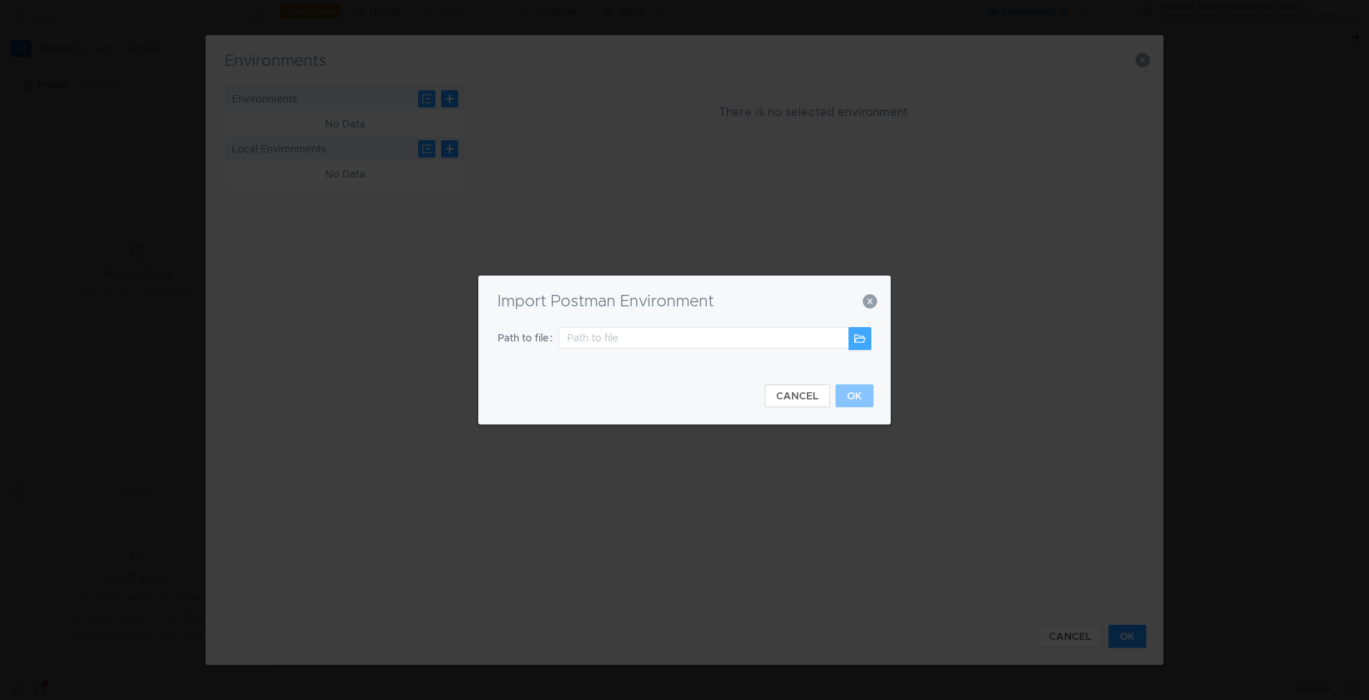
click at [862, 342] on button at bounding box center [860, 338] width 23 height 23
type input "/Users/maramamo/Downloads/Postman_Collections/PERF_TEST_CFS.postman_environment…"
click at [852, 400] on button "OK" at bounding box center [855, 396] width 38 height 23
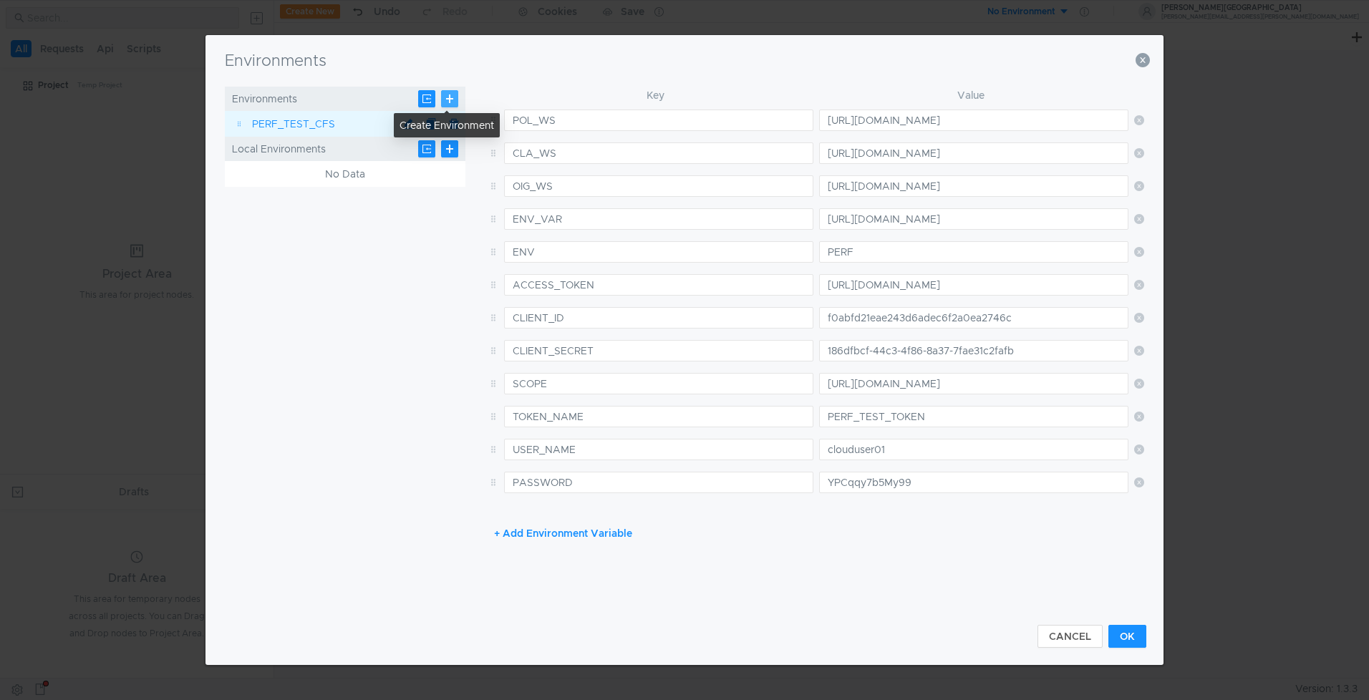
click at [448, 97] on button at bounding box center [449, 98] width 17 height 17
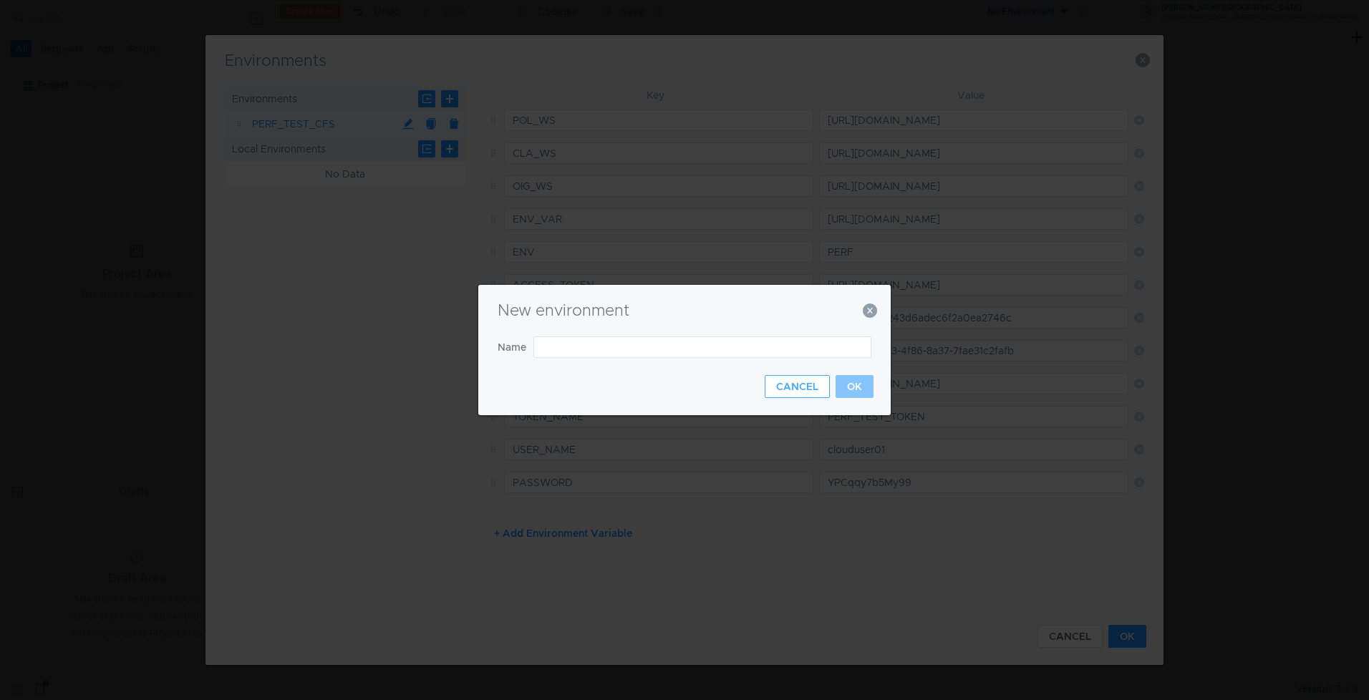
click at [809, 391] on button "CANCEL" at bounding box center [797, 386] width 65 height 23
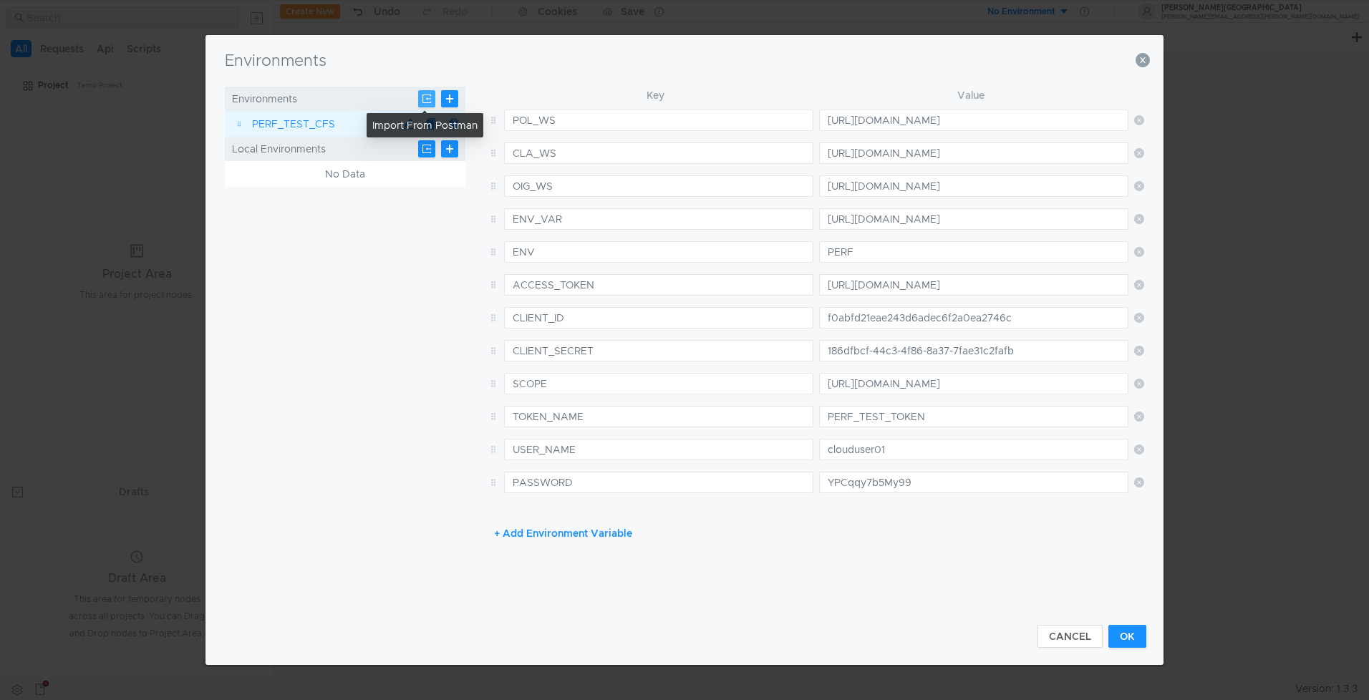
click at [423, 100] on button at bounding box center [426, 98] width 17 height 17
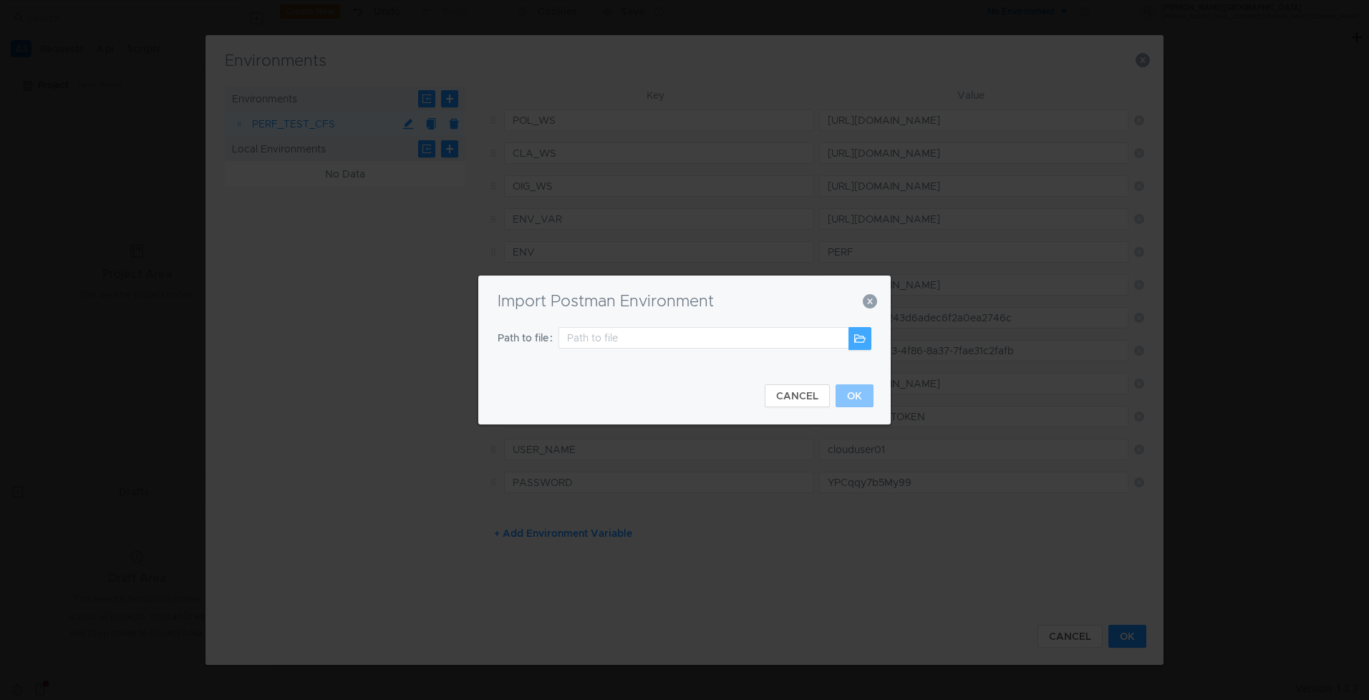
click at [857, 337] on button at bounding box center [860, 338] width 23 height 23
type input "/Users/maramamo/Downloads/Postman_Collections/NTFUN2F.postman_environment.json"
click at [867, 397] on button "OK" at bounding box center [855, 396] width 38 height 23
type input "http://ntfun2f.us.oracle.com:8001/policies-ws/api"
type input "http://ntfun2f.us.oracle.com:8001/claims-ws/api"
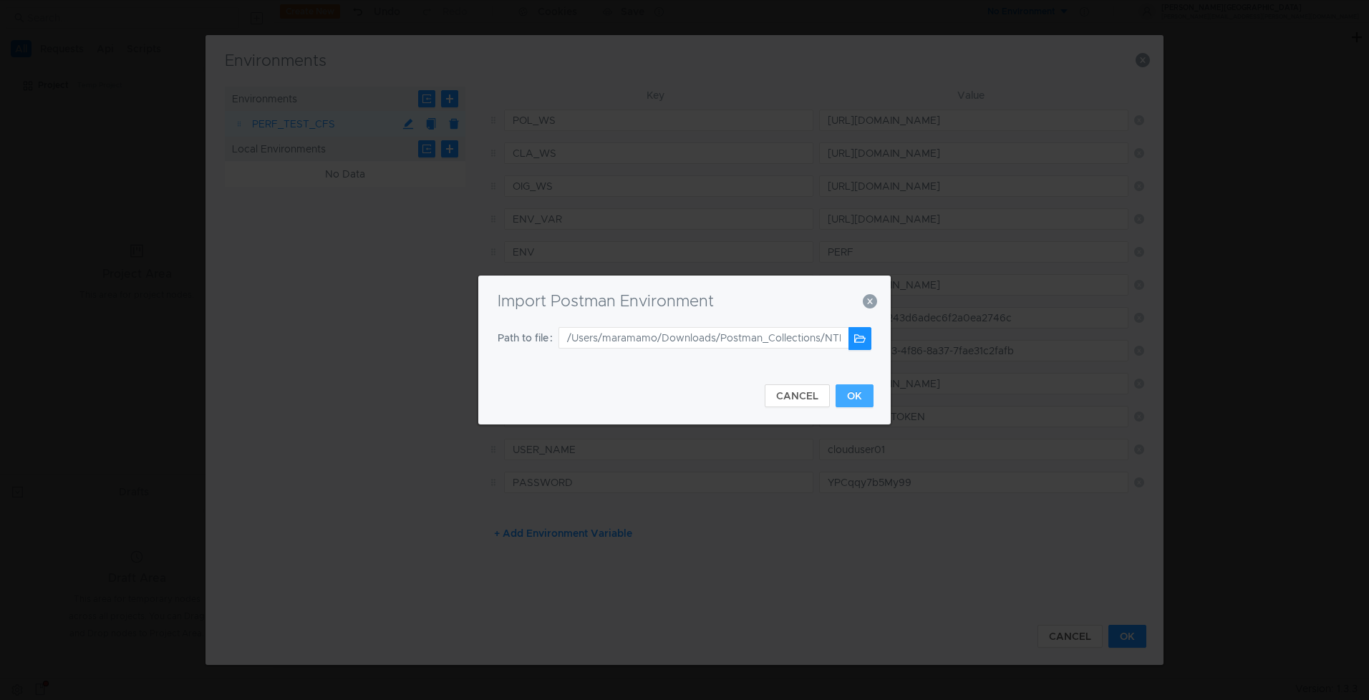
type input "http://ntfun2f.us.oracle.com:8001/oig-ws/api"
type input "http://ntfun2f.us.oracle.com"
type input "NTFUN2F"
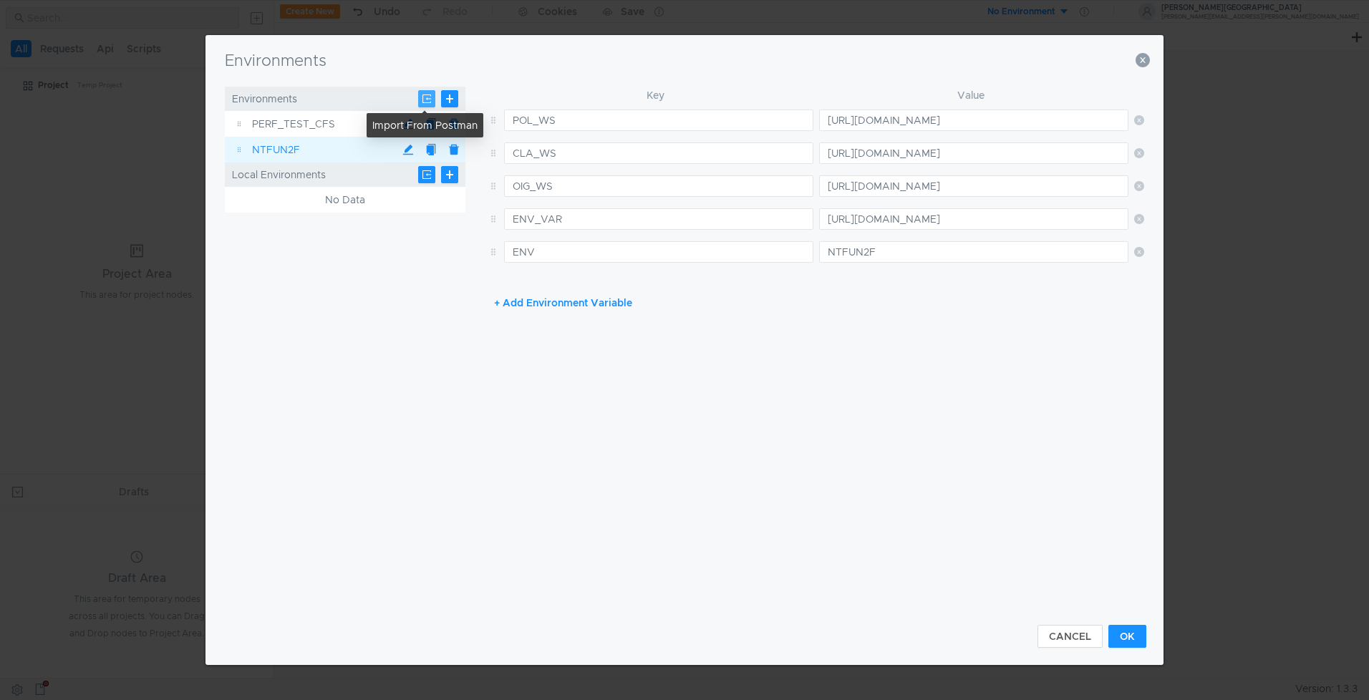
click at [421, 101] on button at bounding box center [426, 98] width 17 height 17
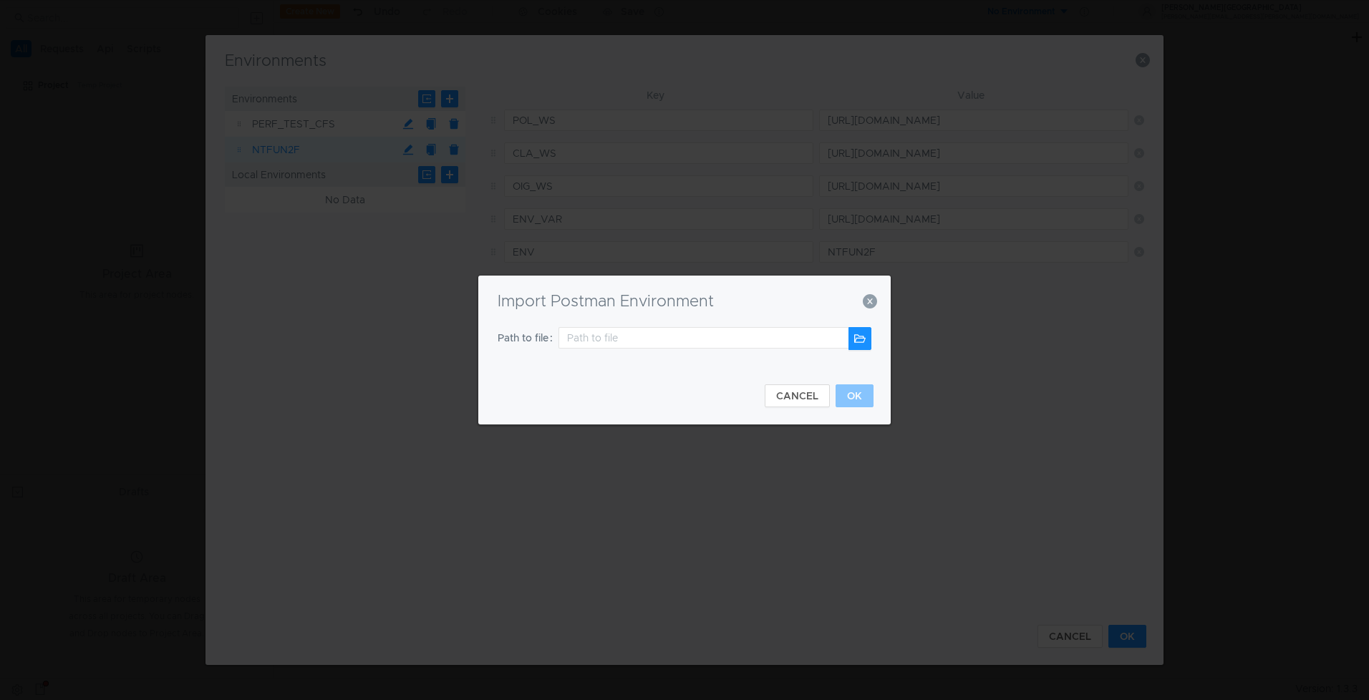
click at [872, 342] on div "Path to file" at bounding box center [685, 347] width 378 height 40
click at [862, 342] on button at bounding box center [860, 338] width 23 height 23
type input "/Users/maramamo/Downloads/Postman_Collections/NTAUT2F.postman_environment.json"
click at [852, 398] on button "OK" at bounding box center [855, 396] width 38 height 23
type input "http://ntaut2f.us.oracle.com:8001/policies-ws/api"
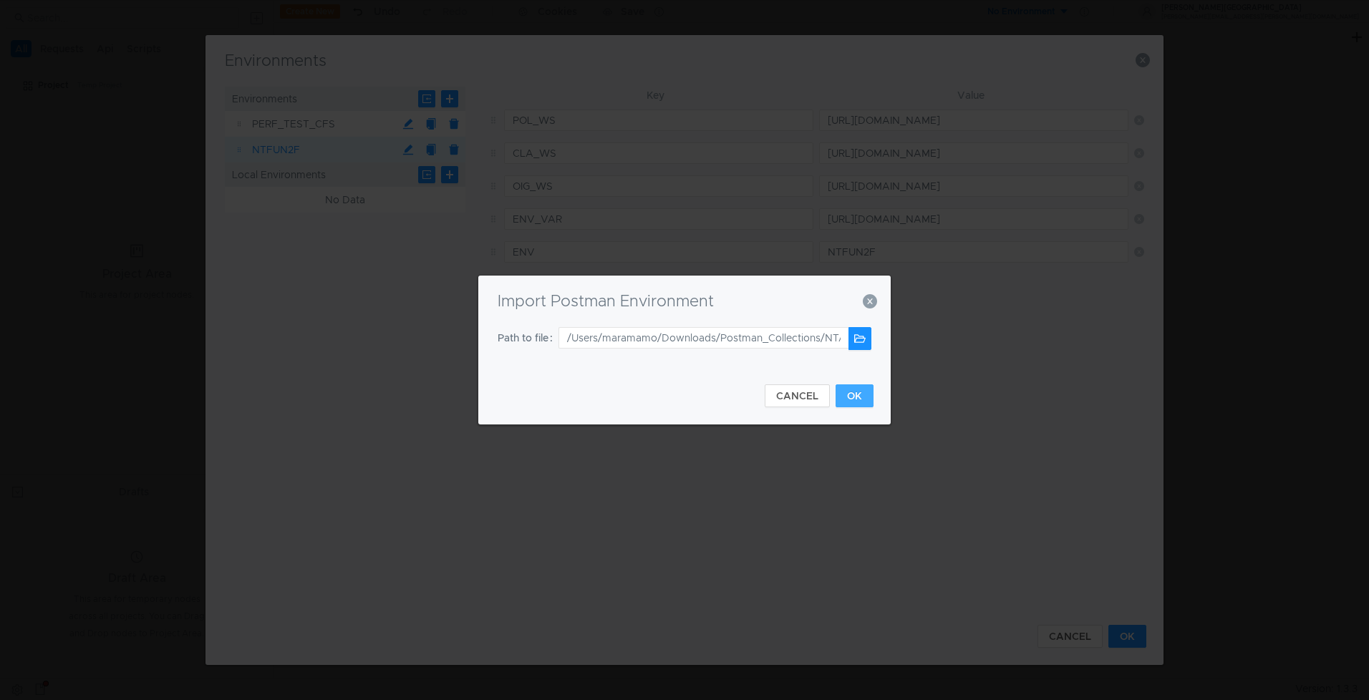
type input "http://ntaut2f.us.oracle.com:8001/claims-ws/api"
type input "http://ntaut2f.us.oracle.com:8001/oig-ws/api"
type input "http://ntaut2f.us.oracle.com"
type input "NTAUT2F"
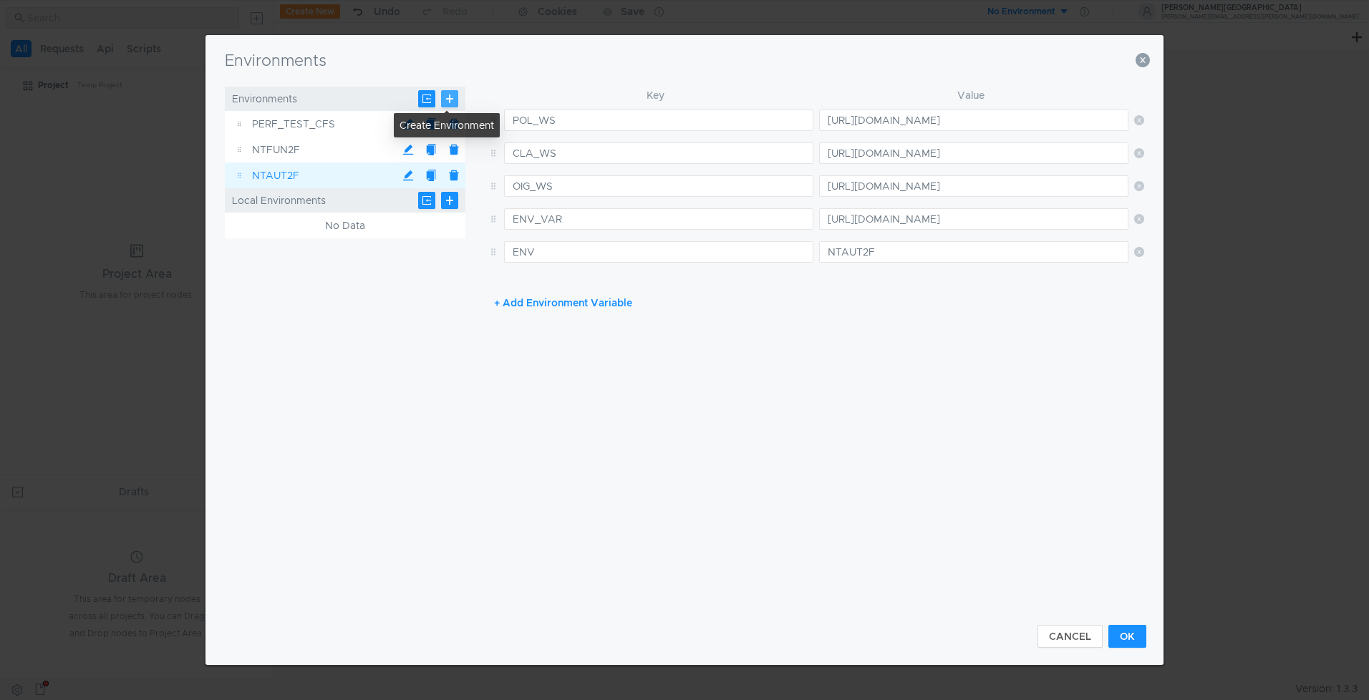
click at [449, 100] on button at bounding box center [449, 98] width 17 height 17
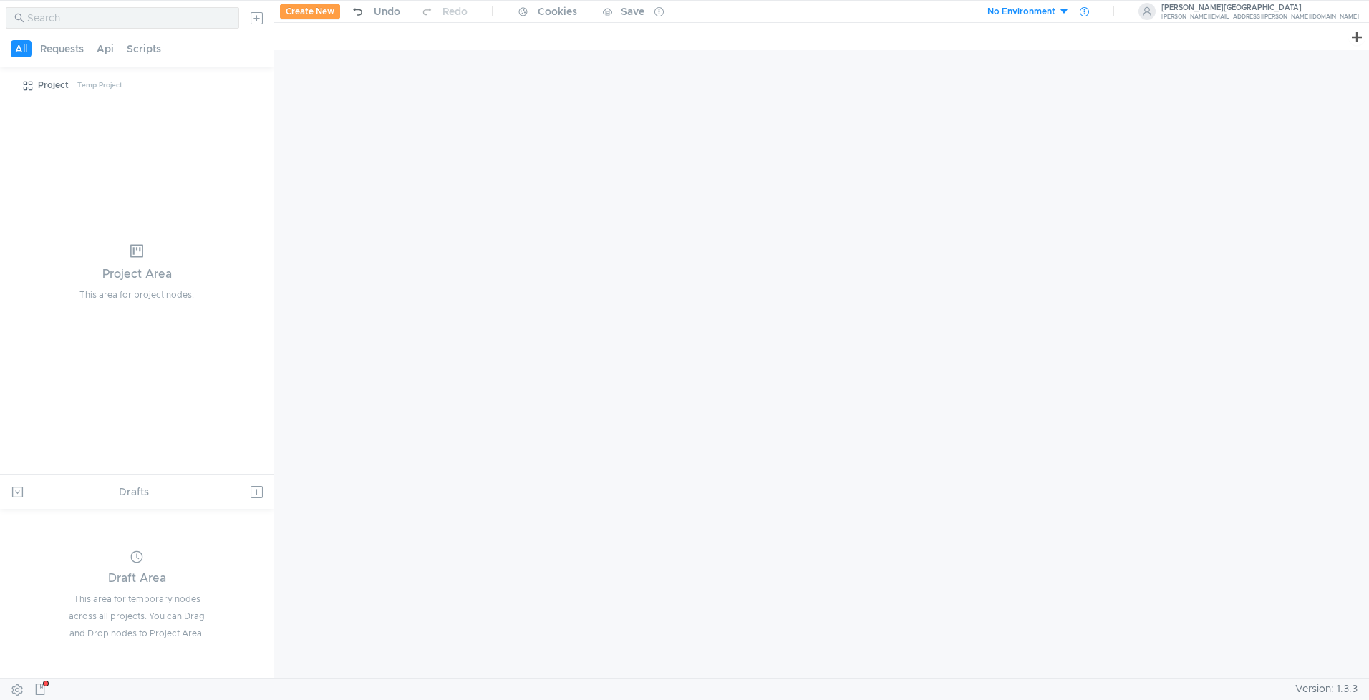
click at [1089, 13] on icon at bounding box center [1084, 11] width 9 height 9
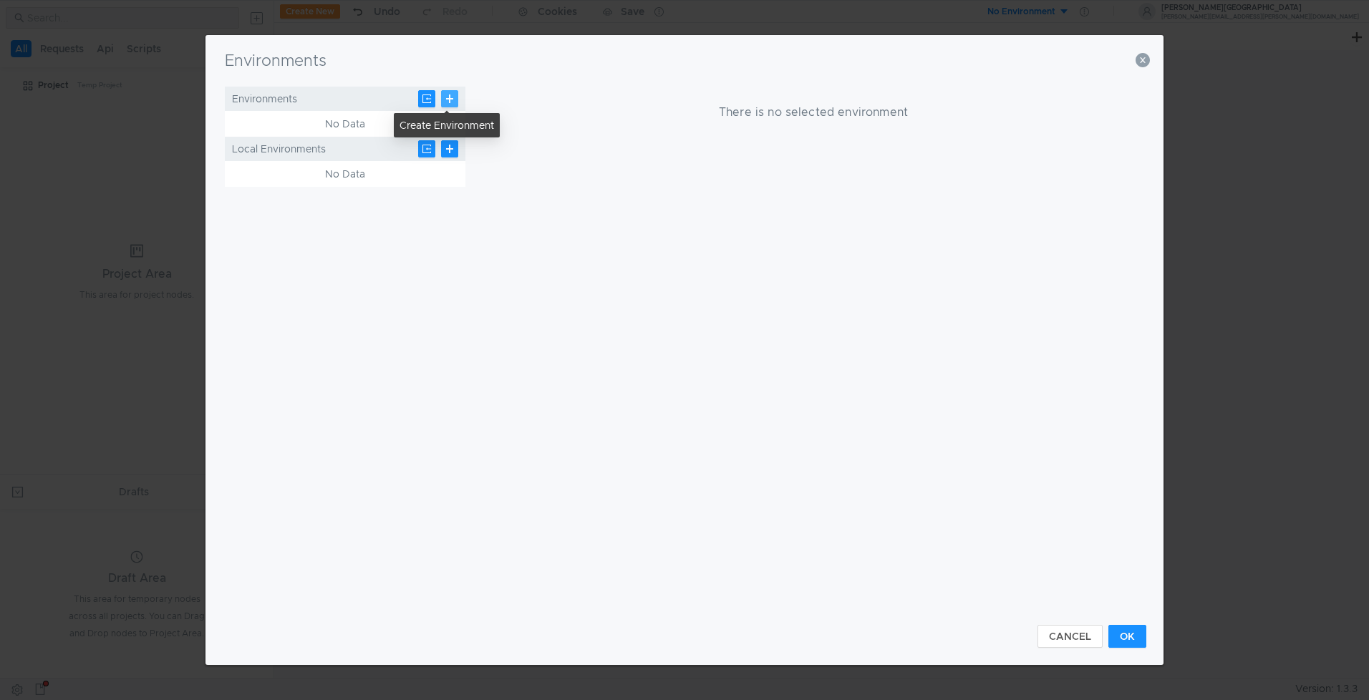
click at [449, 97] on button at bounding box center [449, 98] width 17 height 17
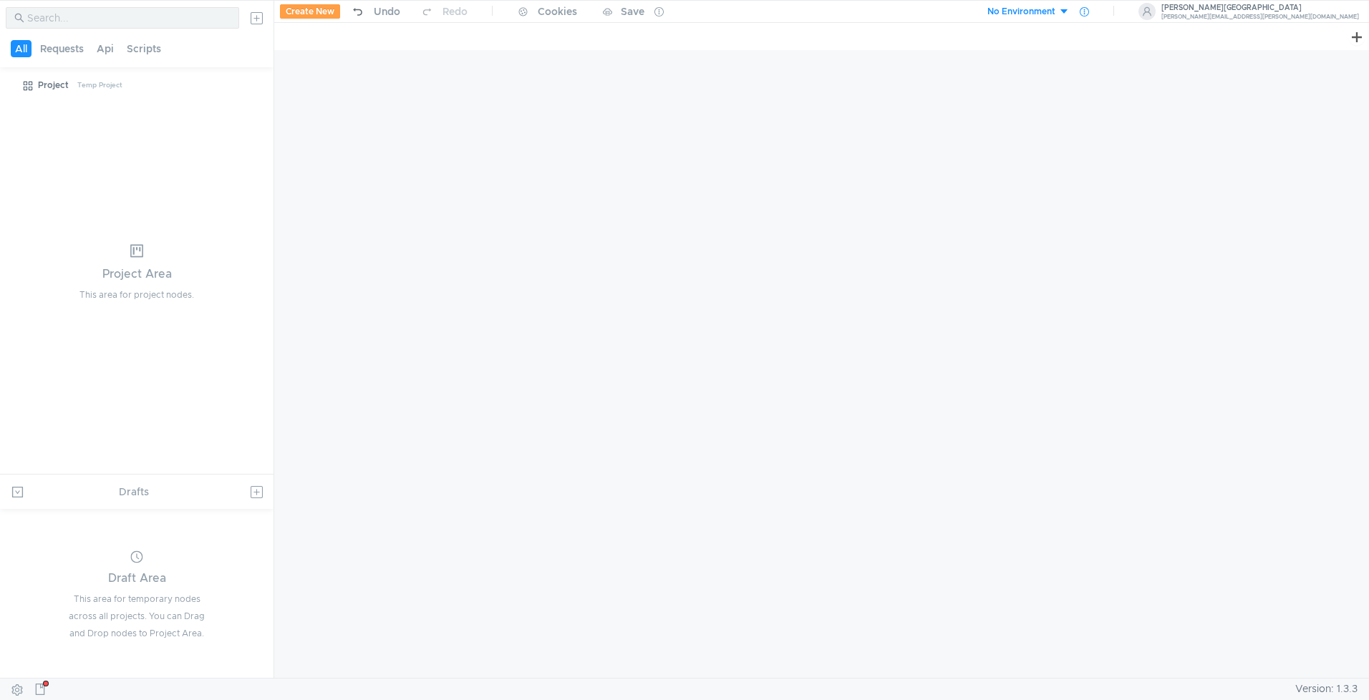
click at [1089, 11] on icon at bounding box center [1084, 11] width 9 height 9
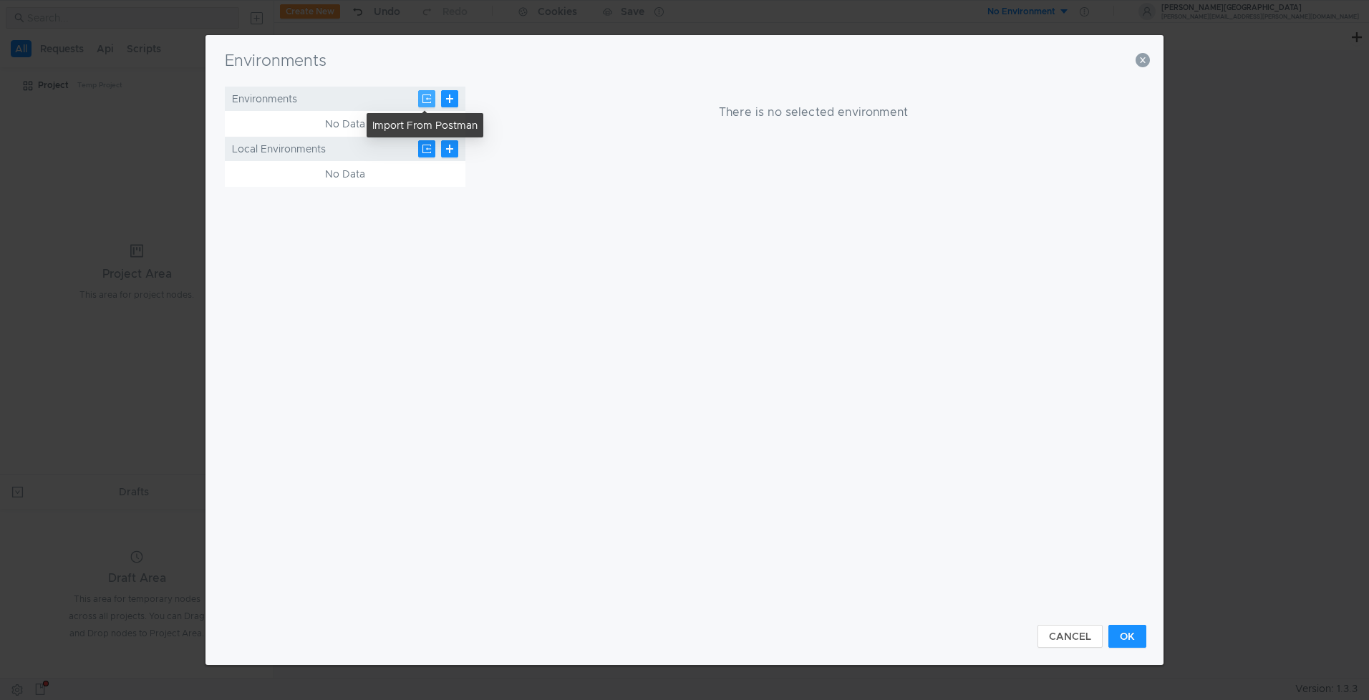
click at [432, 97] on button at bounding box center [426, 98] width 17 height 17
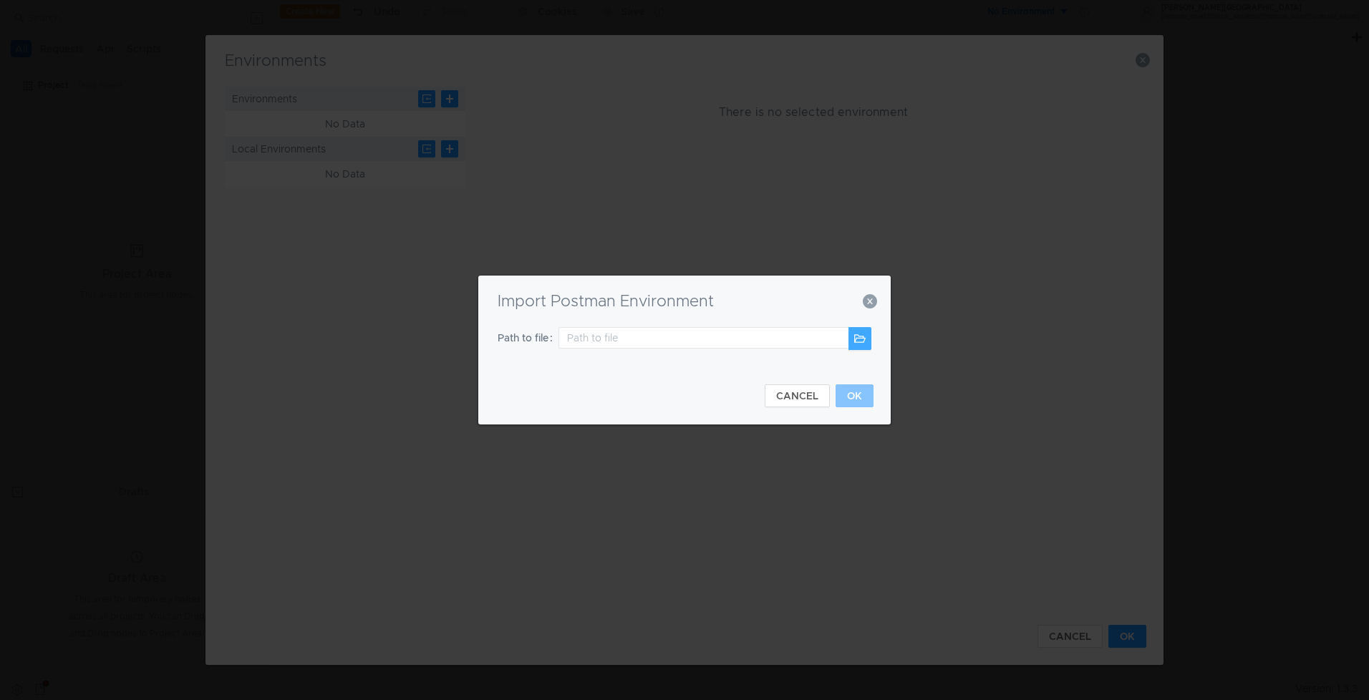
click at [865, 334] on button at bounding box center [860, 338] width 23 height 23
type input "/Users/maramamo/Downloads/Postman_Collections/PERF_TEST_CFS.postman_environment…"
click at [852, 391] on button "OK" at bounding box center [855, 396] width 38 height 23
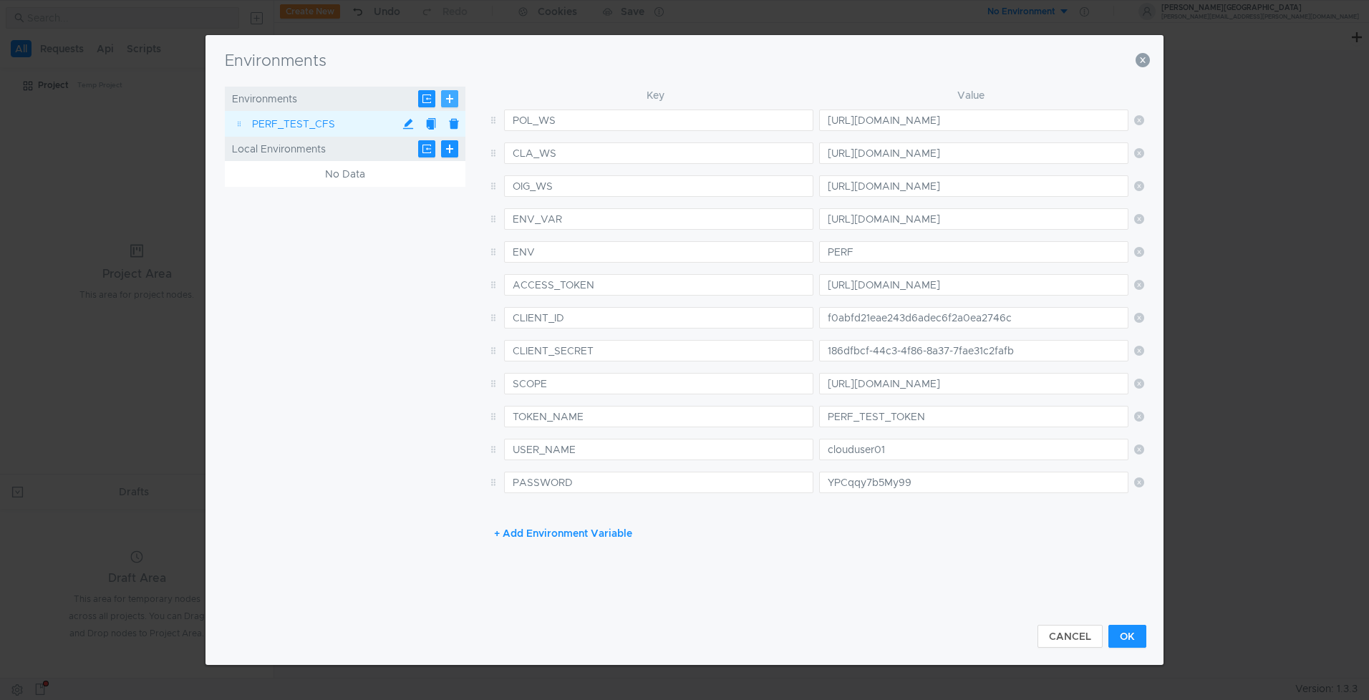
click at [448, 100] on button at bounding box center [449, 98] width 17 height 17
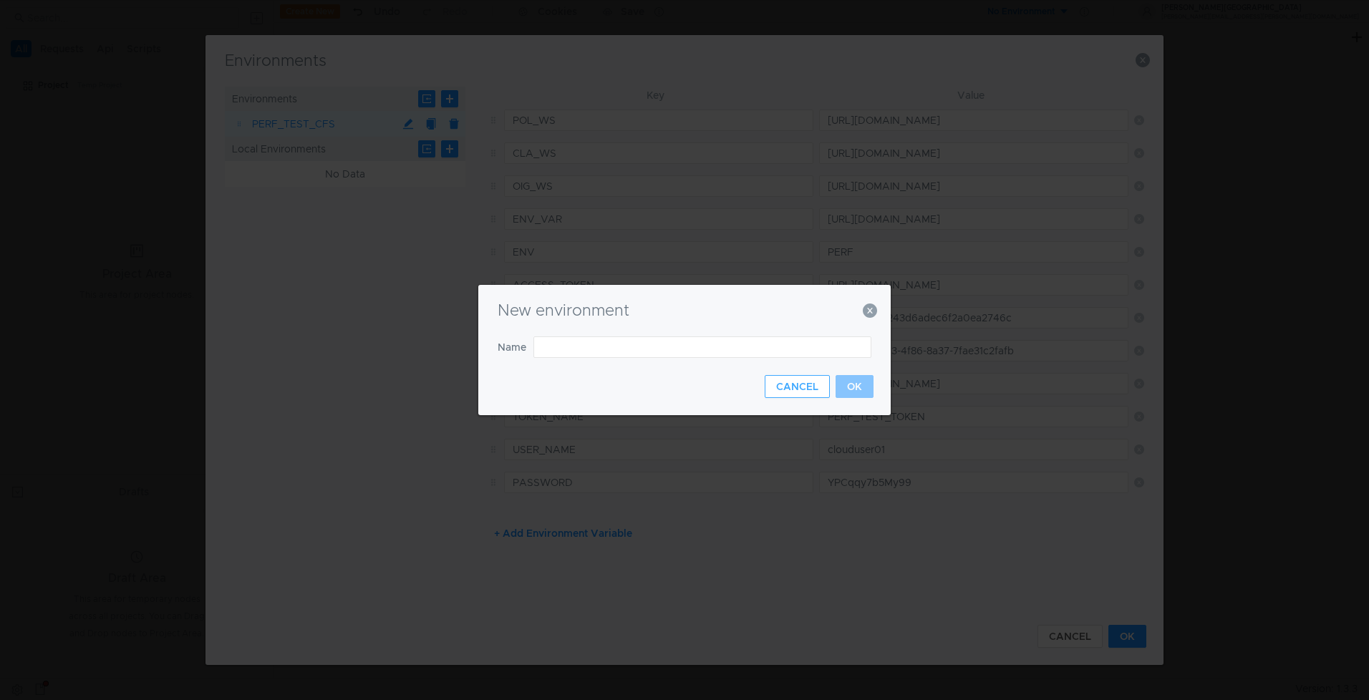
click at [782, 384] on button "CANCEL" at bounding box center [797, 386] width 65 height 23
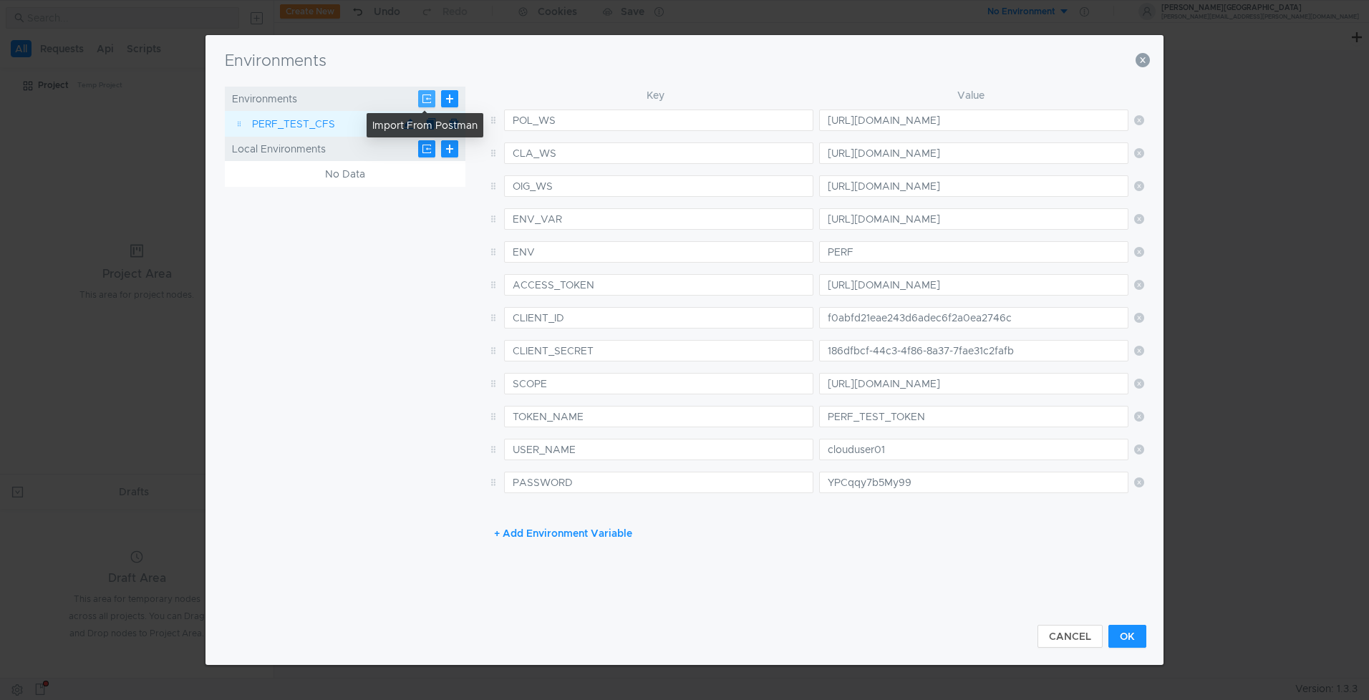
click at [424, 102] on button at bounding box center [426, 98] width 17 height 17
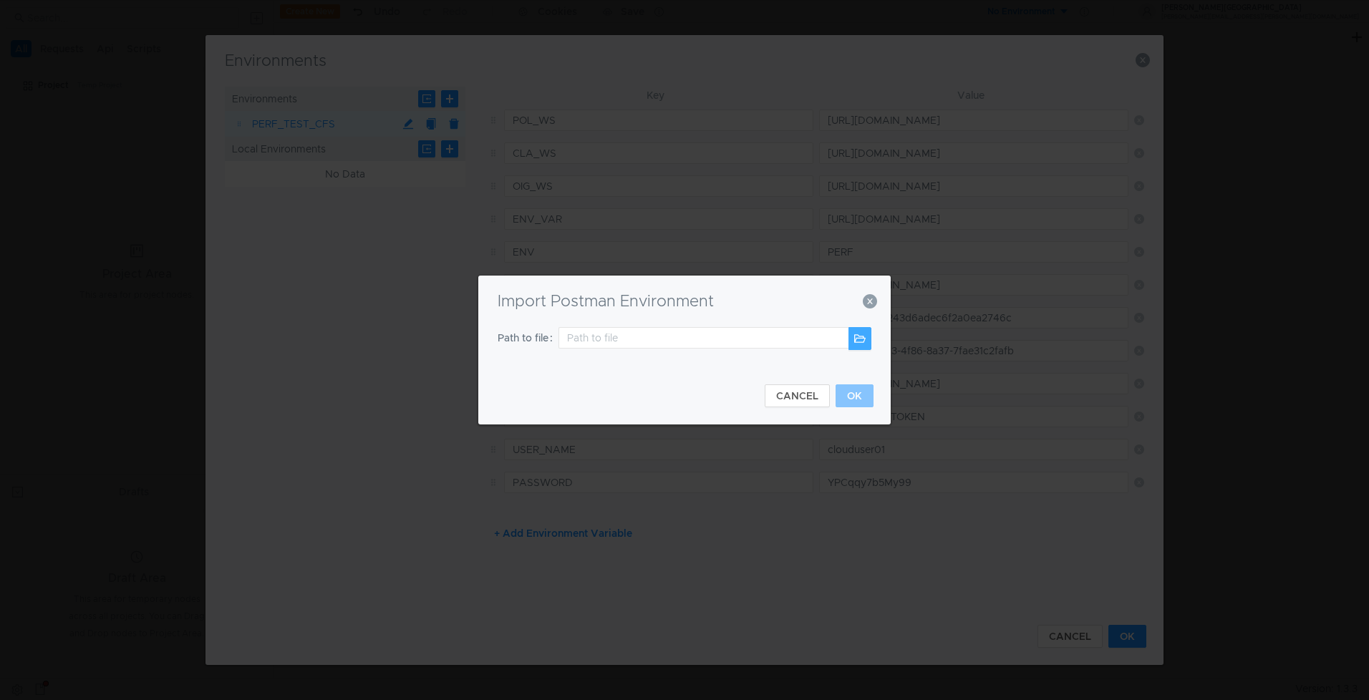
click at [852, 339] on button at bounding box center [860, 338] width 23 height 23
type input "/Users/maramamo/Downloads/Postman_Collections/NTFUN2F.postman_environment.json"
click at [862, 398] on button "OK" at bounding box center [855, 396] width 38 height 23
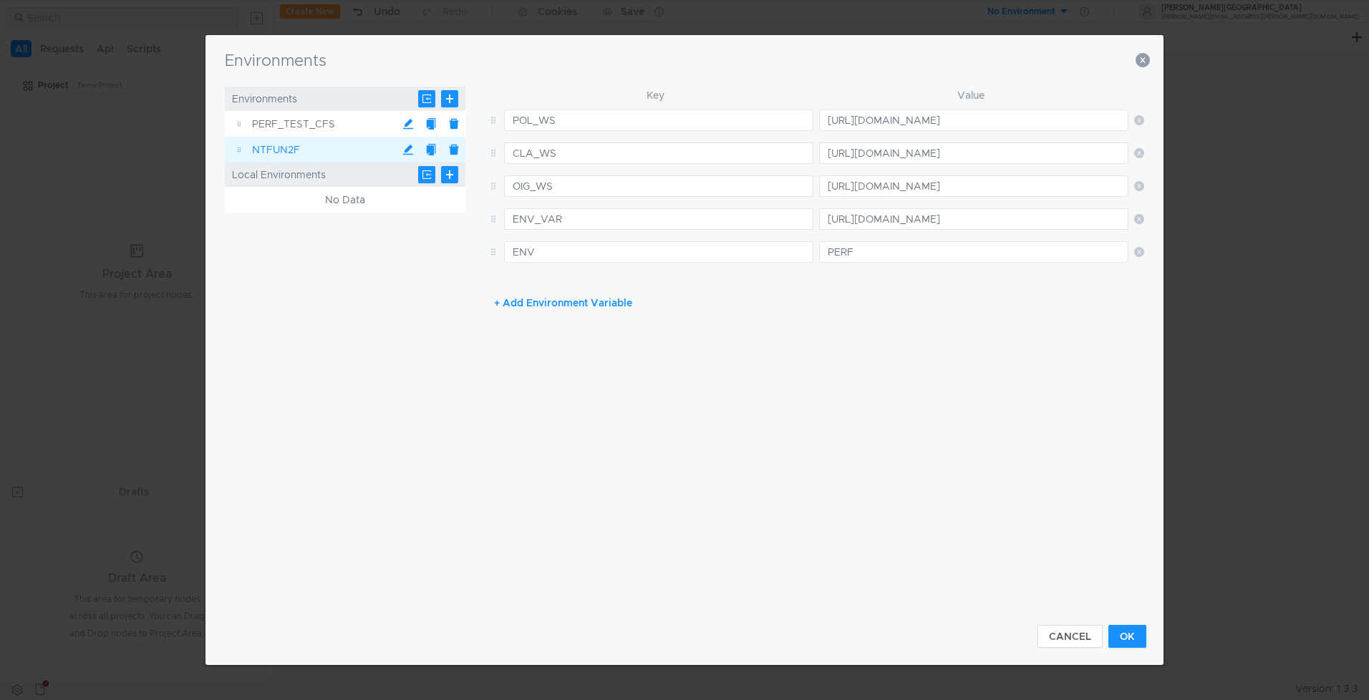
type input "http://ntfun2f.us.oracle.com:8001/policies-ws/api"
type input "http://ntfun2f.us.oracle.com:8001/claims-ws/api"
type input "http://ntfun2f.us.oracle.com:8001/oig-ws/api"
type input "http://ntfun2f.us.oracle.com"
type input "NTFUN2F"
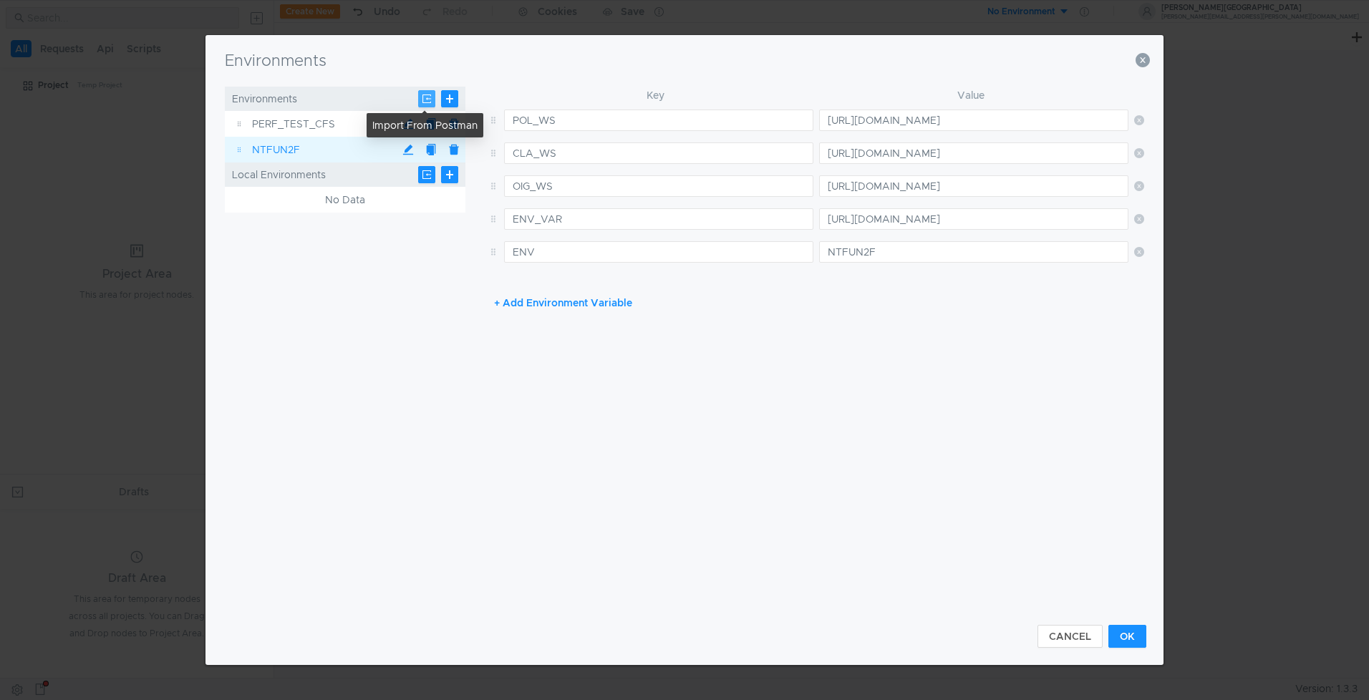
click at [423, 101] on button at bounding box center [426, 98] width 17 height 17
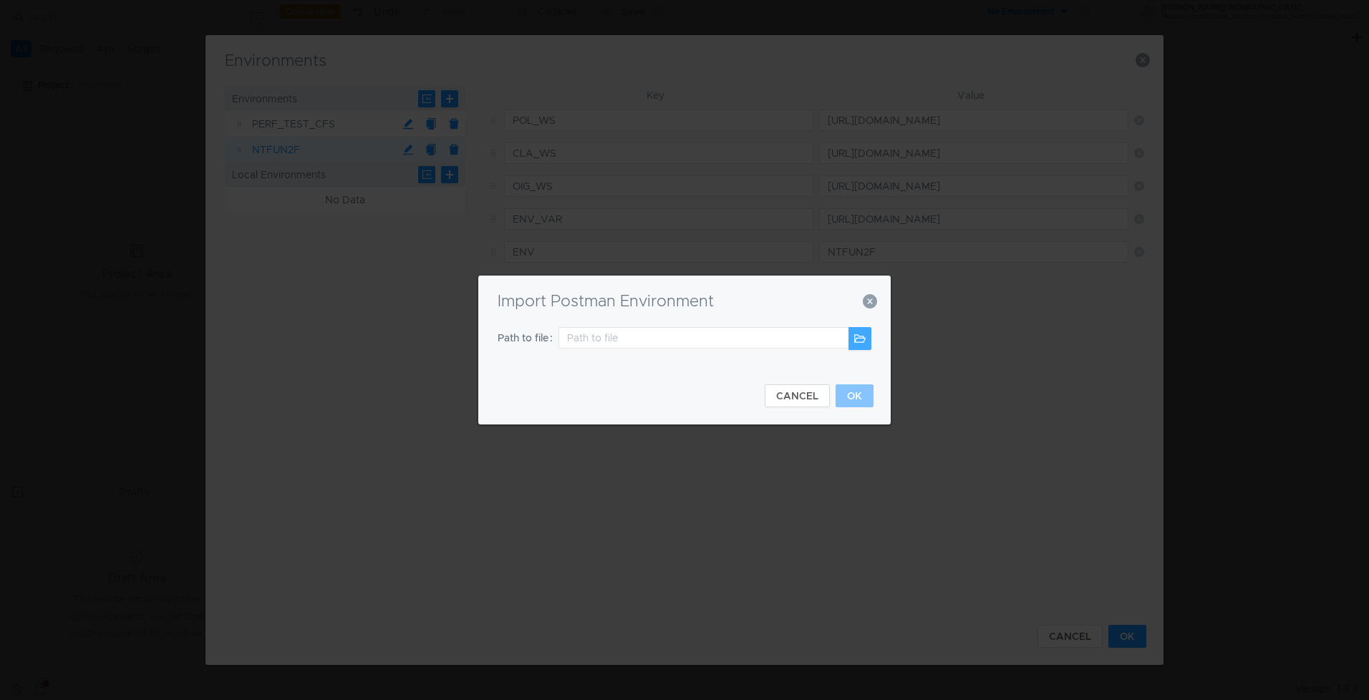
click at [854, 337] on button at bounding box center [860, 338] width 23 height 23
type input "/Users/maramamo/Downloads/Postman_Collections/NTAUT2F.postman_environment.json"
click at [853, 395] on button "OK" at bounding box center [855, 396] width 38 height 23
type input "http://ntaut2f.us.oracle.com:8001/policies-ws/api"
type input "http://ntaut2f.us.oracle.com:8001/claims-ws/api"
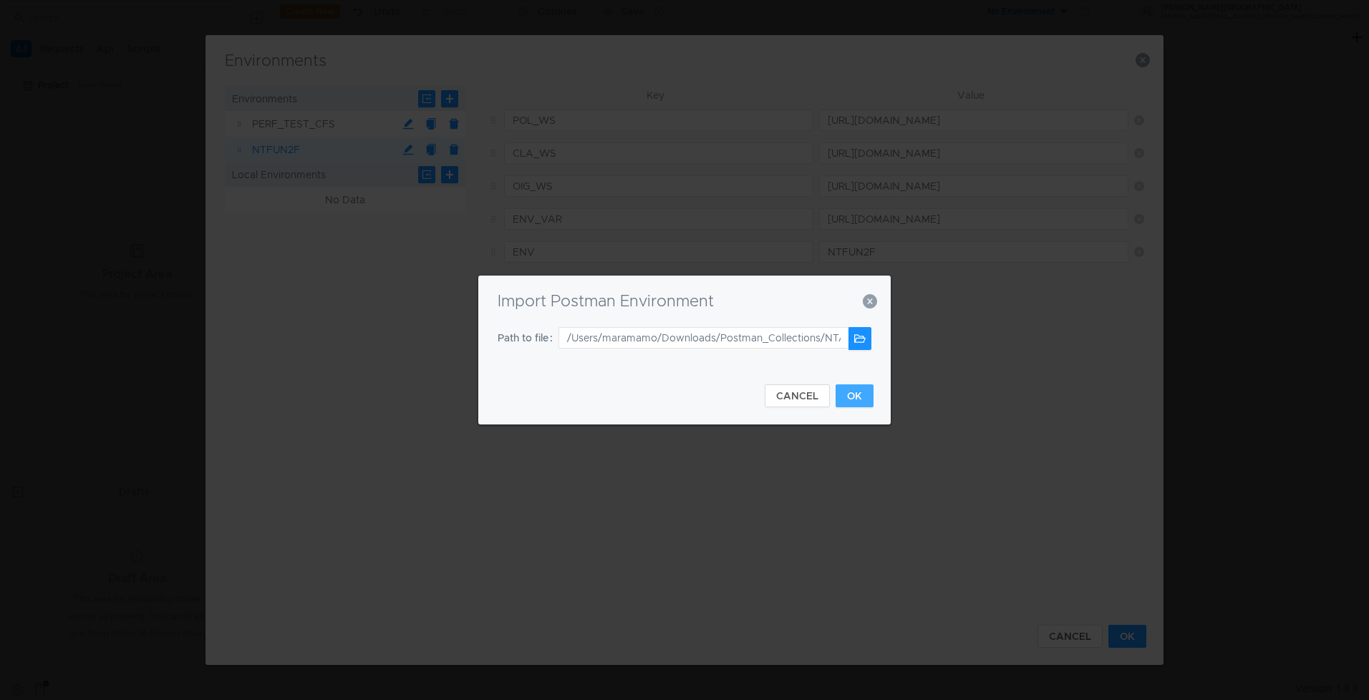
type input "http://ntaut2f.us.oracle.com:8001/oig-ws/api"
type input "http://ntaut2f.us.oracle.com"
type input "NTAUT2F"
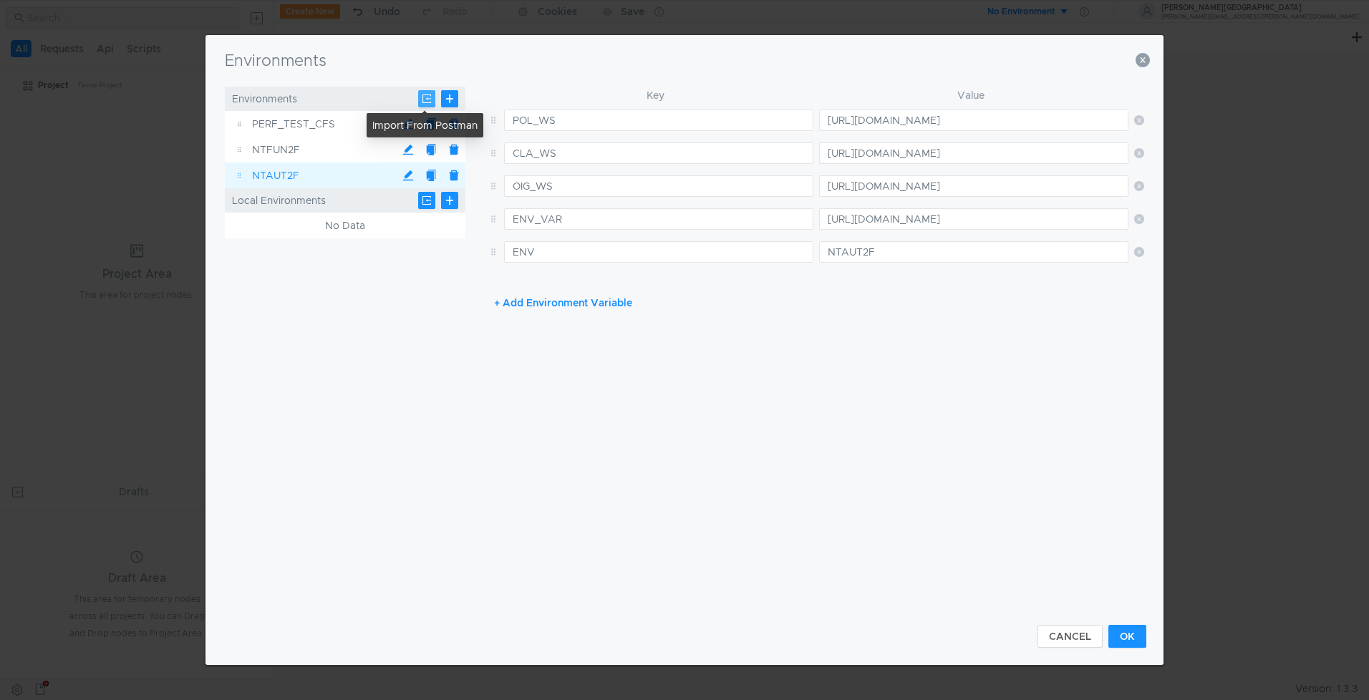
click at [426, 95] on button at bounding box center [426, 98] width 17 height 17
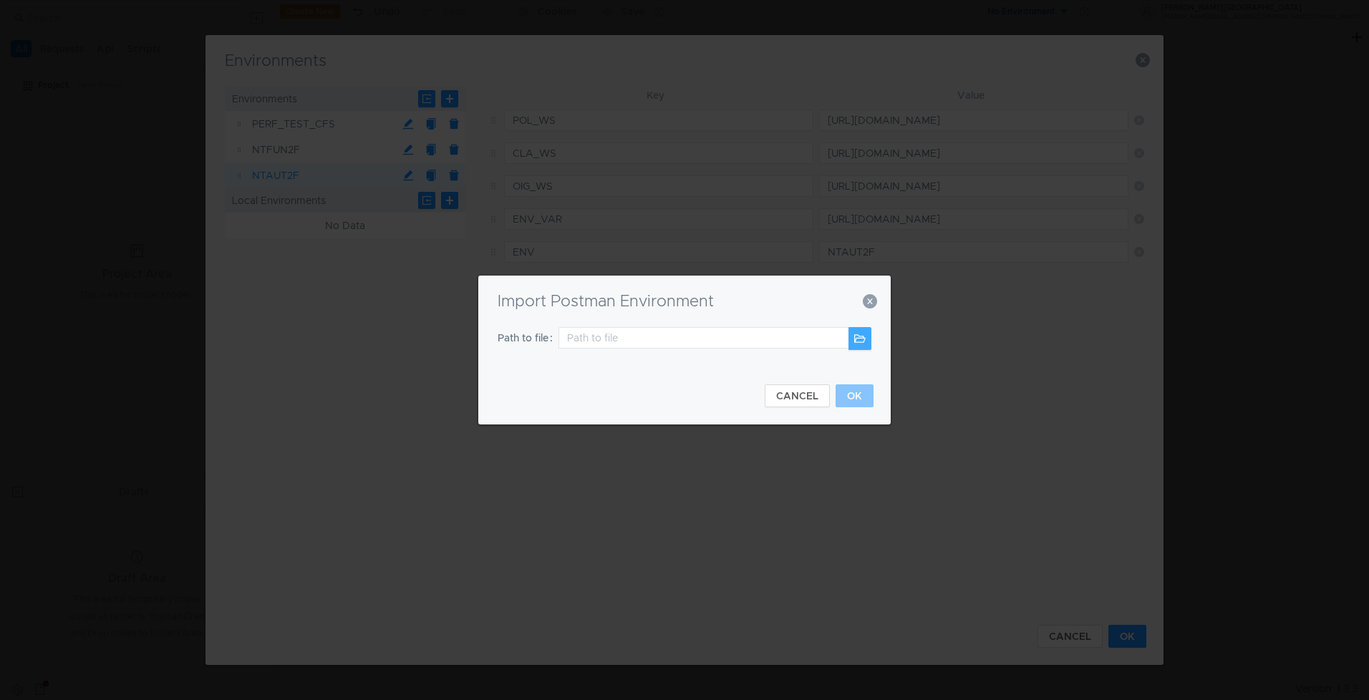
click at [857, 336] on button at bounding box center [860, 338] width 23 height 23
type input "/Users/maramamo/Downloads/Postman_Collections/NTAUT0F.postman_environment.json"
click at [844, 395] on button "OK" at bounding box center [855, 396] width 38 height 23
type input "http://ntaut0f.us.oracle.com:8001/policies-ws/api"
type input "http://ntaut0f.us.oracle.com:8001/claims-ws/api"
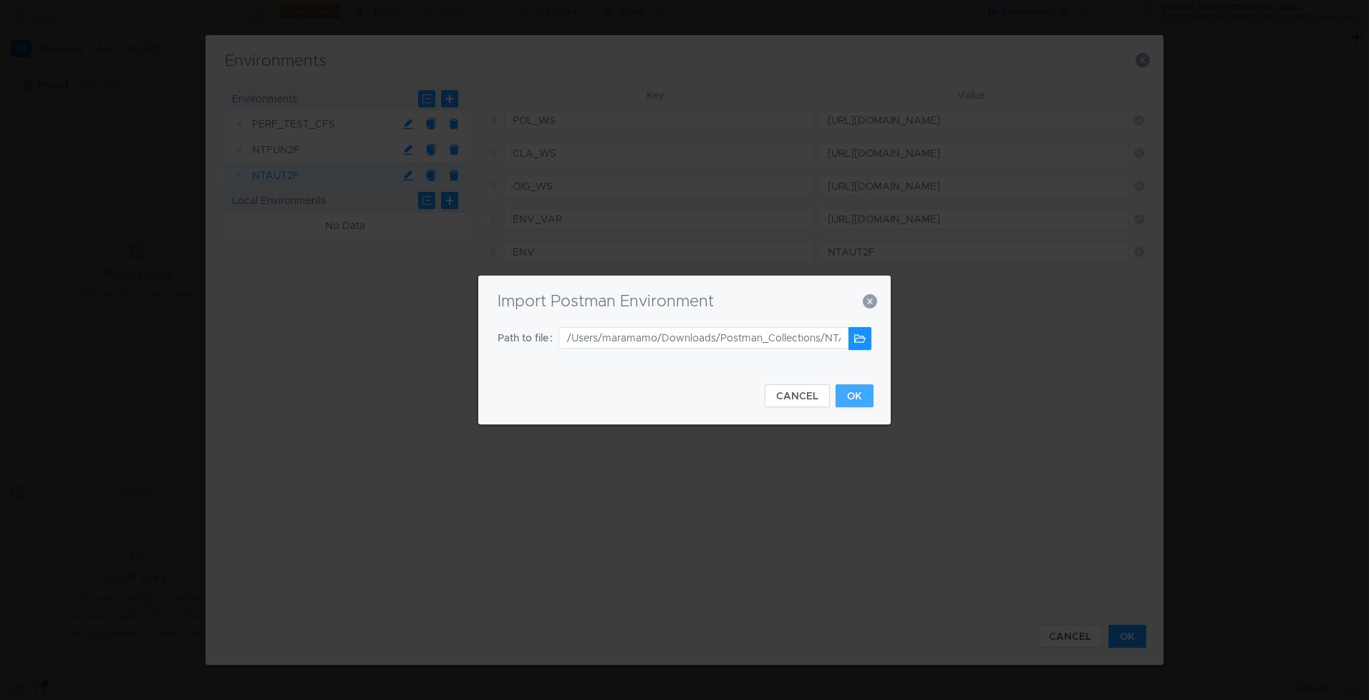
type input "http://ntaut0f.us.oracle.com:8001/oig-ws/api"
type input "http://ntaut0f.us.oracle.com"
type input "NTAUT0F"
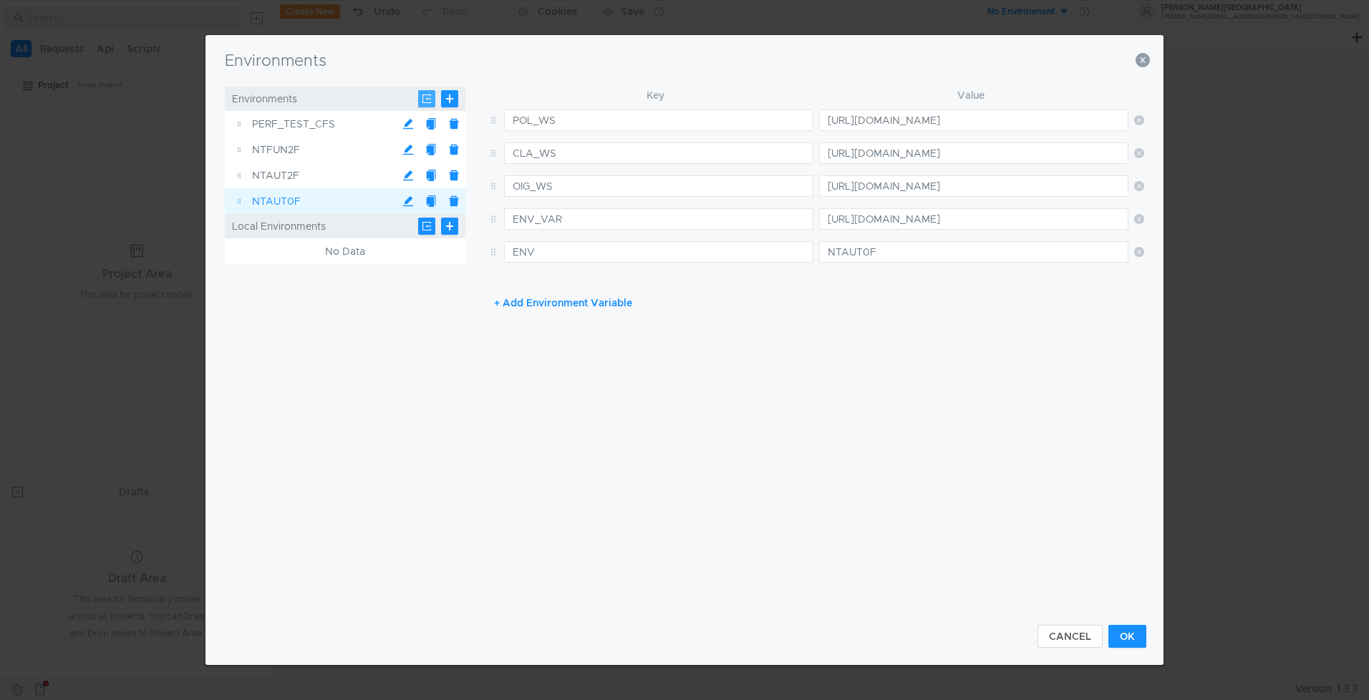
click at [420, 100] on button at bounding box center [426, 98] width 17 height 17
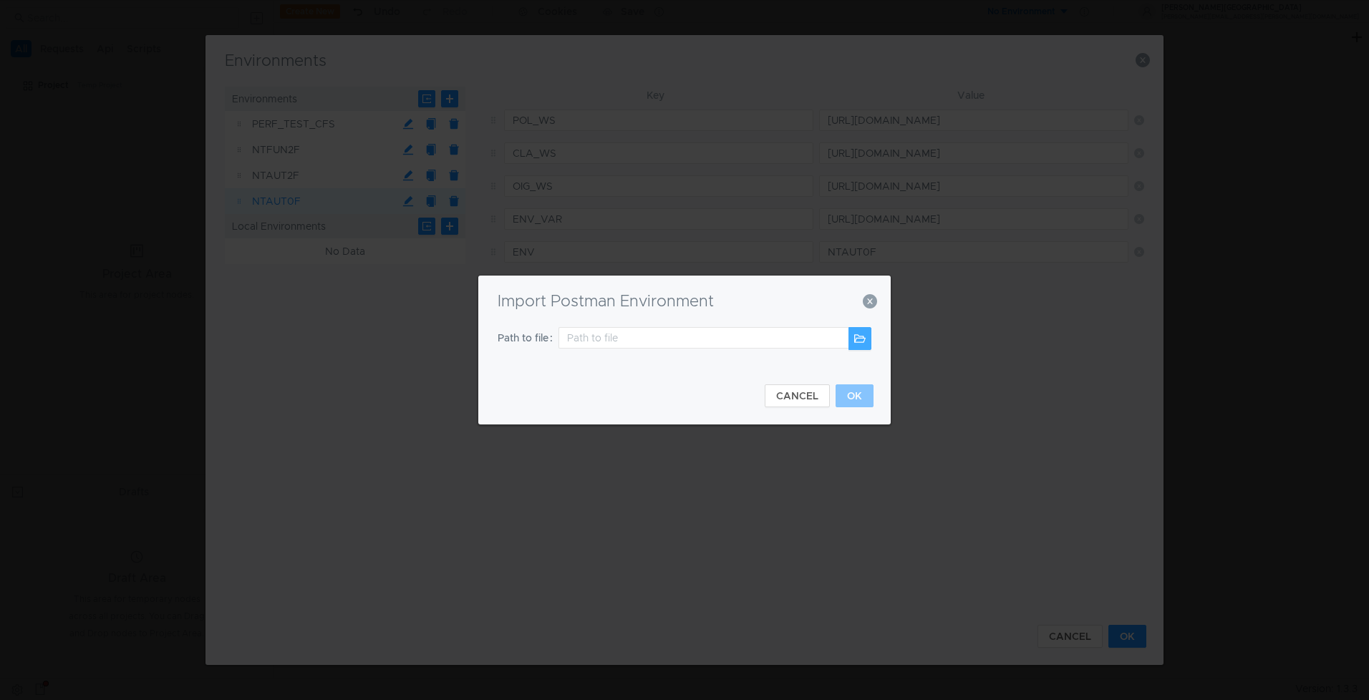
click at [859, 334] on button at bounding box center [860, 338] width 23 height 23
type input "/Users/maramamo/Downloads/Postman_Collections/NDFUN0F.postman_environment.json"
click at [854, 398] on button "OK" at bounding box center [855, 396] width 38 height 23
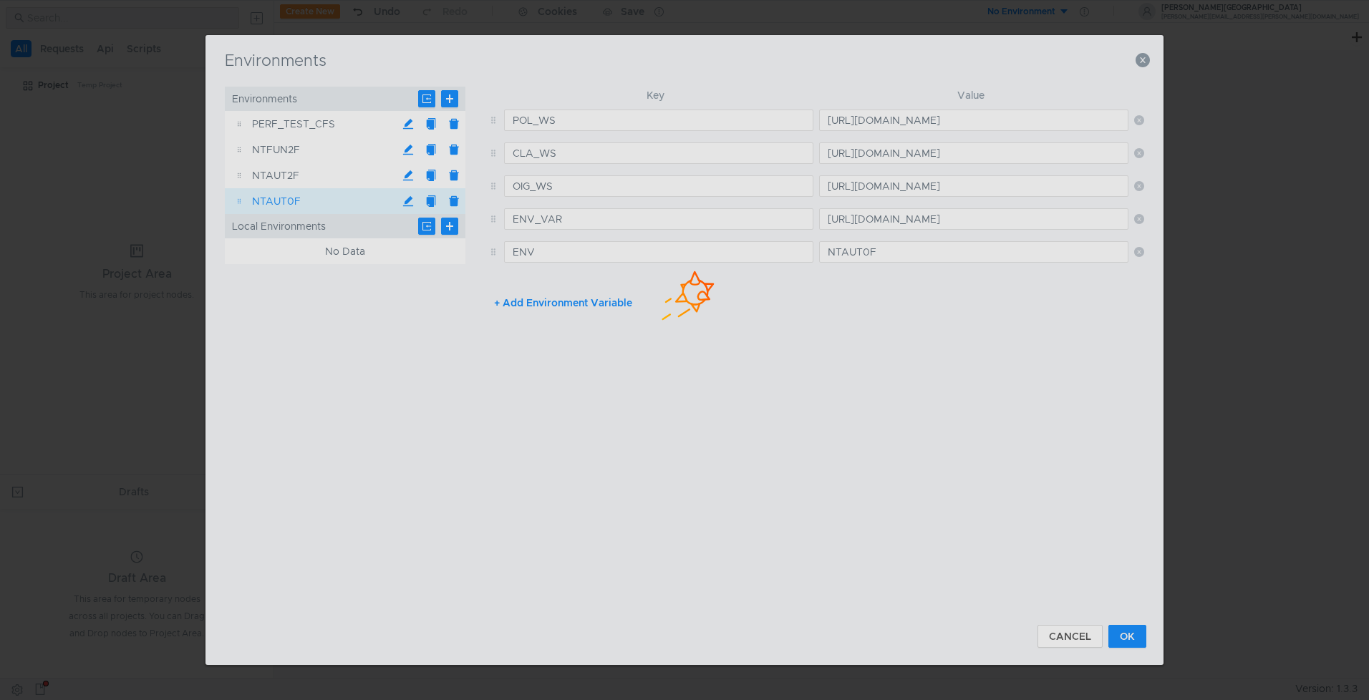
type input "http://ndfun0f.us.oracle.com:8001/policies-ws/api"
type input "http://ndfun0f.us.oracle.com:8001/claims-ws/api"
type input "http://ndfun0f.us.oracle.com:8001/oig-ws/api"
type input "http://ndfun0f.us.oracle.com"
type input "NDFUN0F"
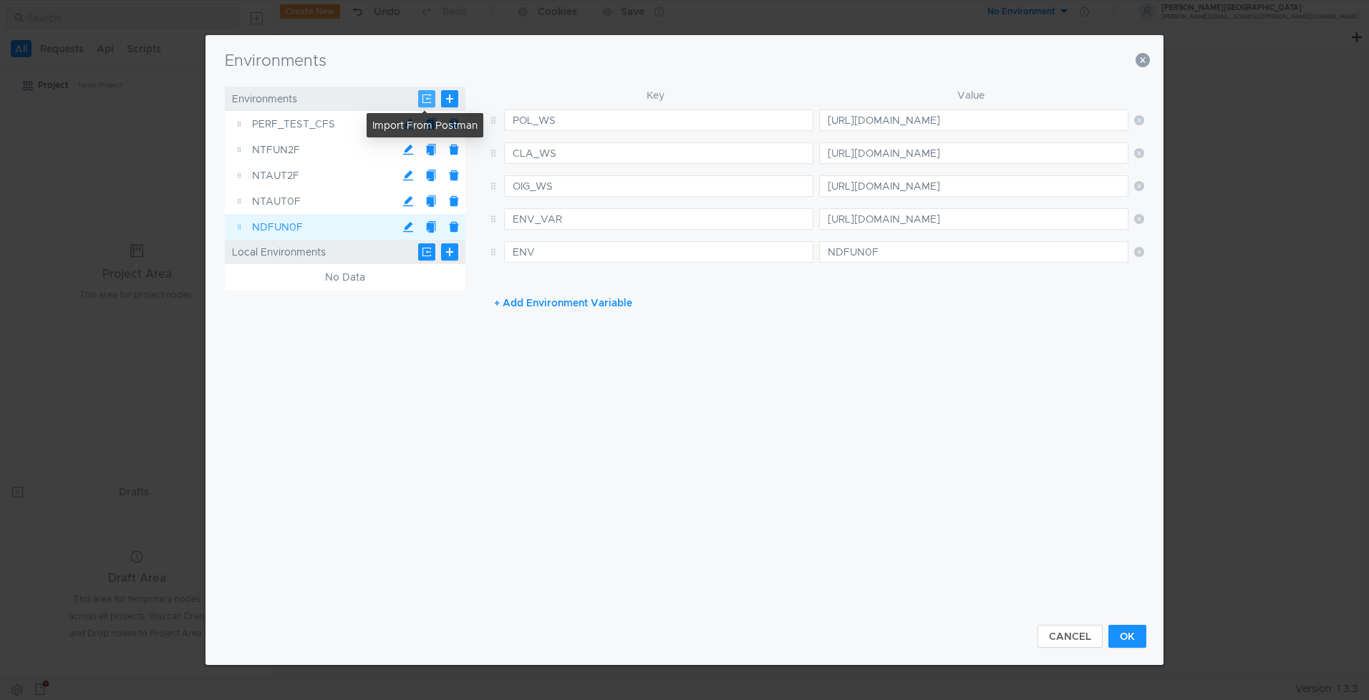
click at [428, 101] on button at bounding box center [426, 98] width 17 height 17
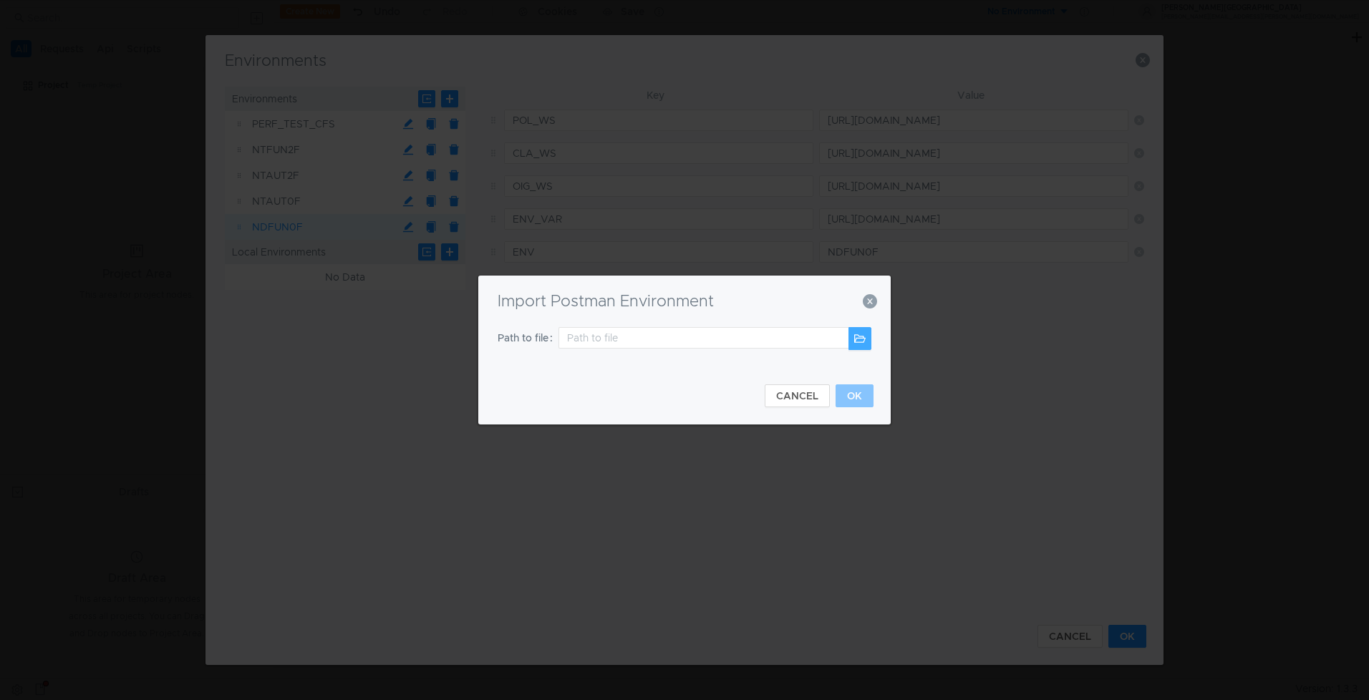
click at [859, 343] on button at bounding box center [860, 338] width 23 height 23
type input "/Users/maramamo/Downloads/Postman_Collections/IHS_CFS.postman_environment.json"
click at [866, 395] on button "OK" at bounding box center [855, 396] width 38 height 23
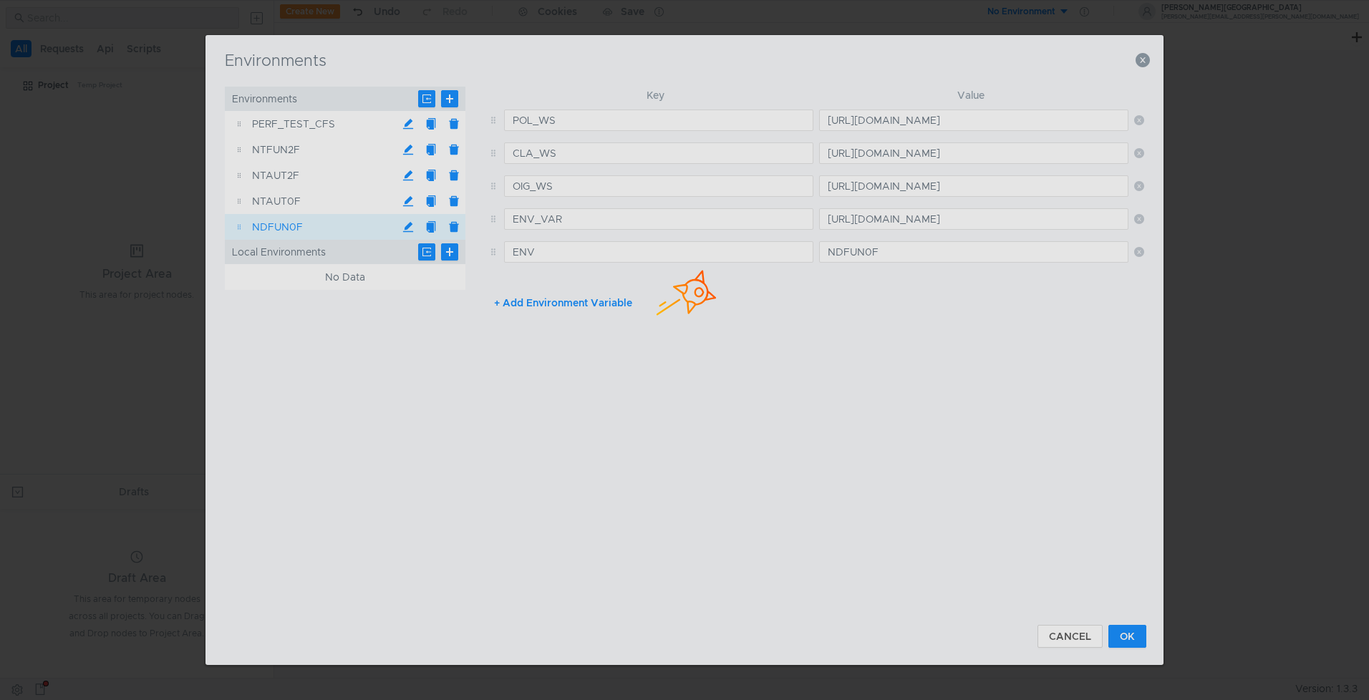
type input "https://dev1.fsgiu.ohi.ocs.oc-test.com/dev1/policies/api"
type input "https://dev1.fsgiu.ohi.ocs.oc-test.com/dev1/claims/api"
type input "https://dev1.fsgiu.ohi.ocs.oc-test.com/dev1/oig/api"
type input "https://wgt.fsgbu.ohi.ocs.oc-test.com"
type input "WGT"
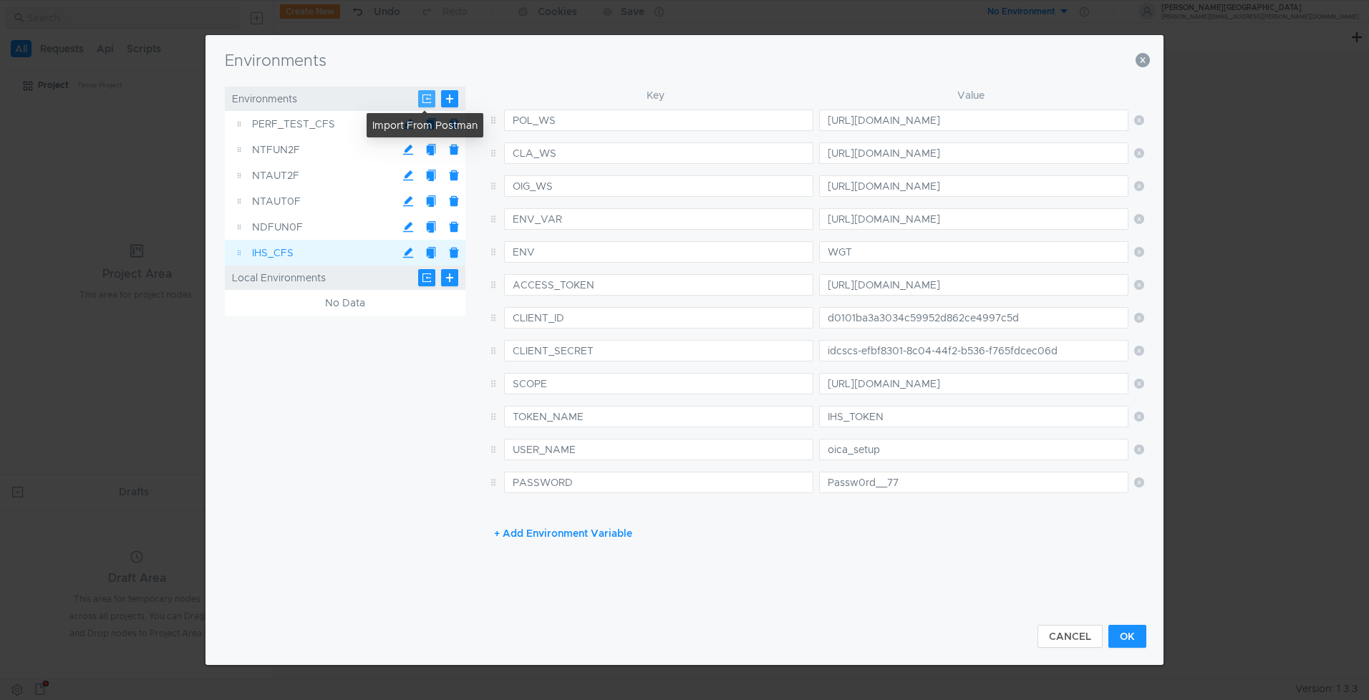
click at [425, 96] on button at bounding box center [426, 98] width 17 height 17
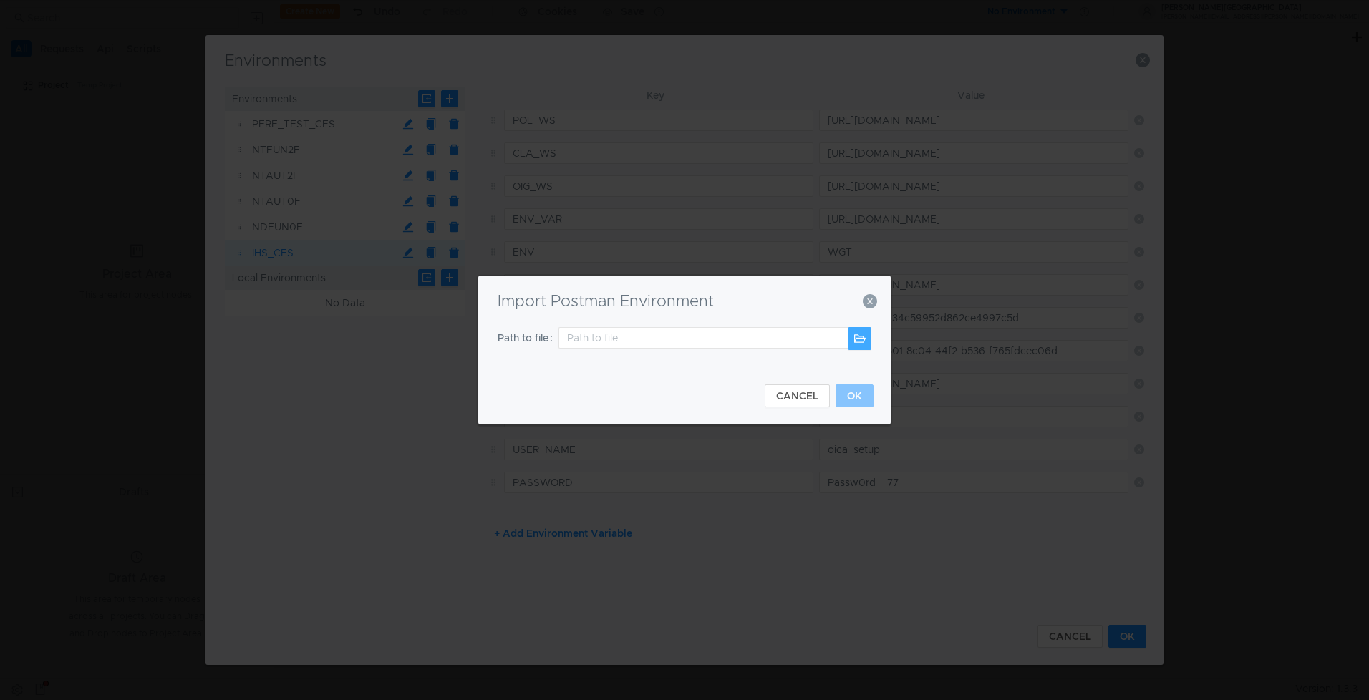
click at [858, 340] on button at bounding box center [860, 338] width 23 height 23
type input "/Users/maramamo/Downloads/Postman_Collections/FNTST2_CFS.postman_environment.js…"
click at [855, 392] on button "OK" at bounding box center [855, 396] width 38 height 23
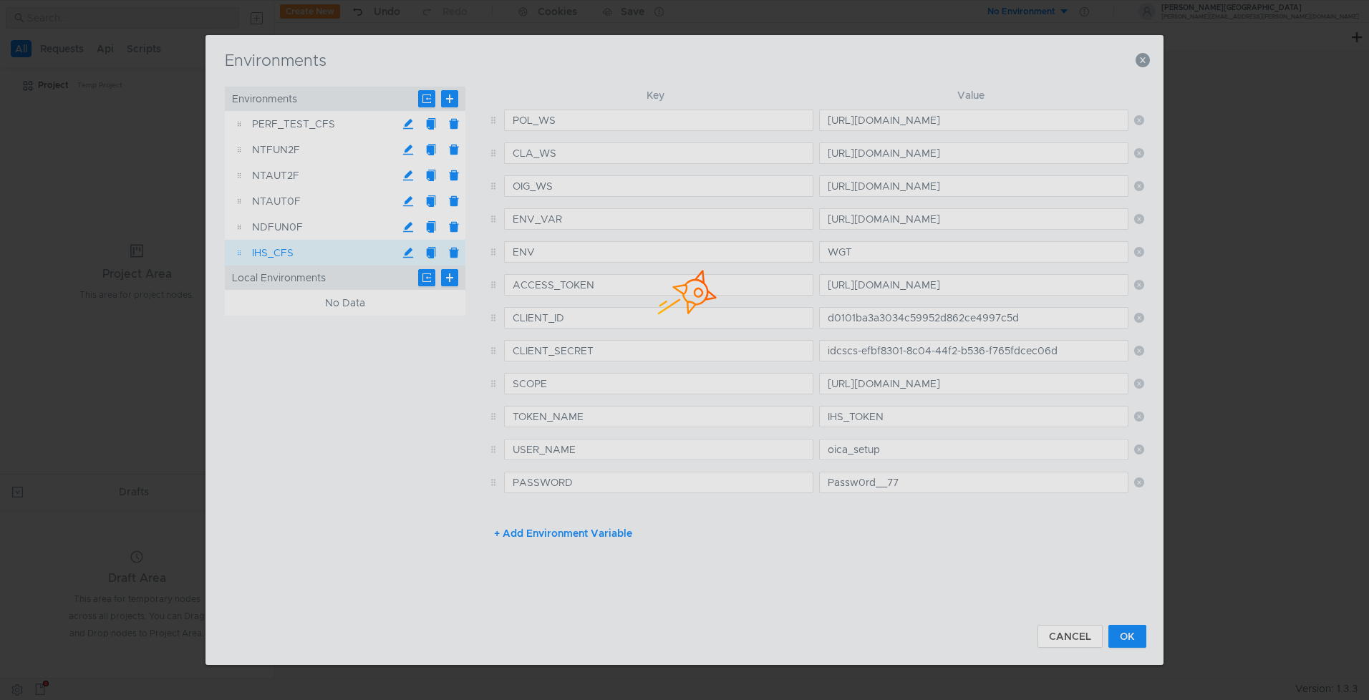
type input "https://qa.fsgbu.ohi.ocs.oc-test.com/fntst2/policies/api"
type input "https://qa.fsgbu.ohi.ocs.oc-test.com/fntst2/claims/api"
type input "https://qa.fsgbu.ohi.ocs.oc-test.com/fntst2/oig/api"
type input "https://qa.fsgbu.ohi.ocs.oc-test.com"
type input "FNTST2"
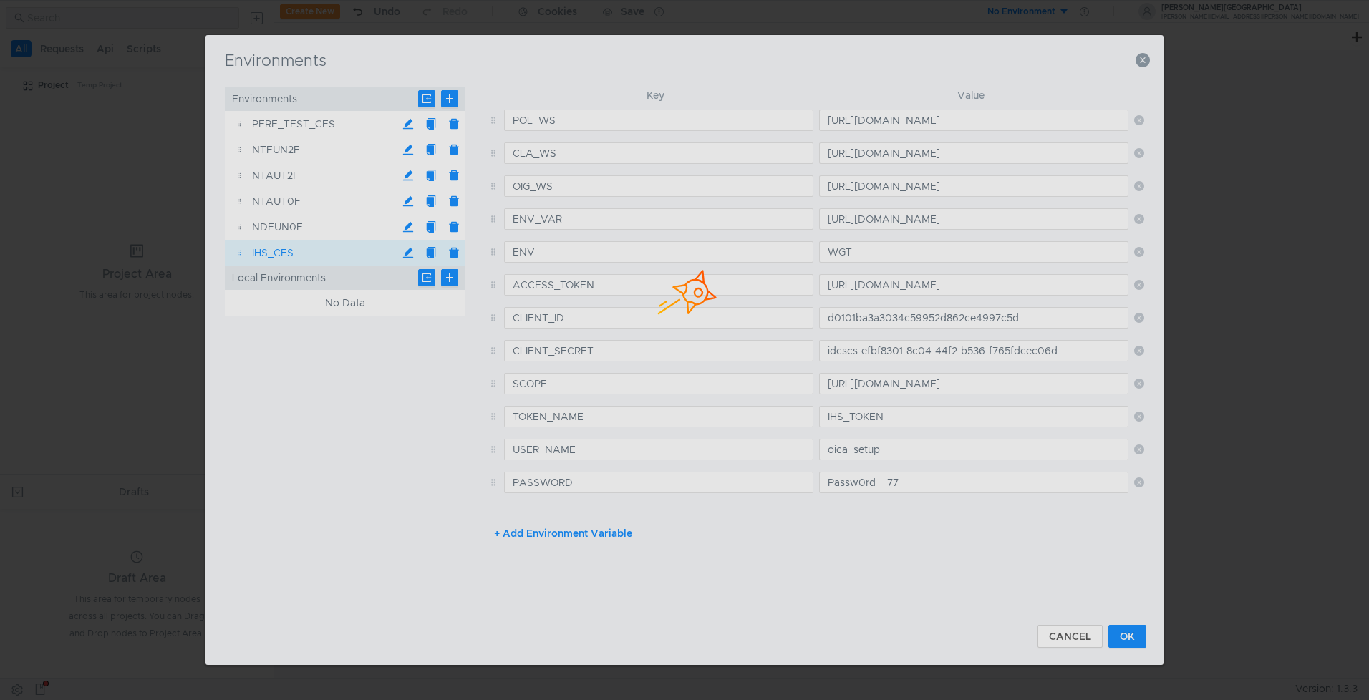
type input "https://idcs-b1d38f0ce8624d3f9db73c96caccca9b.identity.pint.oc9qadev.com/oauth2…"
type input "f0abfd21eae243d6adec6f2a0ea2746c"
type input "186dfbcf-44c3-4f86-8a37-7fae31c2fafb"
type input "https://qa.fsgbu.ohi.ocs.oc-test.com/perftst/urn::ohi-components-apis"
type input "FNTST2_TEST_TOKEN"
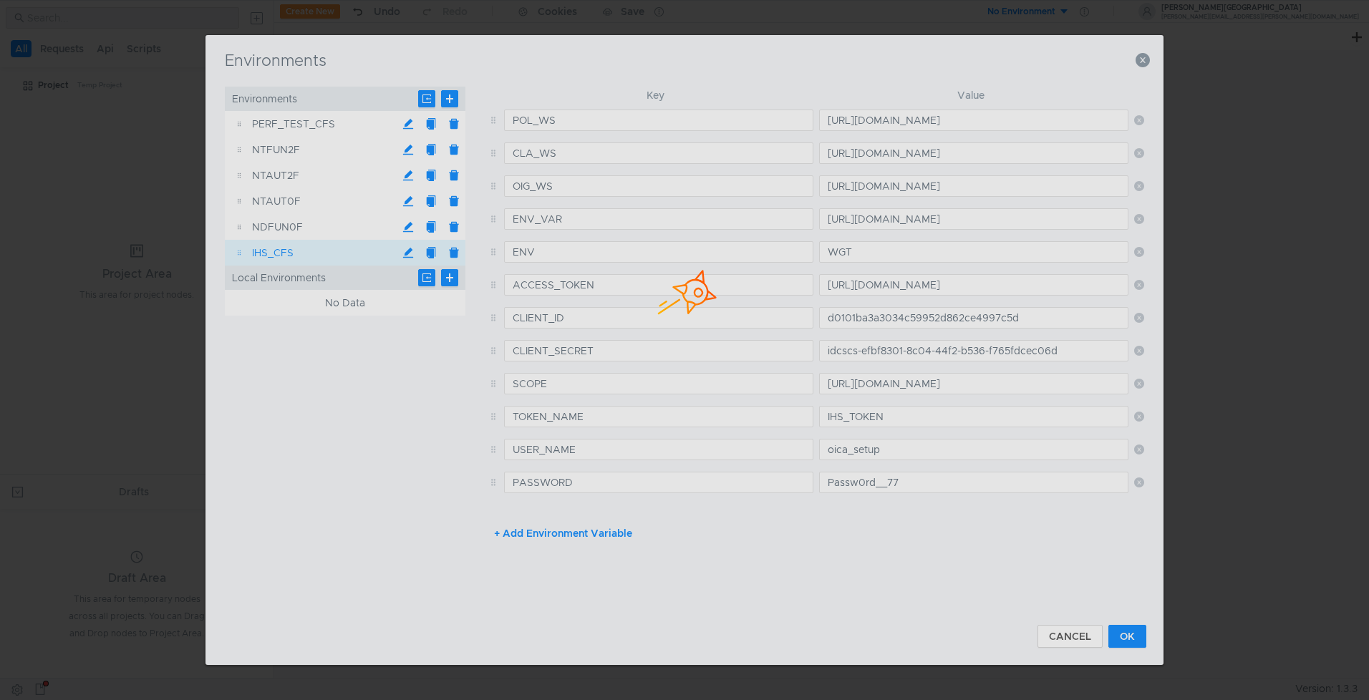
type input "clouduser01"
type input "YPCqqy7b5My99"
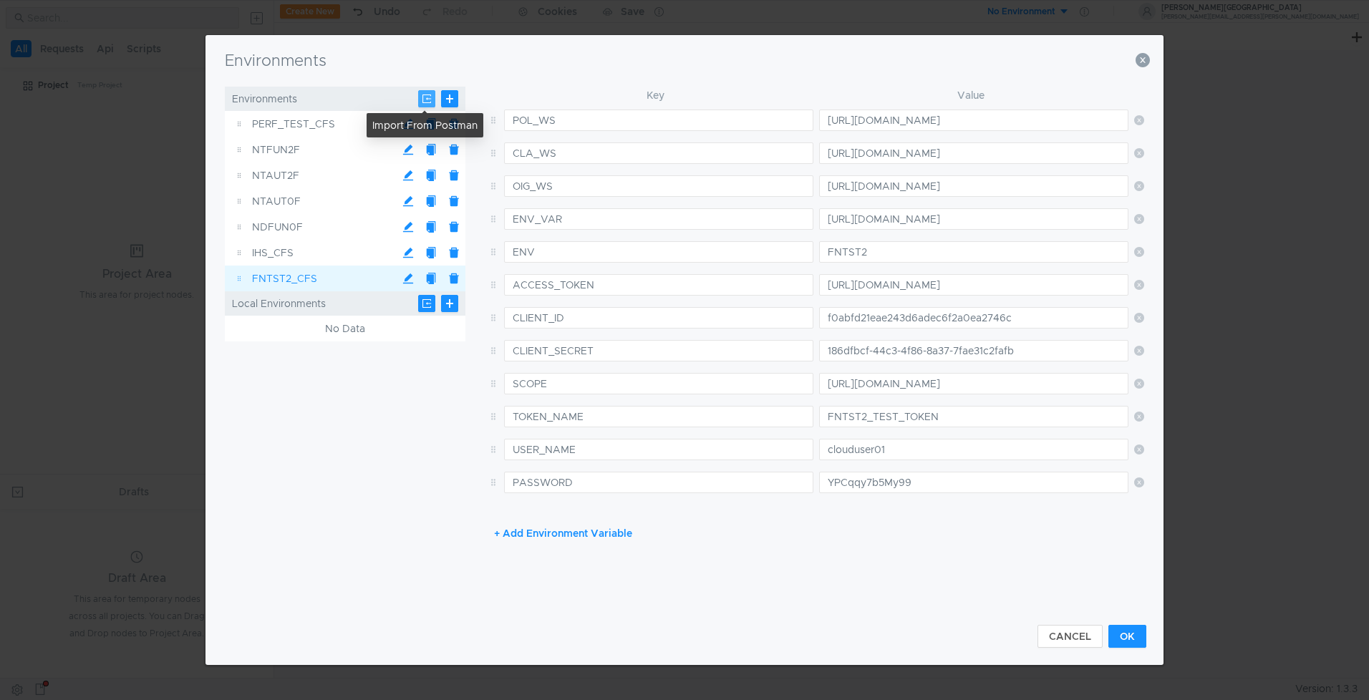
click at [425, 99] on button at bounding box center [426, 98] width 17 height 17
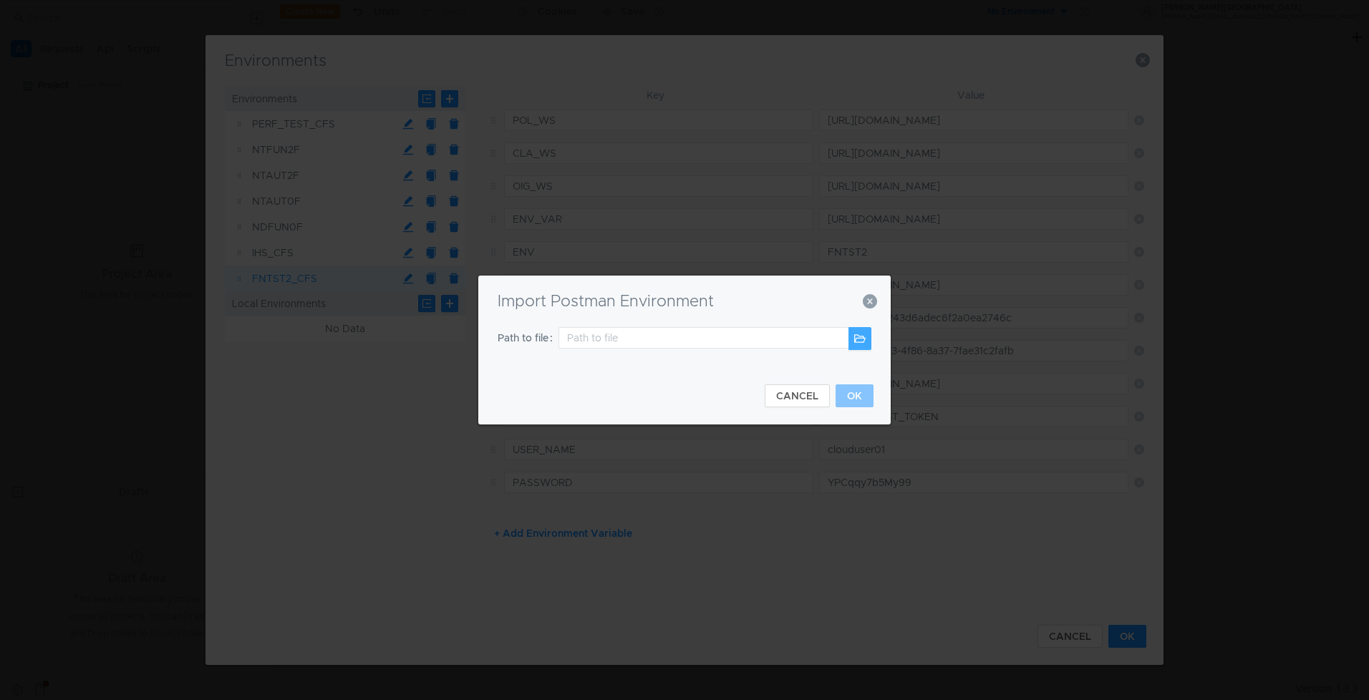
click at [864, 340] on button at bounding box center [860, 338] width 23 height 23
type input "/Users/maramamo/Downloads/Postman_Collections/AUCP_CFS.postman_environment.json"
click at [862, 390] on button "OK" at bounding box center [855, 396] width 38 height 23
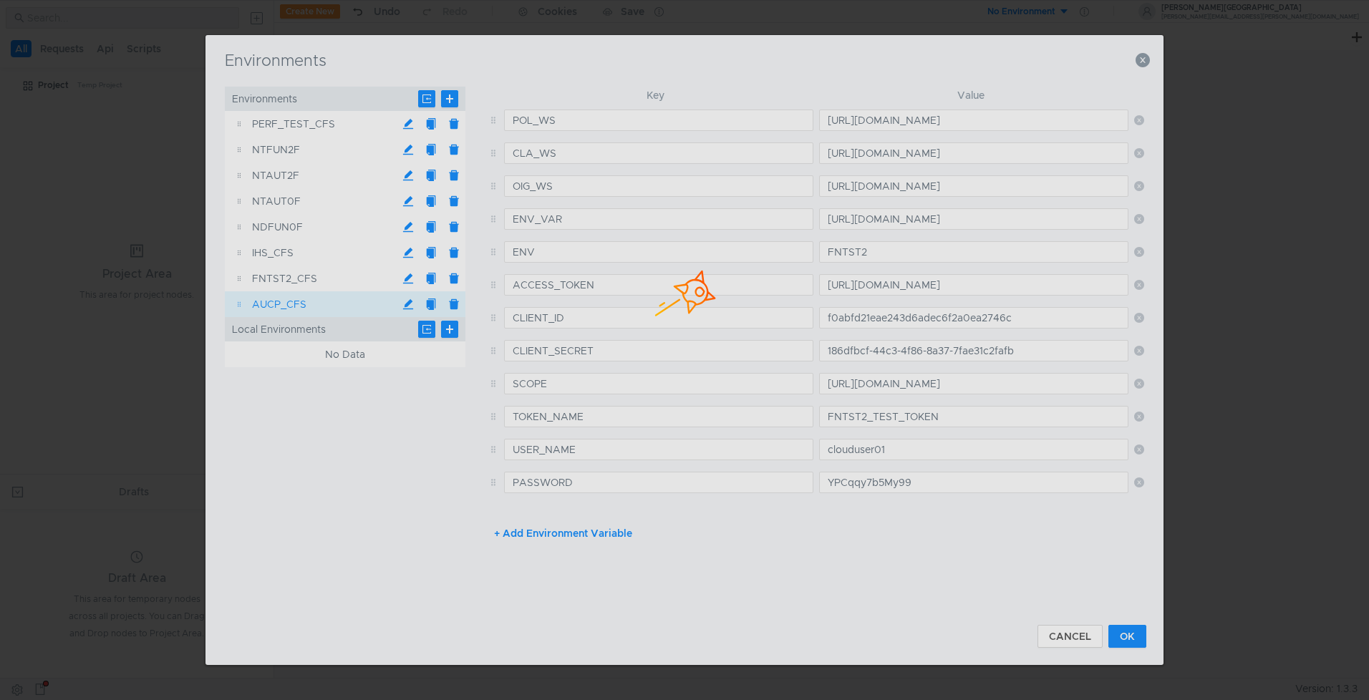
type input "https://wgt.fsgbu.ohi.ocs.oc-test.com/aucp/policies/api"
type input "https://wgt.fsgbu.ohi.ocs.oc-test.com/aucp/claims/api"
type input "https://wgt.fsgbu.ohi.ocs.oc-test.com/aucp/oig/api"
type input "https://wgt.fsgbu.ohi.ocs.oc-test.com"
type input "WGT"
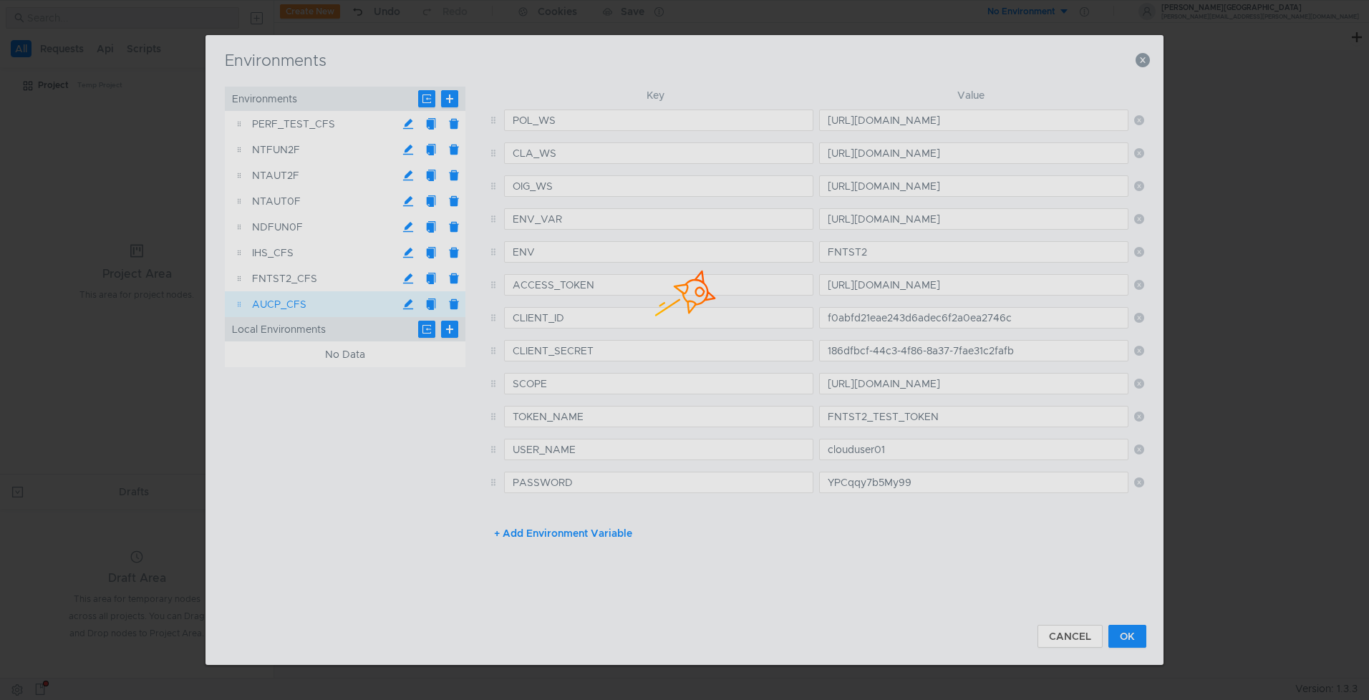
type input "https://wgt.fsgbu.ohi.ocs.oc-test.com/aucp/urn::ohi-components-apis"
type input "AUCP_TOKEN"
type input "ohico_data_setup"
type input "BHRpwm4n8Xh73"
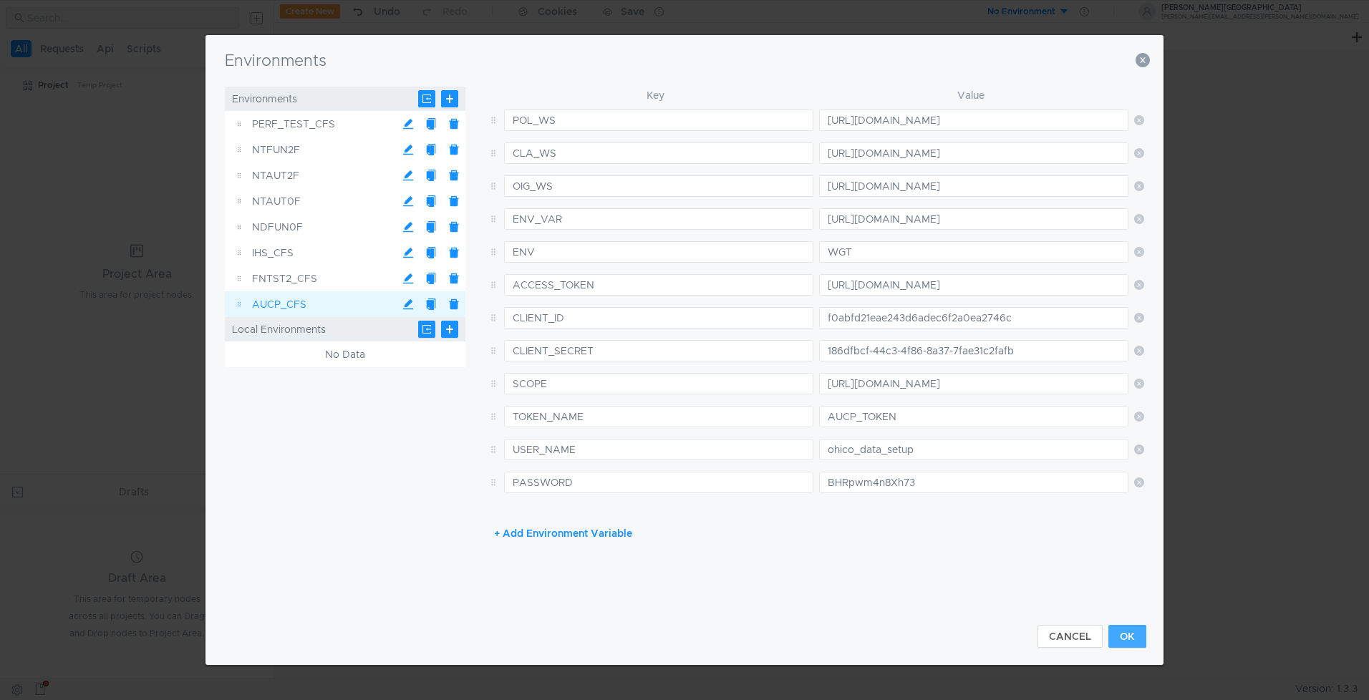
click at [1125, 630] on button "OK" at bounding box center [1128, 636] width 38 height 23
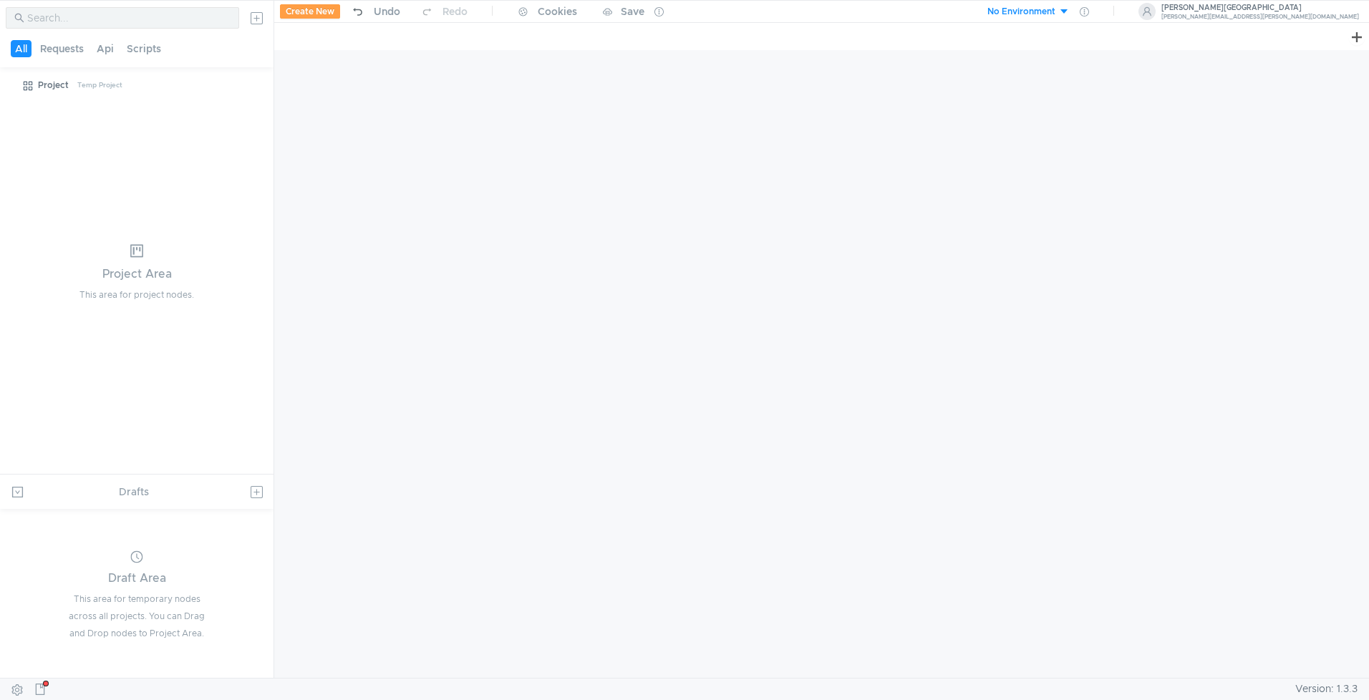
click at [1070, 16] on button "No Environment" at bounding box center [1020, 11] width 100 height 23
click at [982, 142] on div at bounding box center [684, 350] width 1369 height 700
click at [51, 126] on tree-viewport "Project Temp Project" at bounding box center [137, 273] width 274 height 401
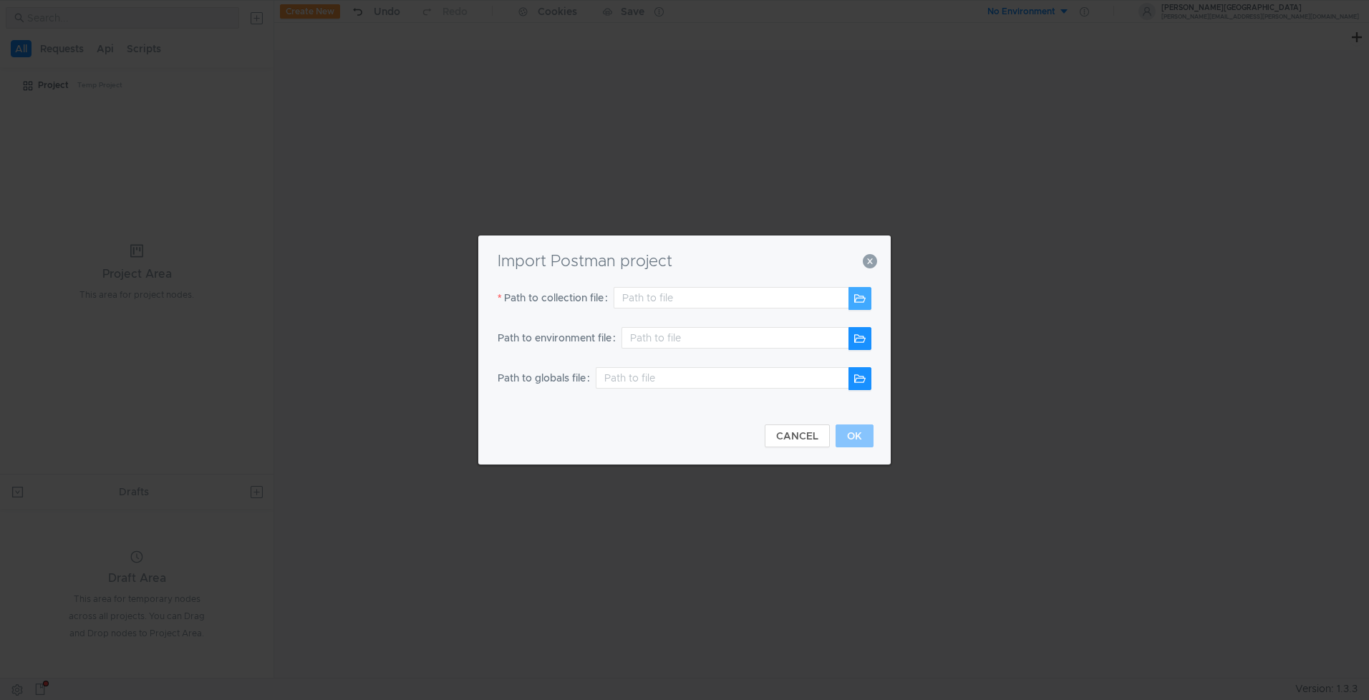
click at [856, 299] on button "button" at bounding box center [860, 298] width 23 height 23
type input "/Users/maramamo/Downloads/Postman_Collections_1/AUCP_Payloads_CFS.postman_colle…"
click at [854, 447] on button "OK" at bounding box center [855, 436] width 38 height 23
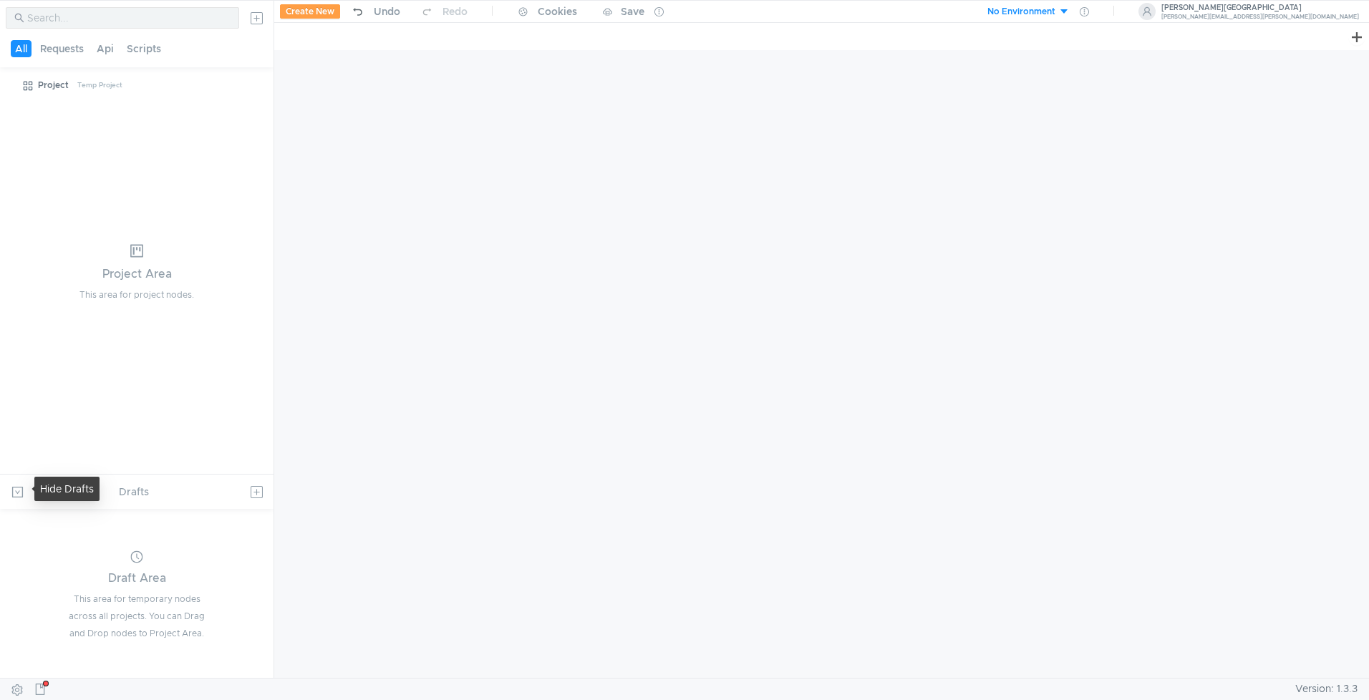
click at [20, 496] on button at bounding box center [17, 492] width 23 height 23
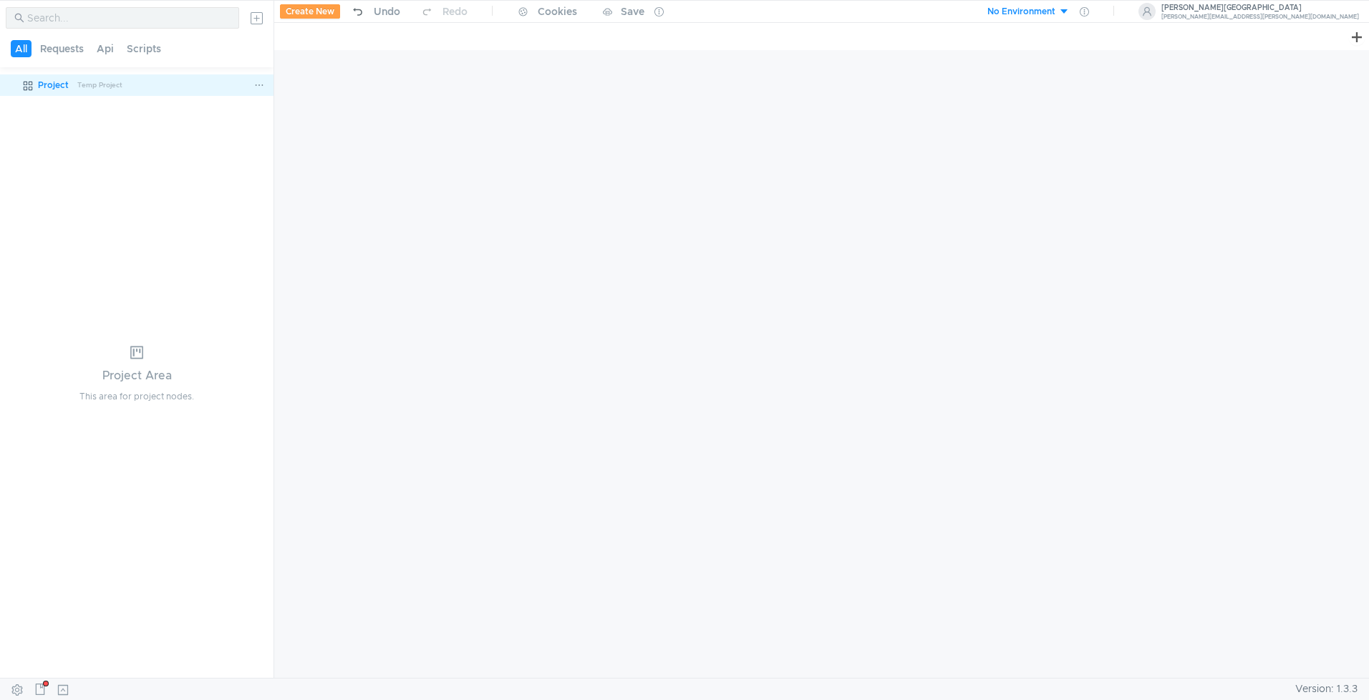
click at [45, 88] on div "Project" at bounding box center [53, 84] width 31 height 21
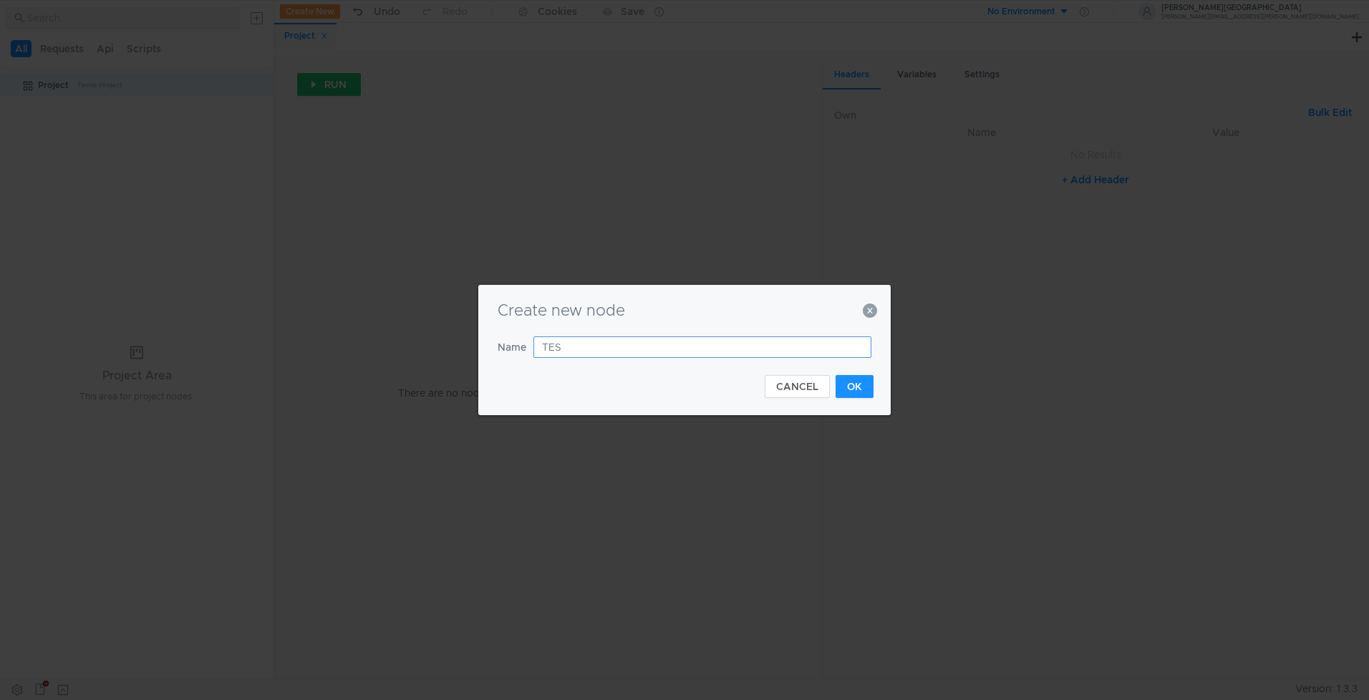
type input "TEST"
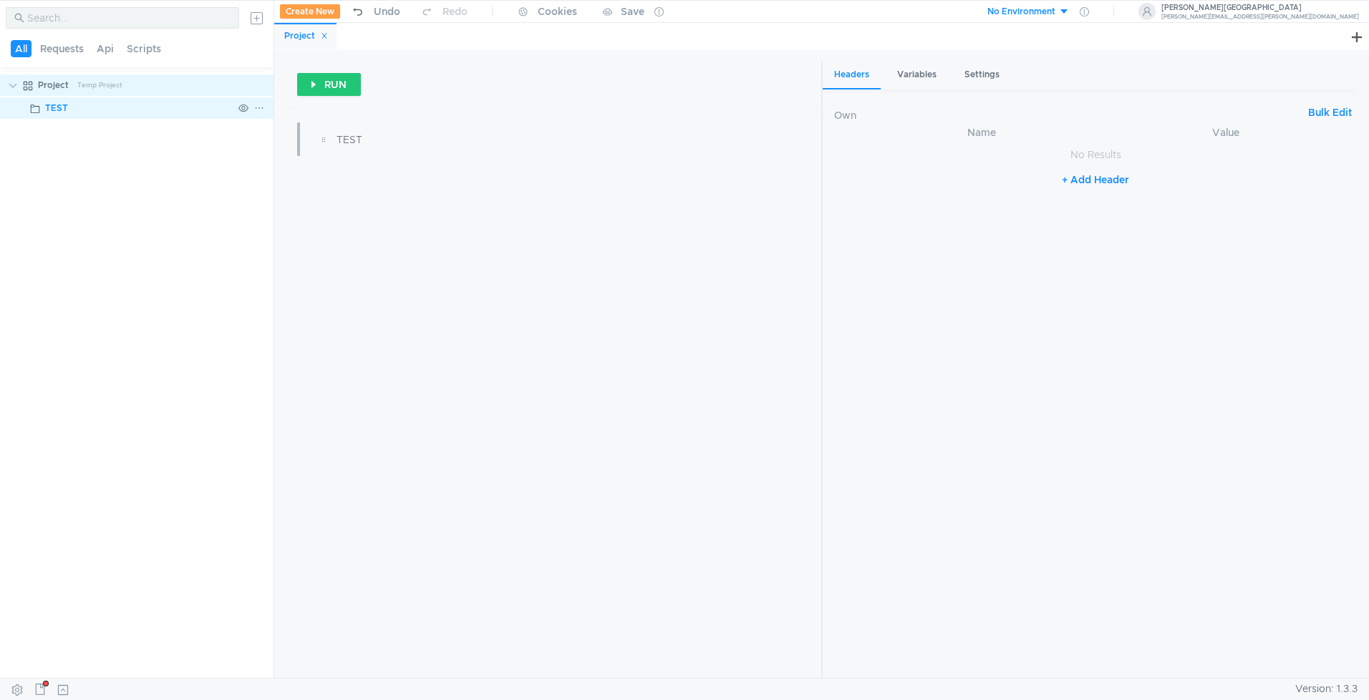
click at [259, 108] on icon at bounding box center [259, 108] width 10 height 10
click at [292, 154] on app-tour-anchor "Import" at bounding box center [294, 149] width 32 height 13
click at [155, 105] on div at bounding box center [684, 350] width 1369 height 700
click at [258, 108] on icon at bounding box center [259, 108] width 10 height 10
click at [408, 190] on app-tour-anchor "Postman" at bounding box center [411, 186] width 42 height 17
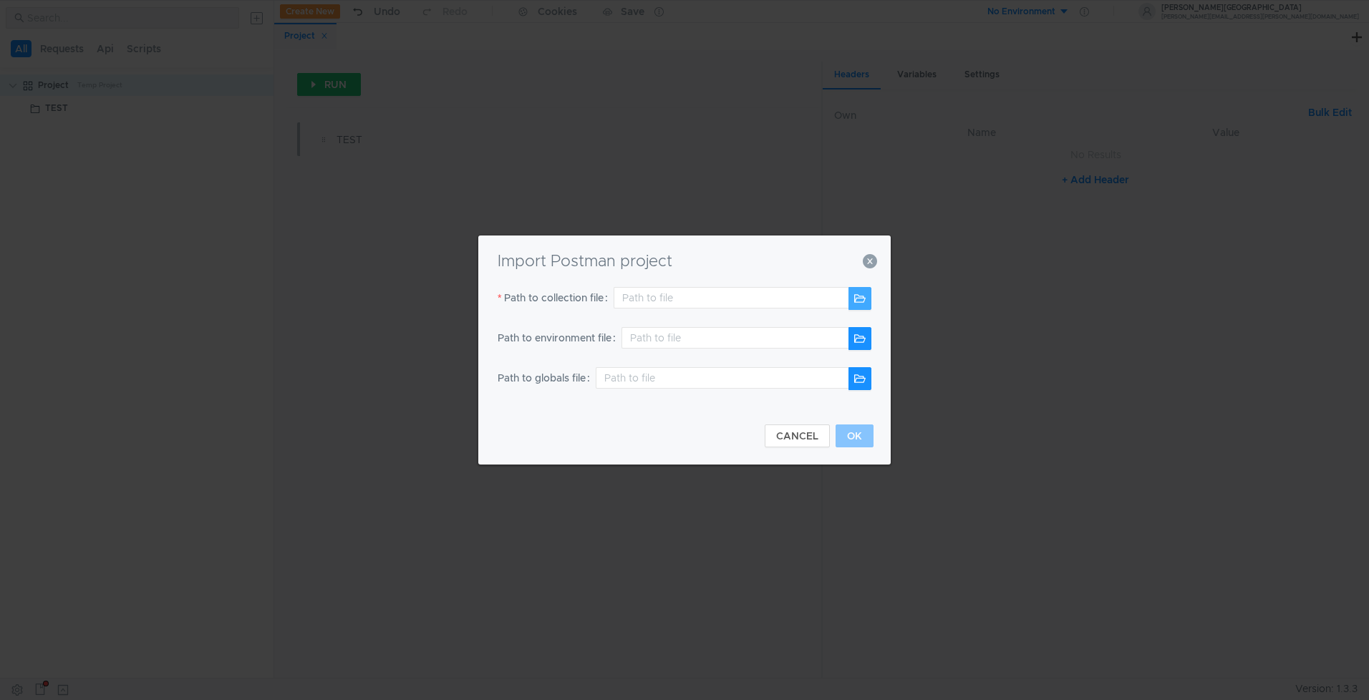
click at [869, 297] on button "button" at bounding box center [860, 298] width 23 height 23
type input "/Users/maramamo/Downloads/Postman_Collections_1/AUCP_Payloads_CFS.postman_colle…"
click at [862, 435] on button "OK" at bounding box center [855, 436] width 38 height 23
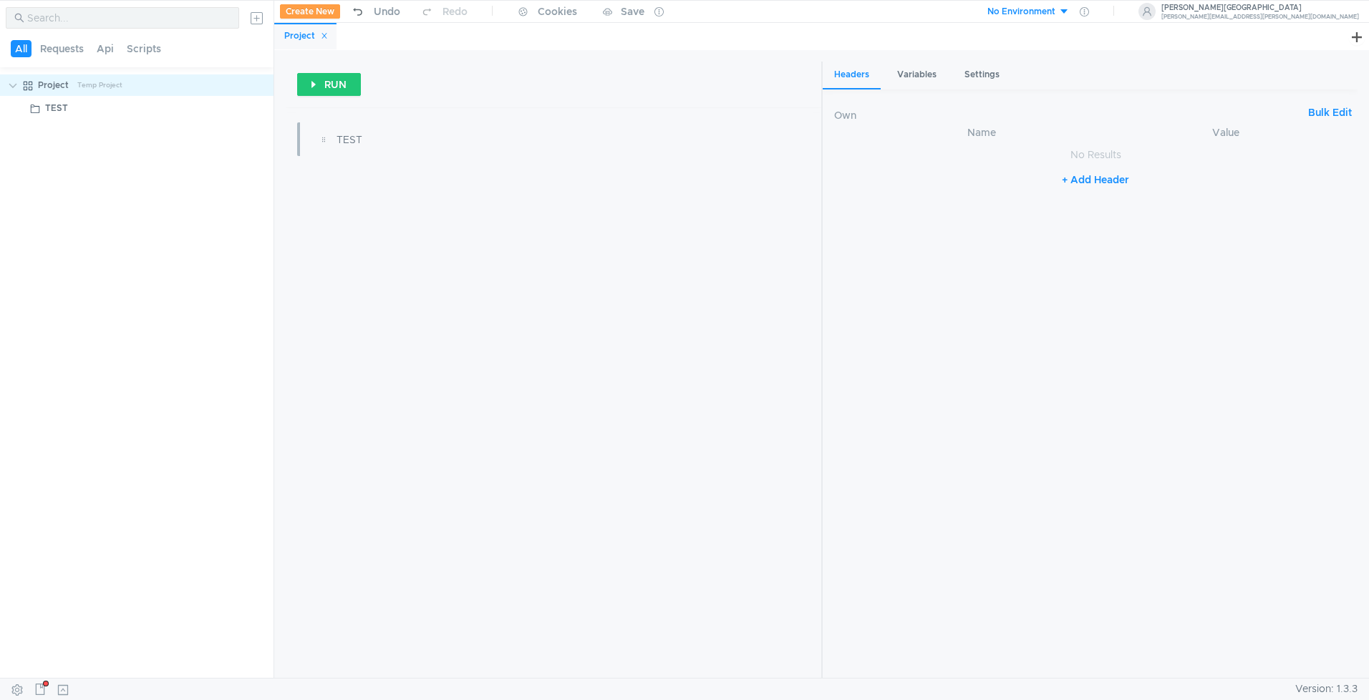
click at [143, 612] on tree-viewport "Project Temp Project TEST" at bounding box center [137, 375] width 274 height 605
click at [66, 688] on button at bounding box center [63, 689] width 23 height 21
click at [252, 488] on button at bounding box center [256, 492] width 23 height 23
click at [213, 575] on app-tour-anchor "Postman" at bounding box center [212, 572] width 42 height 17
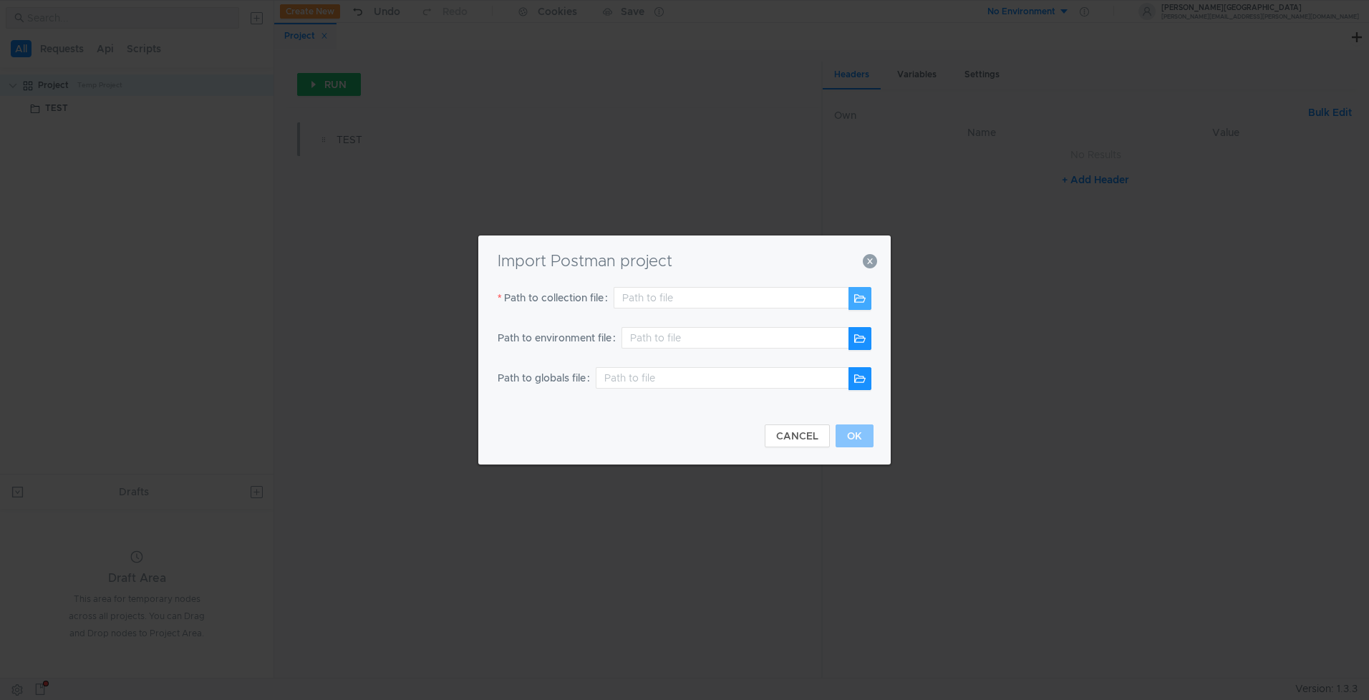
click at [852, 294] on button "button" at bounding box center [860, 298] width 23 height 23
type input "/Users/maramamo/Downloads/Postman_Collections_1/AUCP_Payloads_CFS.postman_colle…"
click at [859, 433] on button "OK" at bounding box center [855, 436] width 38 height 23
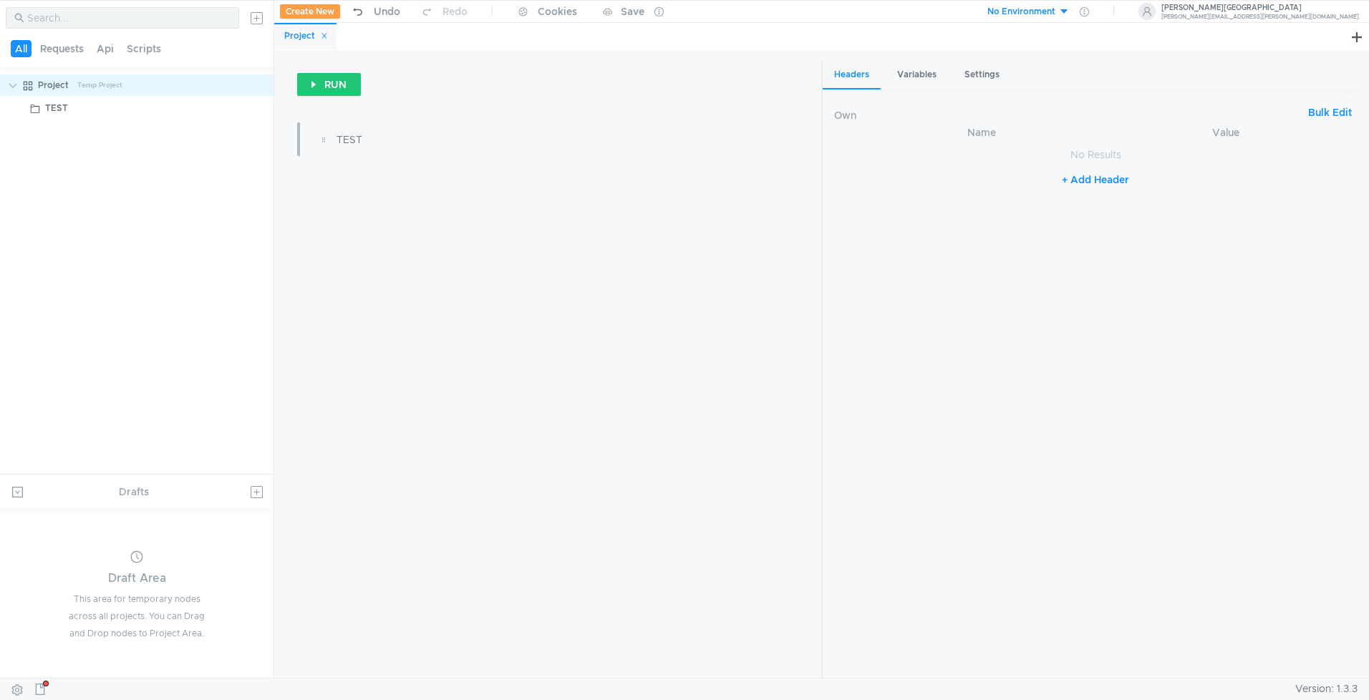
click at [1113, 181] on button "+ Add Header" at bounding box center [1095, 179] width 79 height 17
click at [1045, 156] on div at bounding box center [991, 170] width 235 height 34
click at [1202, 205] on nz-table "Name Value הההההההההההההההההההההההההההההההההההההההההההההההההההההההההההההההההההה…" at bounding box center [1096, 395] width 524 height 542
click at [1349, 161] on icon at bounding box center [1353, 158] width 10 height 10
click at [935, 76] on div "Variables" at bounding box center [917, 75] width 62 height 27
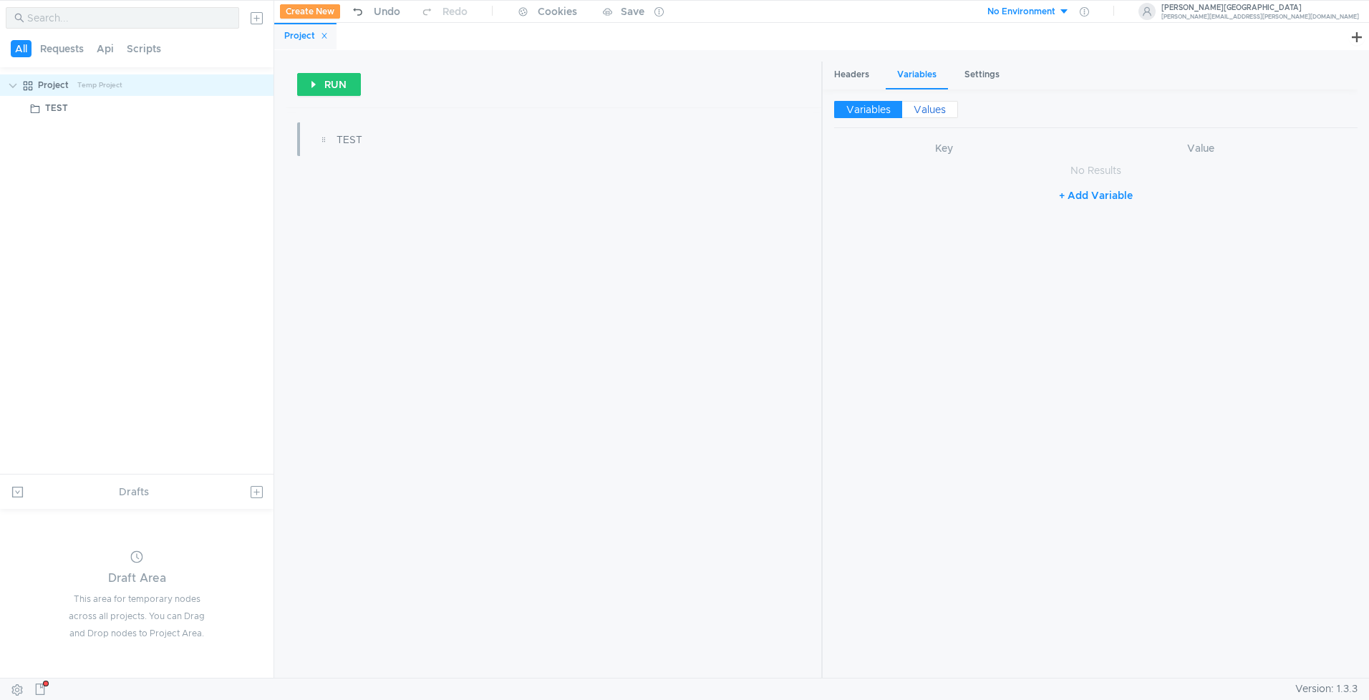
click at [933, 107] on span "Values" at bounding box center [930, 109] width 32 height 13
click at [883, 110] on span "Variables" at bounding box center [869, 109] width 44 height 13
click at [995, 72] on div "Settings" at bounding box center [982, 75] width 58 height 27
click at [1028, 110] on input at bounding box center [1175, 112] width 328 height 20
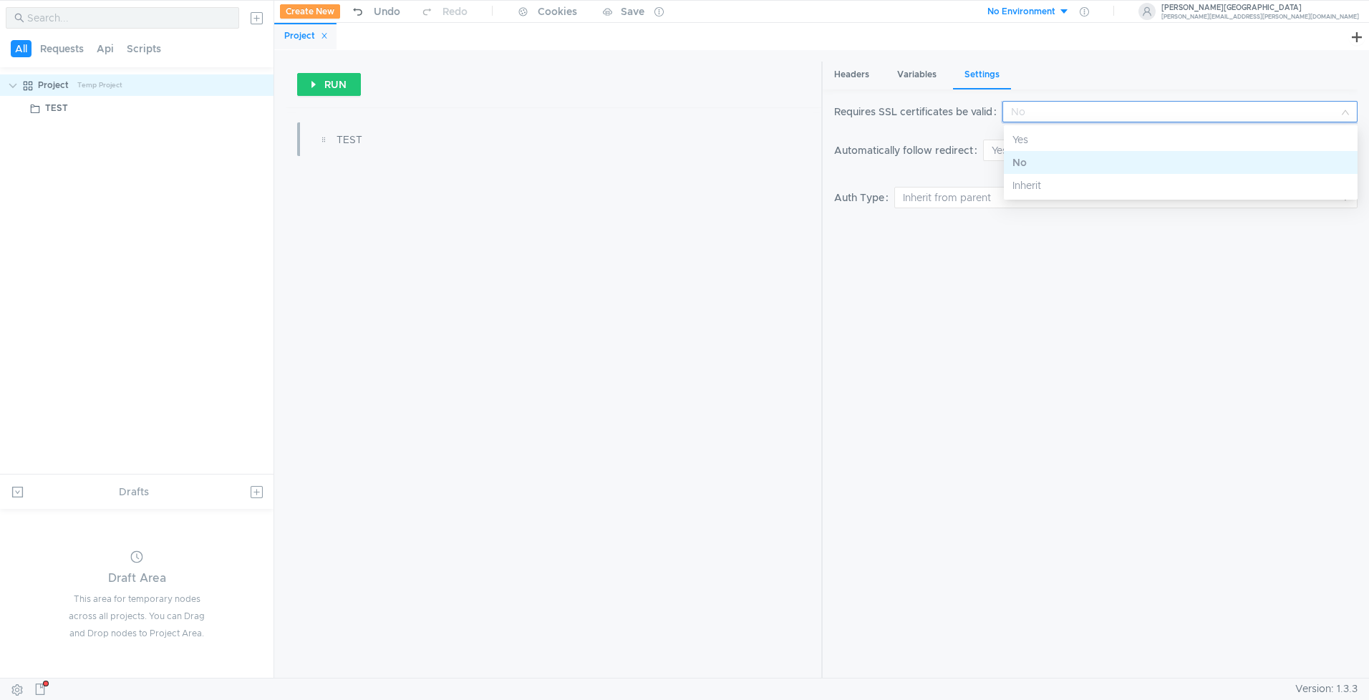
click at [1028, 110] on div at bounding box center [684, 350] width 1369 height 700
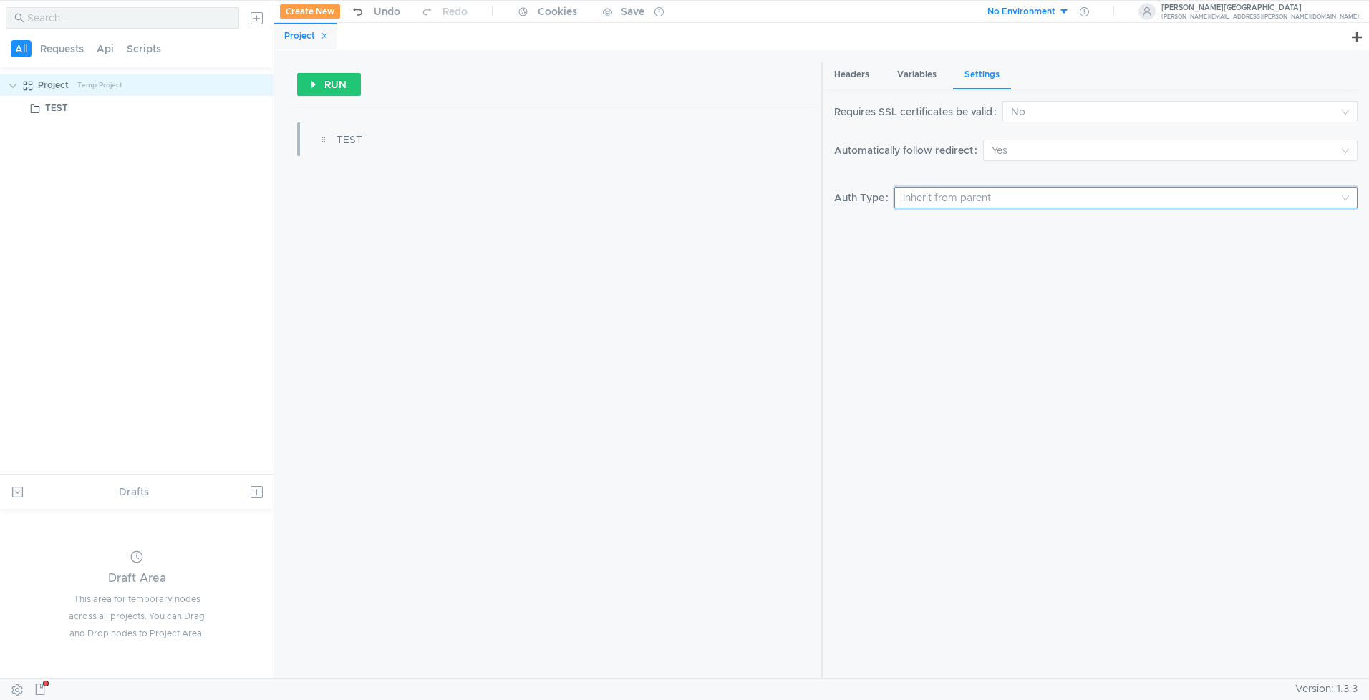
click at [984, 198] on input at bounding box center [1121, 198] width 436 height 20
